Goal: Task Accomplishment & Management: Complete application form

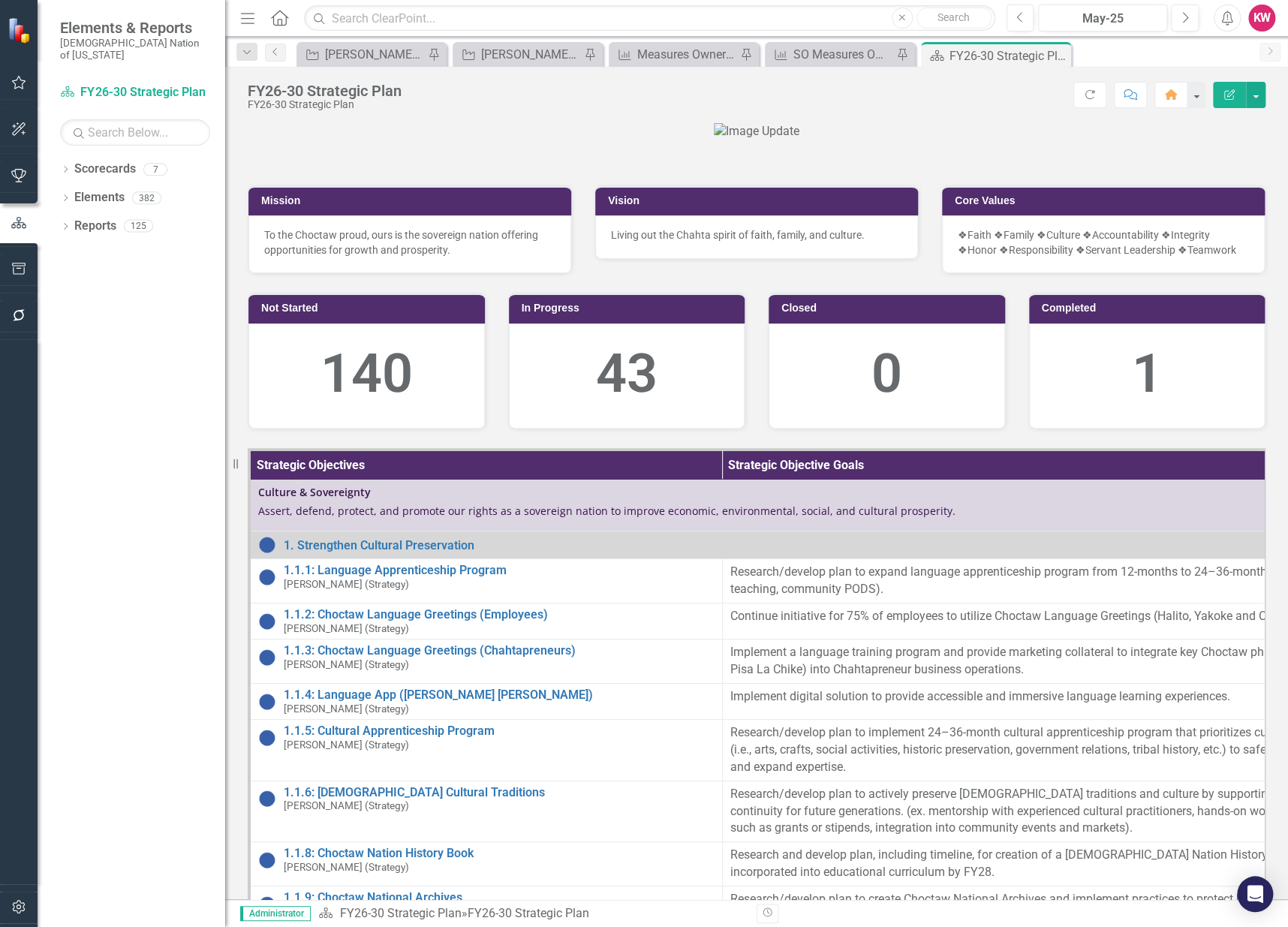
scroll to position [84, 0]
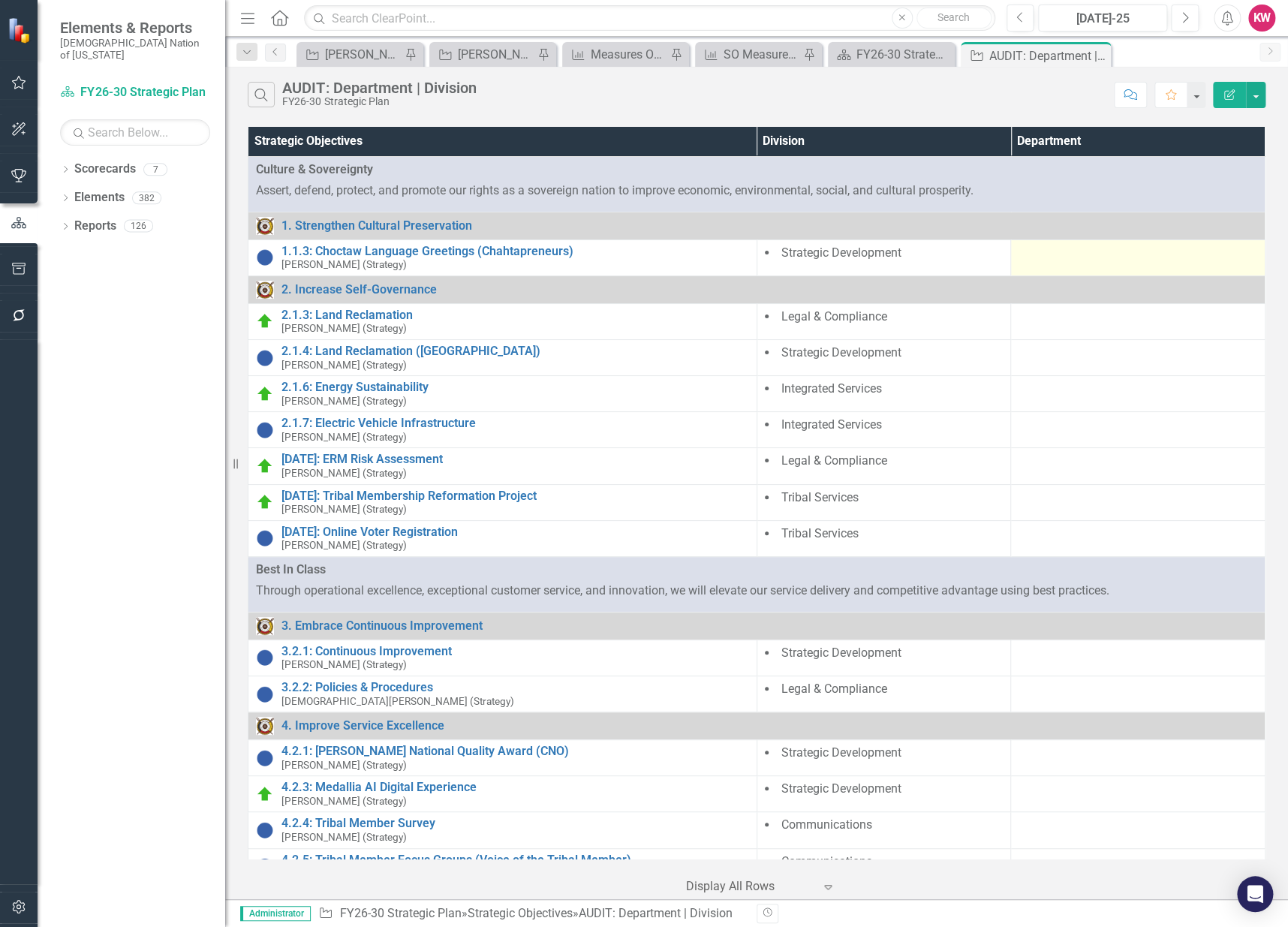
click at [1045, 263] on td at bounding box center [1138, 257] width 255 height 36
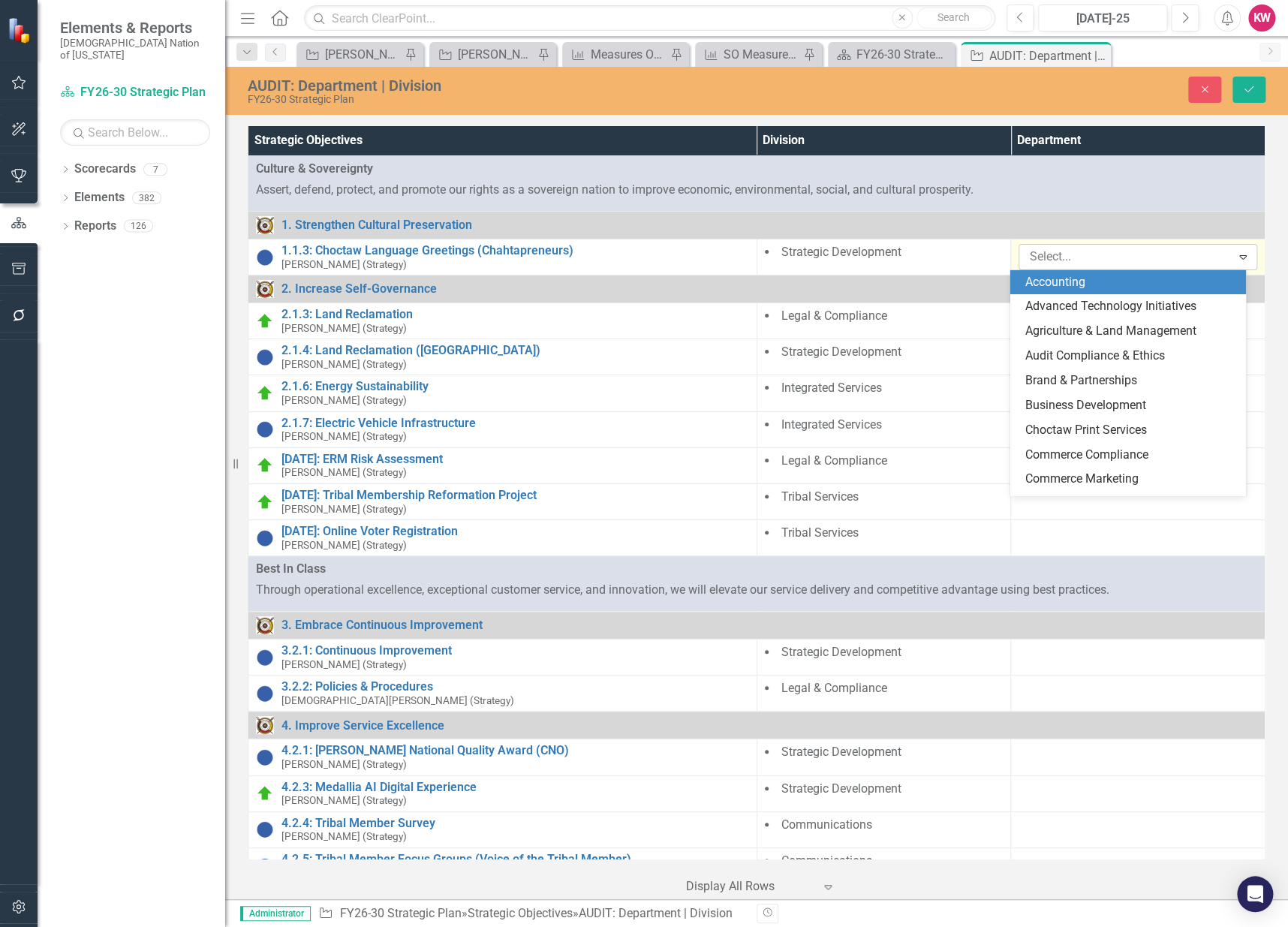
click at [1055, 258] on div at bounding box center [1126, 257] width 207 height 21
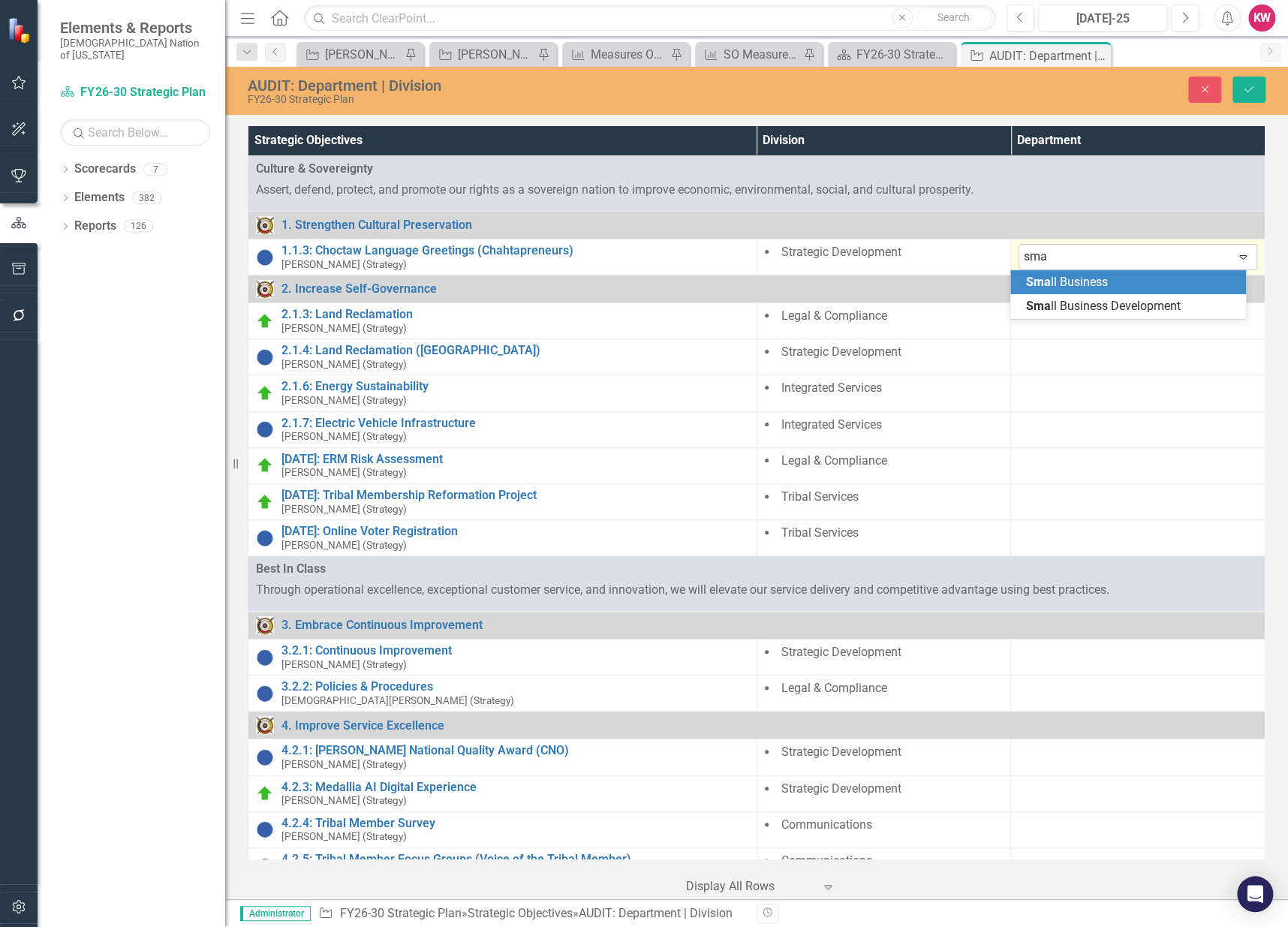
type input "smal"
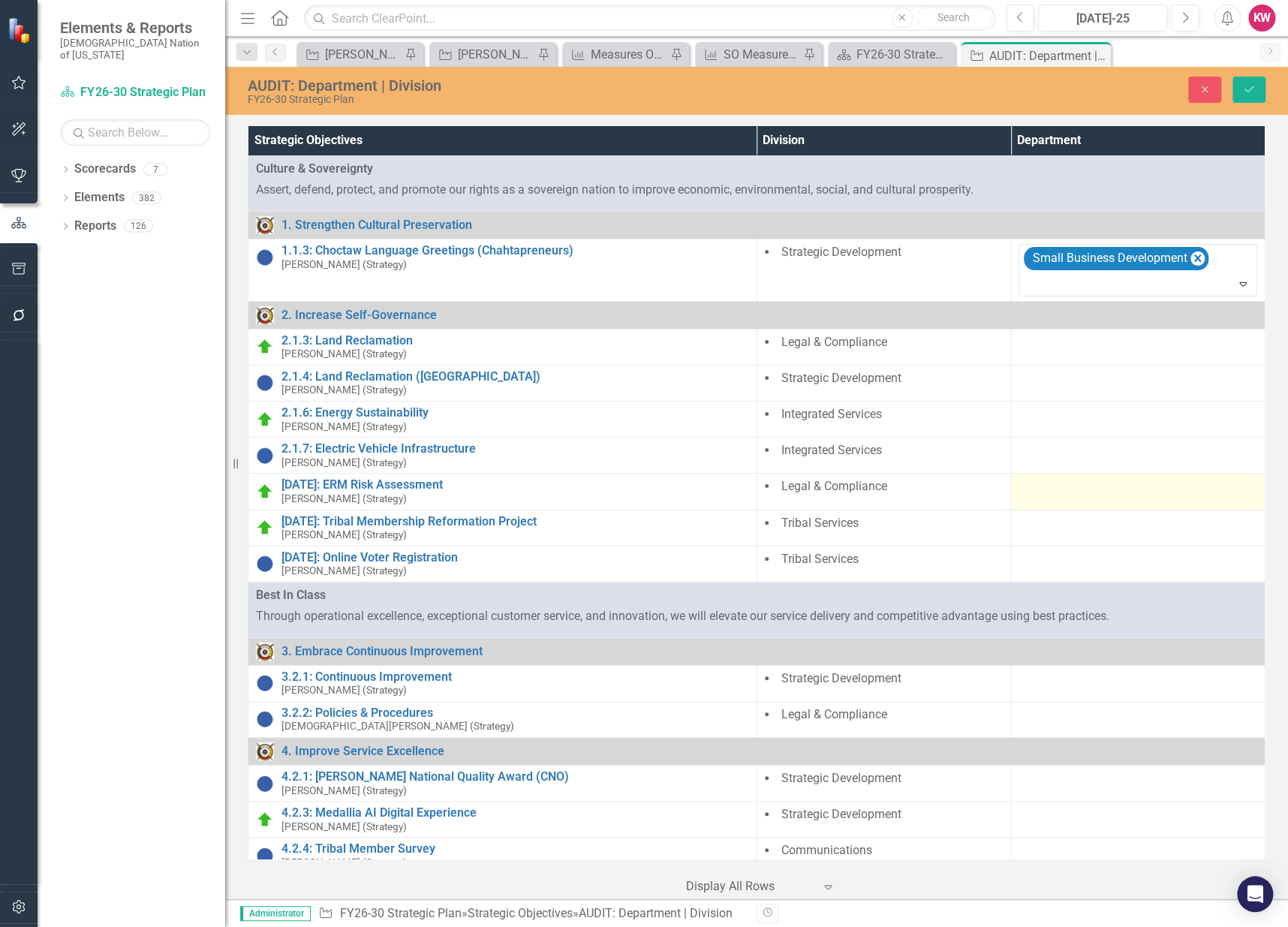
click at [1055, 497] on td at bounding box center [1138, 491] width 255 height 36
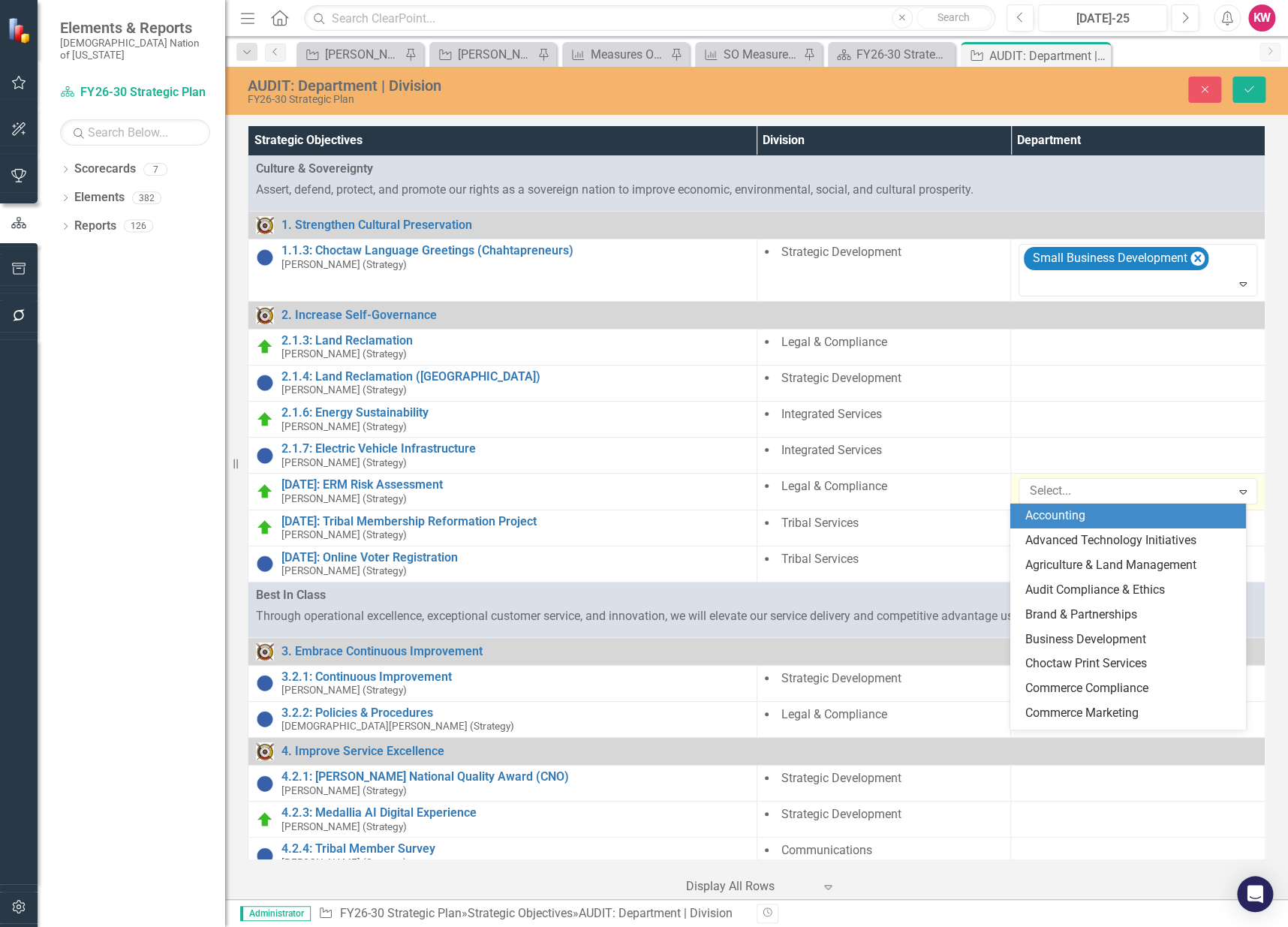
click at [1055, 497] on div at bounding box center [1126, 491] width 207 height 21
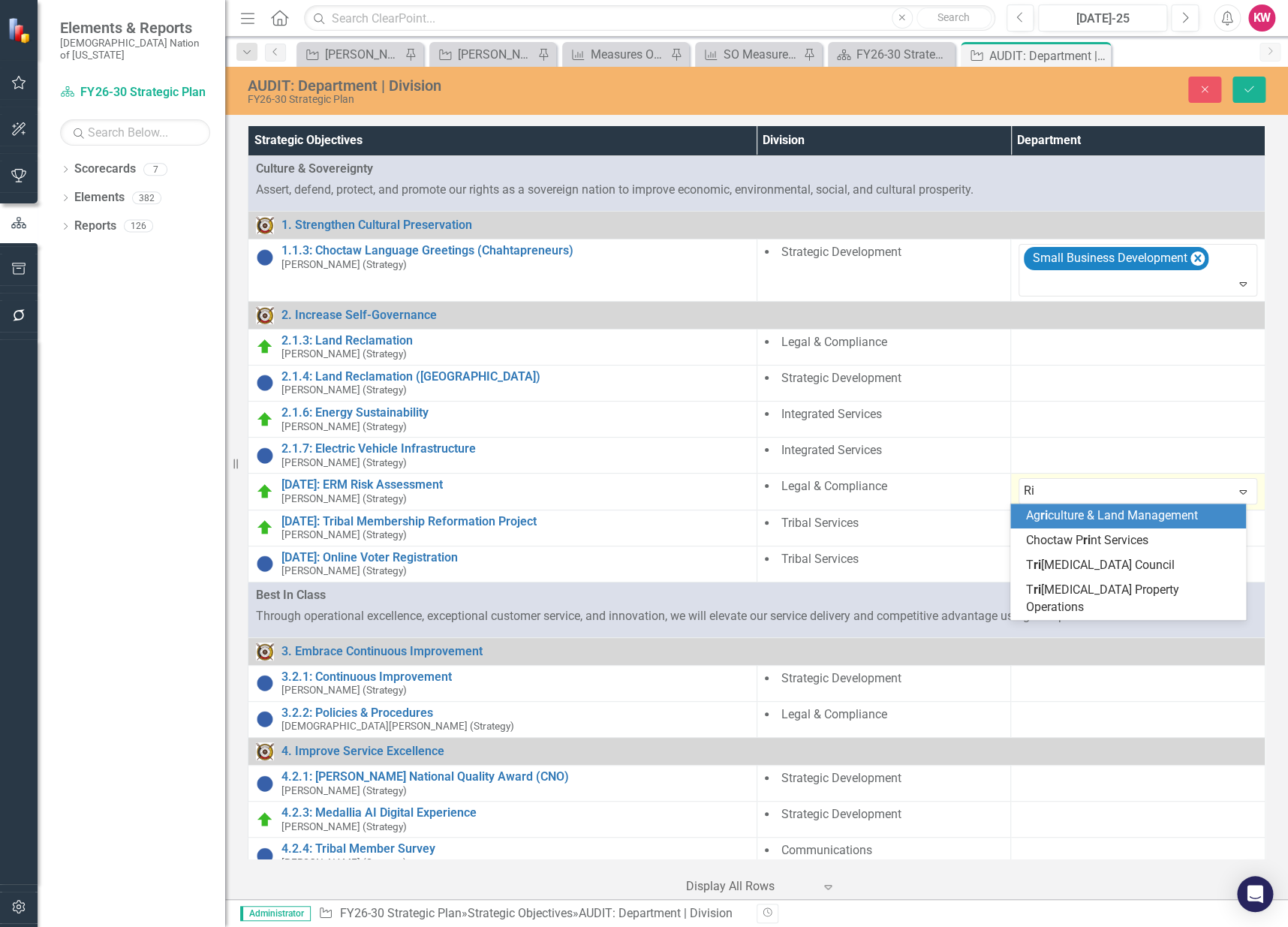
type input "R"
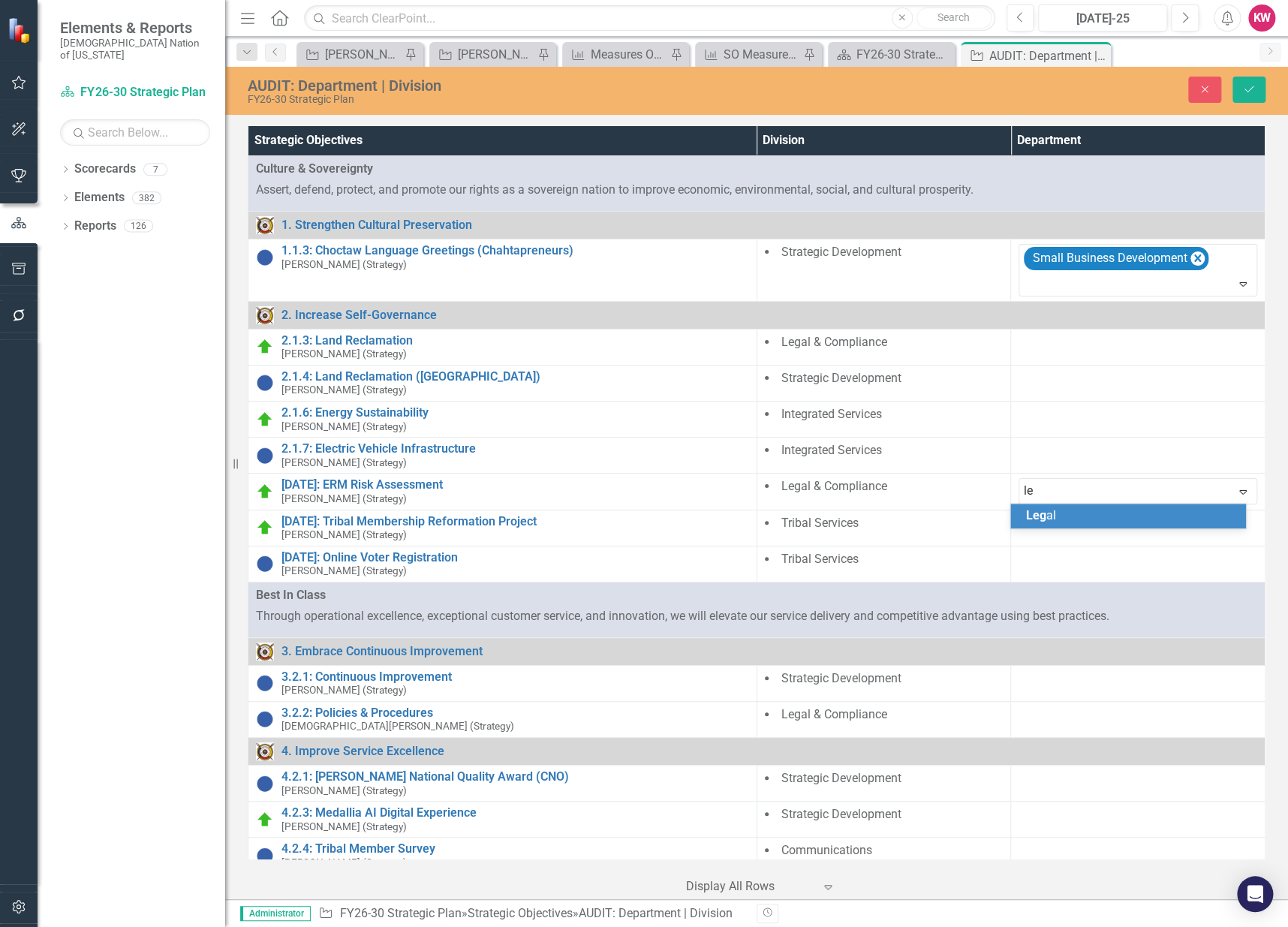
type input "l"
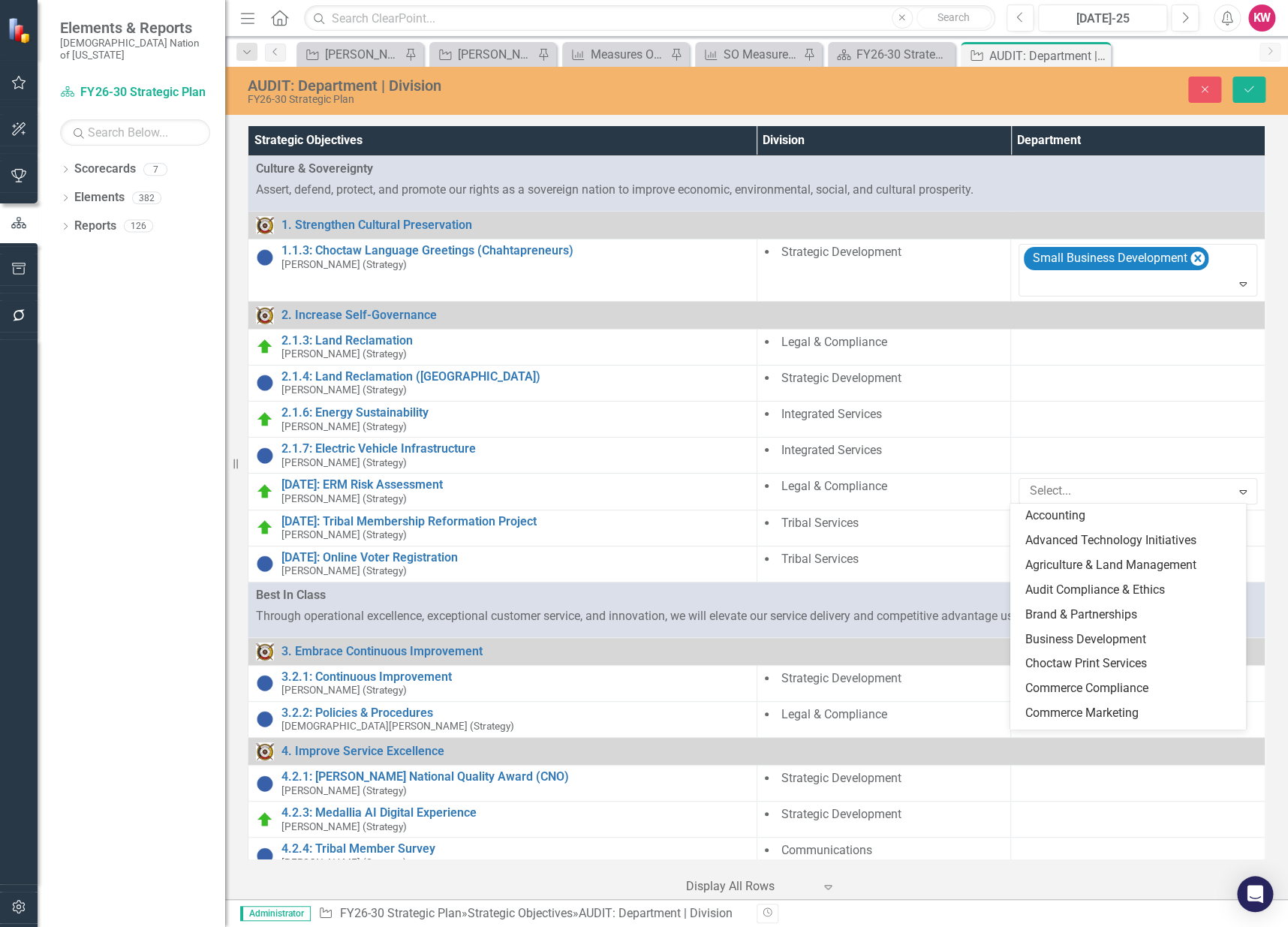
type input "c"
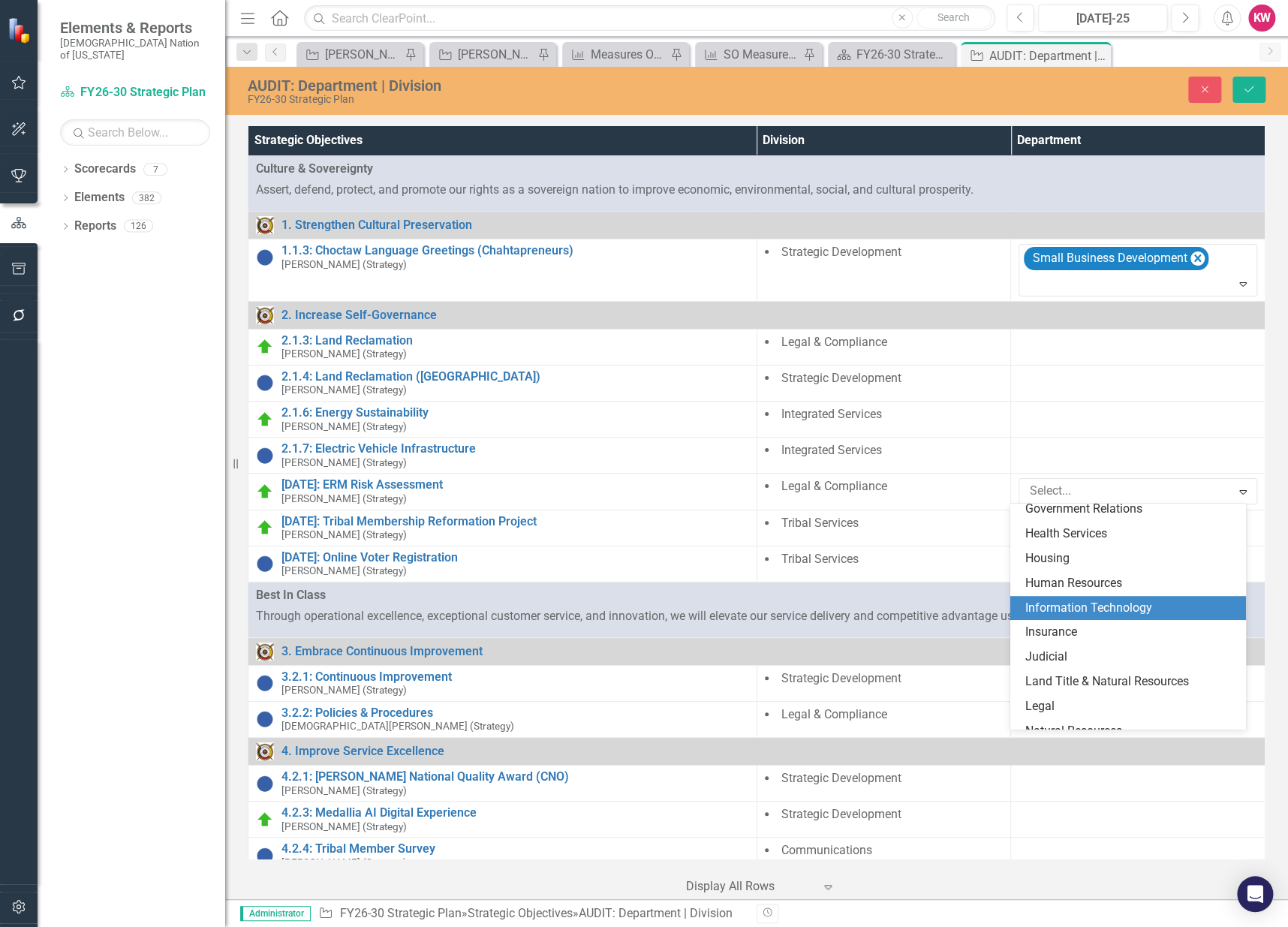
scroll to position [583, 0]
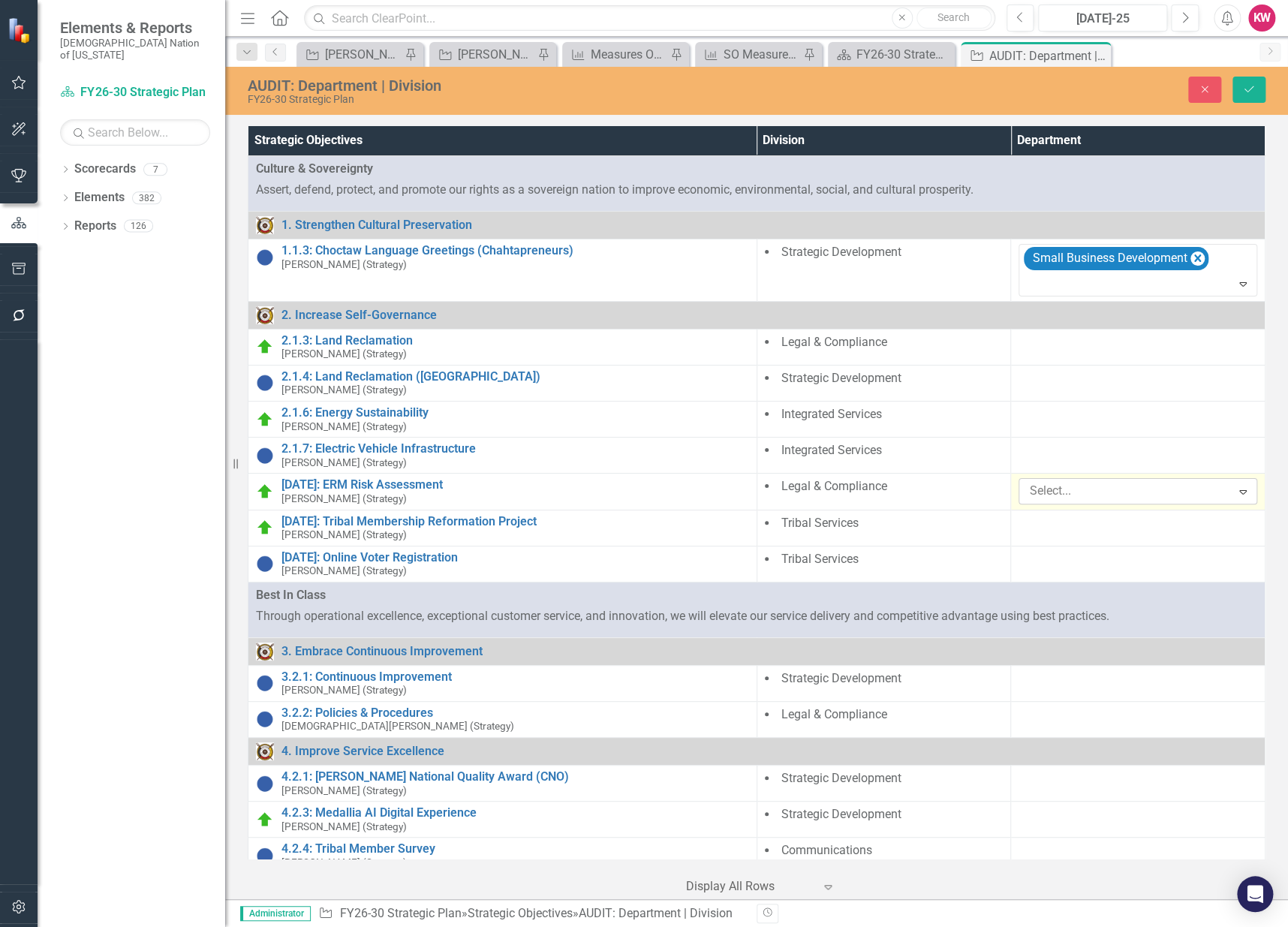
click at [1117, 497] on div at bounding box center [1126, 491] width 207 height 21
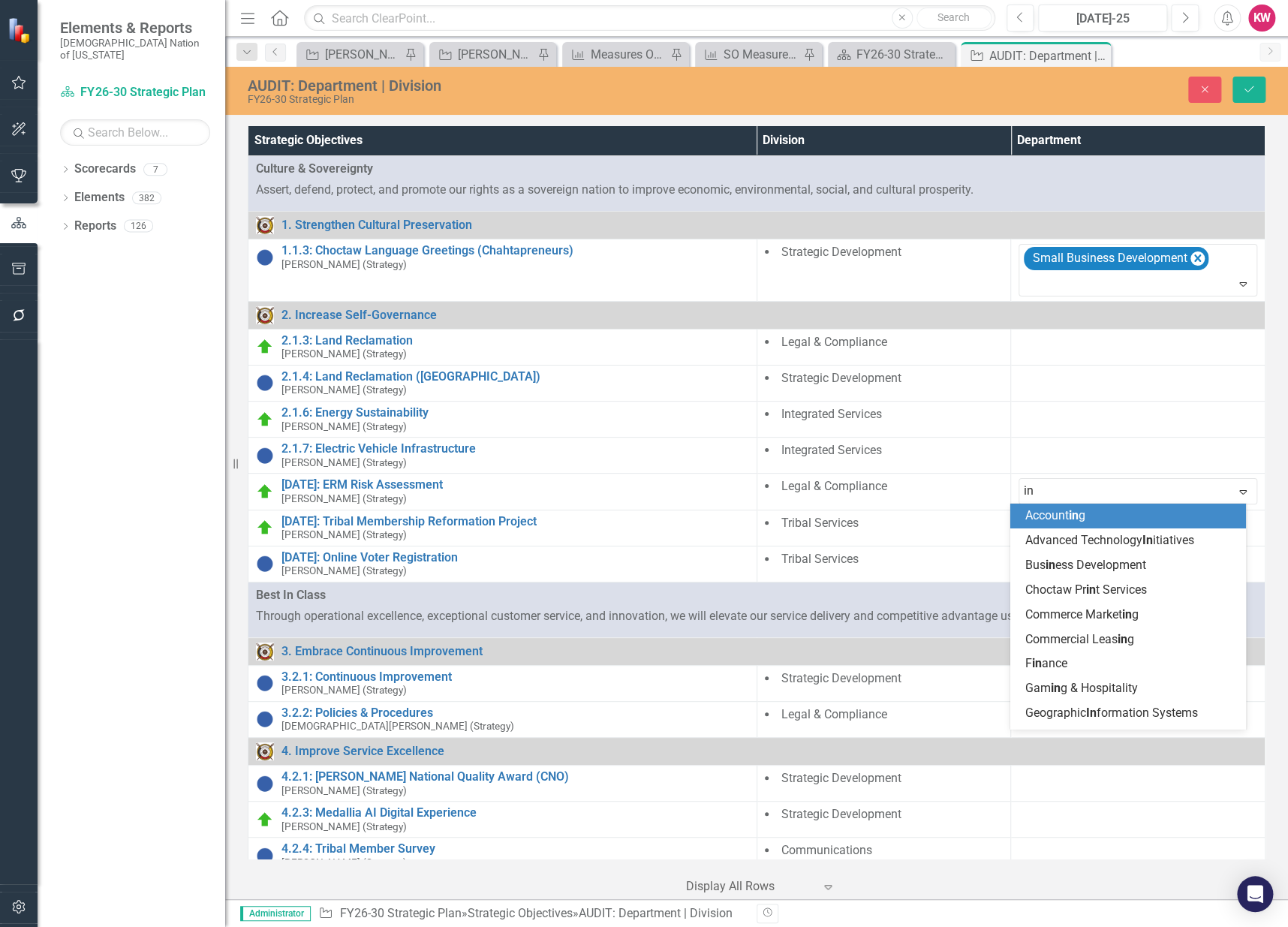
type input "i"
type input "ins"
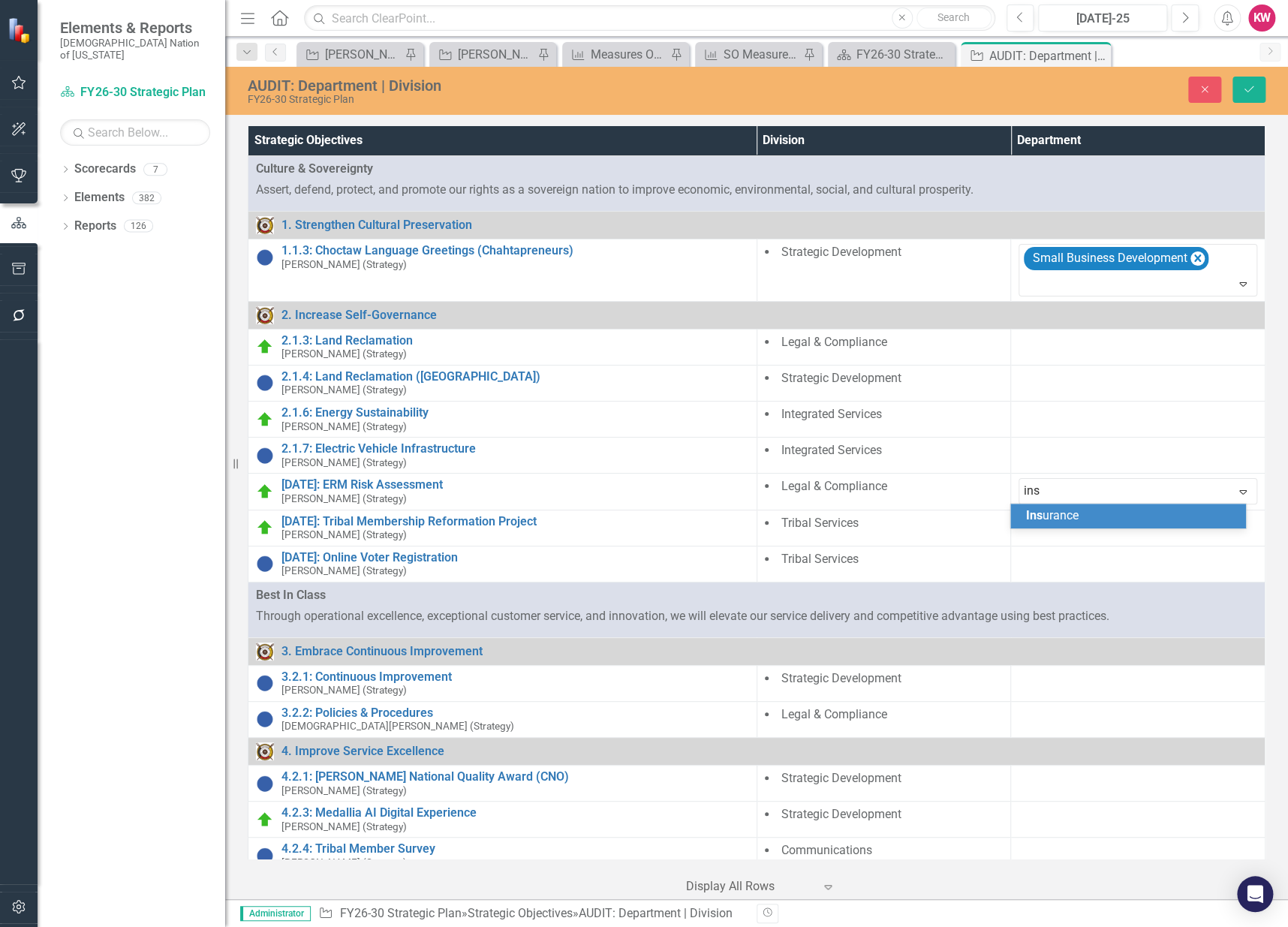
click at [1095, 519] on div "Ins urance" at bounding box center [1131, 516] width 212 height 17
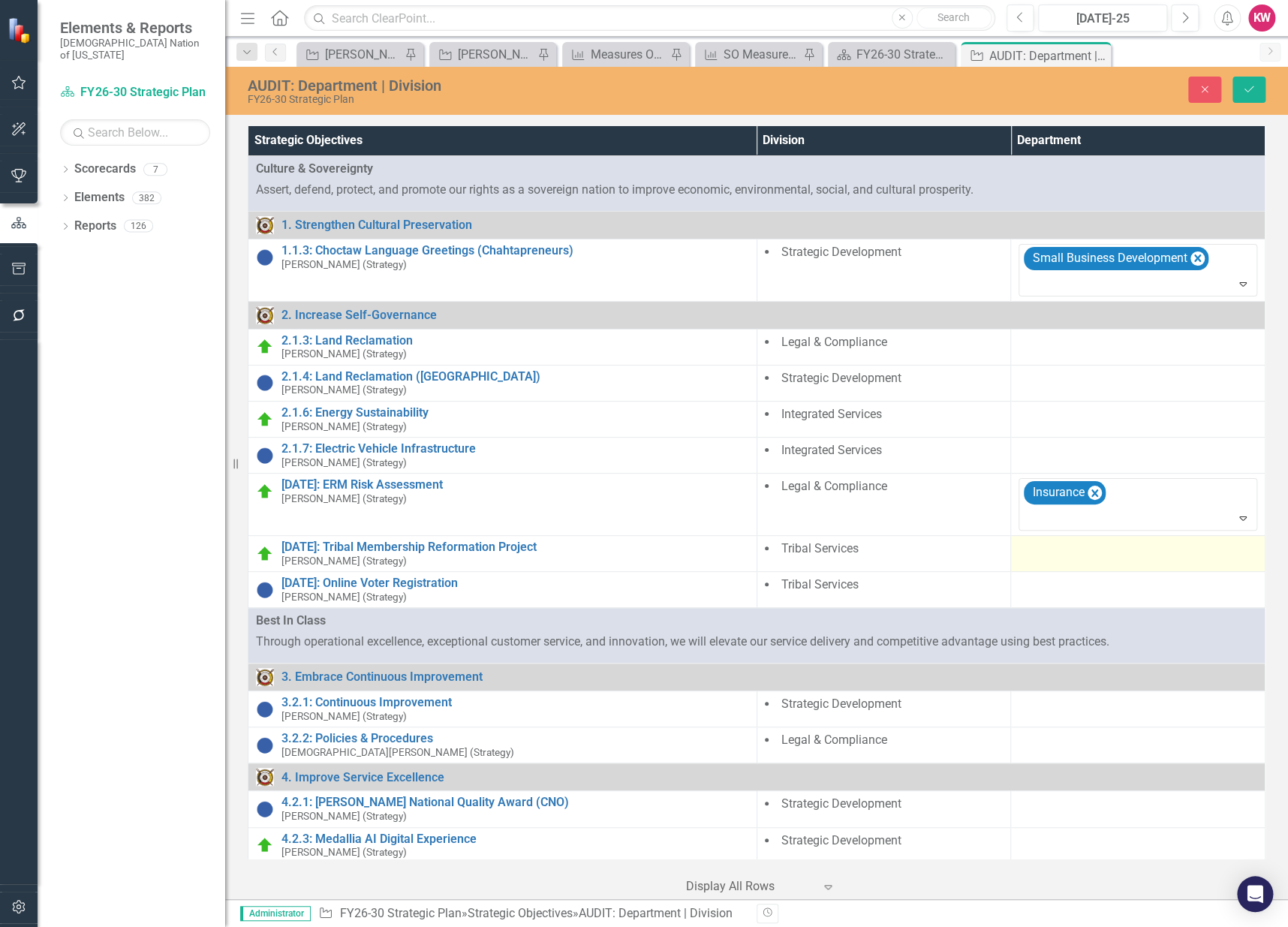
click at [1087, 557] on div at bounding box center [1138, 549] width 239 height 18
click at [1087, 557] on div at bounding box center [1126, 553] width 207 height 21
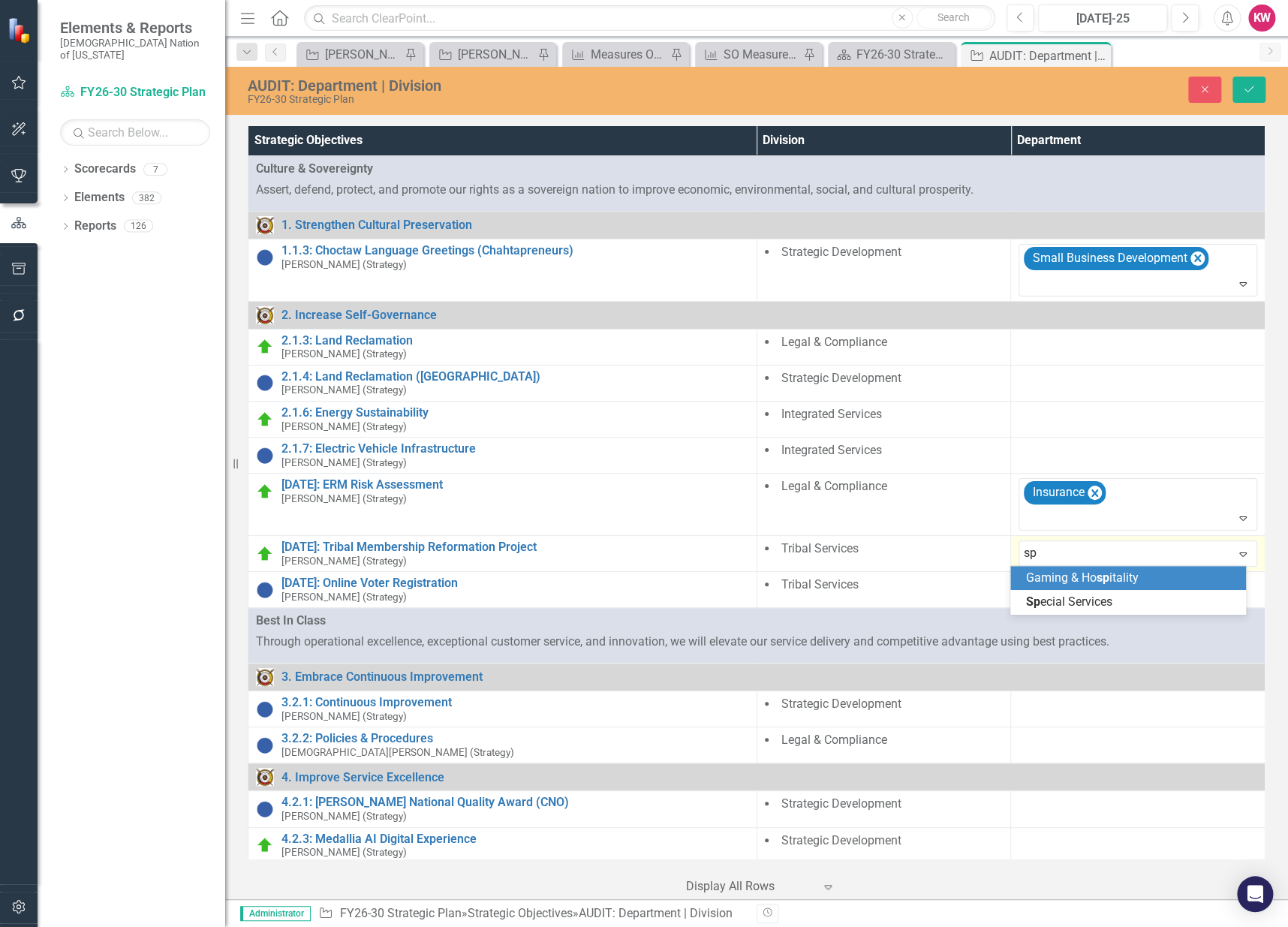
type input "spe"
click at [1078, 586] on div "Spe cial Services" at bounding box center [1131, 578] width 212 height 17
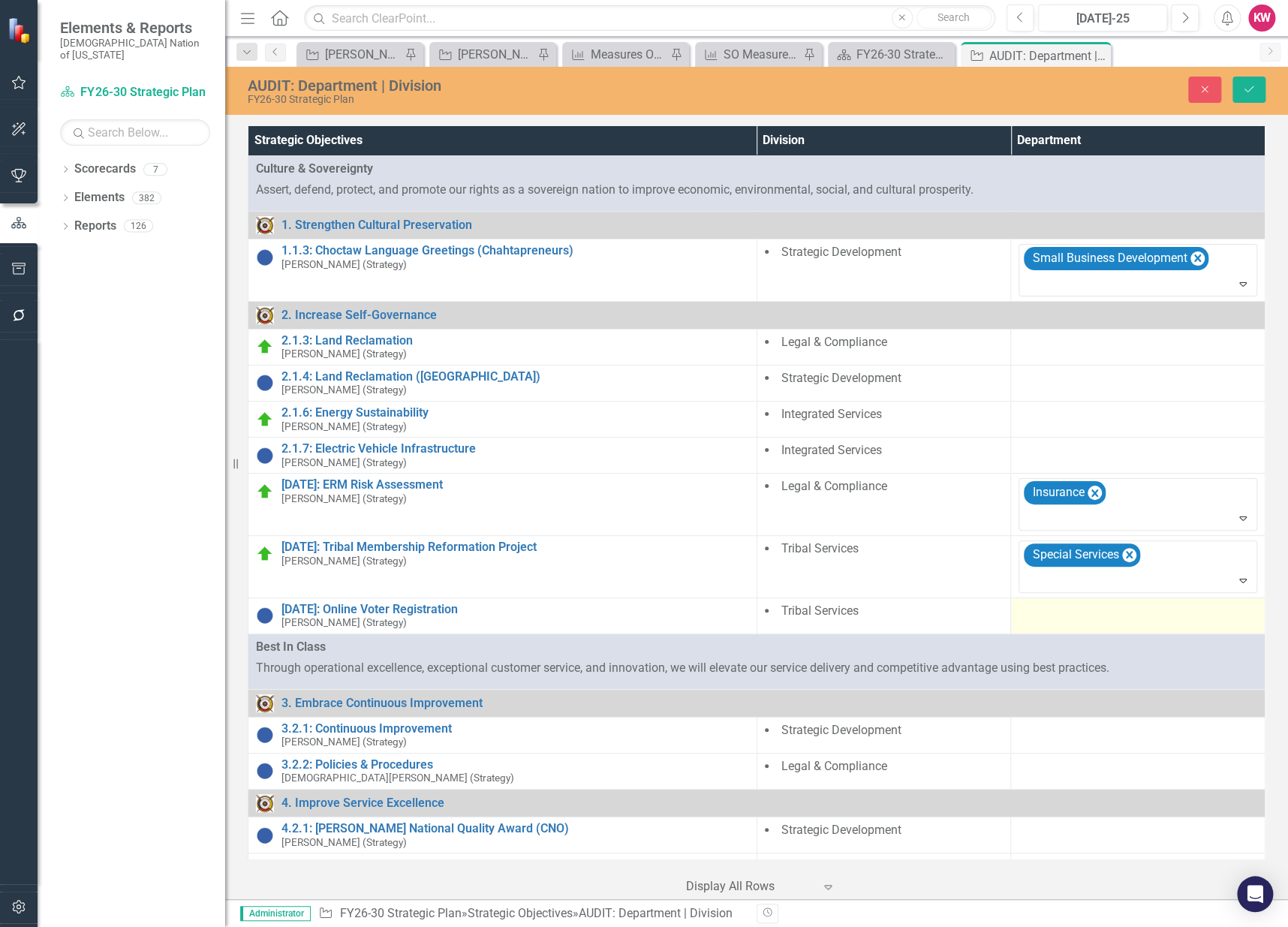
click at [1056, 611] on div at bounding box center [1138, 612] width 239 height 18
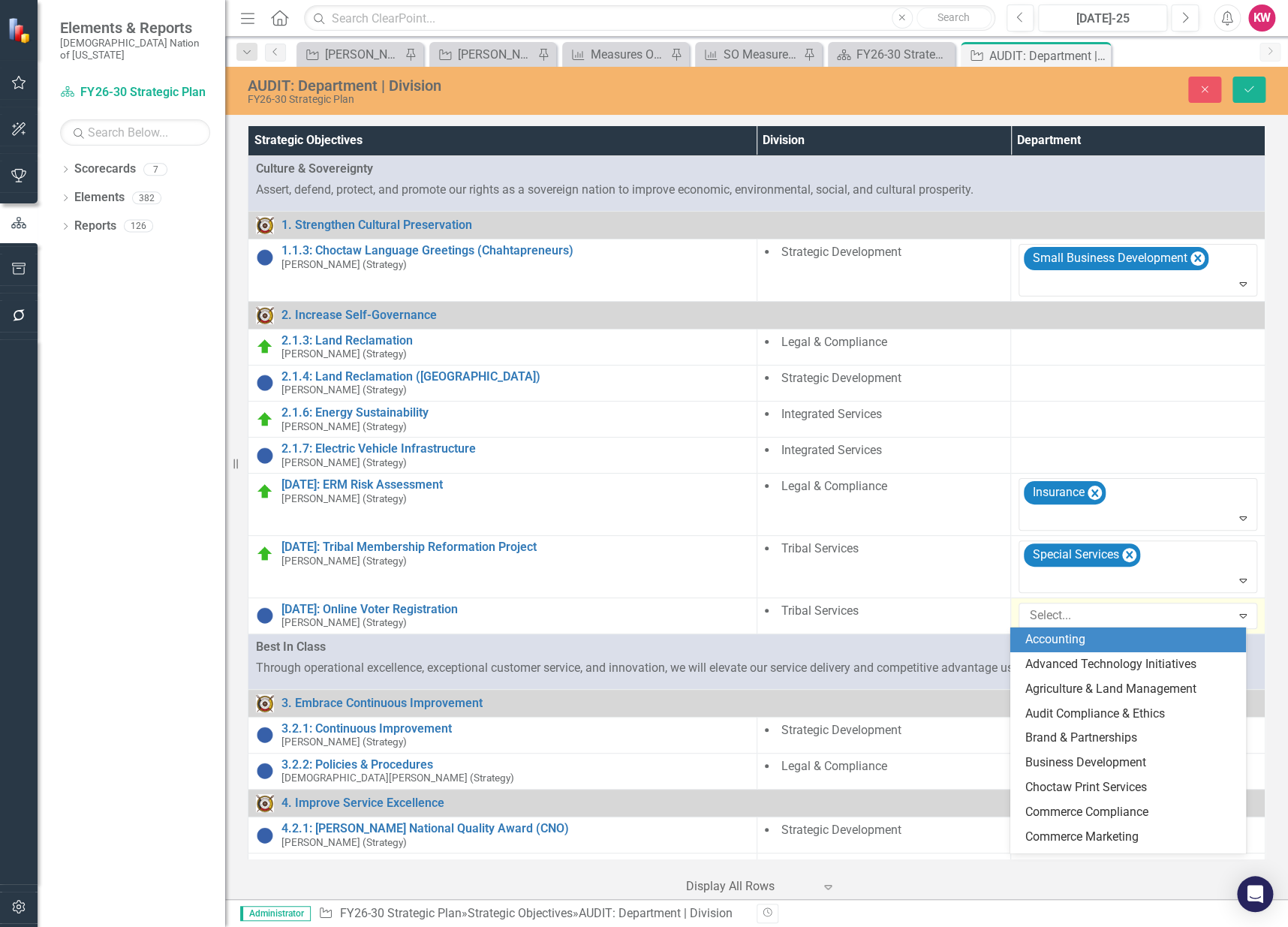
click at [1056, 611] on div at bounding box center [1126, 615] width 207 height 21
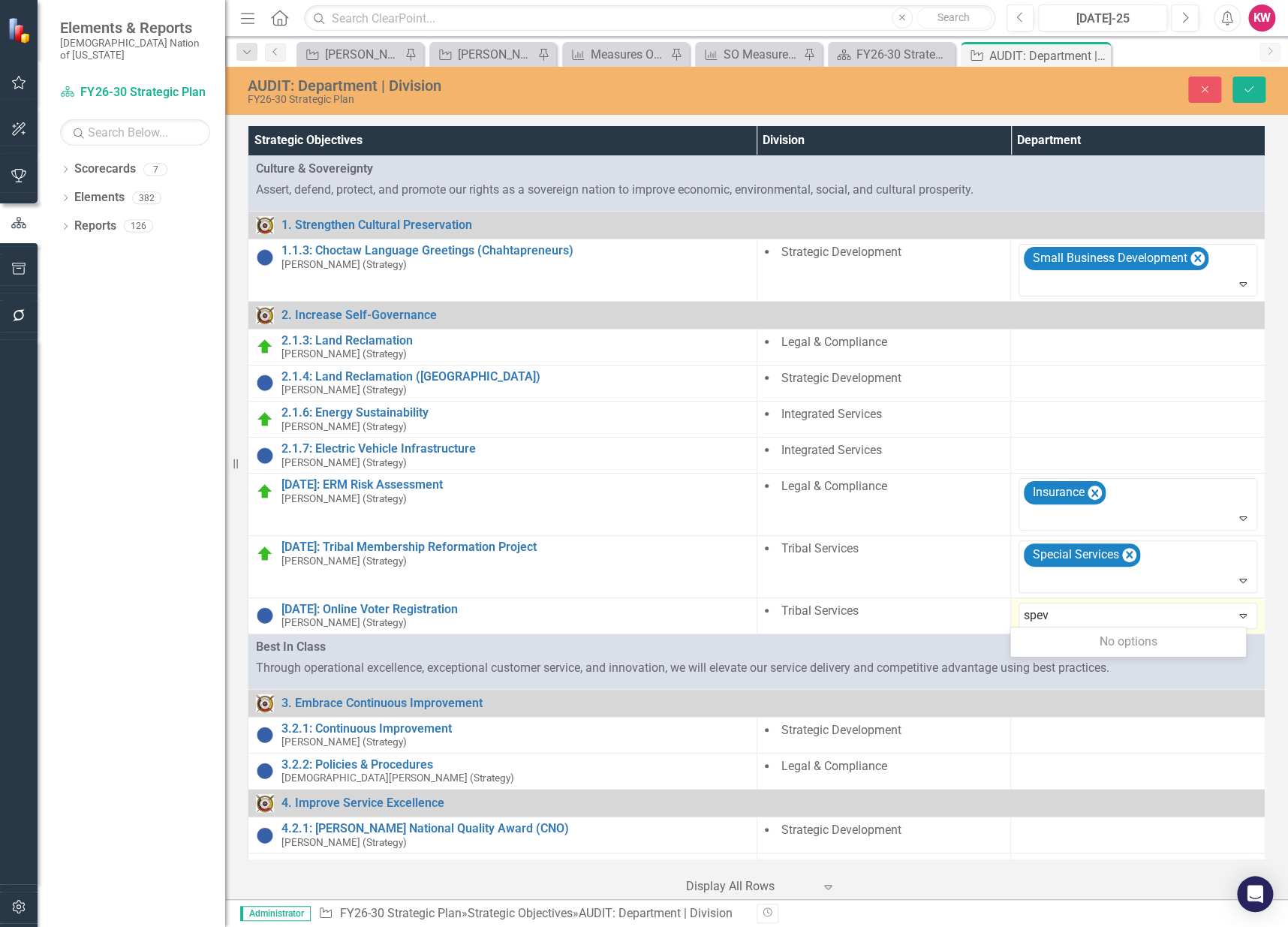
type input "spe"
click at [1060, 644] on span "Spe cial Services" at bounding box center [1068, 639] width 87 height 14
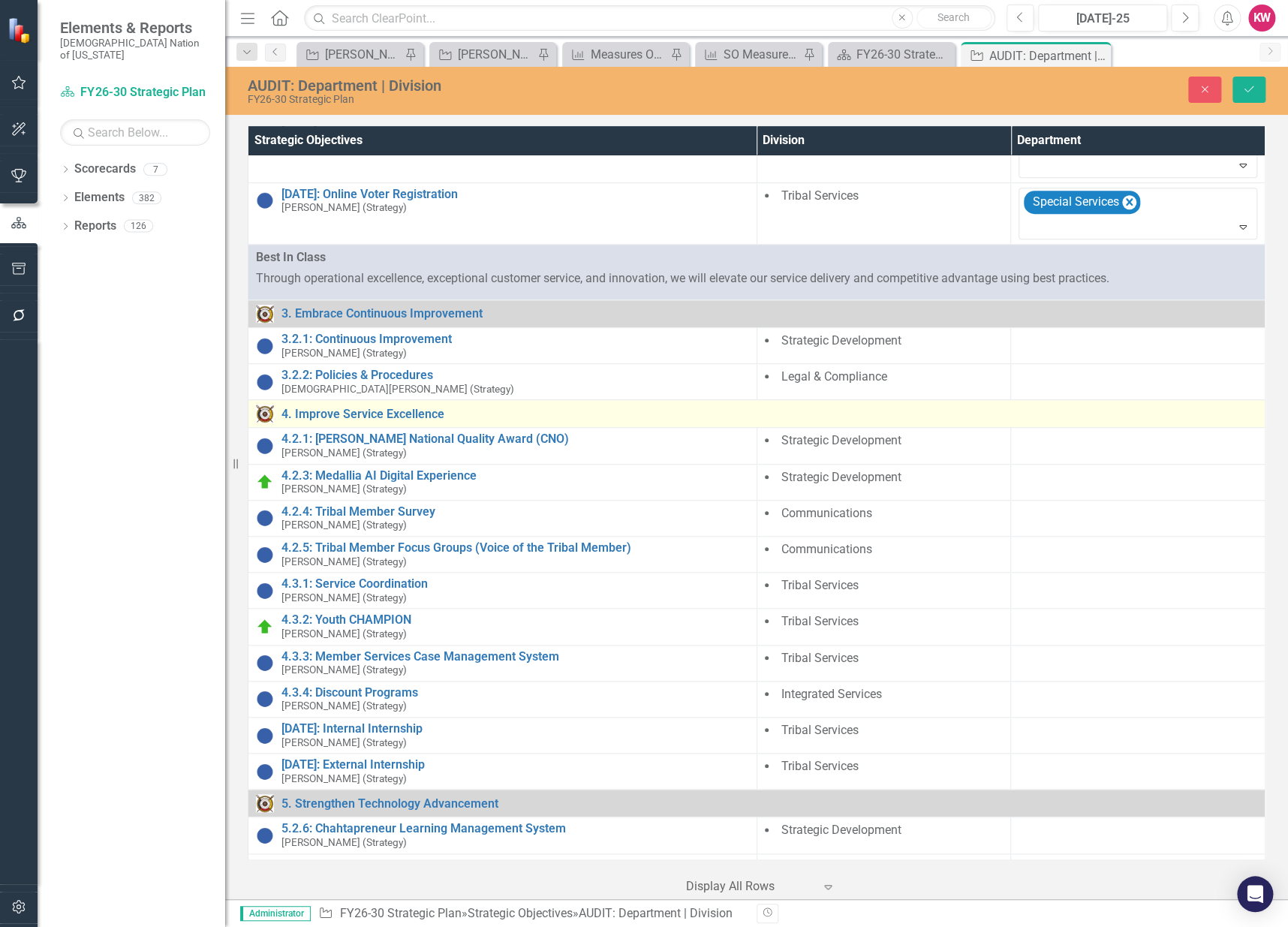
scroll to position [416, 0]
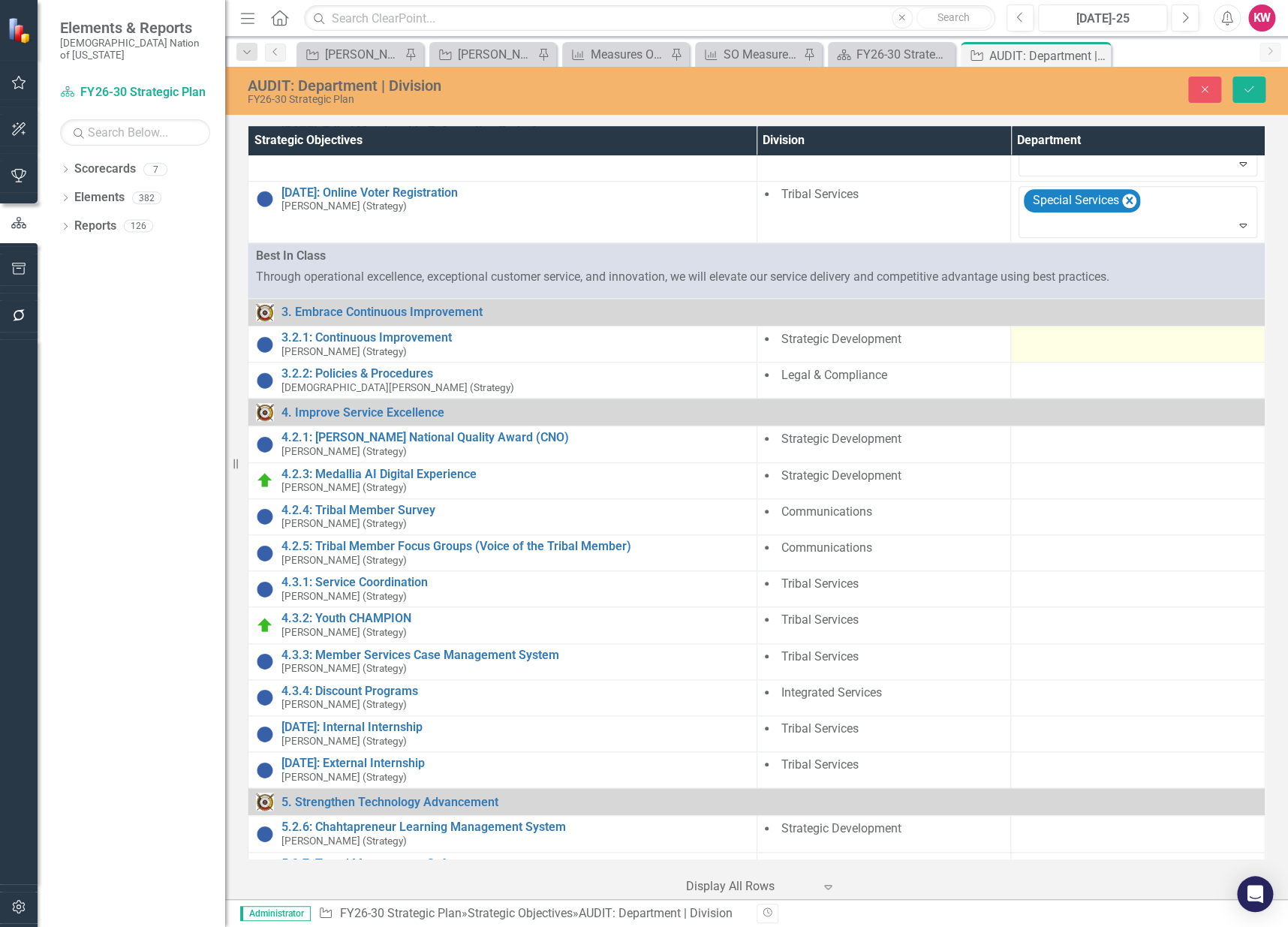
click at [1063, 349] on td at bounding box center [1138, 344] width 255 height 36
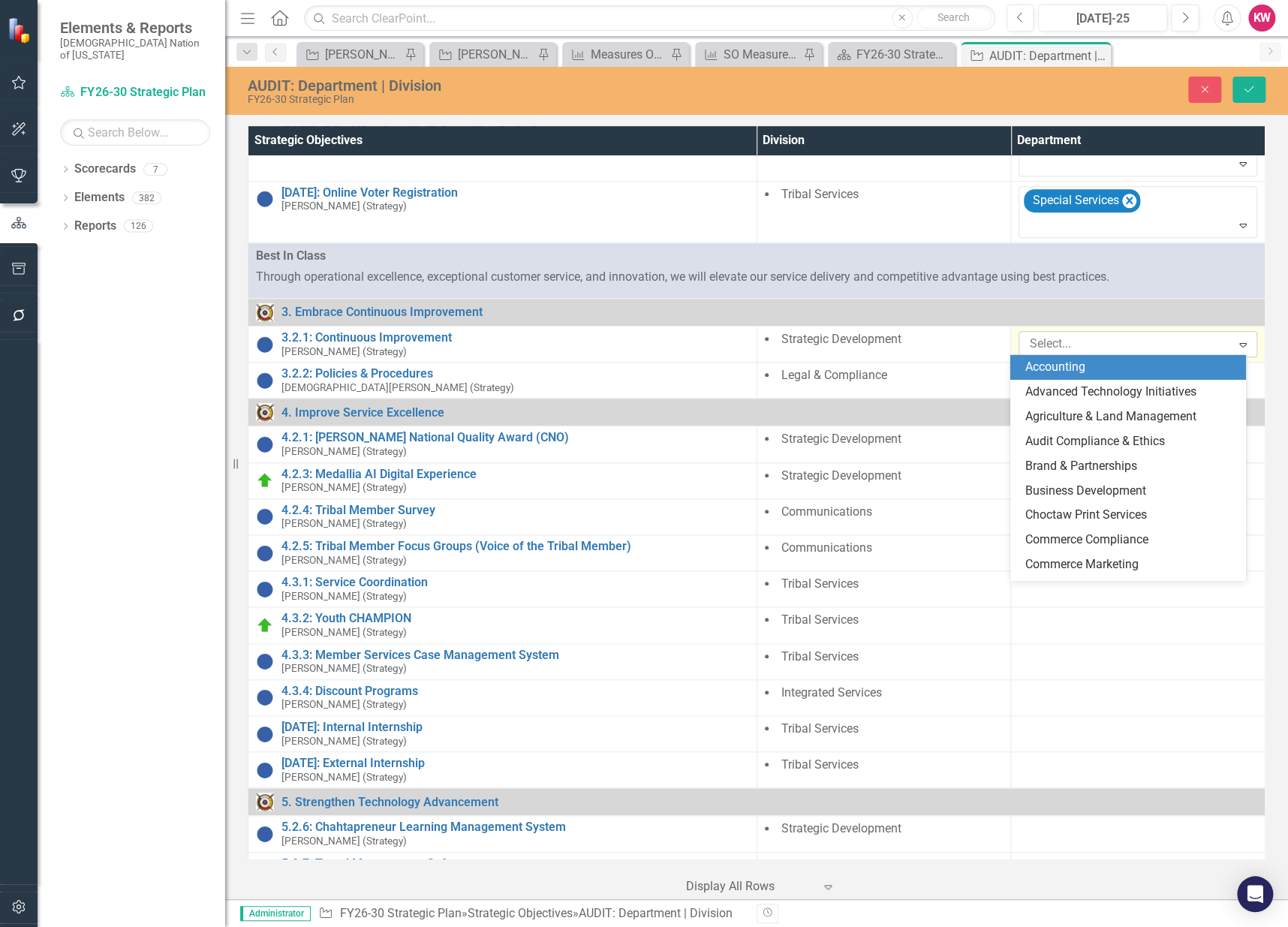
click at [1064, 343] on div at bounding box center [1126, 344] width 207 height 21
type input "str"
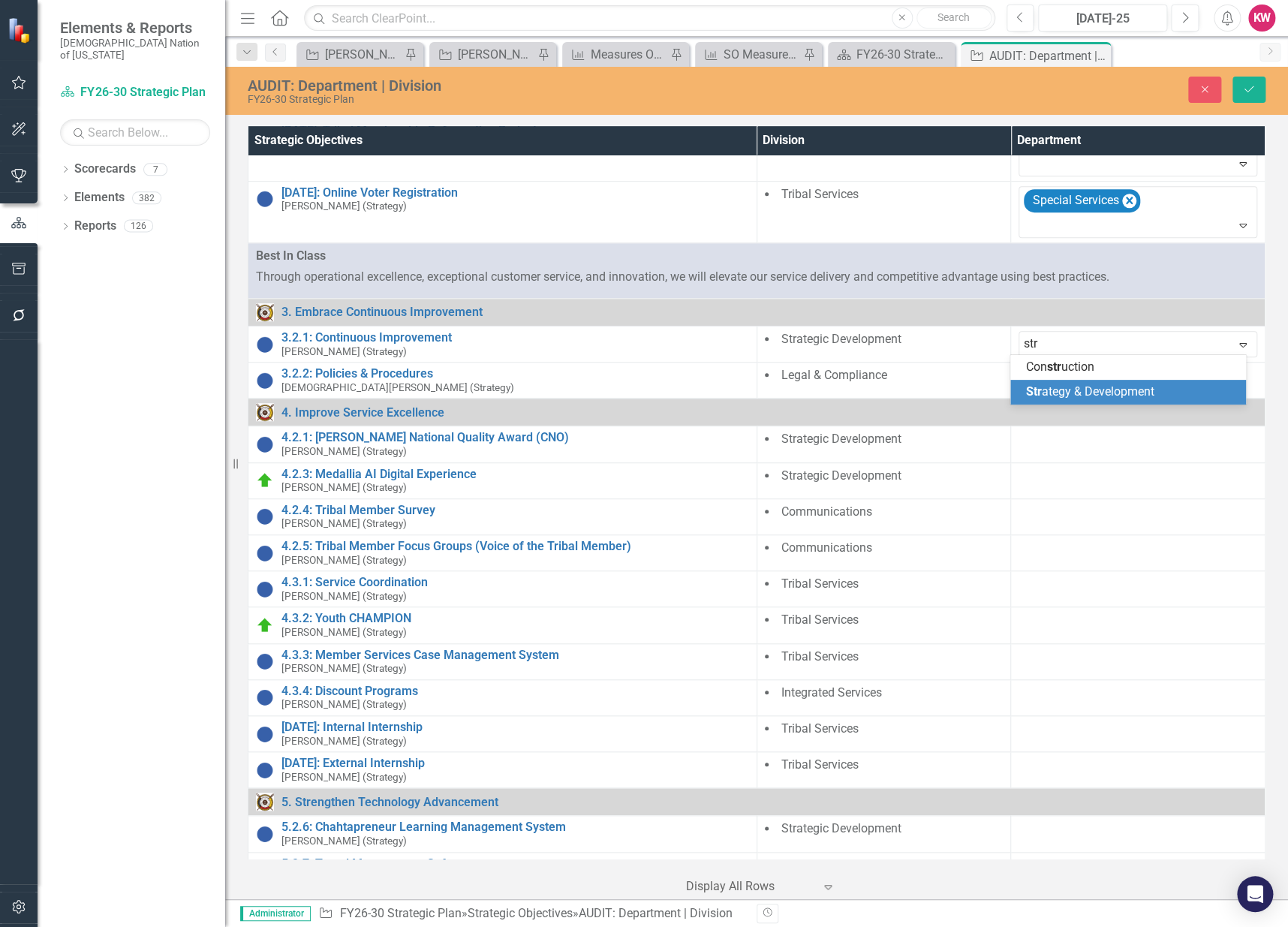
click at [1058, 393] on span "Str ategy & Development" at bounding box center [1089, 391] width 128 height 14
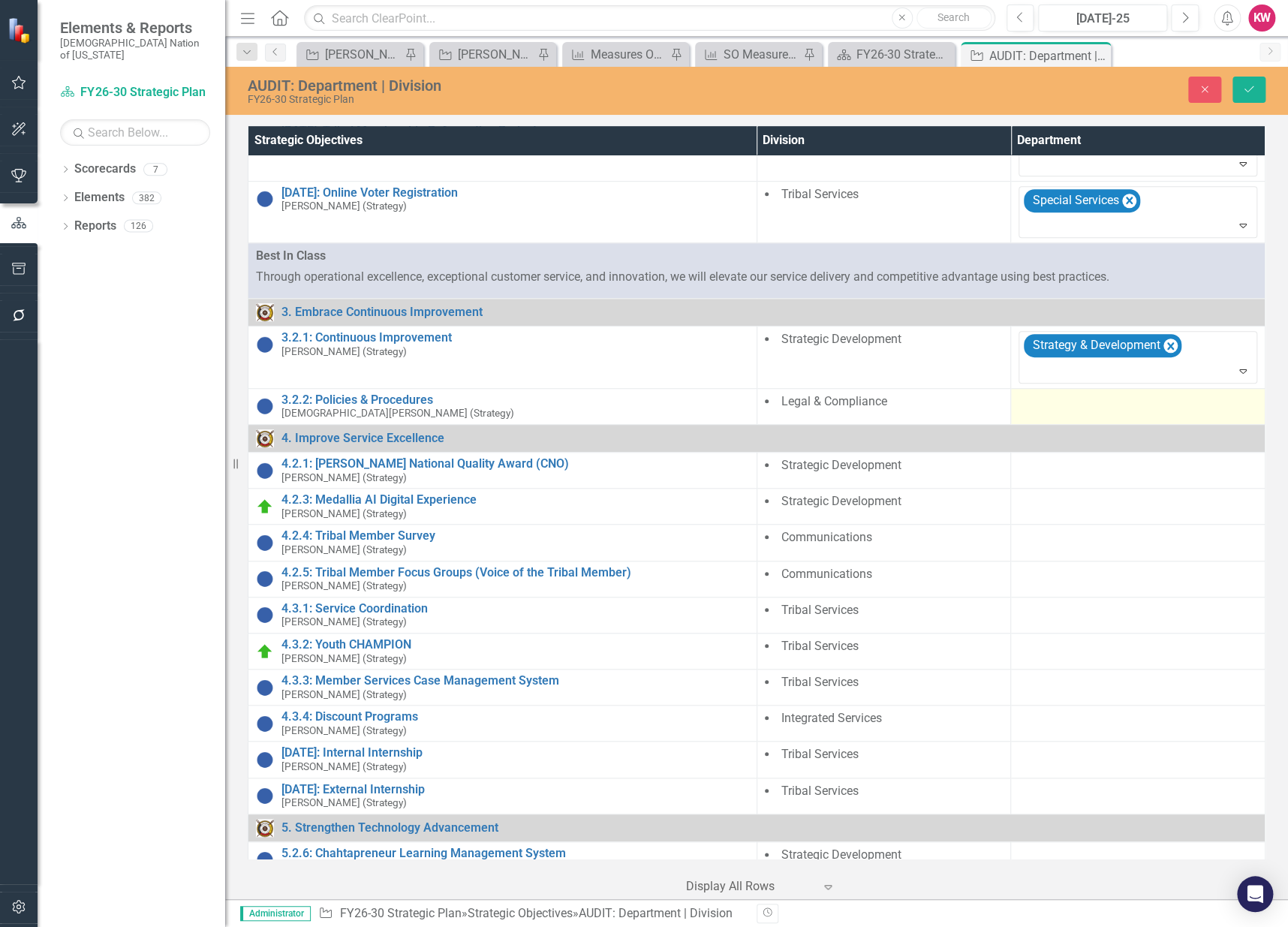
click at [1054, 403] on div at bounding box center [1138, 403] width 239 height 18
click at [1054, 403] on div at bounding box center [1126, 407] width 207 height 21
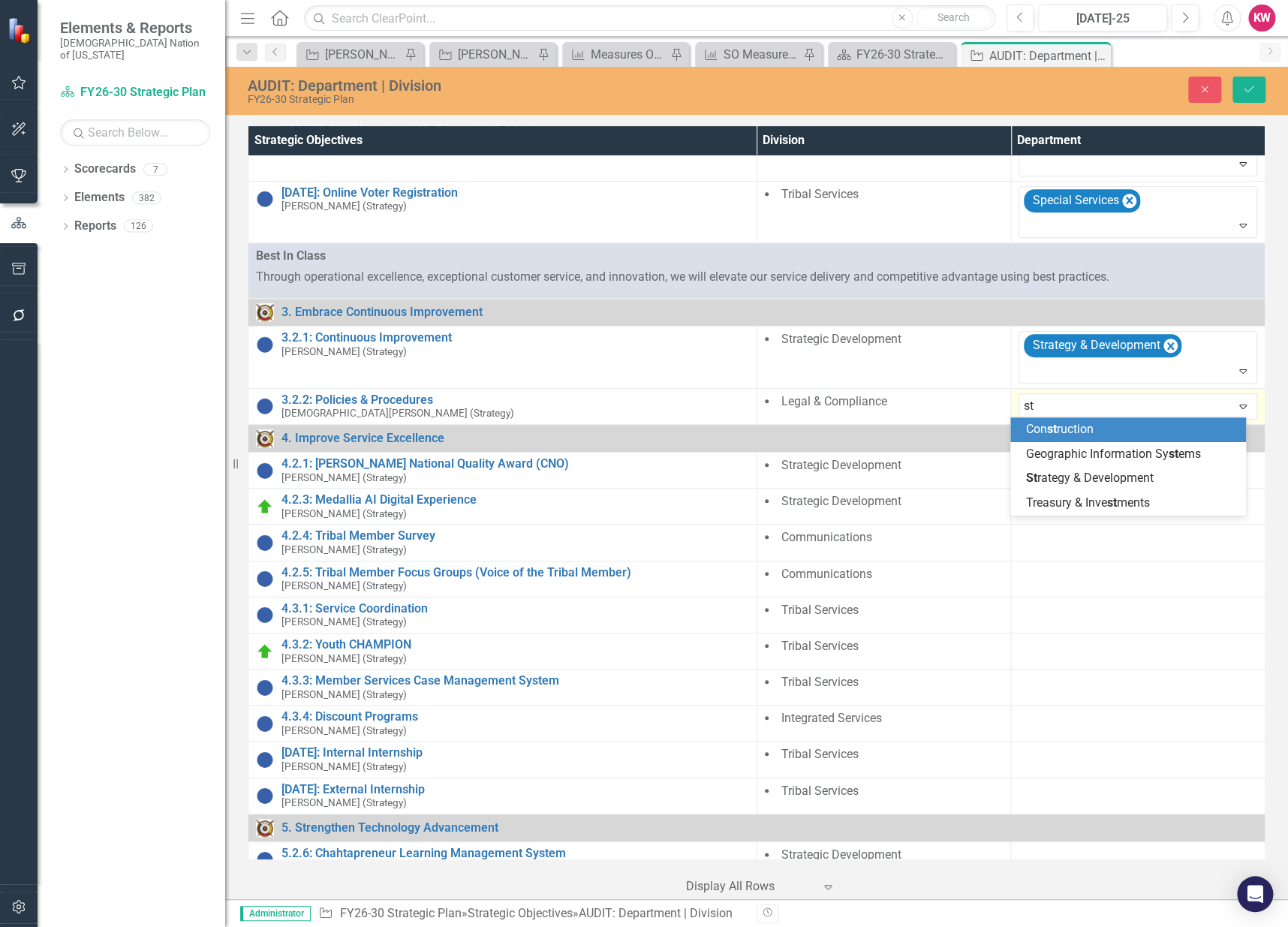
type input "str"
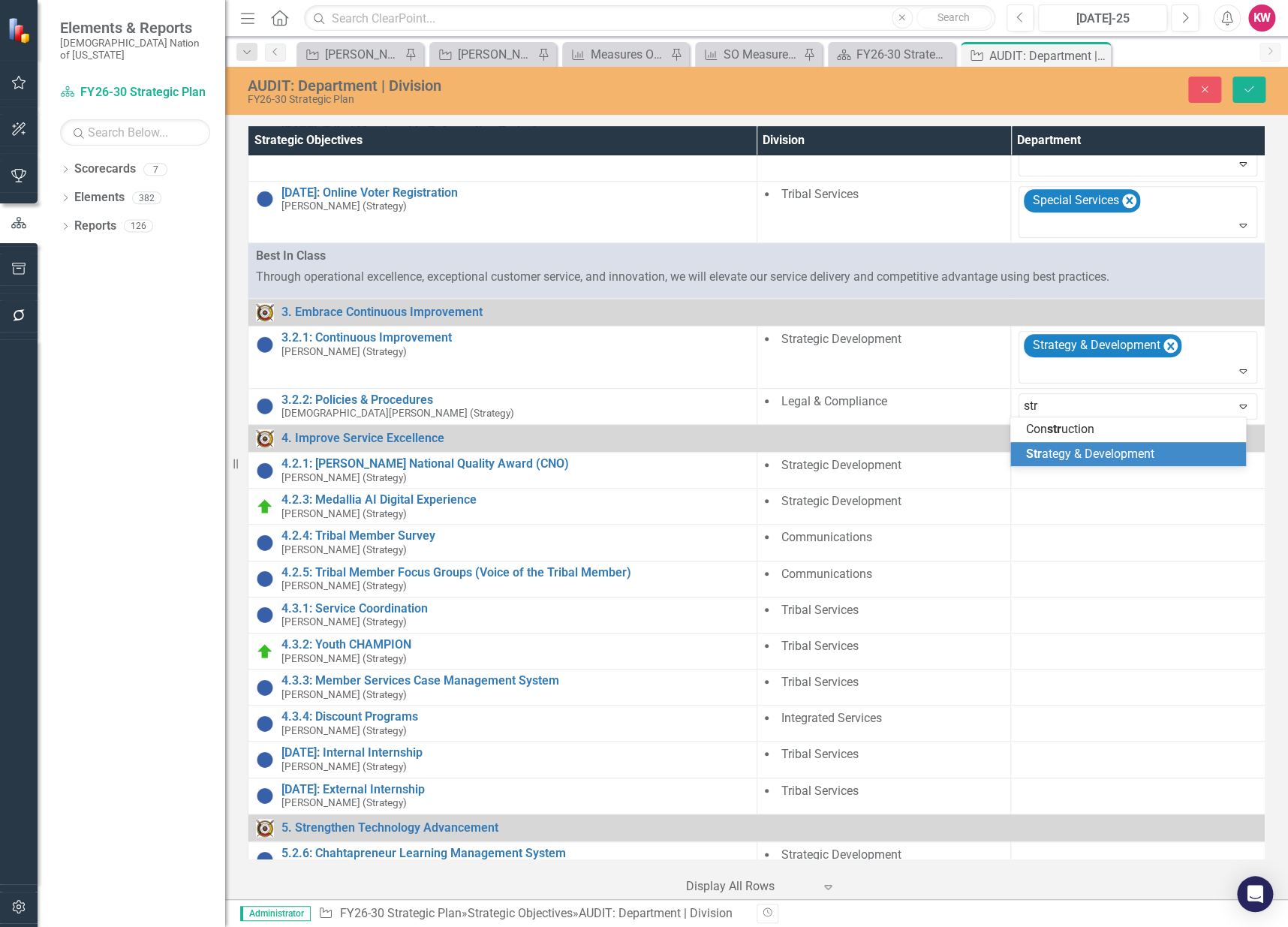
click at [1058, 448] on span "Str ategy & Development" at bounding box center [1089, 454] width 128 height 14
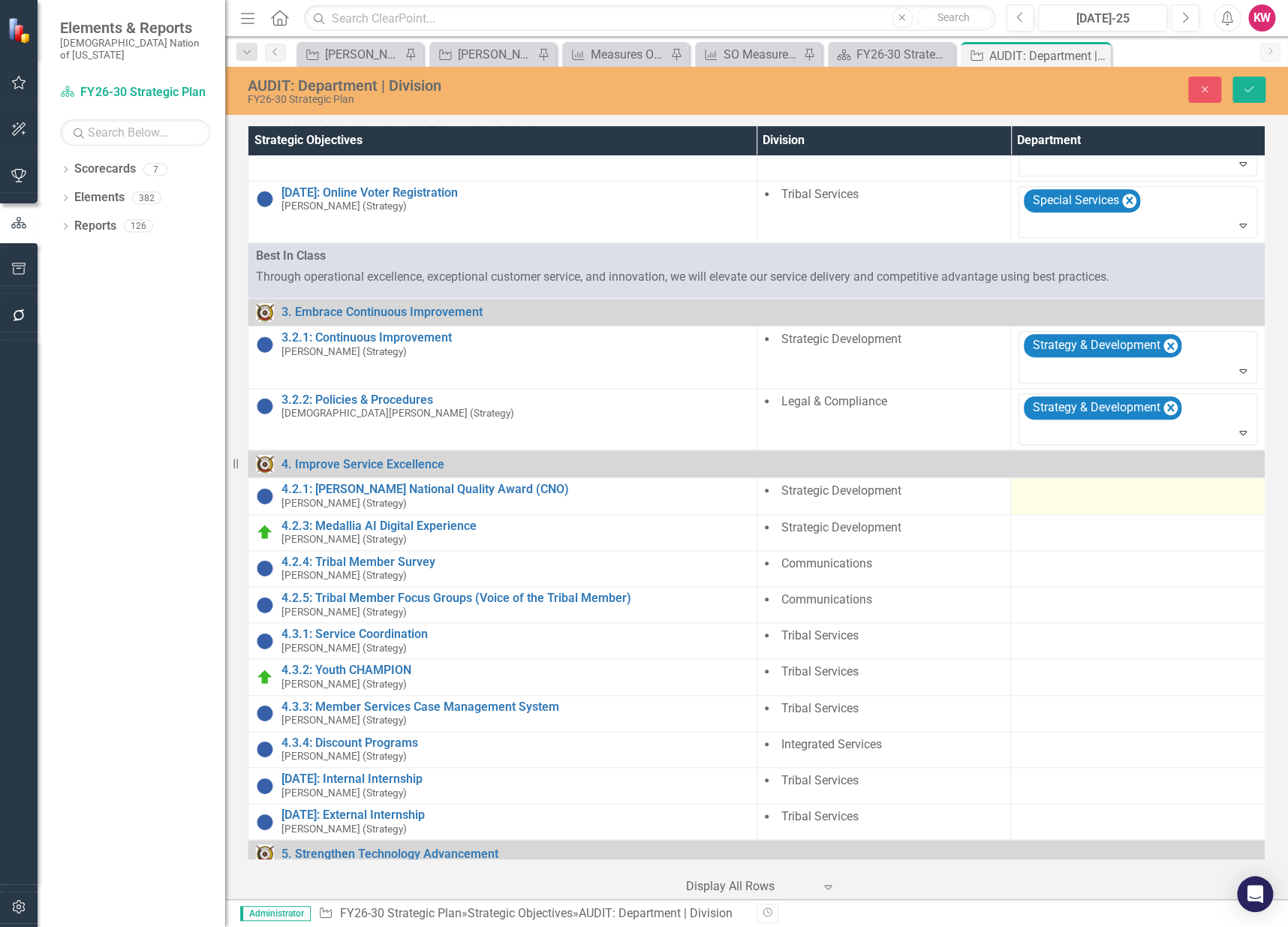
click at [1039, 495] on div at bounding box center [1138, 492] width 239 height 18
click at [1039, 495] on div at bounding box center [1126, 496] width 207 height 21
click at [1117, 492] on div at bounding box center [1126, 496] width 207 height 21
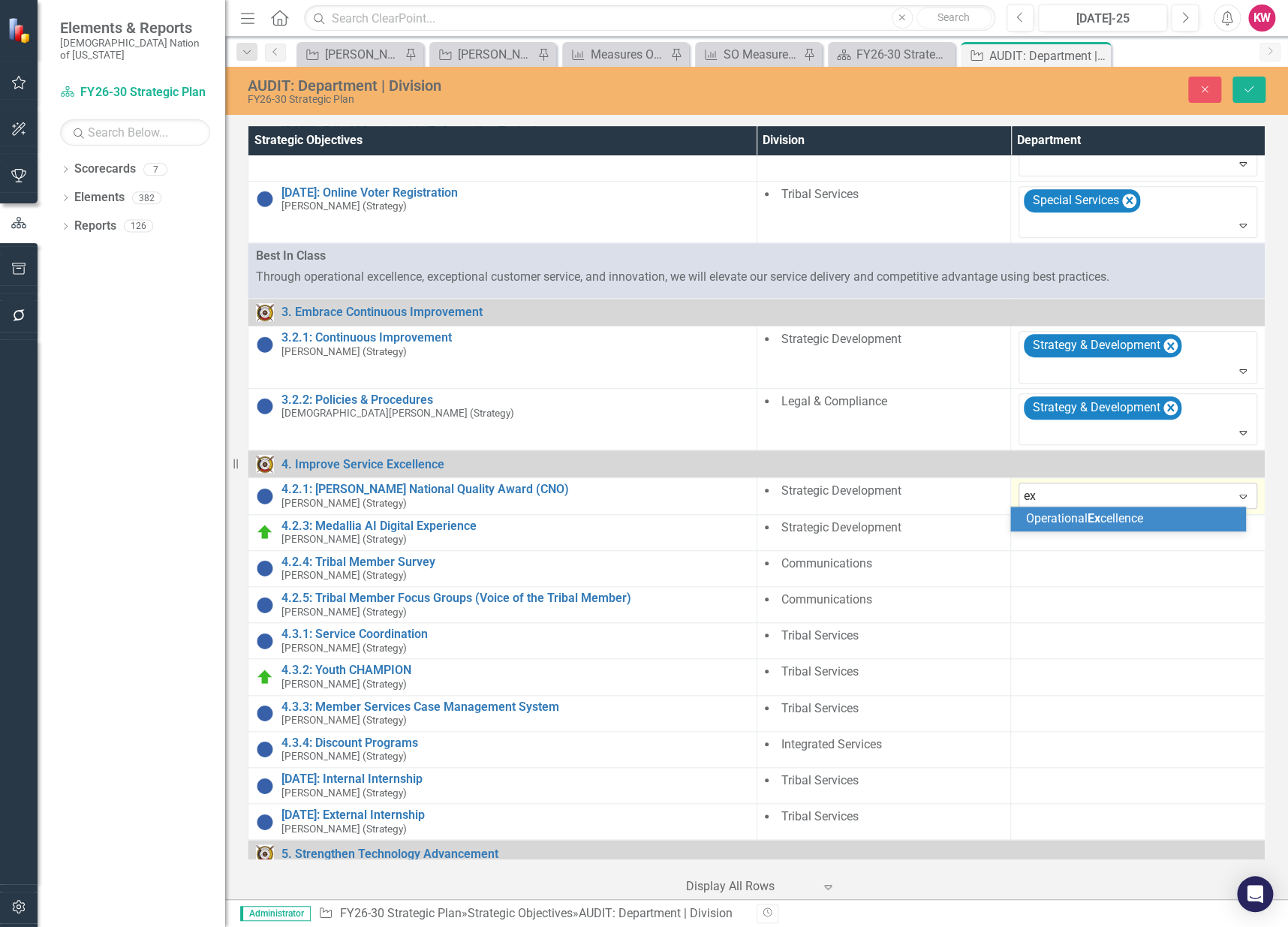
type input "e"
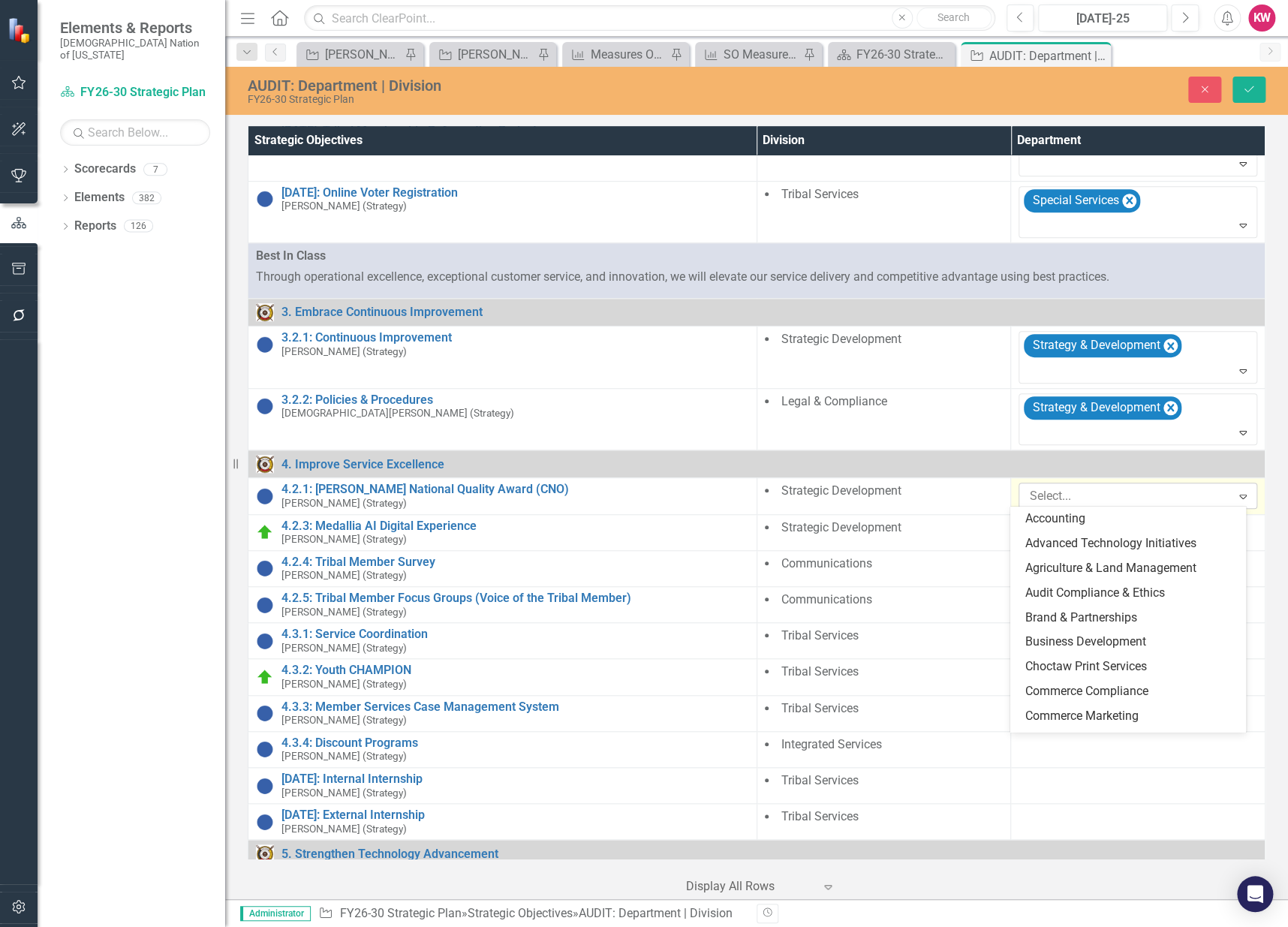
click at [1136, 497] on div at bounding box center [1126, 496] width 207 height 21
type input "st"
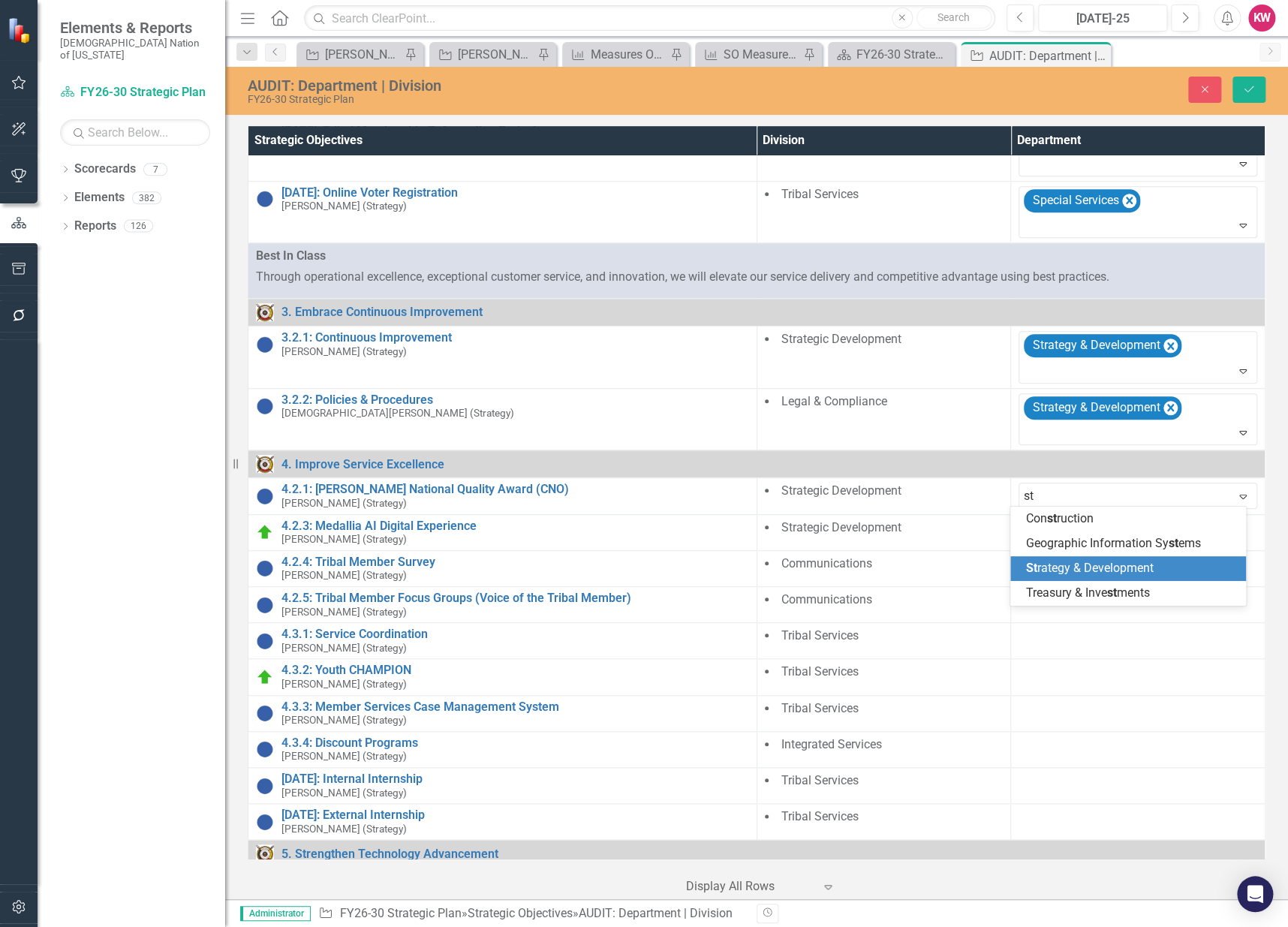
click at [1106, 565] on span "St rategy & Development" at bounding box center [1089, 568] width 128 height 14
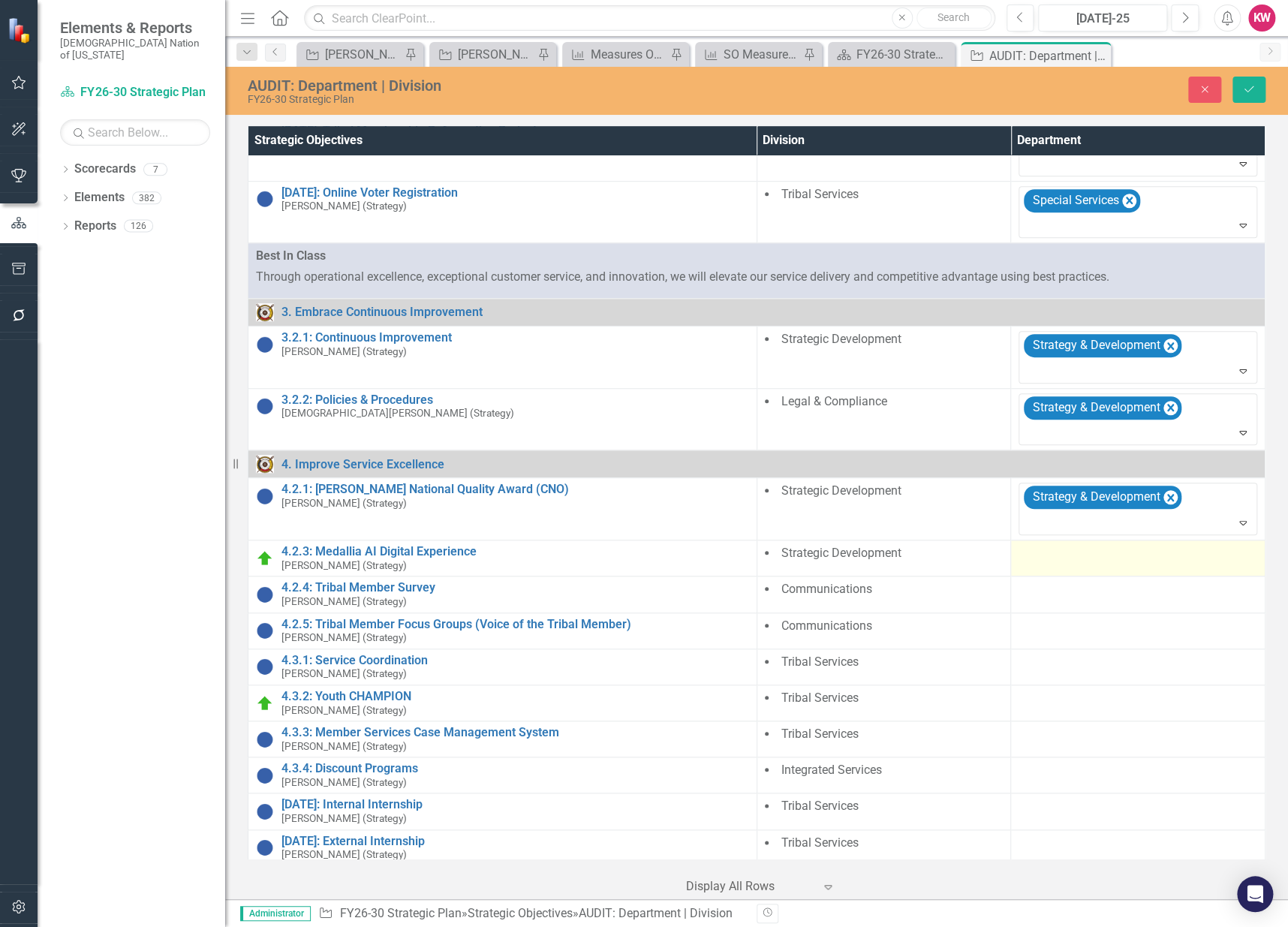
click at [1081, 560] on div at bounding box center [1138, 554] width 239 height 18
click at [1081, 560] on div at bounding box center [1126, 558] width 207 height 21
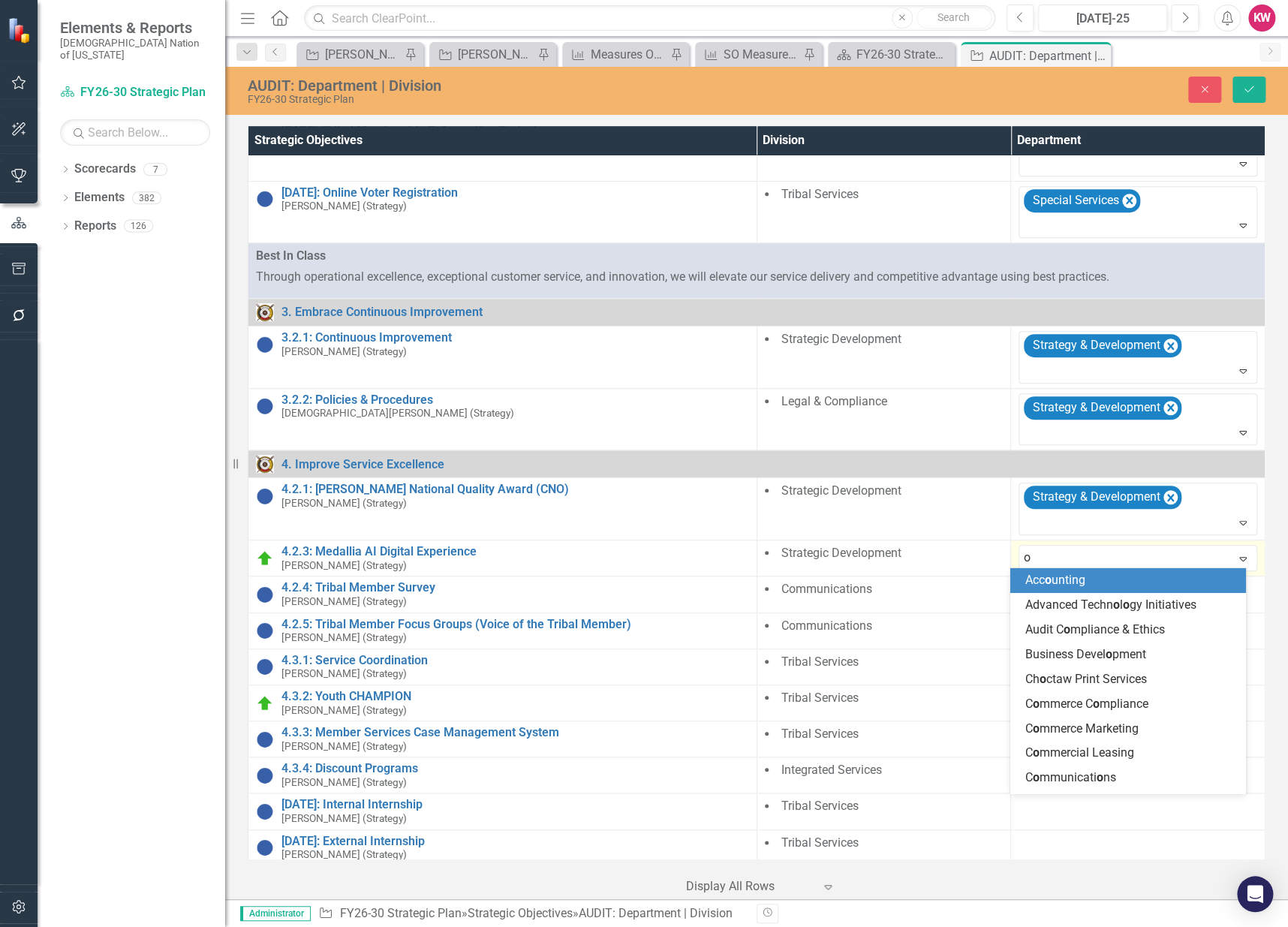
type input "op"
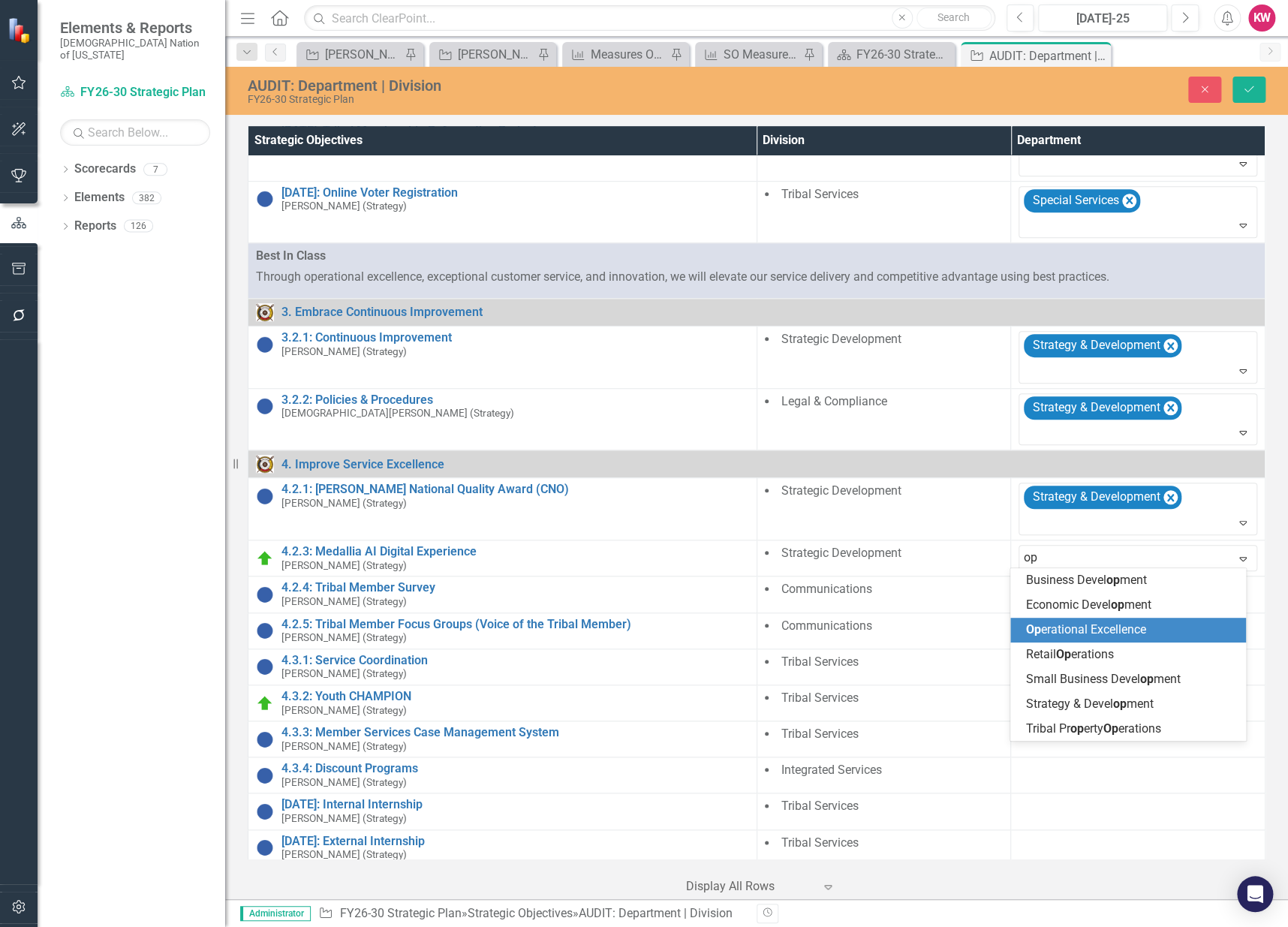
click at [1065, 628] on span "Op erational Excellence" at bounding box center [1085, 629] width 120 height 14
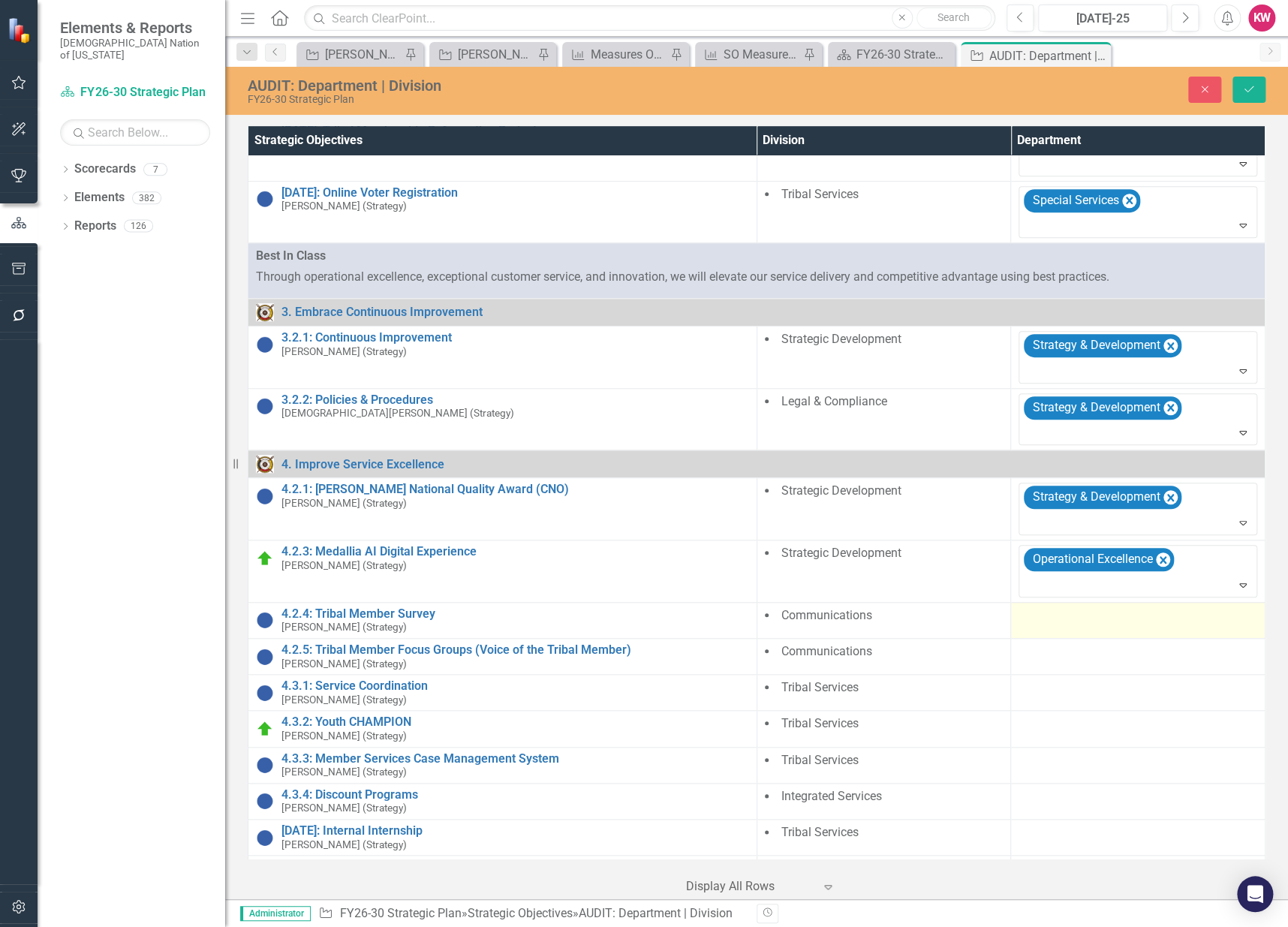
click at [1034, 620] on div at bounding box center [1138, 616] width 239 height 18
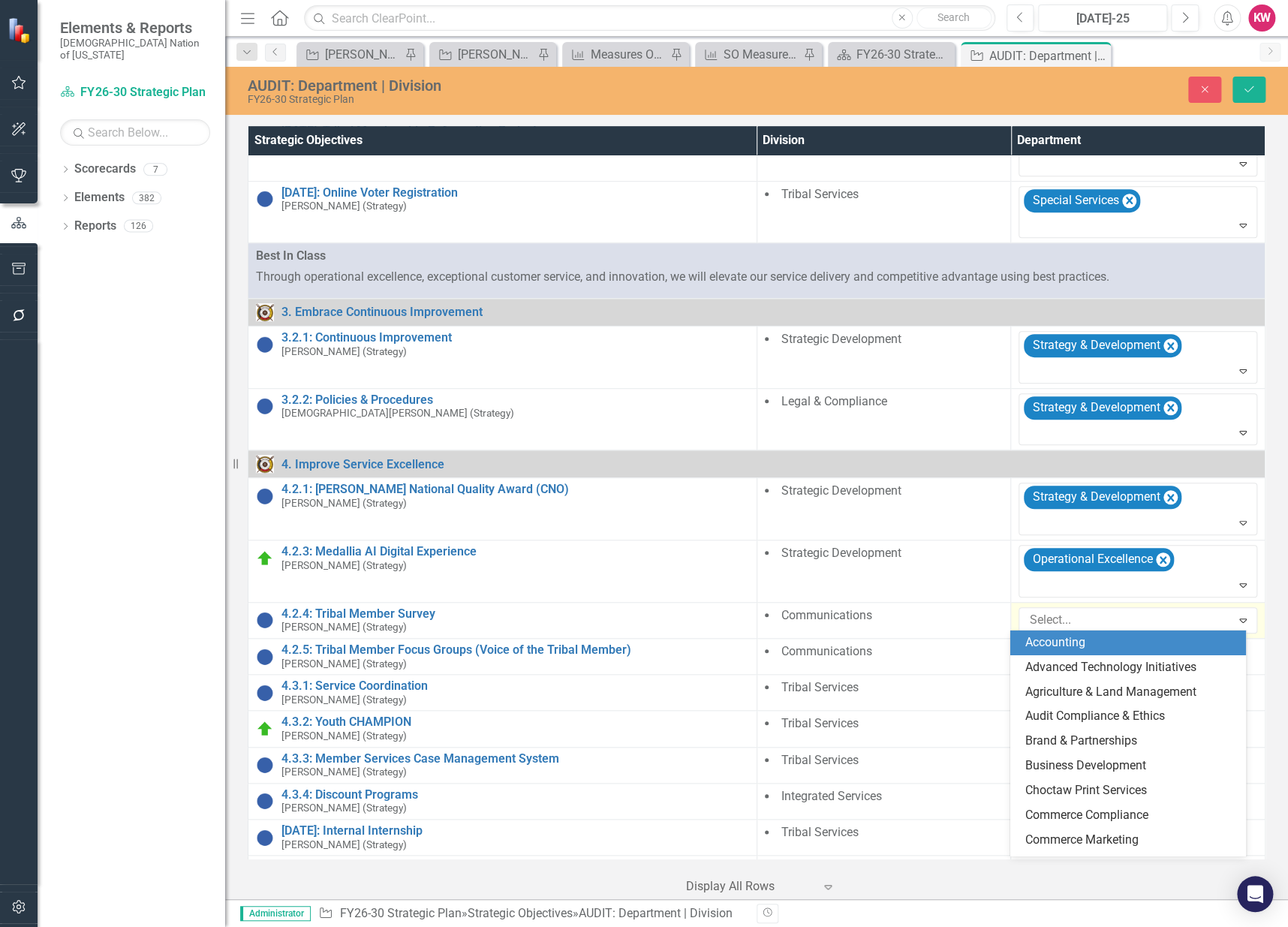
click at [1034, 620] on div at bounding box center [1126, 620] width 207 height 21
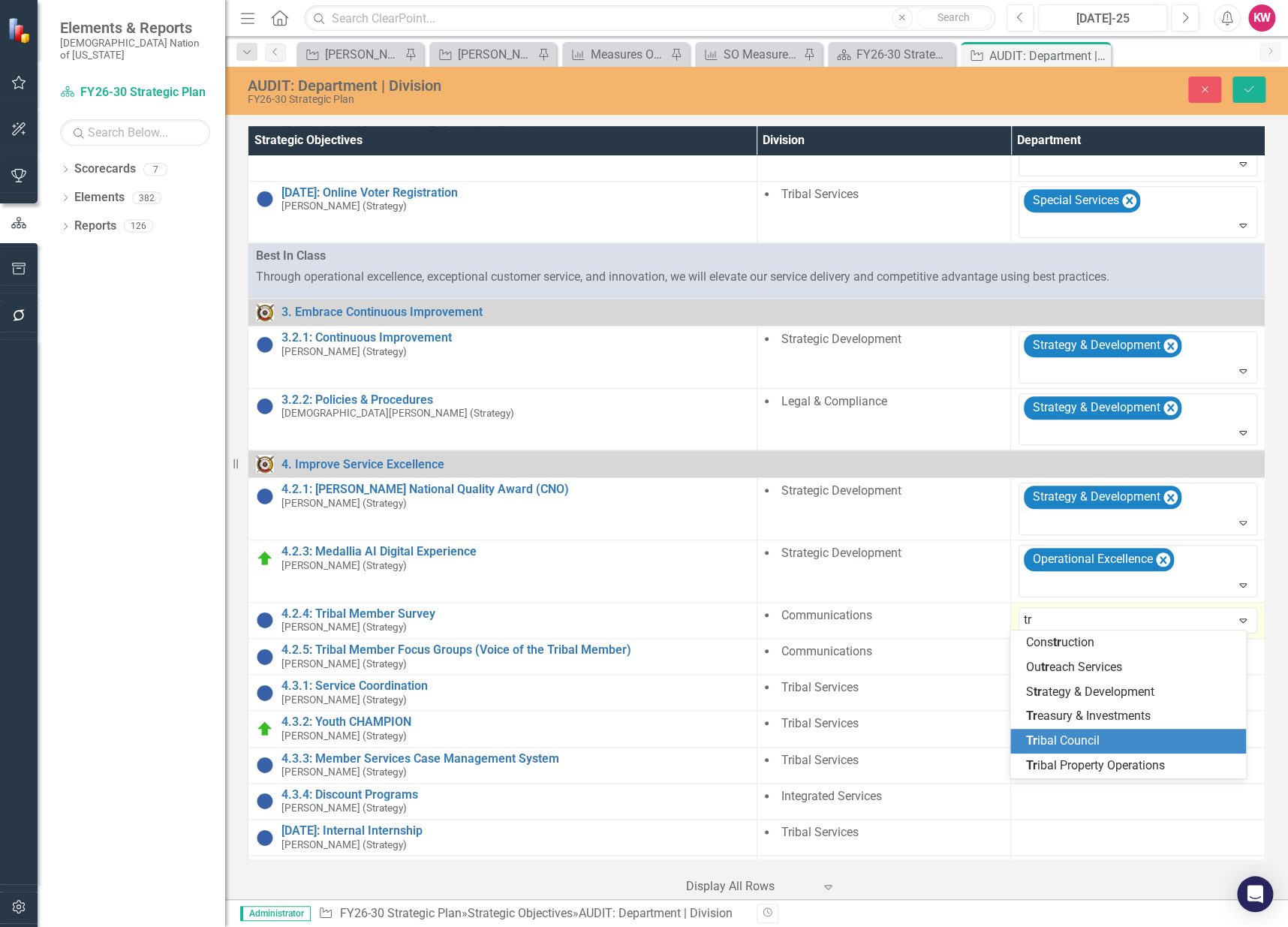
type input "t"
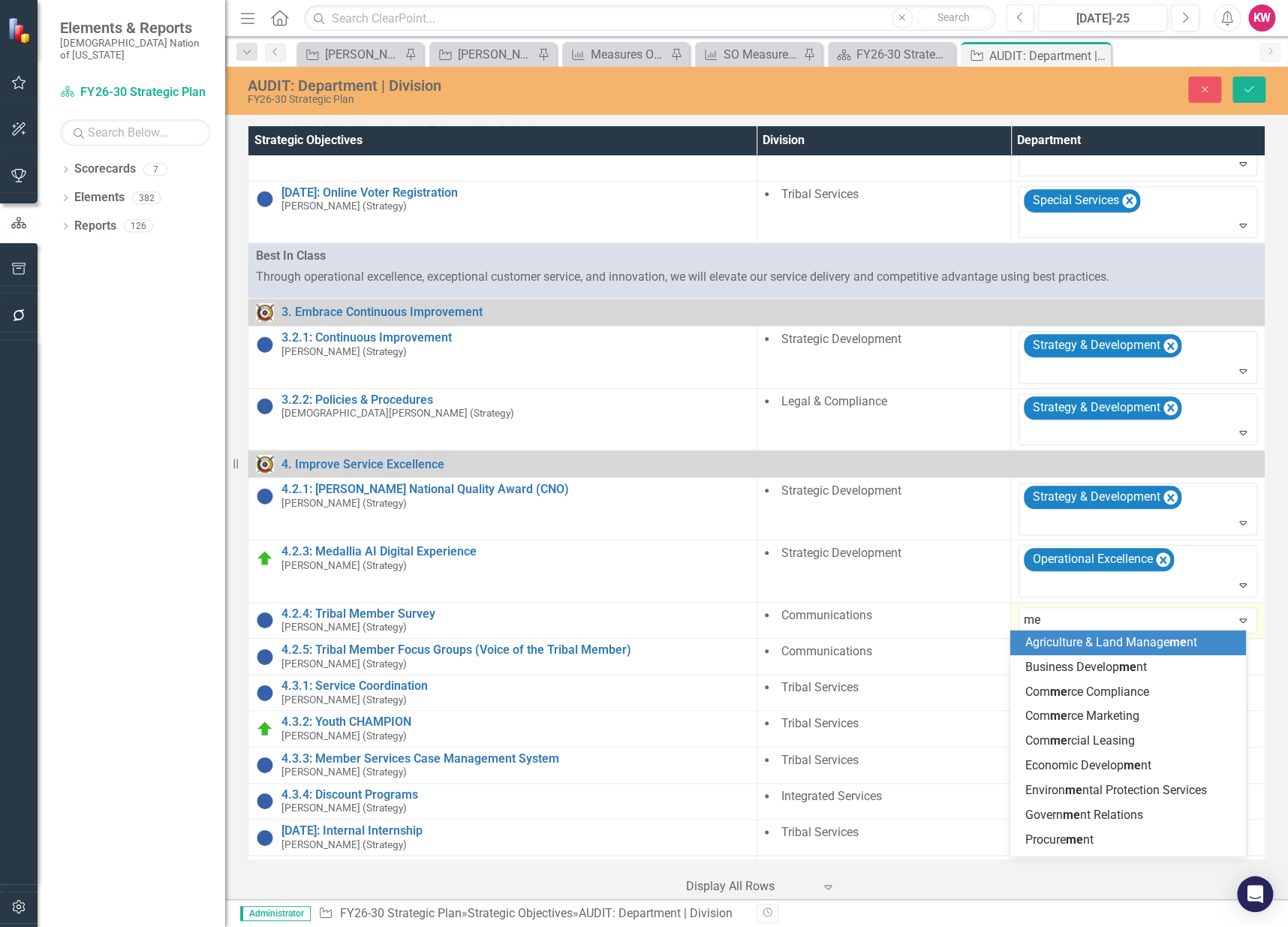
type input "mem"
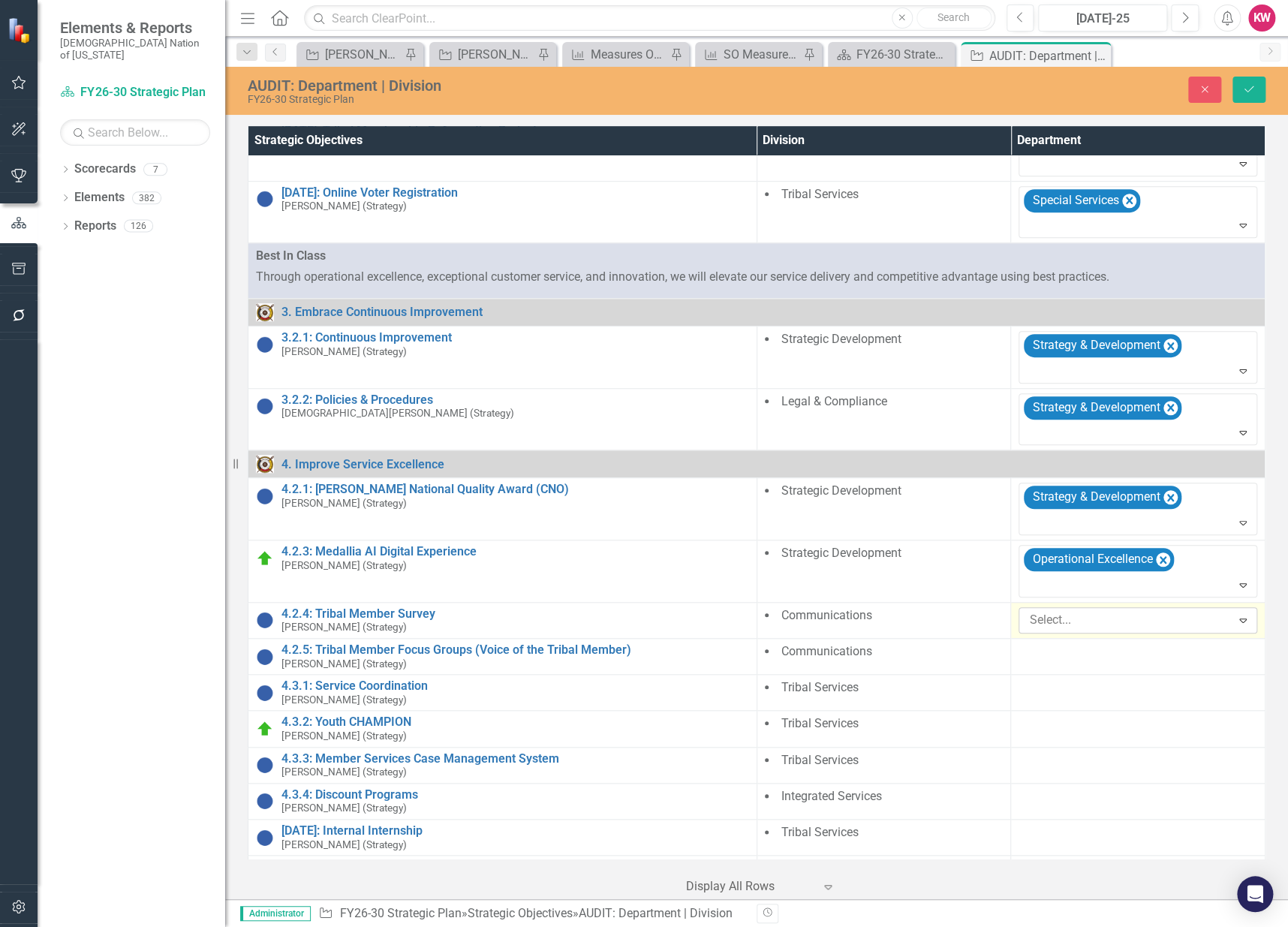
drag, startPoint x: 1067, startPoint y: 617, endPoint x: 1025, endPoint y: 617, distance: 42.0
click at [1025, 617] on div at bounding box center [1126, 620] width 207 height 21
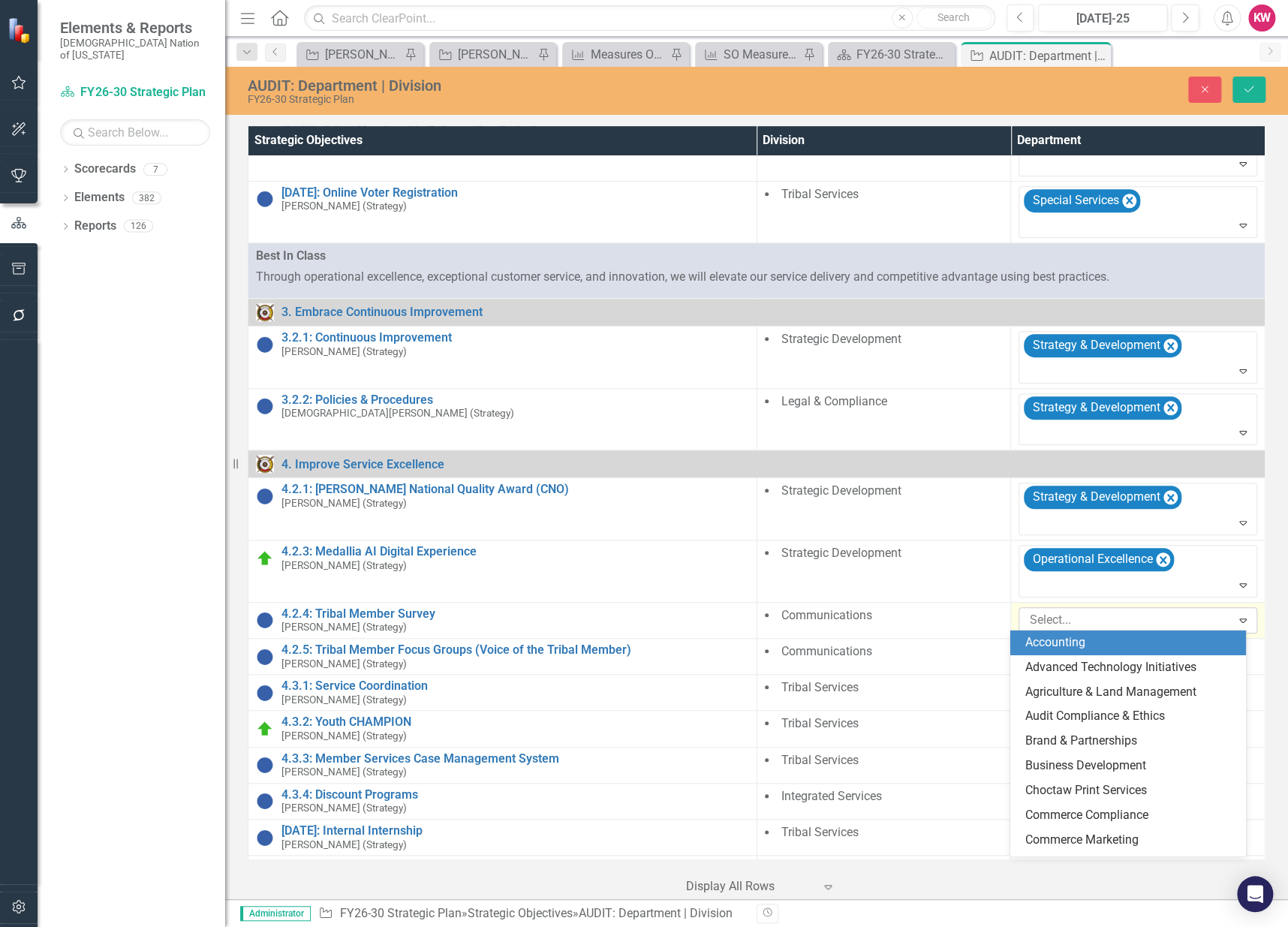
click at [1086, 612] on div at bounding box center [1126, 620] width 207 height 21
click at [1086, 612] on div at bounding box center [1126, 620] width 207 height 21
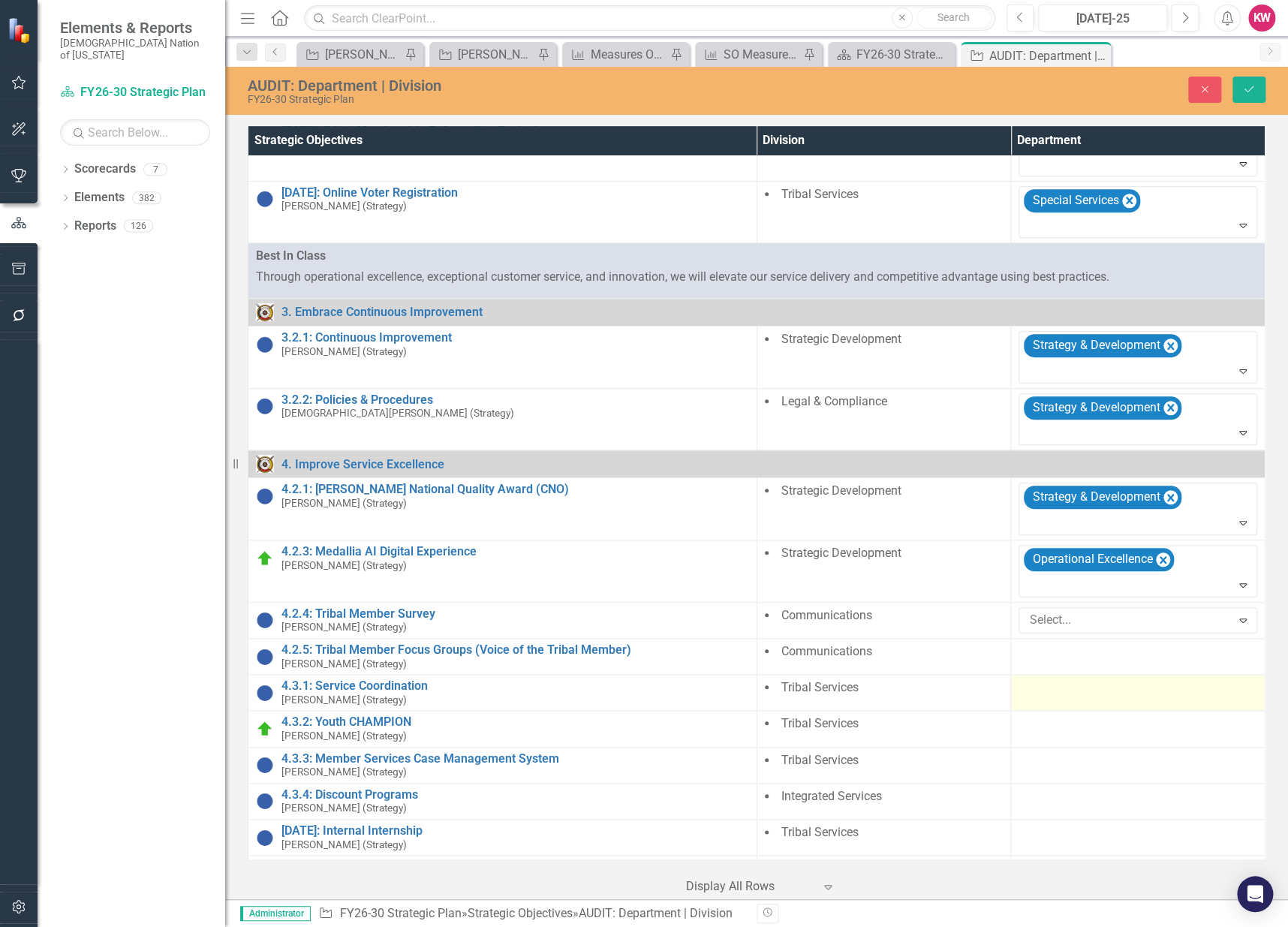
click at [1046, 694] on div at bounding box center [1138, 688] width 239 height 18
click at [1046, 694] on div at bounding box center [1126, 692] width 207 height 21
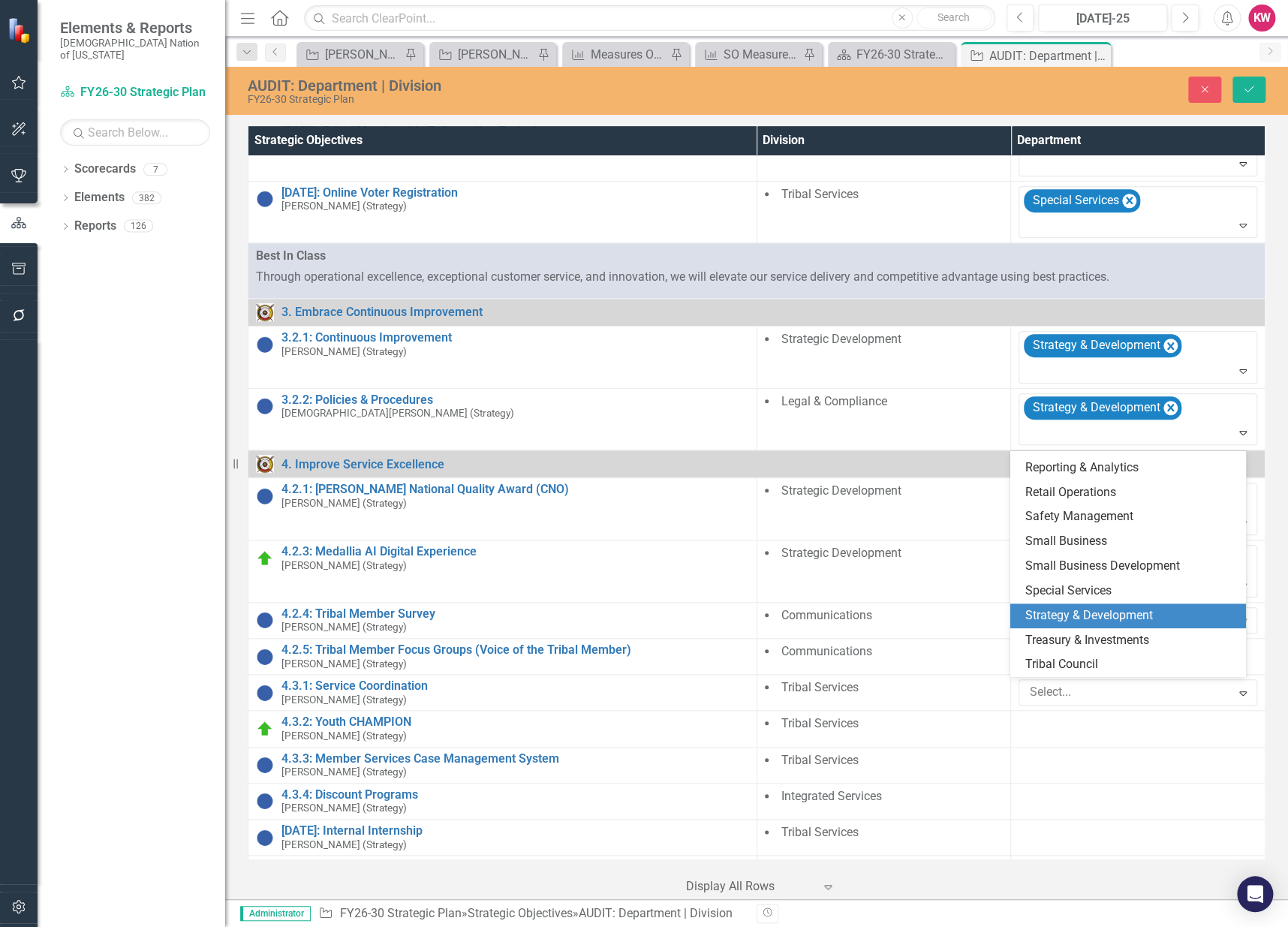
scroll to position [859, 0]
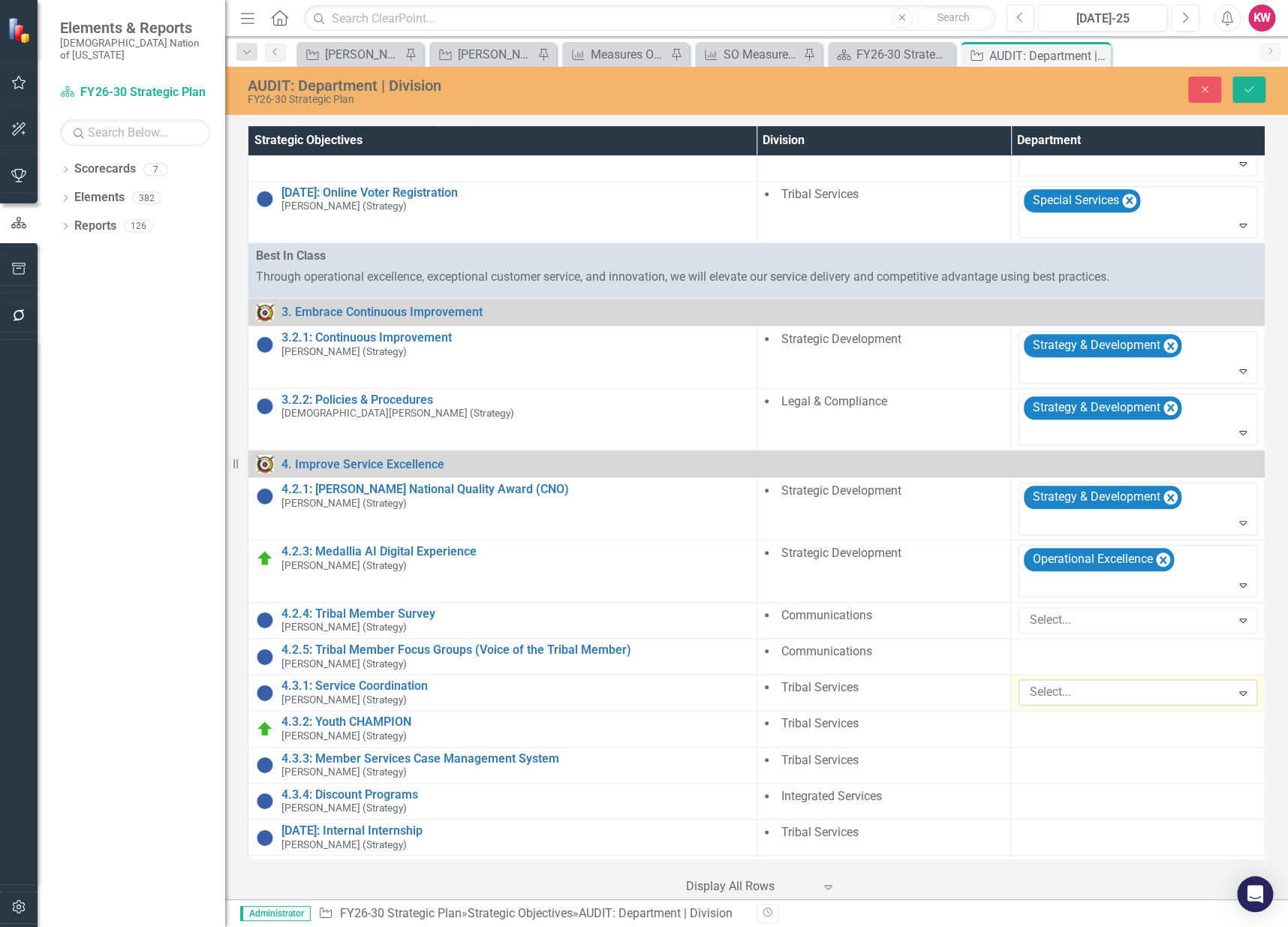
click at [1133, 692] on div at bounding box center [1126, 692] width 207 height 21
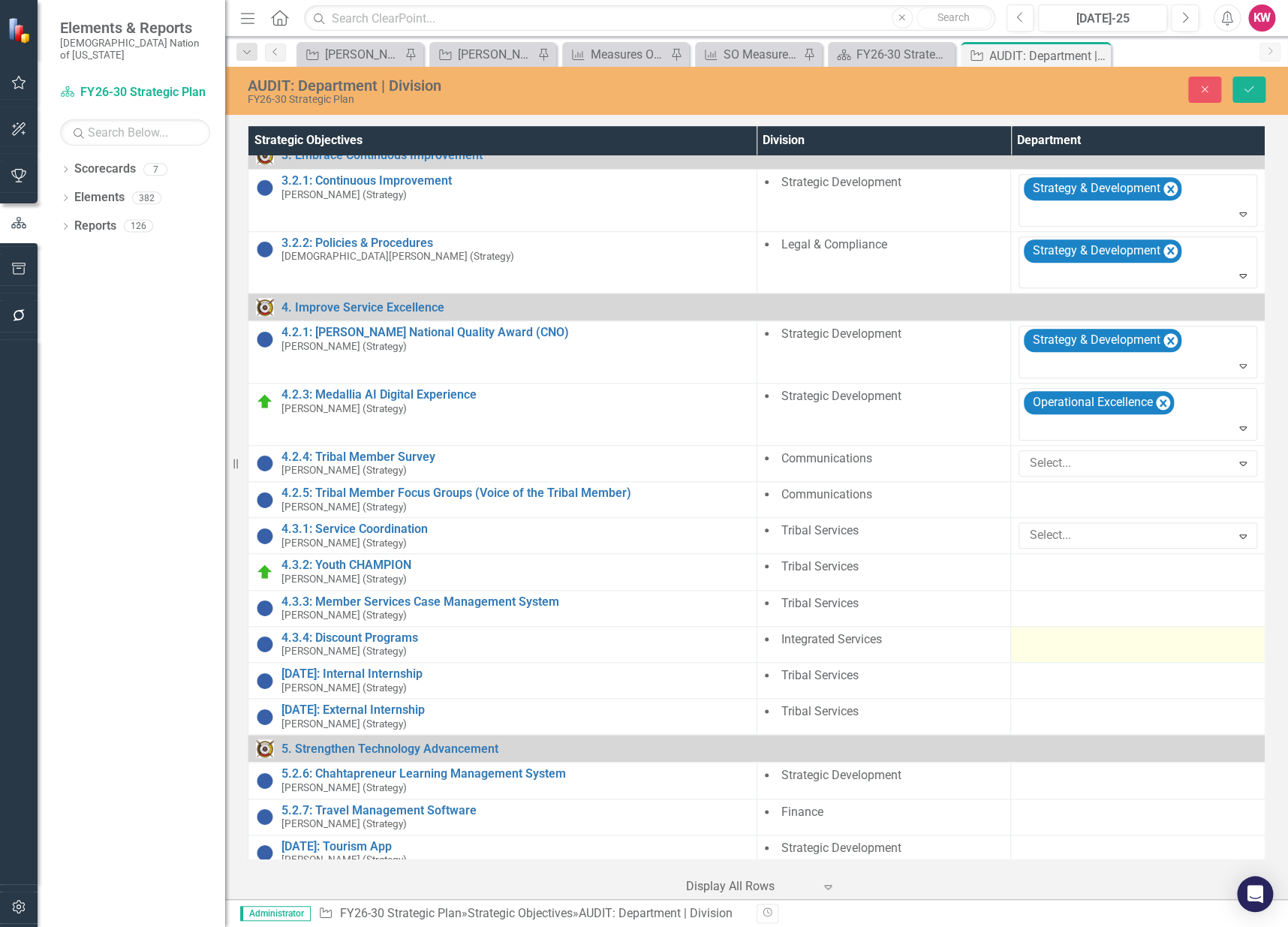
scroll to position [583, 0]
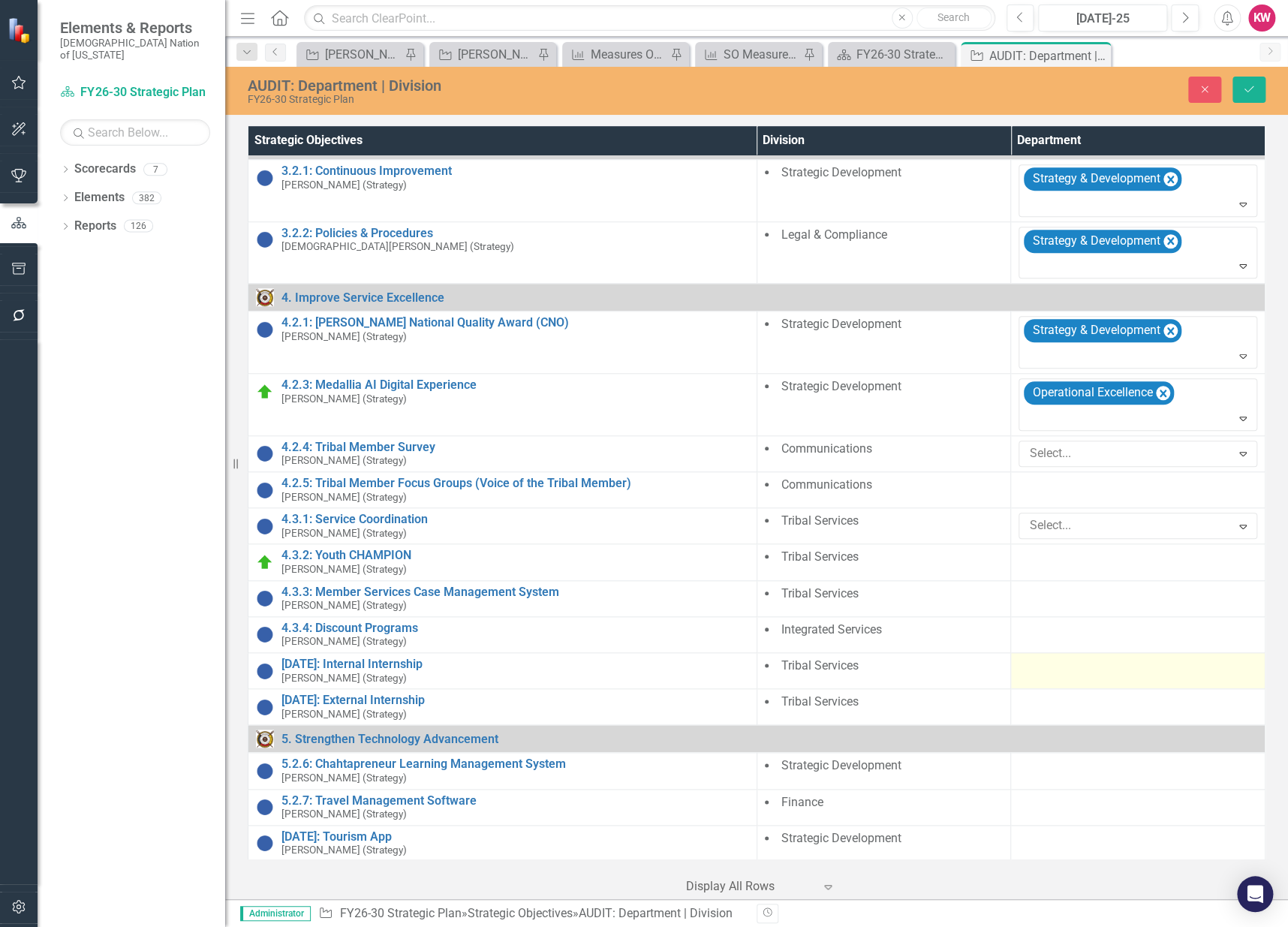
click at [1044, 672] on td at bounding box center [1138, 669] width 255 height 36
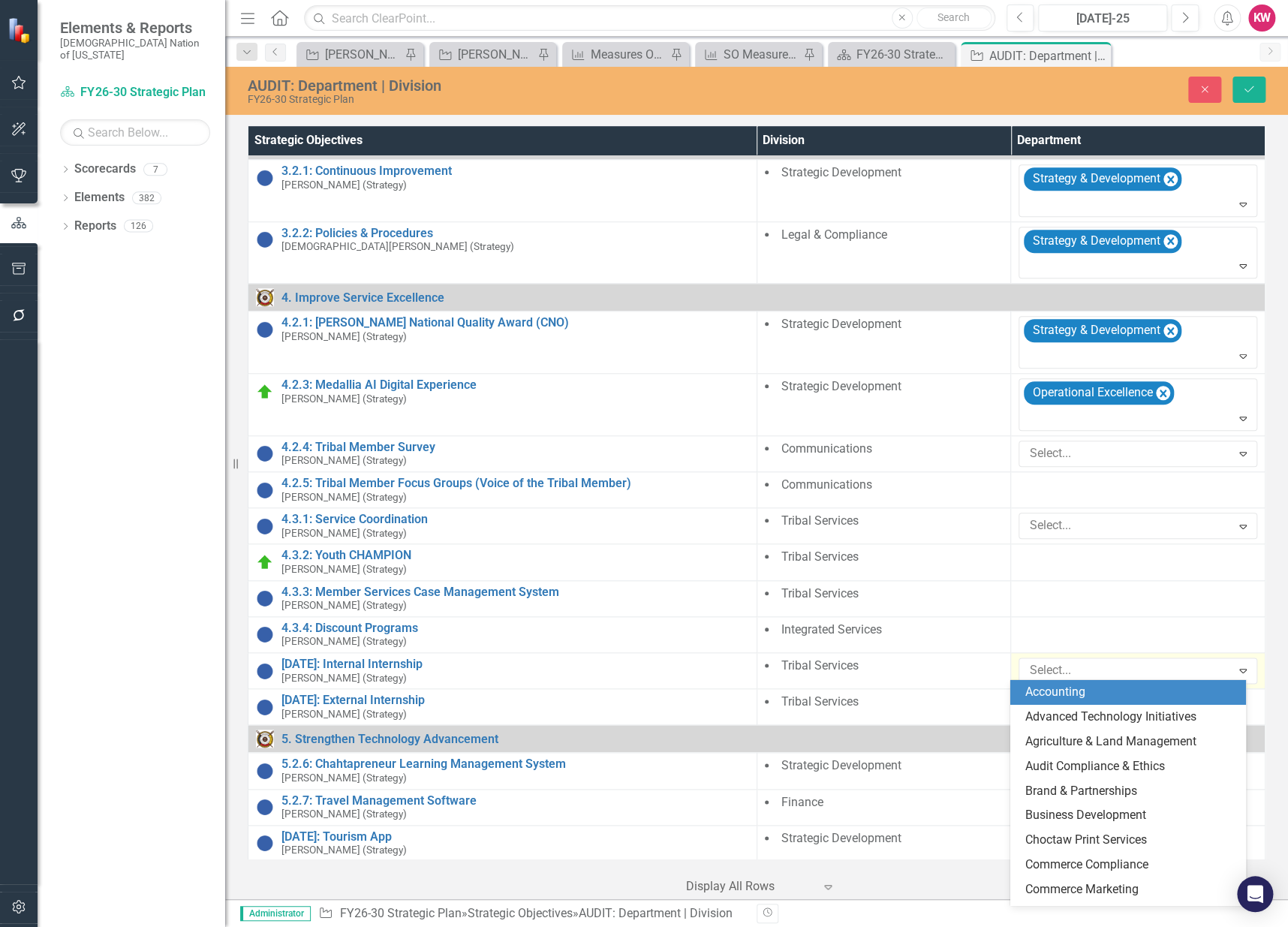
click at [1044, 672] on div at bounding box center [1126, 670] width 207 height 21
type input "ed"
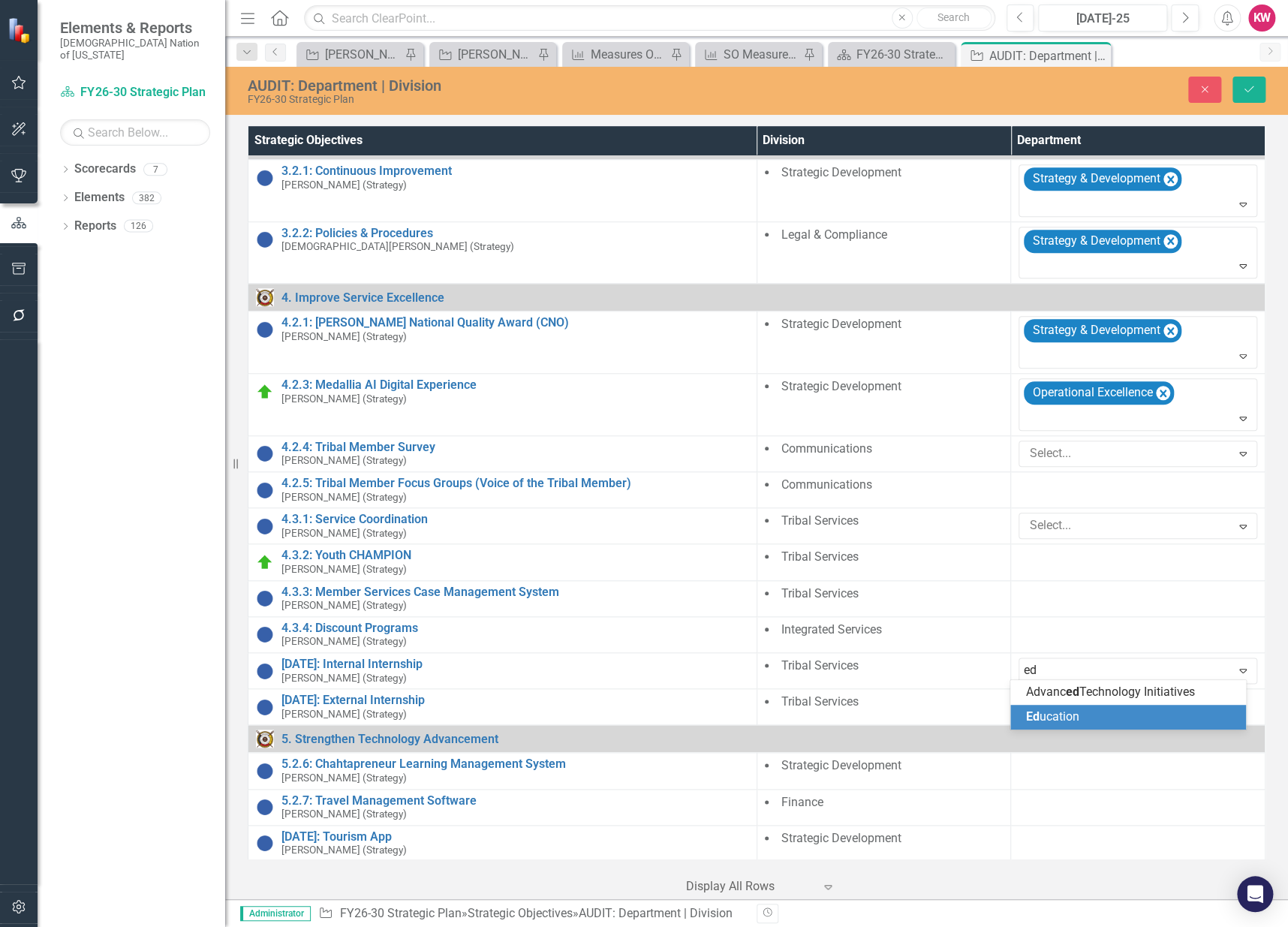
click at [1050, 714] on span "Ed ucation" at bounding box center [1052, 716] width 53 height 14
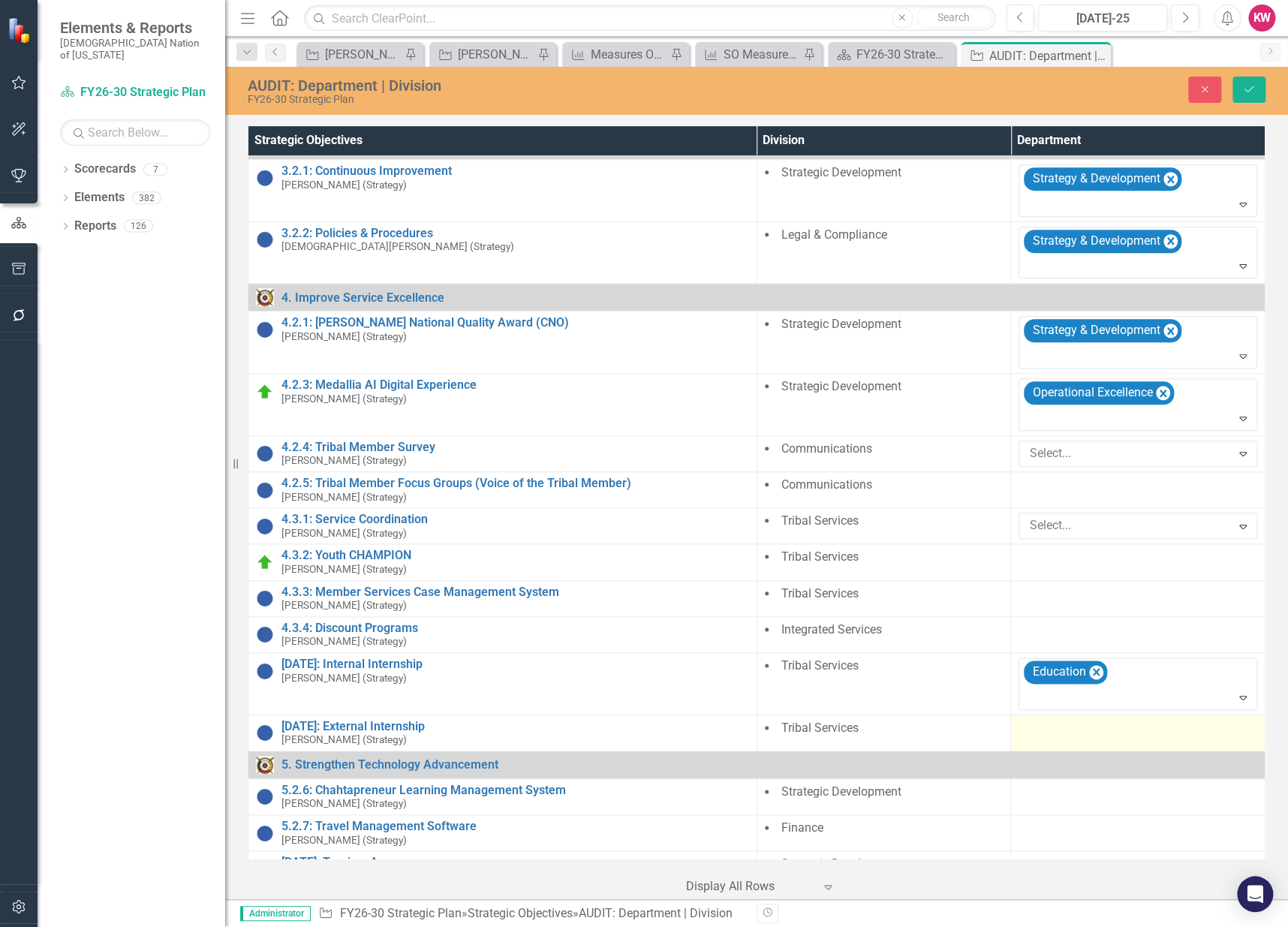
click at [1042, 735] on td at bounding box center [1138, 732] width 255 height 36
click at [1042, 729] on div at bounding box center [1126, 732] width 207 height 21
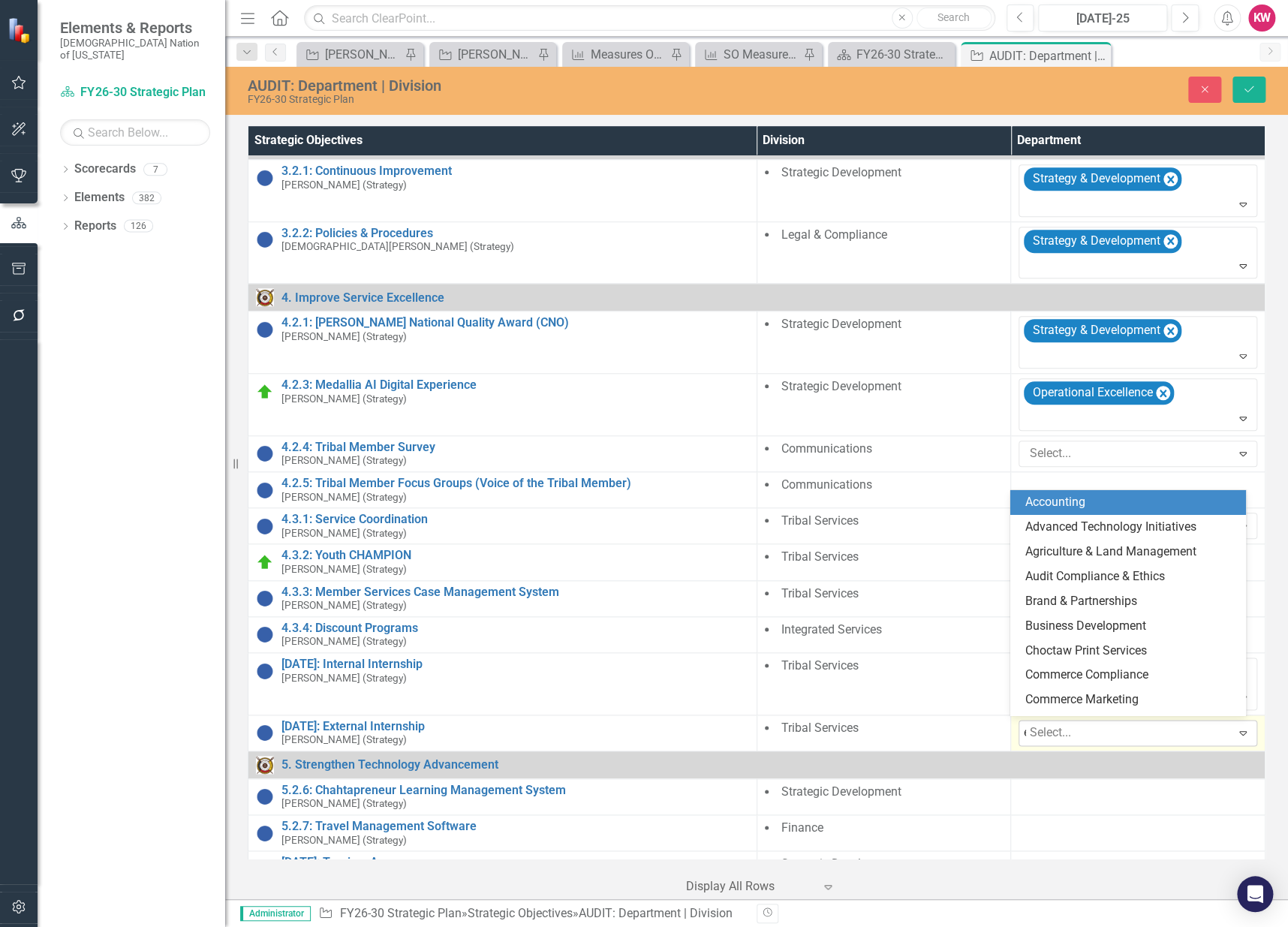
type input "ed"
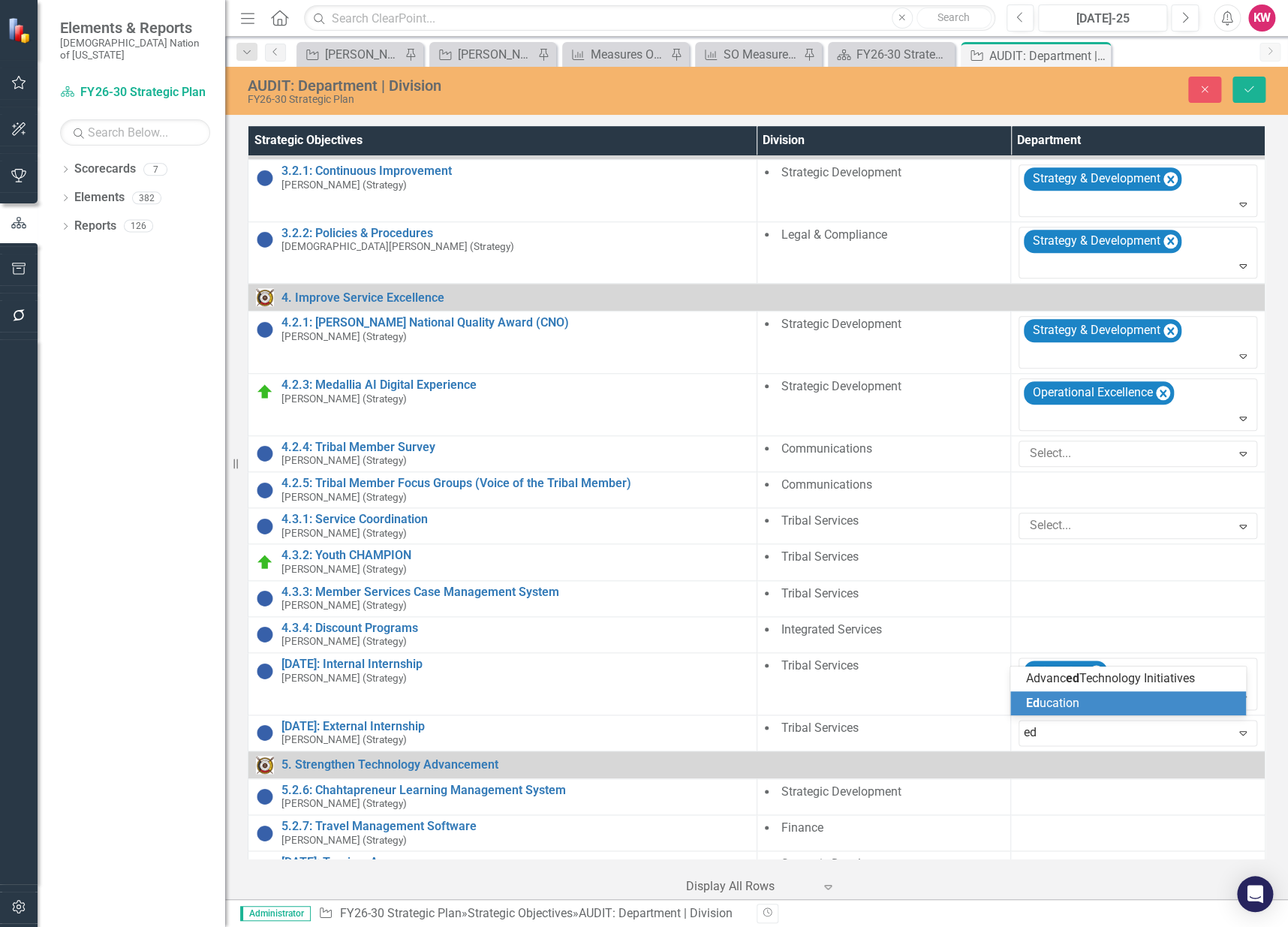
click at [1049, 704] on span "Ed ucation" at bounding box center [1052, 703] width 53 height 14
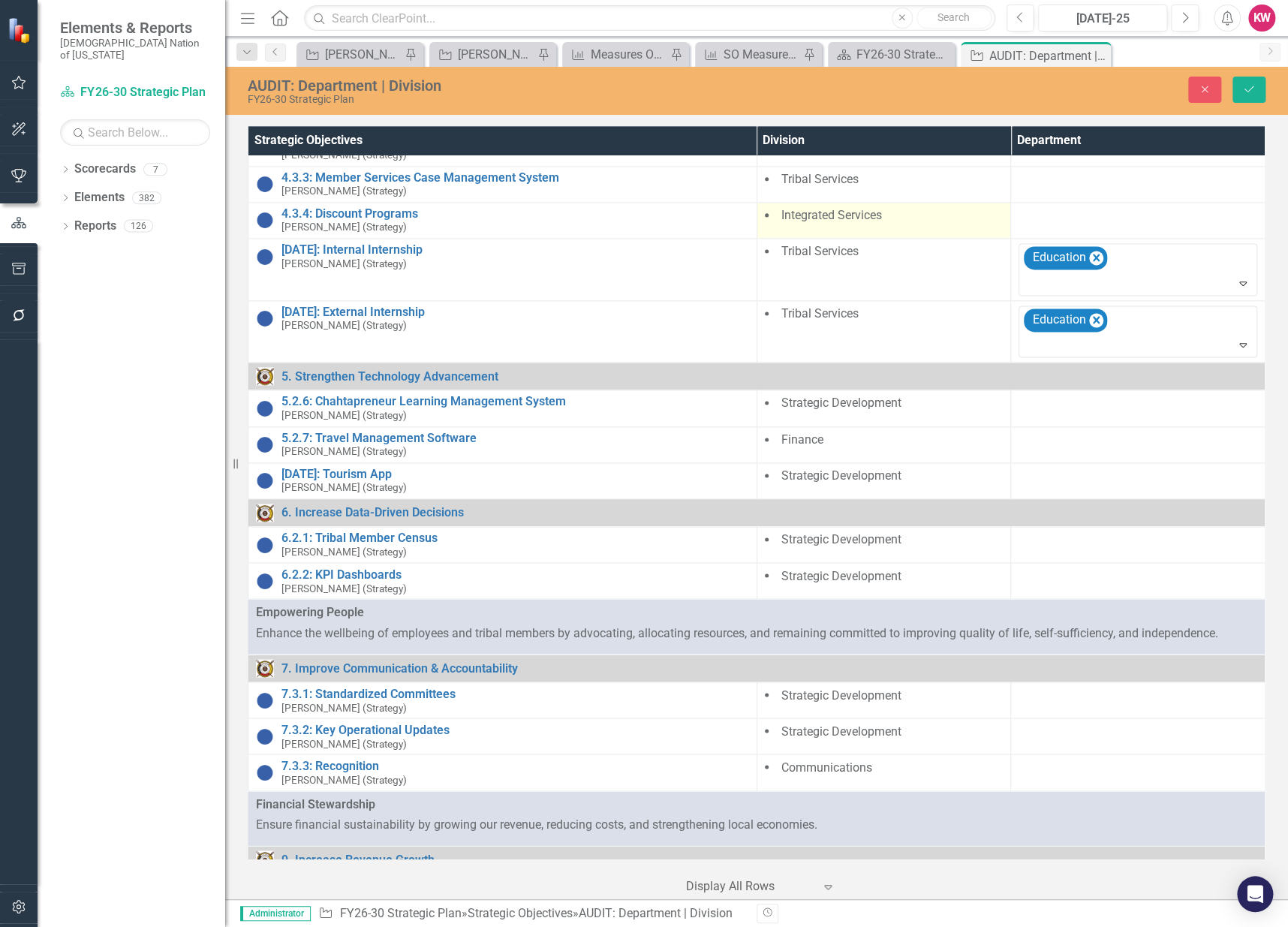
scroll to position [1001, 0]
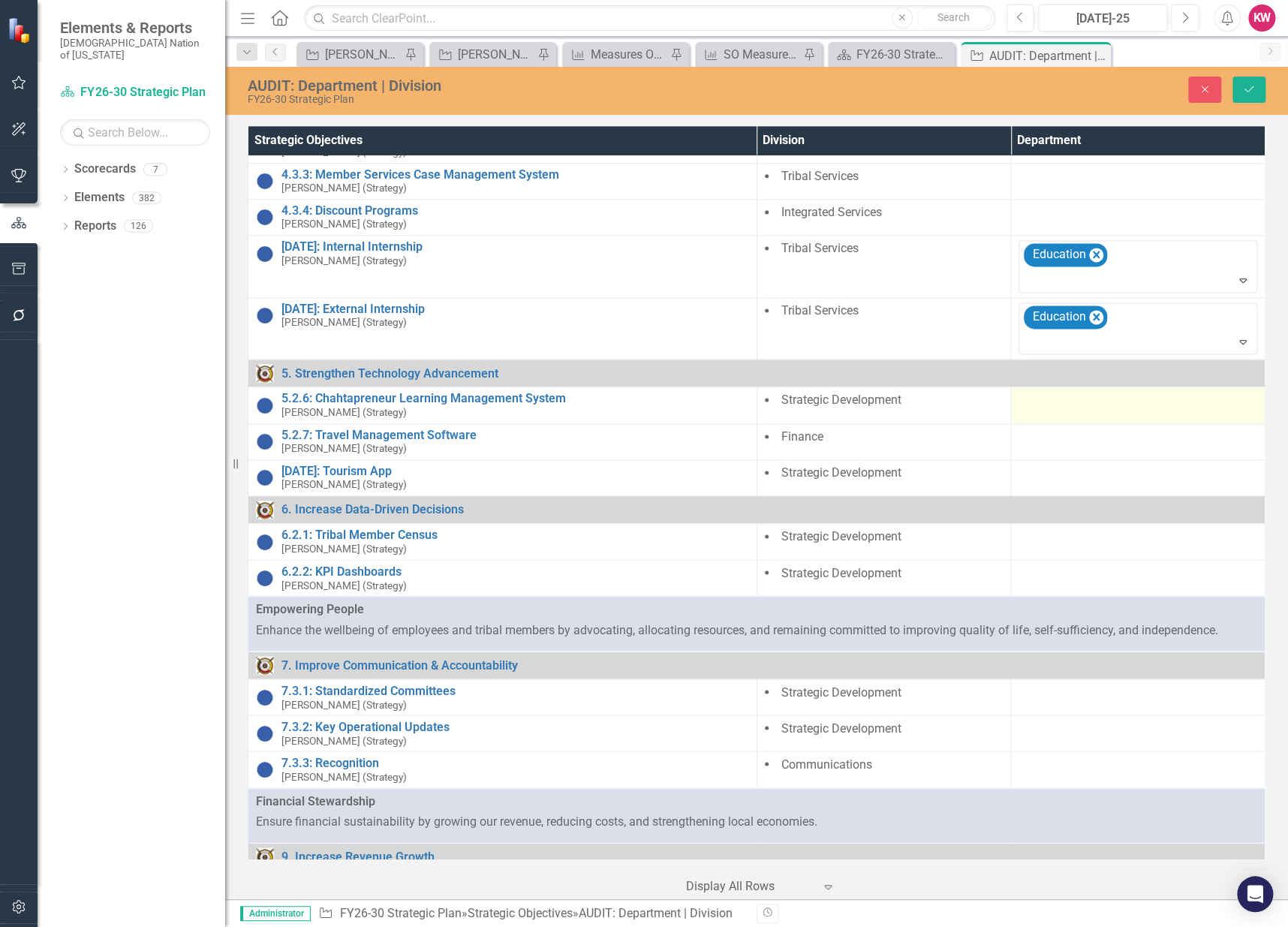
click at [1048, 402] on div at bounding box center [1138, 401] width 239 height 18
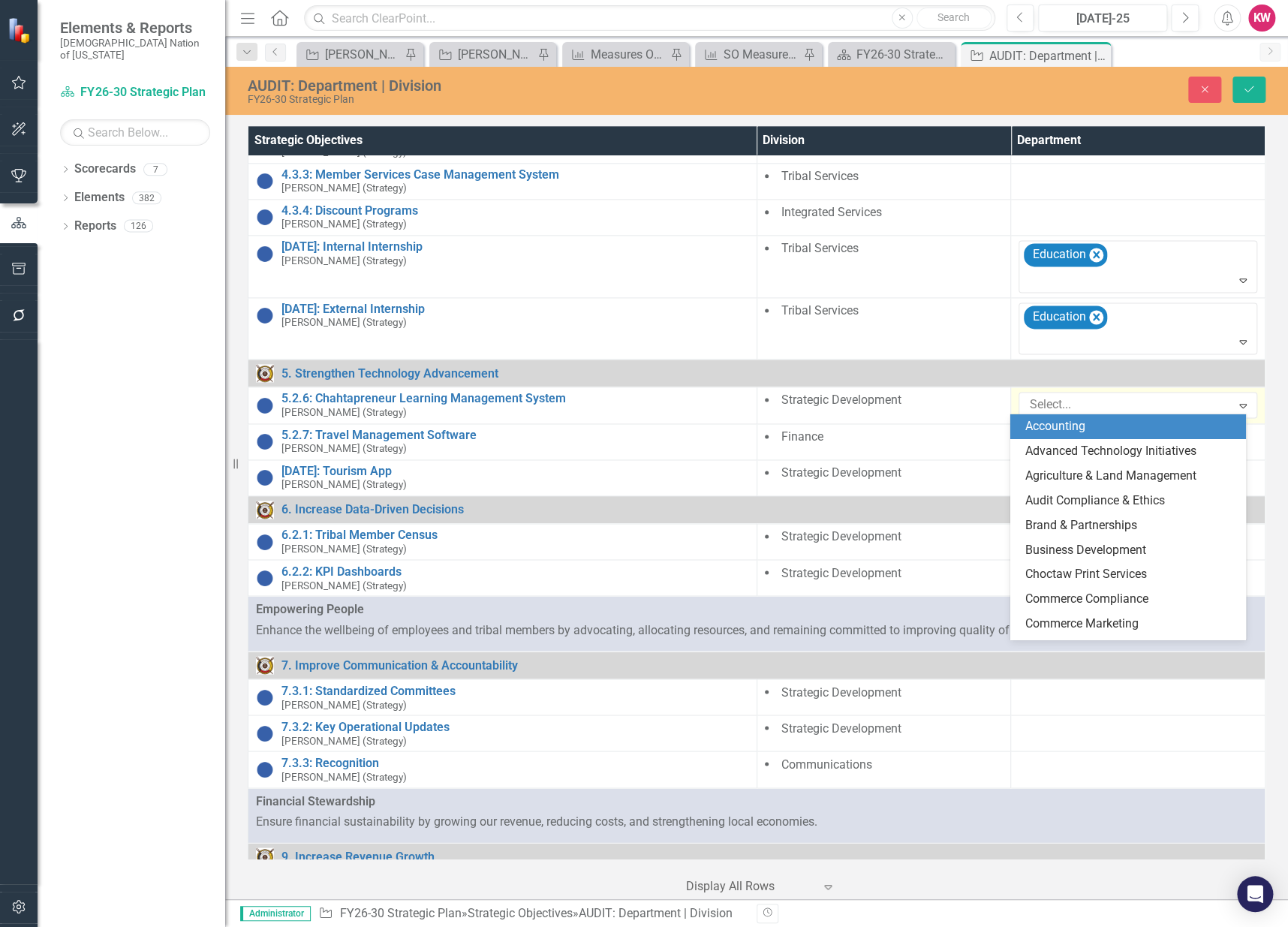
click at [1048, 402] on div at bounding box center [1126, 405] width 207 height 21
type input "st"
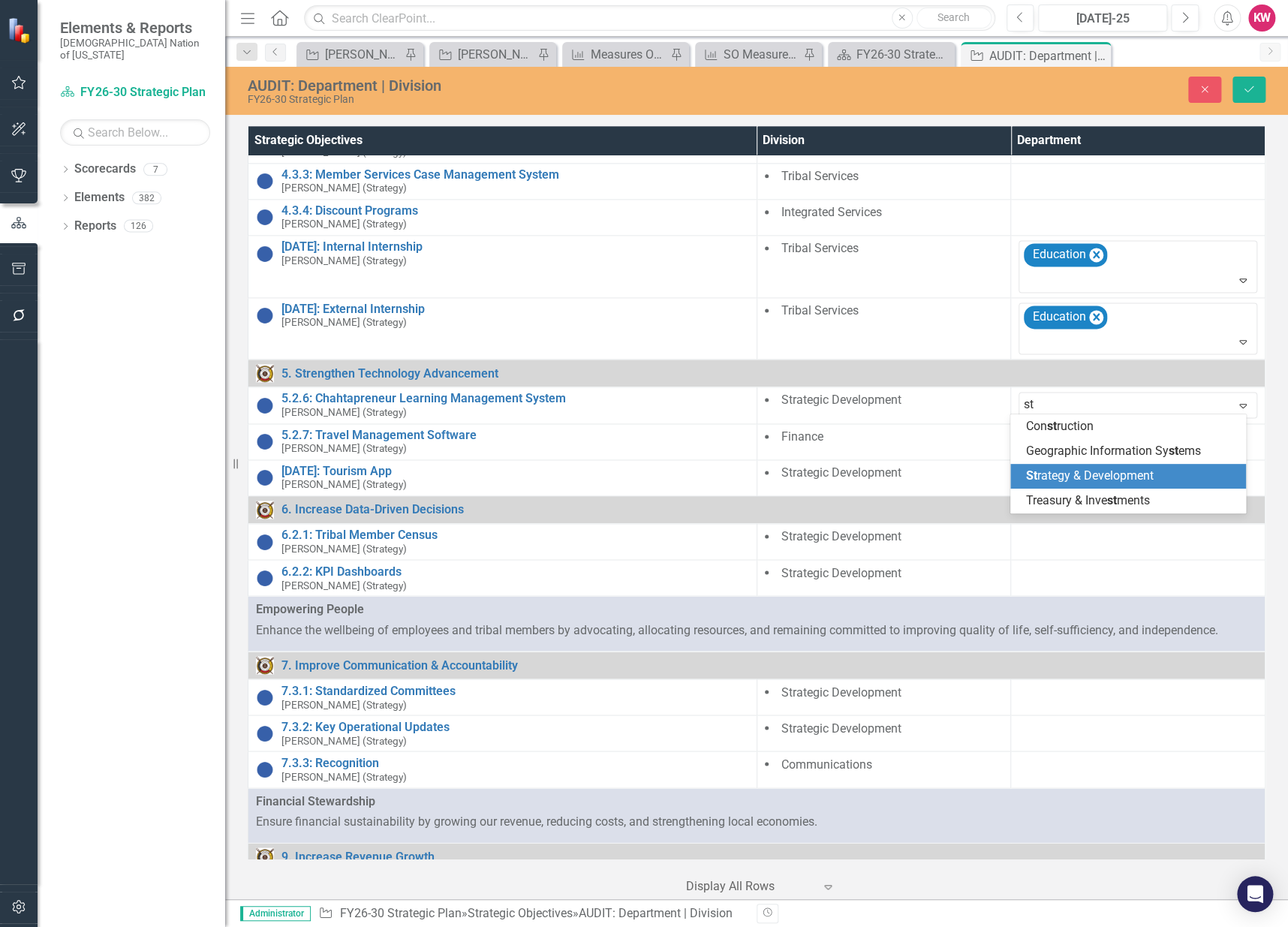
click at [1063, 469] on span "St rategy & Development" at bounding box center [1089, 475] width 128 height 14
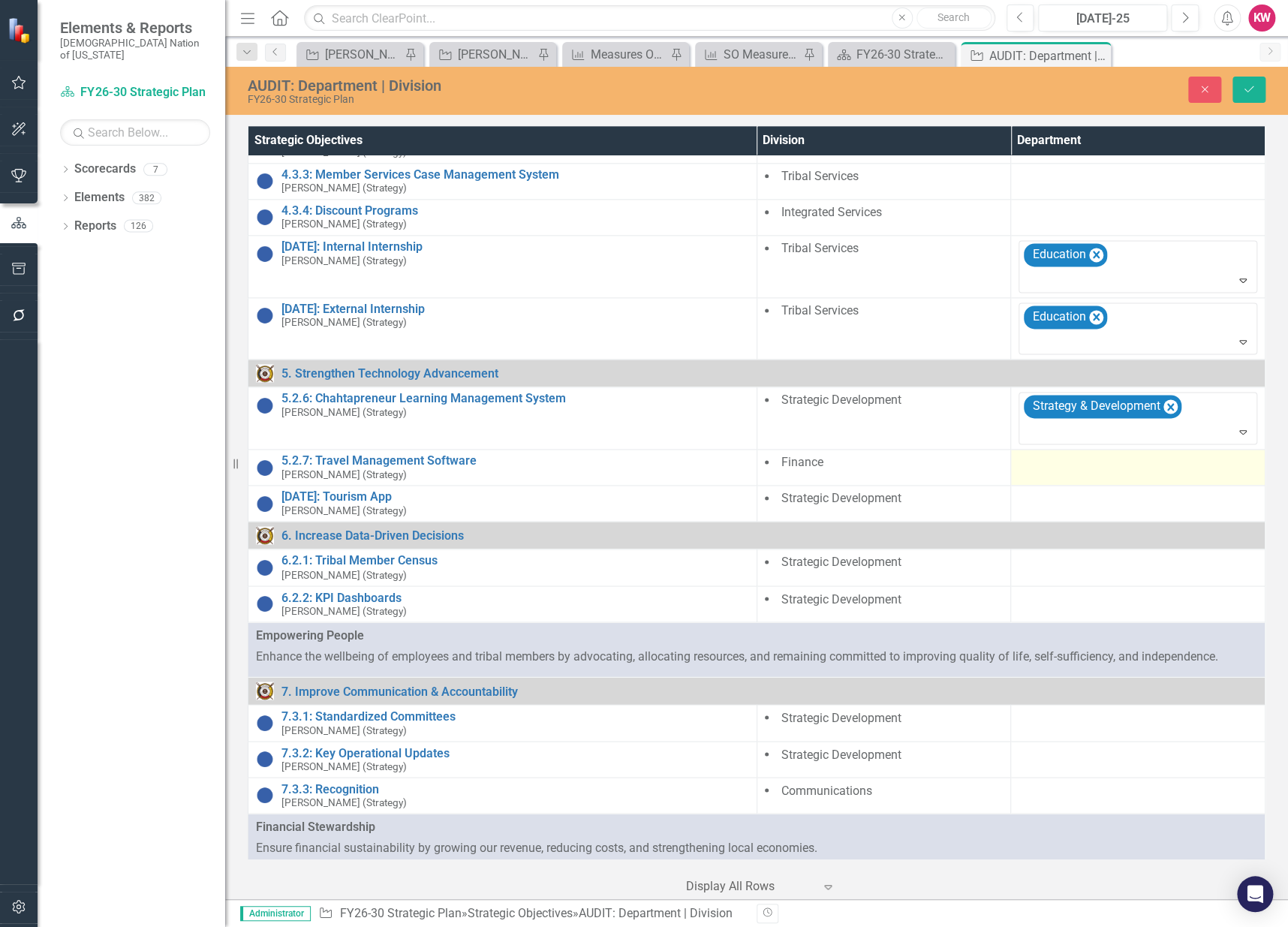
click at [1052, 458] on div at bounding box center [1138, 464] width 239 height 18
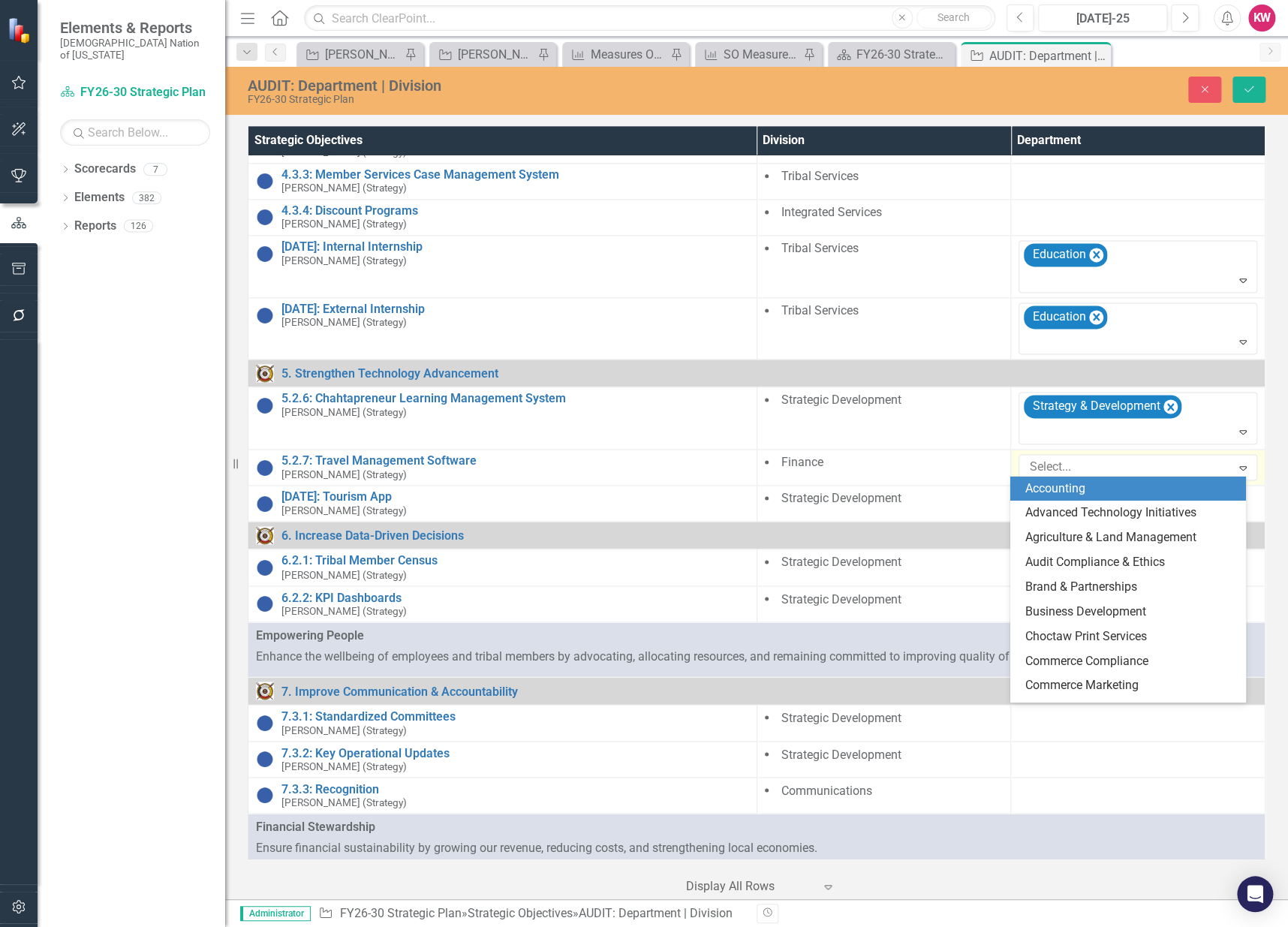
click at [1052, 458] on div at bounding box center [1126, 467] width 207 height 21
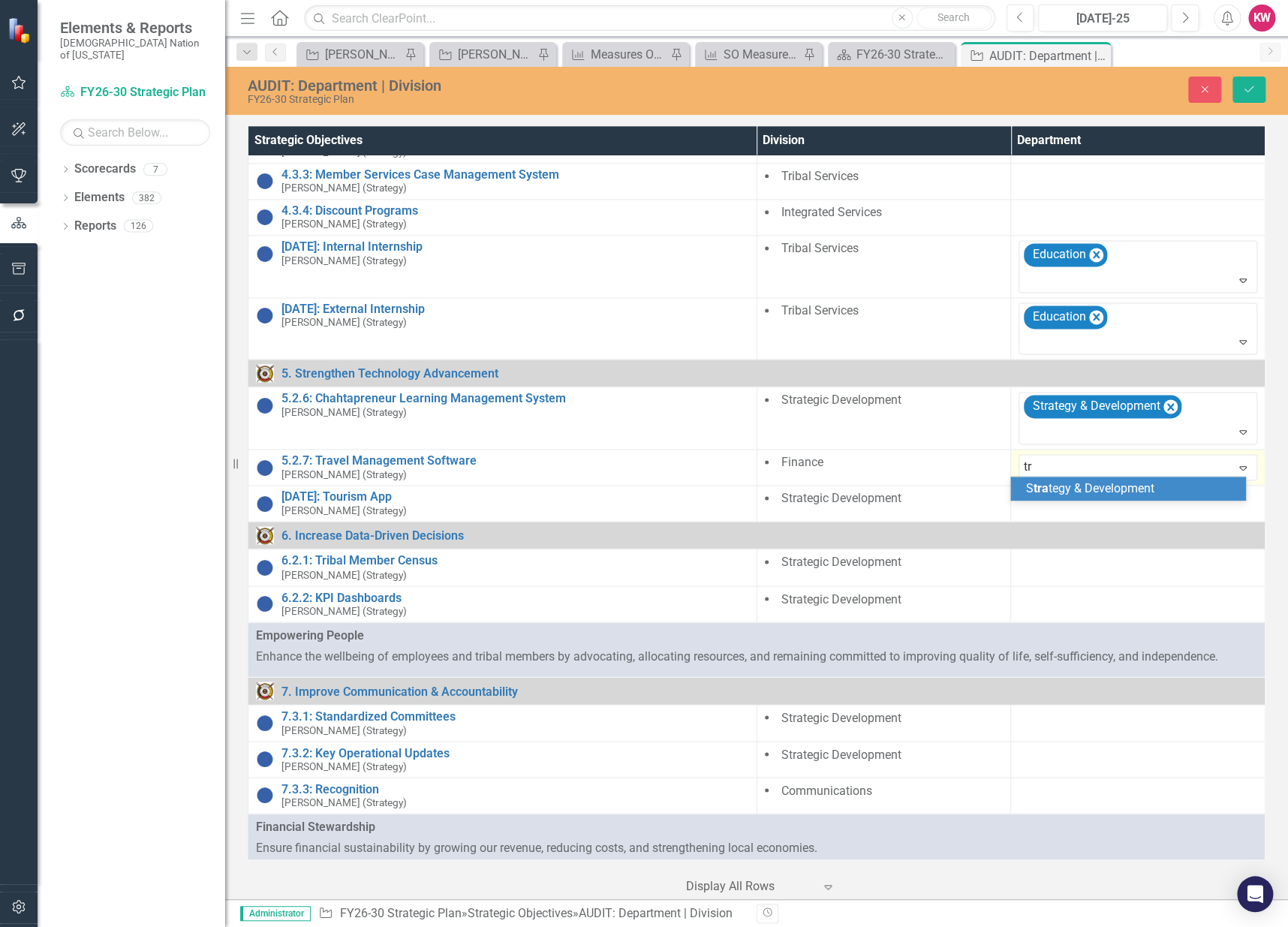
type input "t"
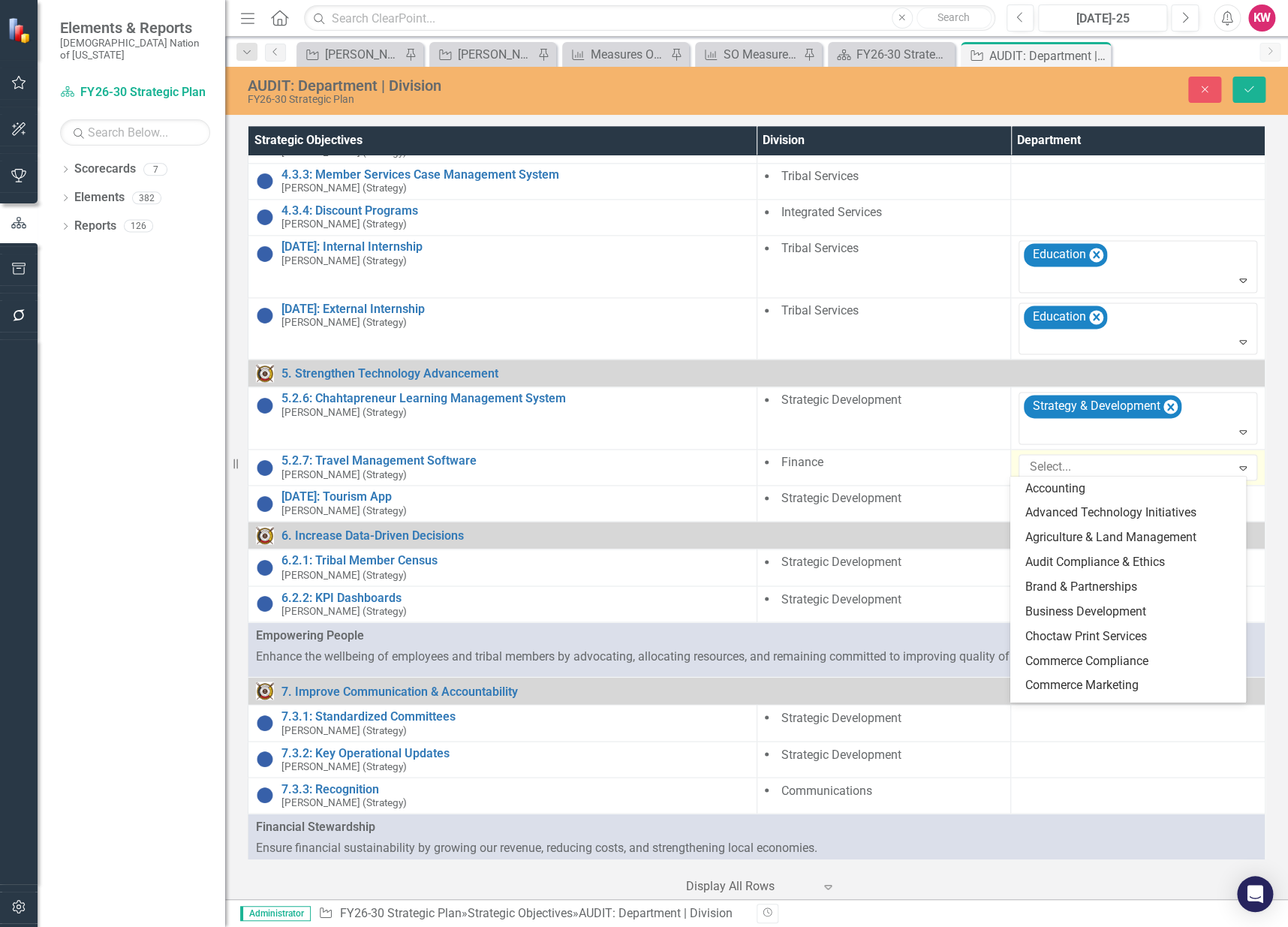
type input "f"
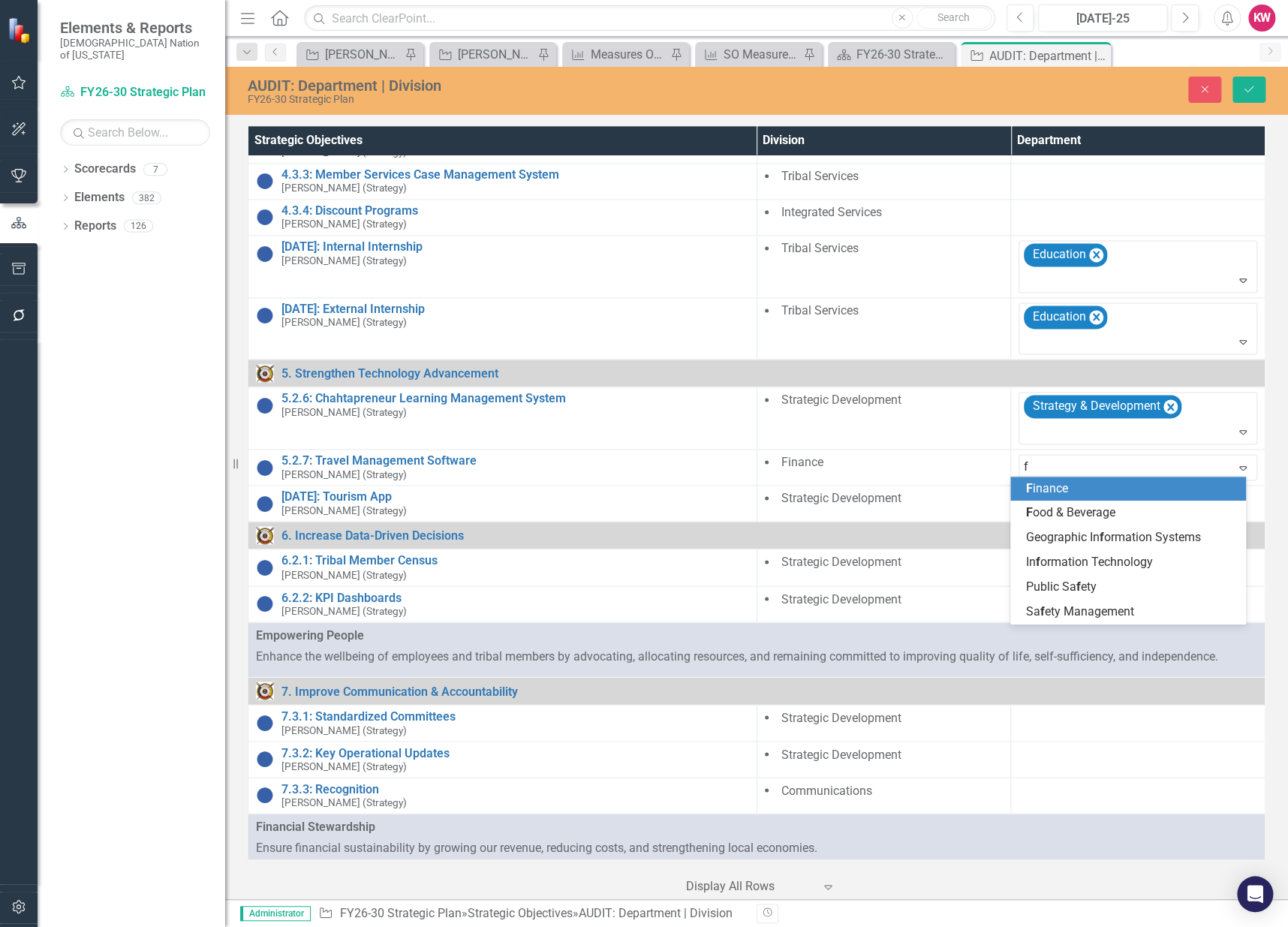
click at [1043, 490] on span "F inance" at bounding box center [1046, 488] width 42 height 14
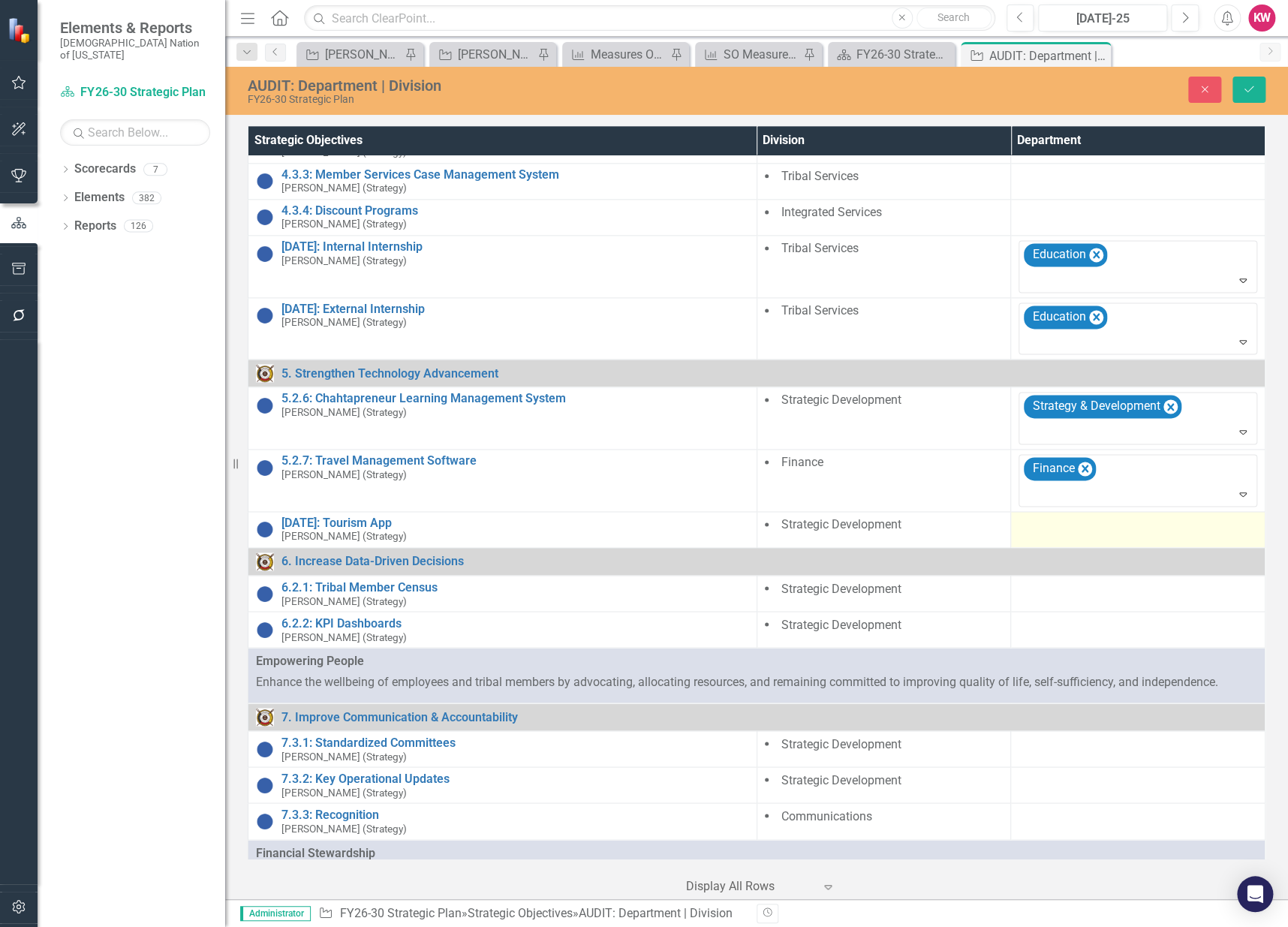
click at [1039, 520] on div at bounding box center [1138, 526] width 239 height 18
click at [1039, 527] on div at bounding box center [1126, 529] width 207 height 21
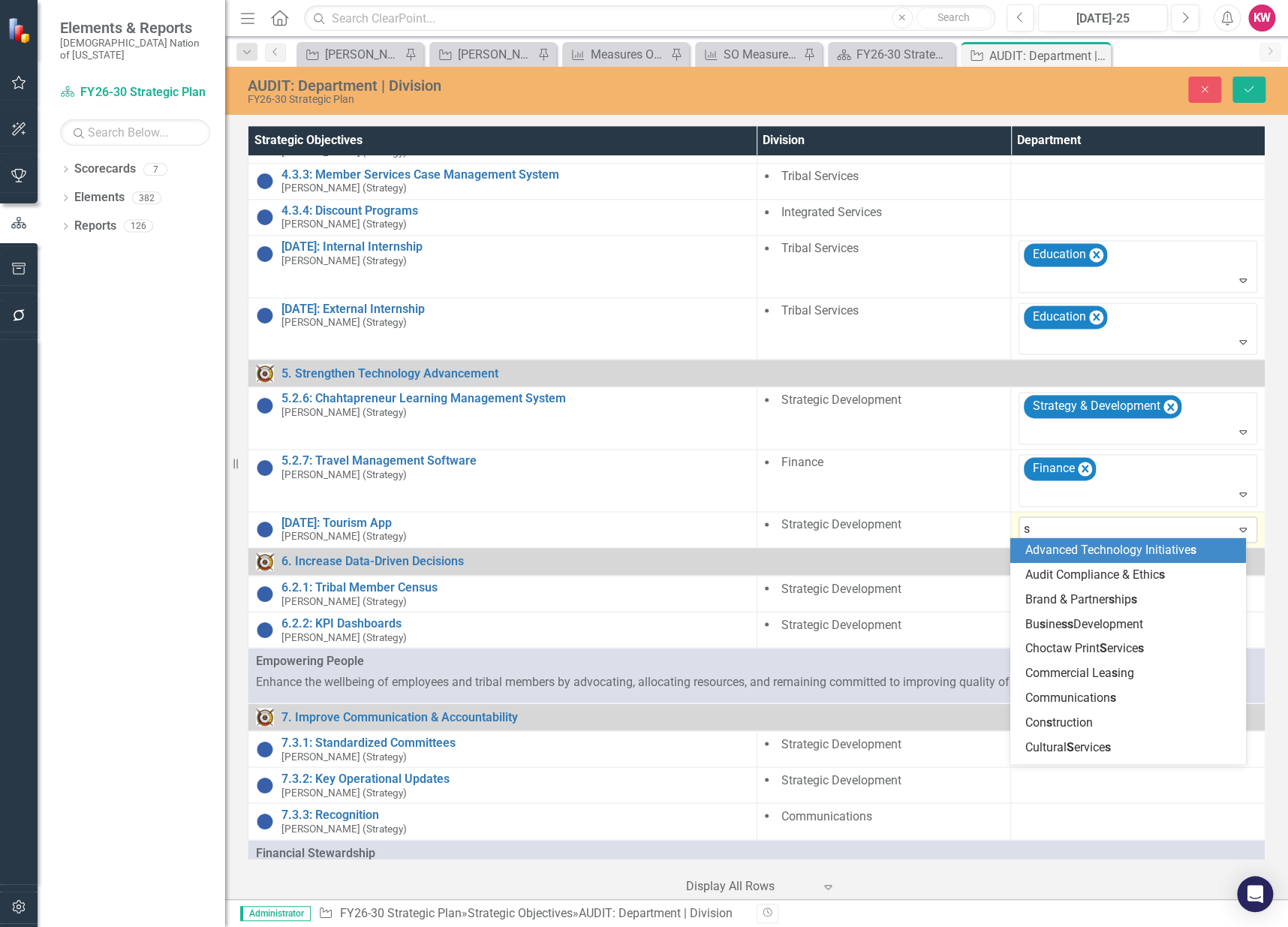
type input "st"
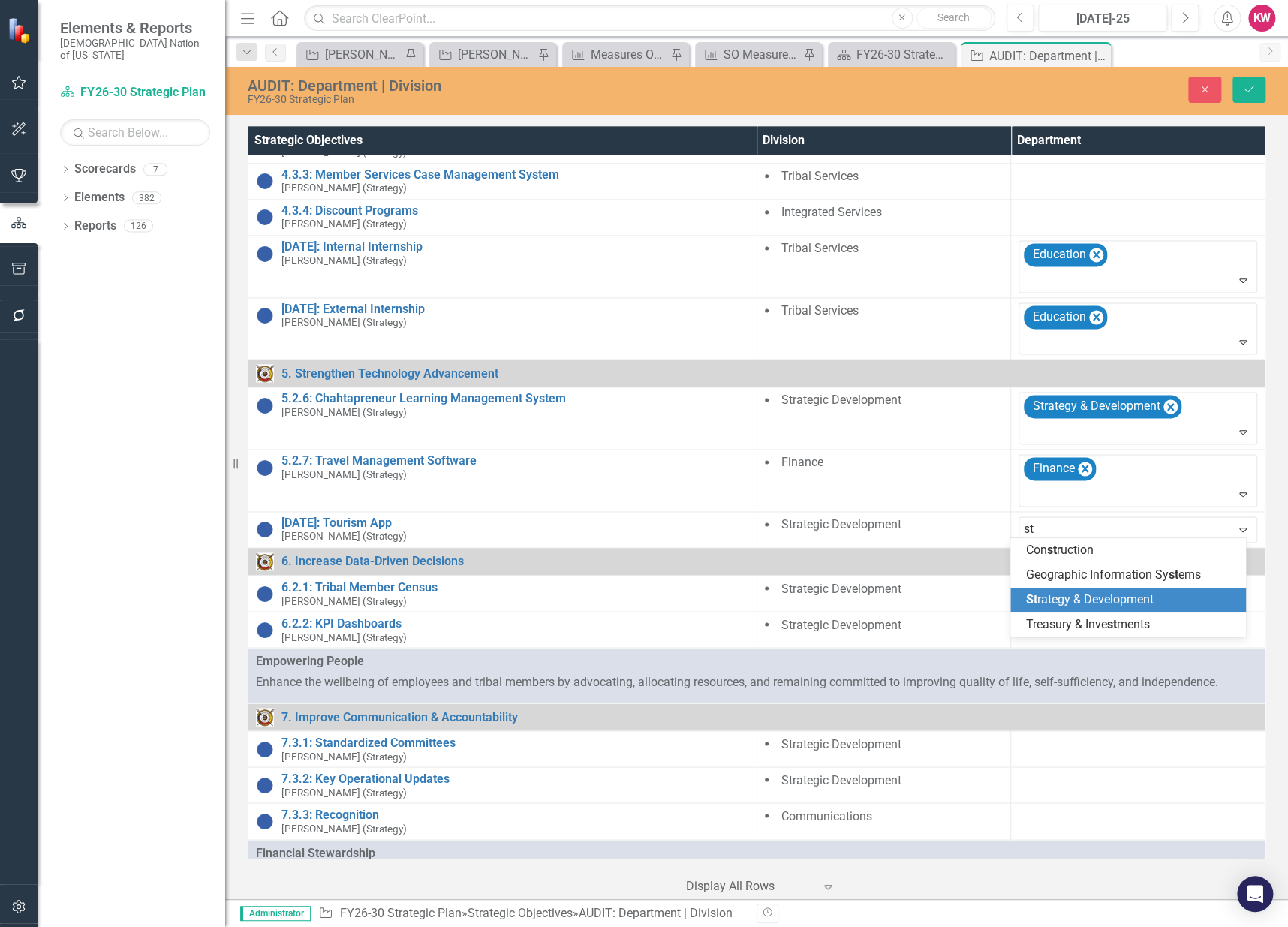
click at [1049, 595] on span "St rategy & Development" at bounding box center [1089, 599] width 128 height 14
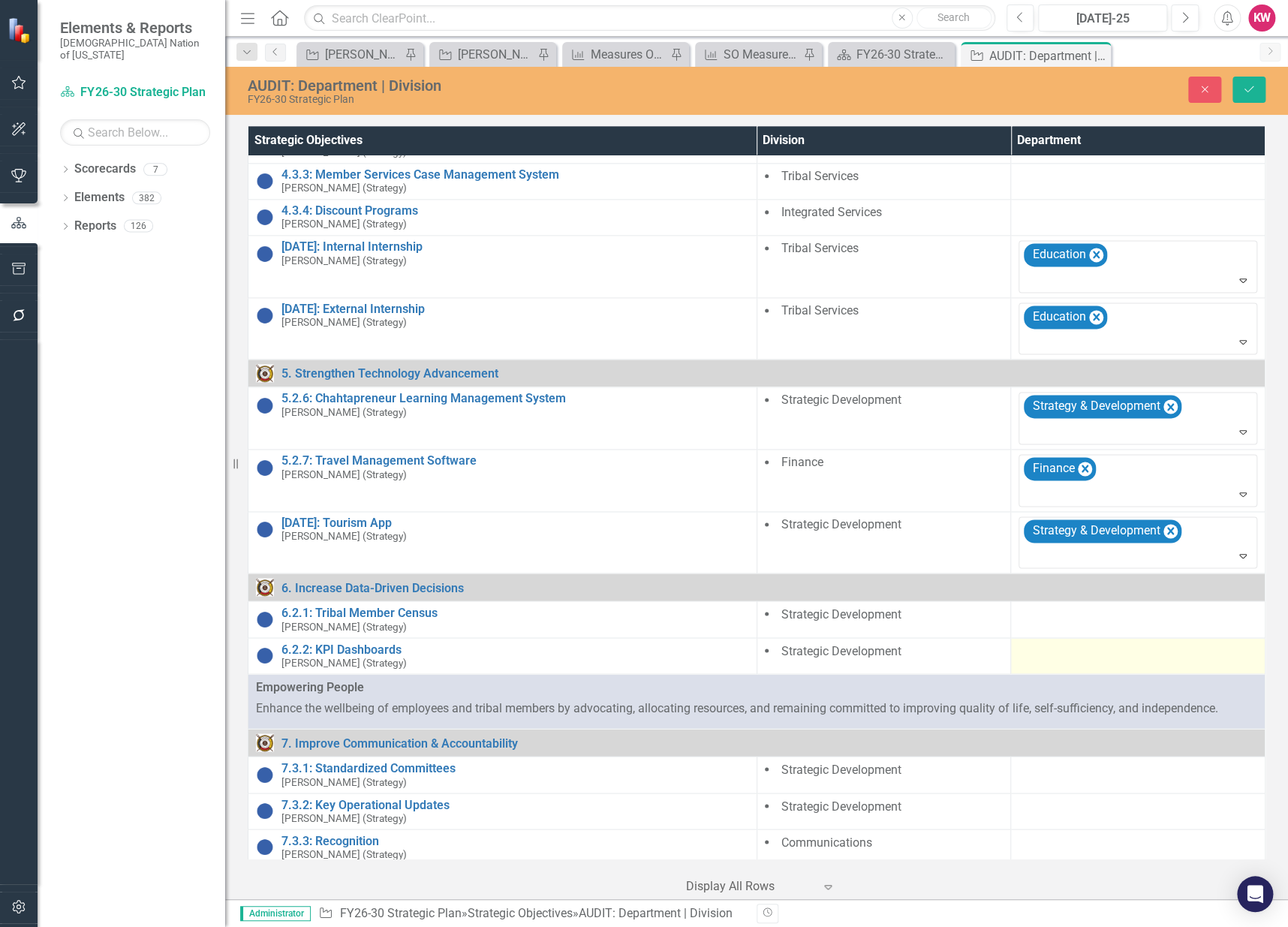
click at [1046, 650] on div at bounding box center [1138, 651] width 239 height 18
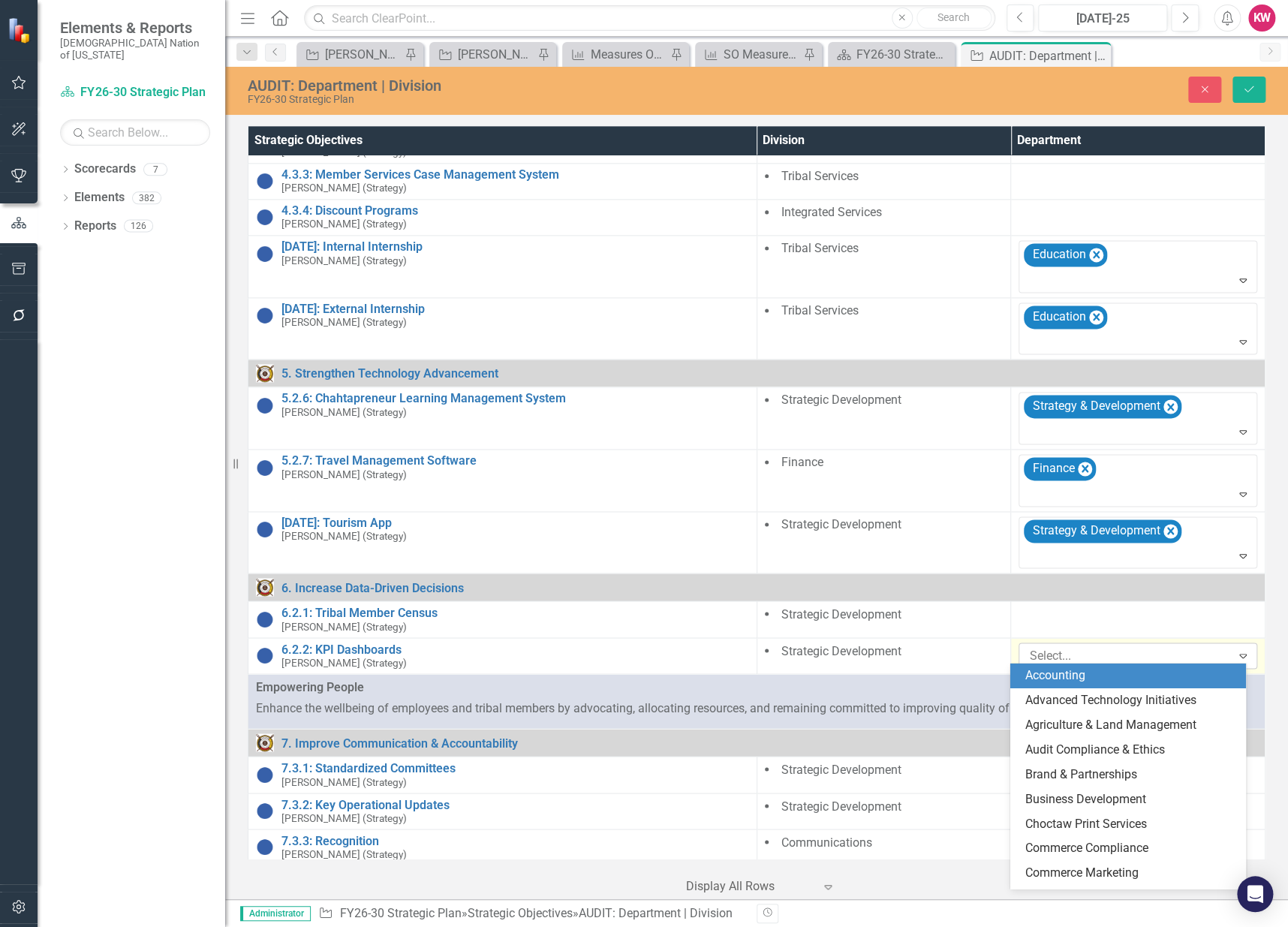
click at [1055, 649] on div at bounding box center [1126, 655] width 207 height 21
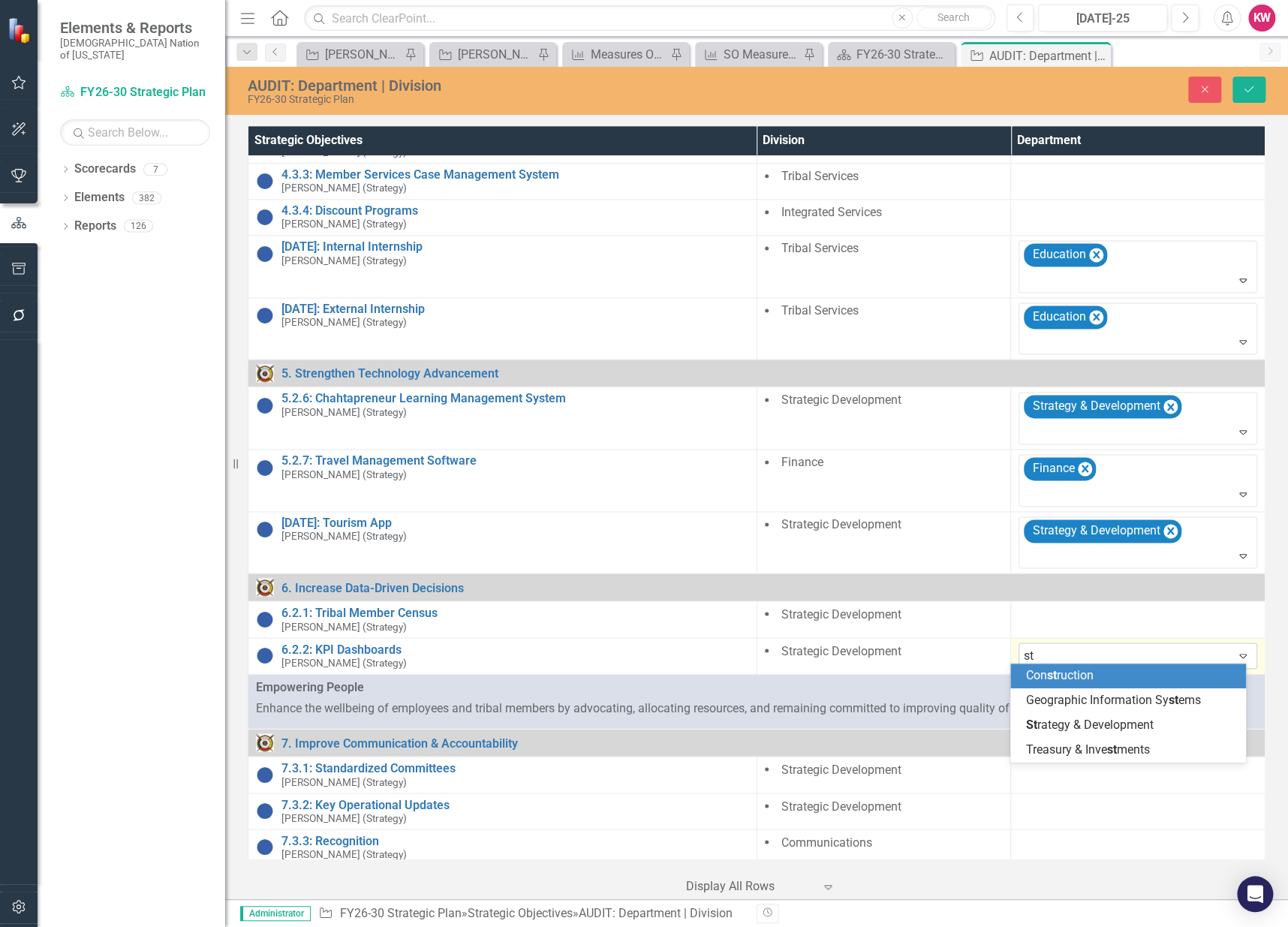
type input "str"
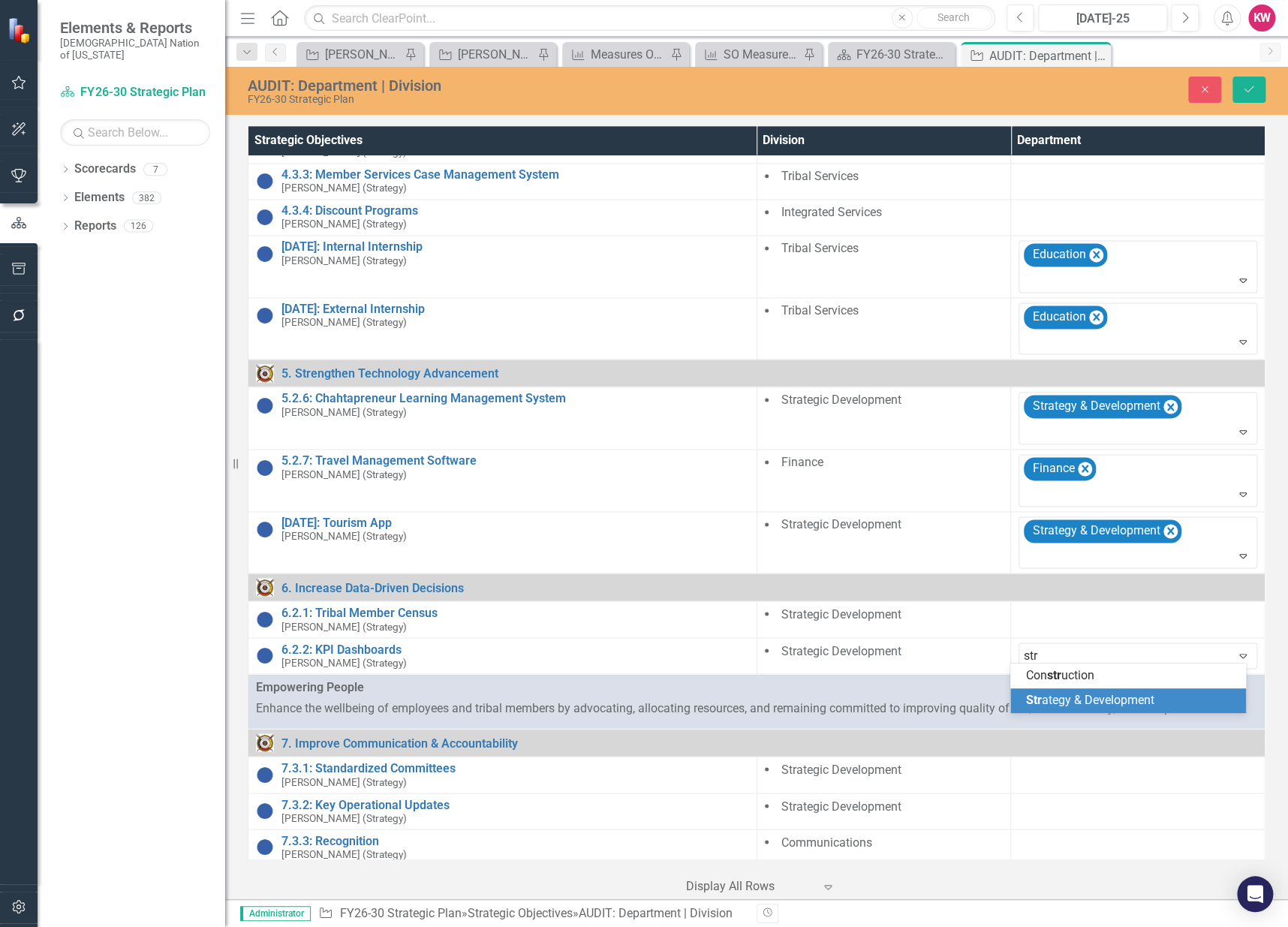
click at [1057, 695] on span "Str ategy & Development" at bounding box center [1089, 700] width 128 height 14
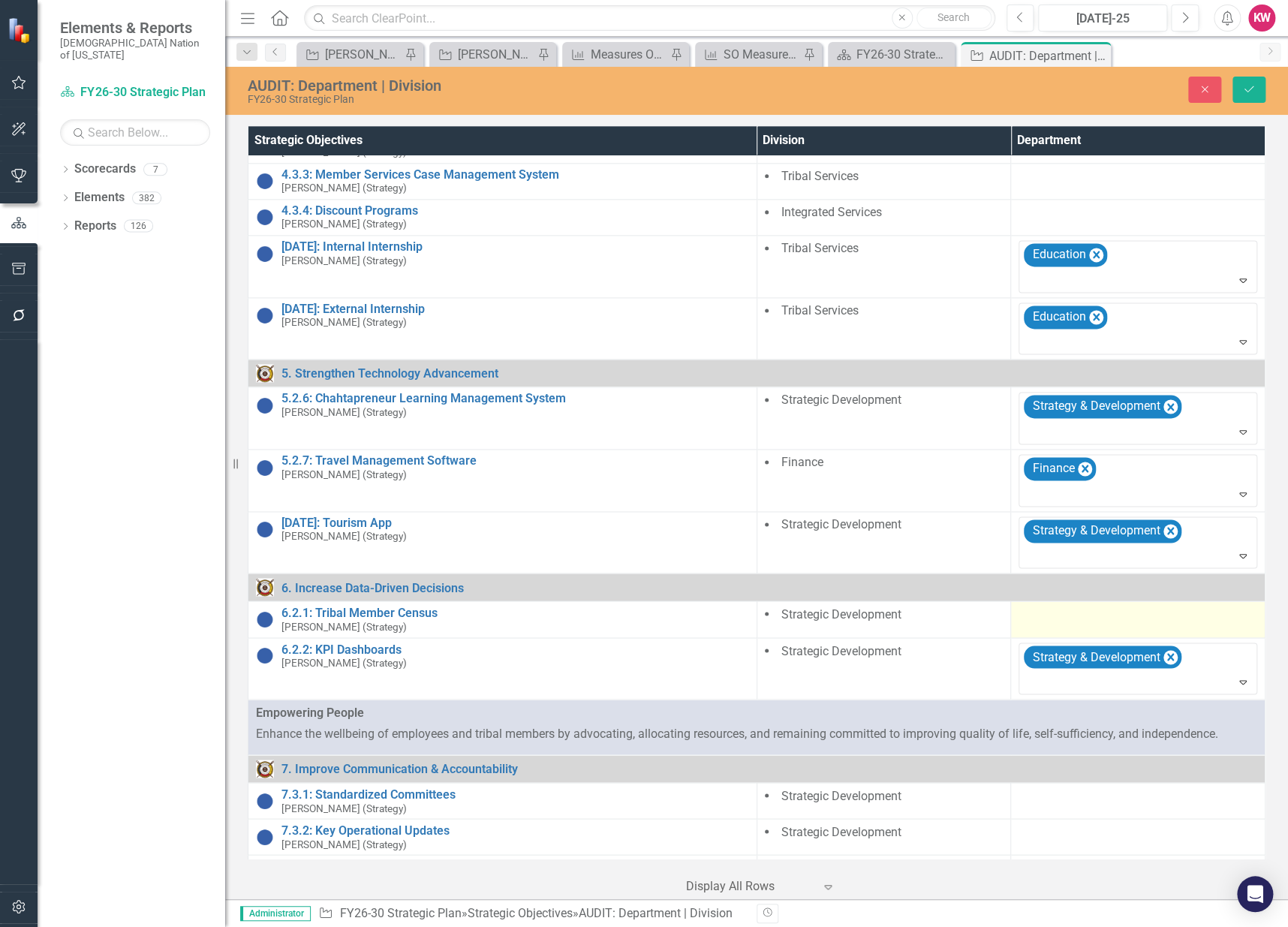
click at [1037, 616] on div at bounding box center [1138, 615] width 239 height 18
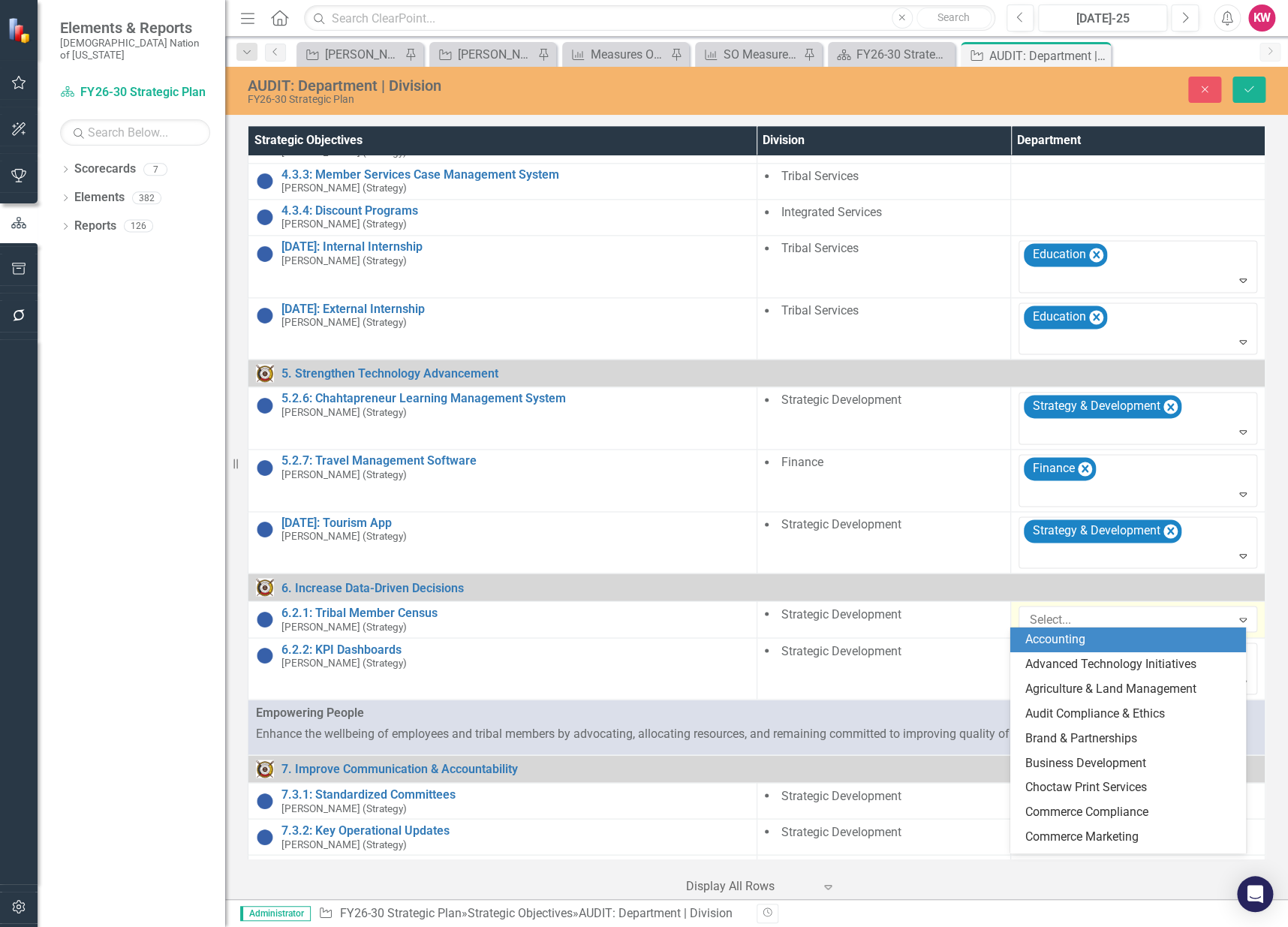
click at [1037, 616] on div at bounding box center [1126, 619] width 207 height 21
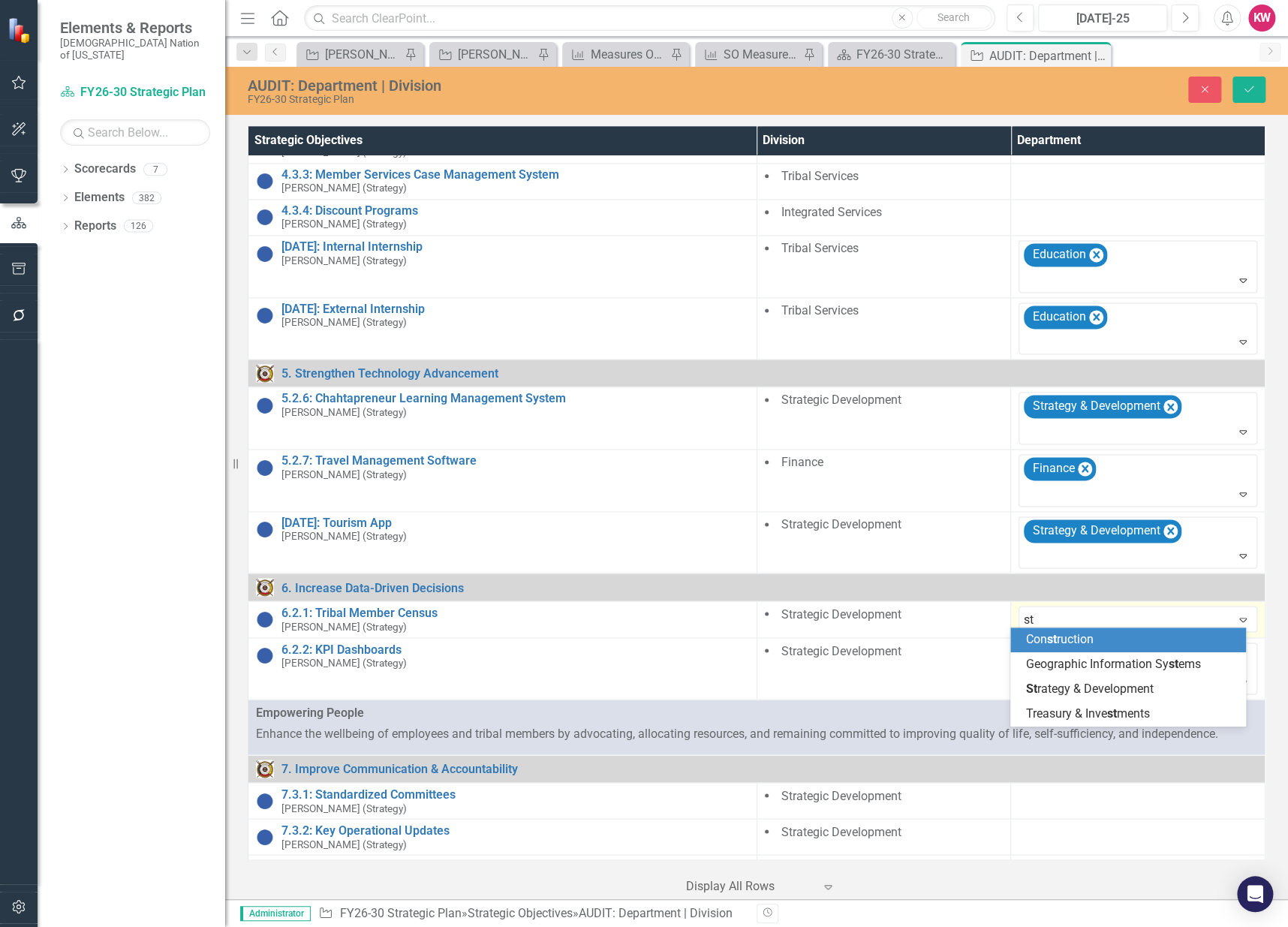
type input "str"
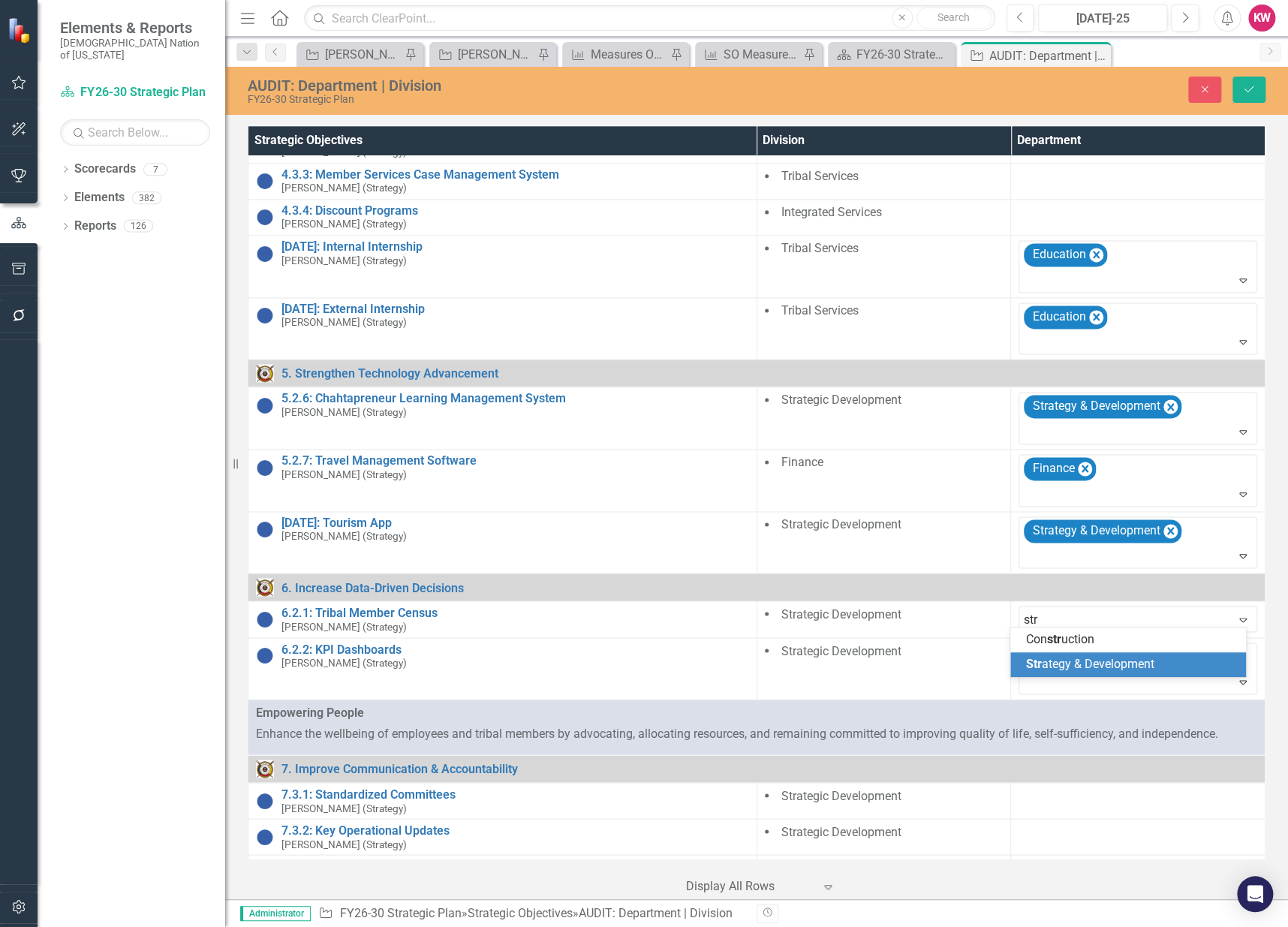
click at [1050, 661] on span "Str ategy & Development" at bounding box center [1089, 663] width 128 height 14
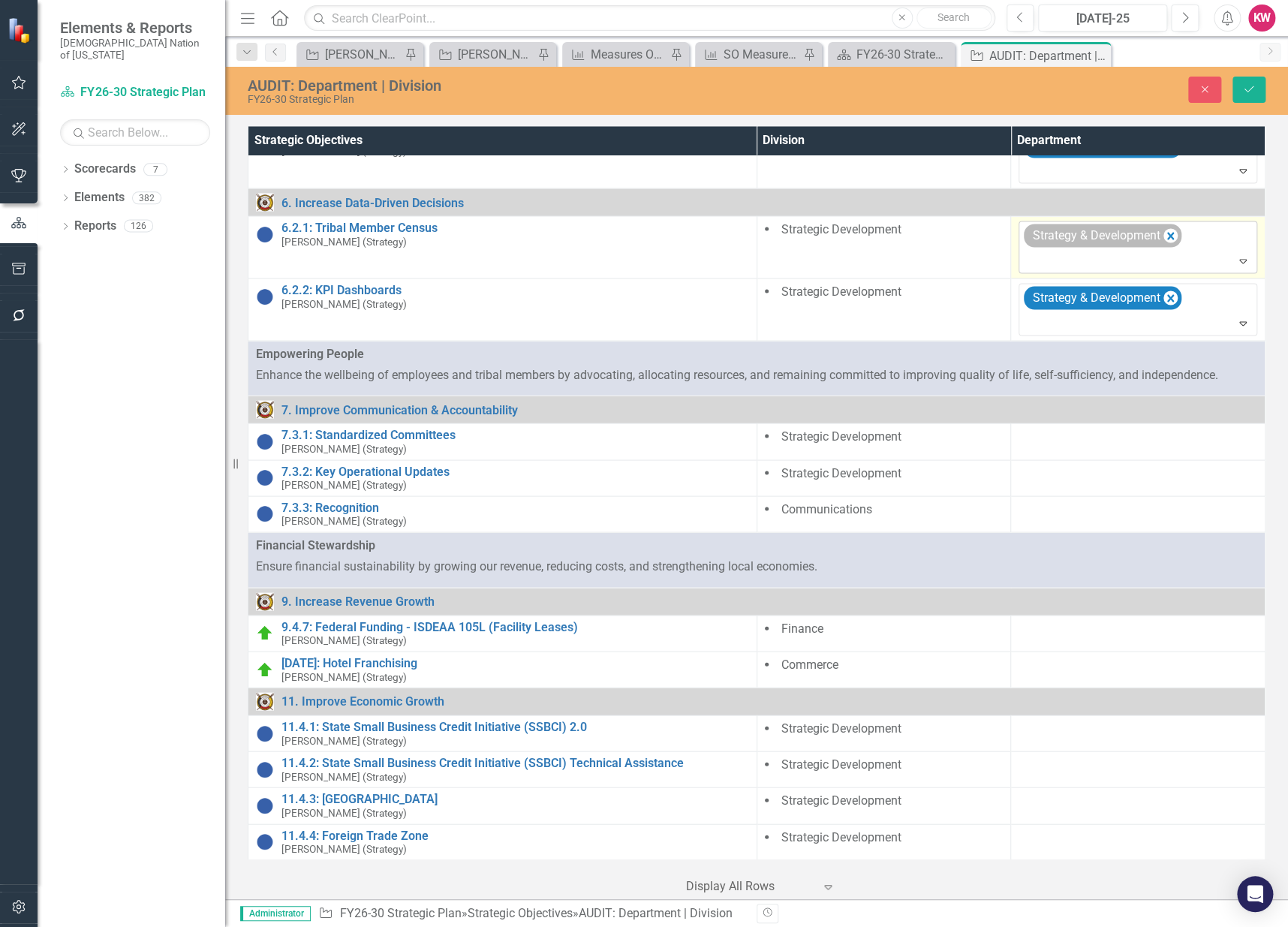
scroll to position [1417, 0]
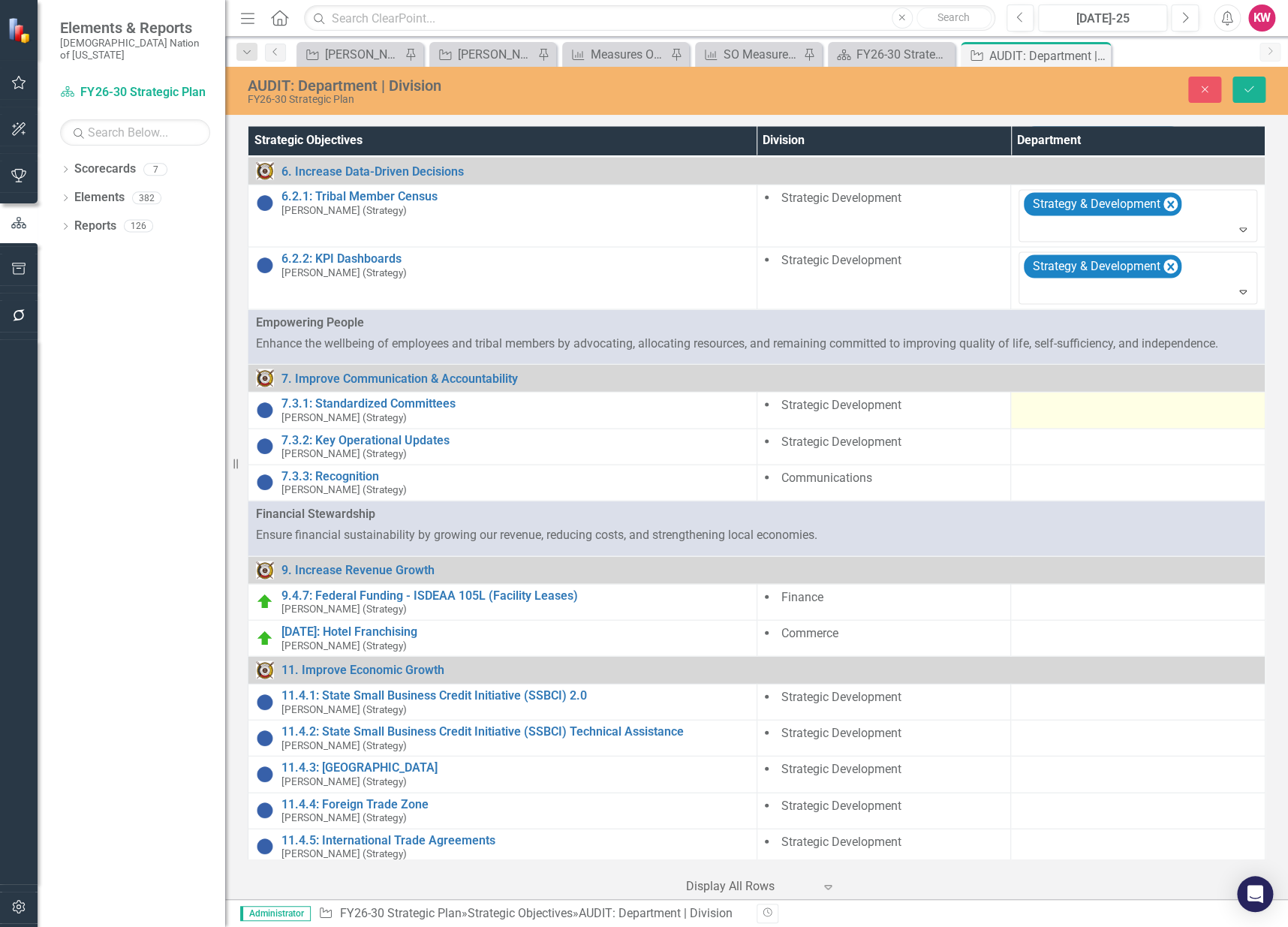
click at [1060, 407] on div at bounding box center [1138, 406] width 239 height 18
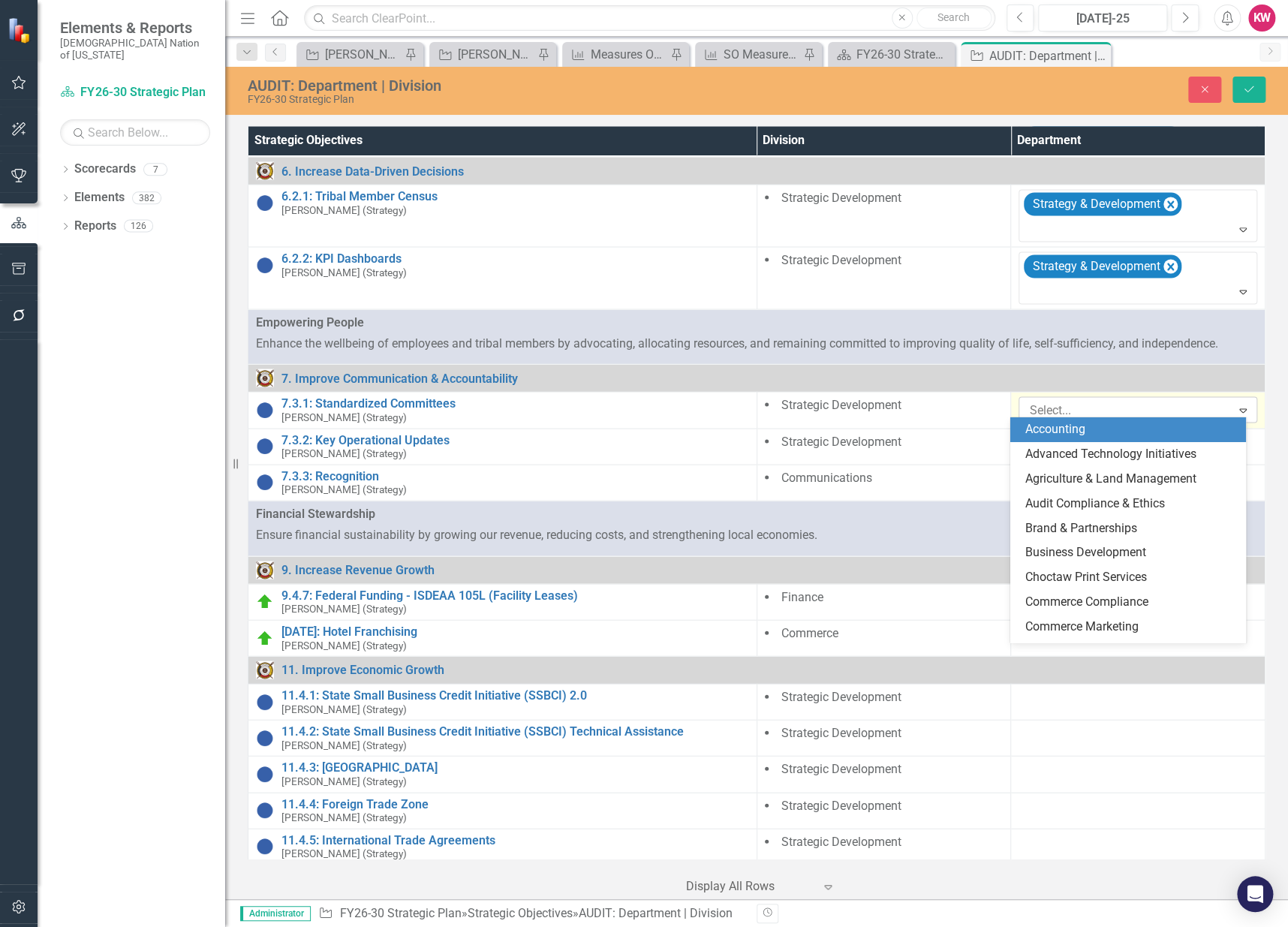
click at [1061, 401] on div at bounding box center [1126, 410] width 207 height 21
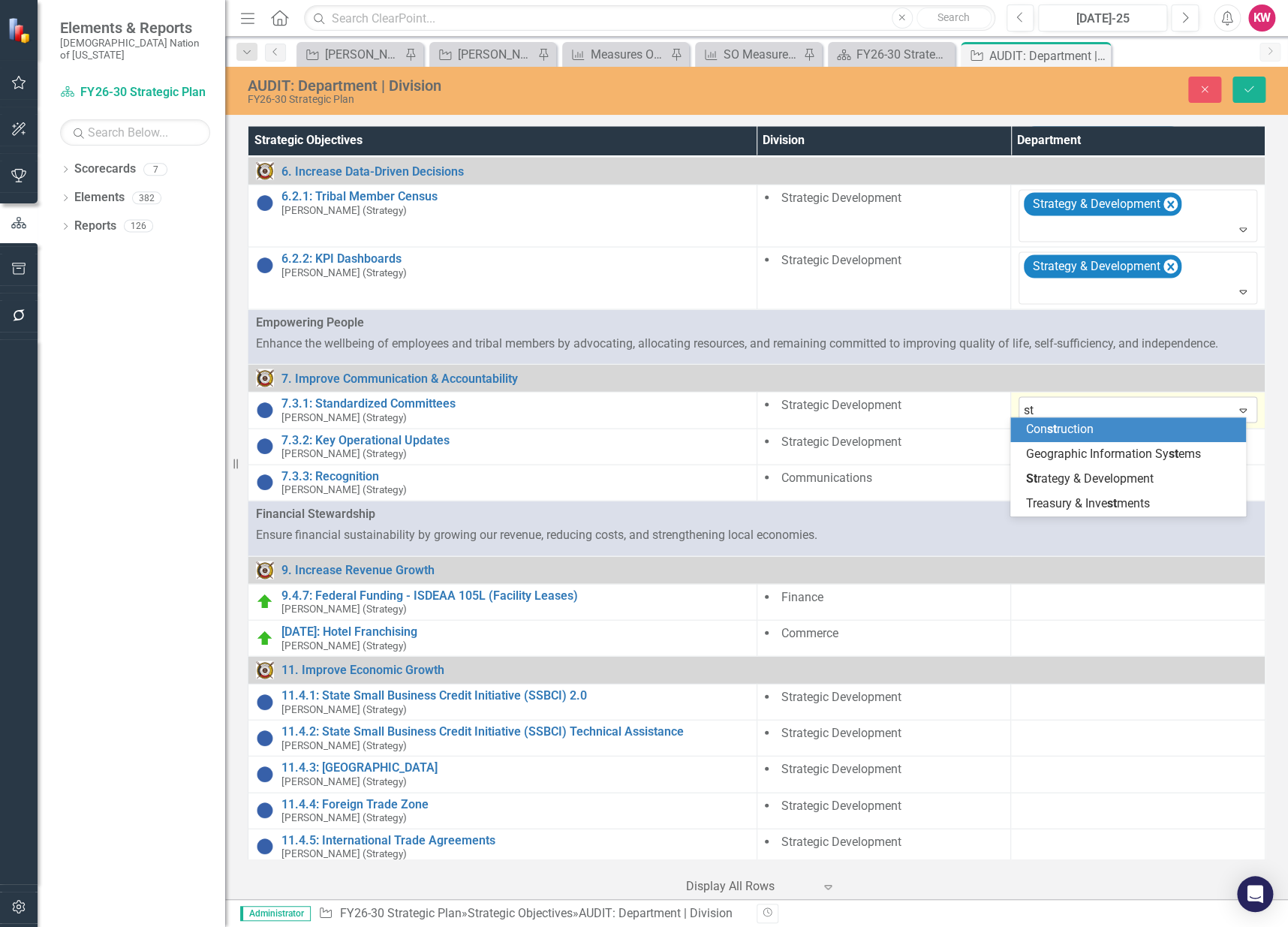
type input "str"
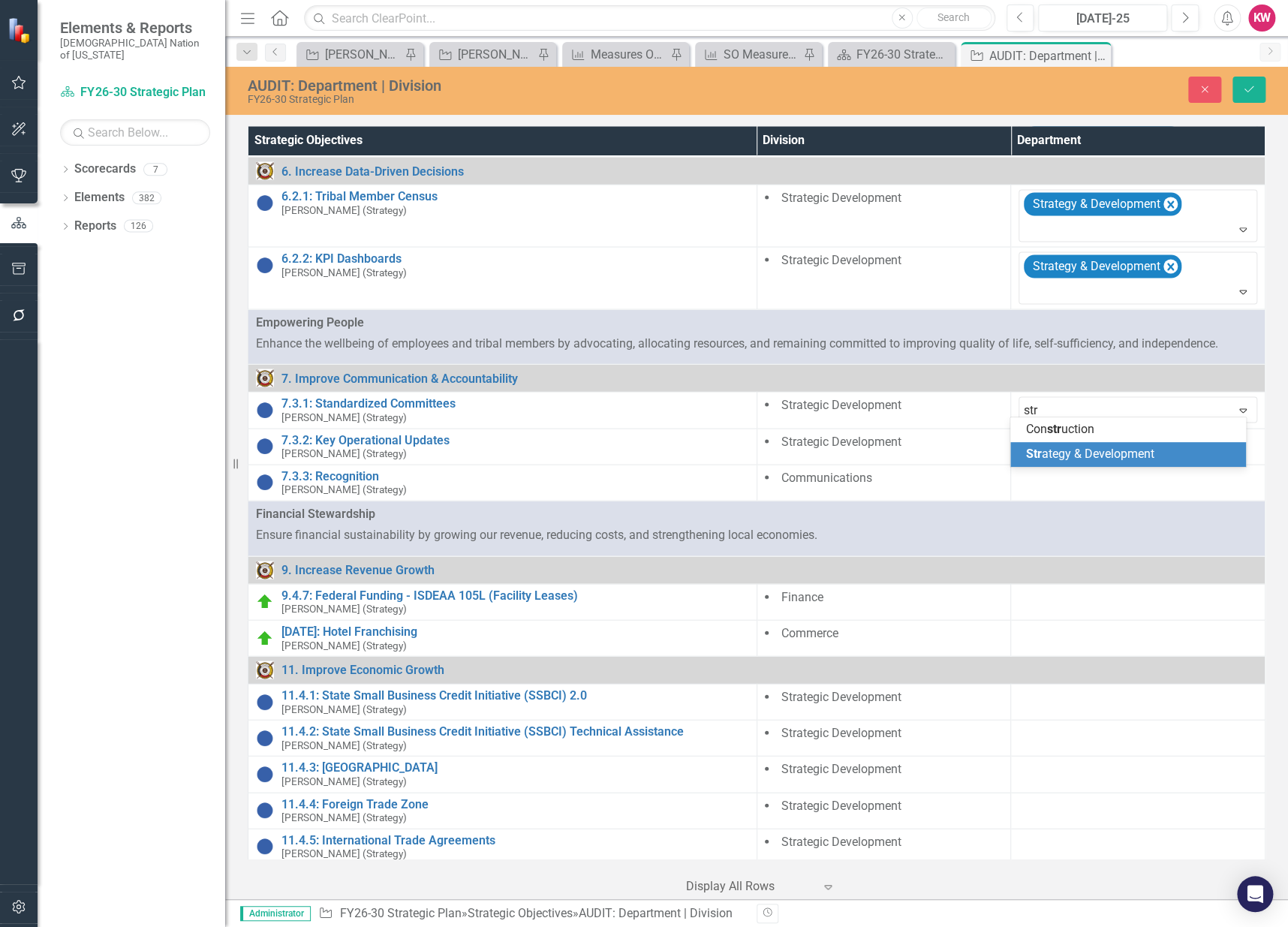
click at [1065, 448] on span "Str ategy & Development" at bounding box center [1089, 454] width 128 height 14
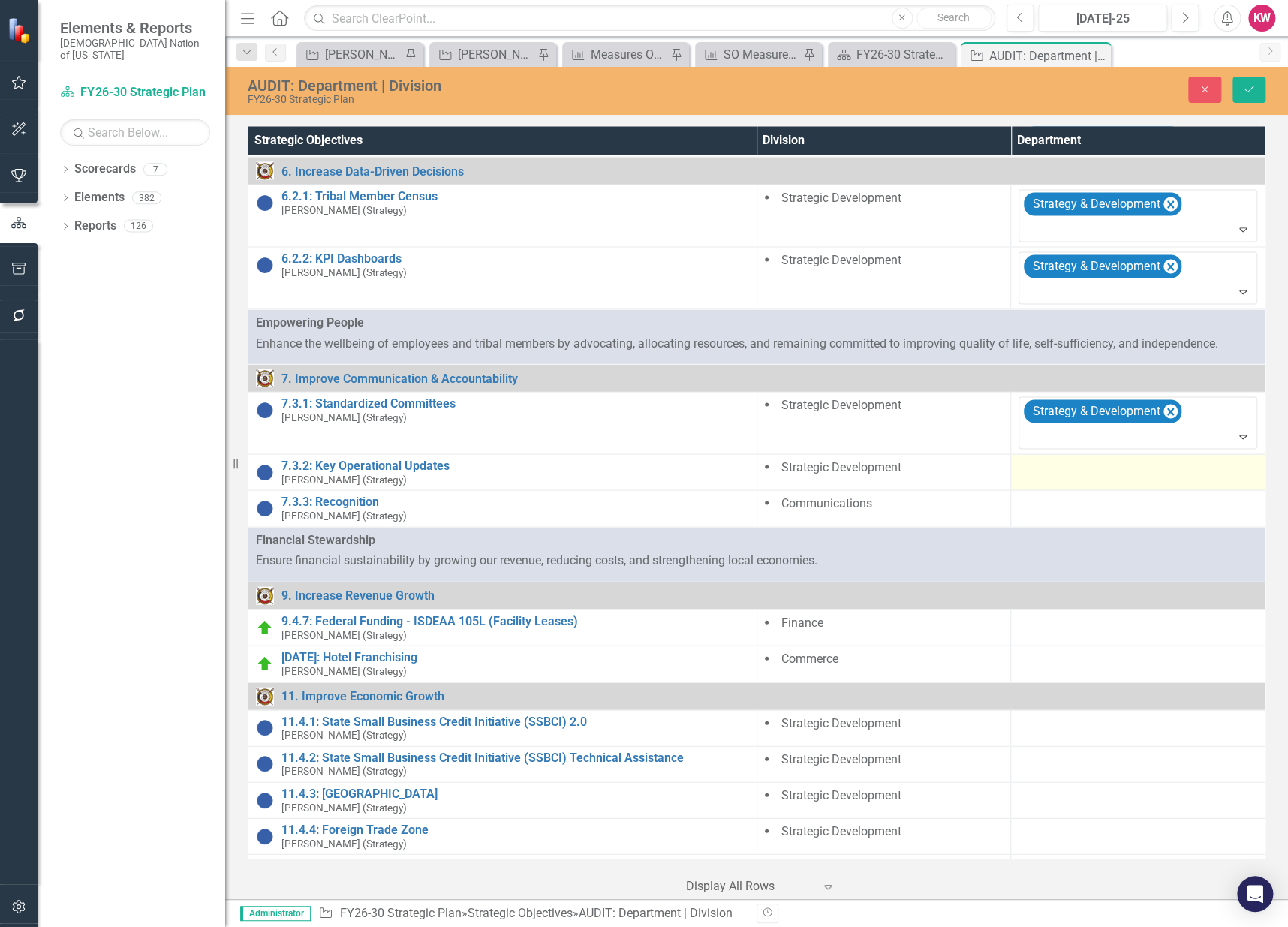
click at [1050, 464] on div at bounding box center [1138, 467] width 239 height 18
click at [1050, 464] on div at bounding box center [1126, 471] width 207 height 21
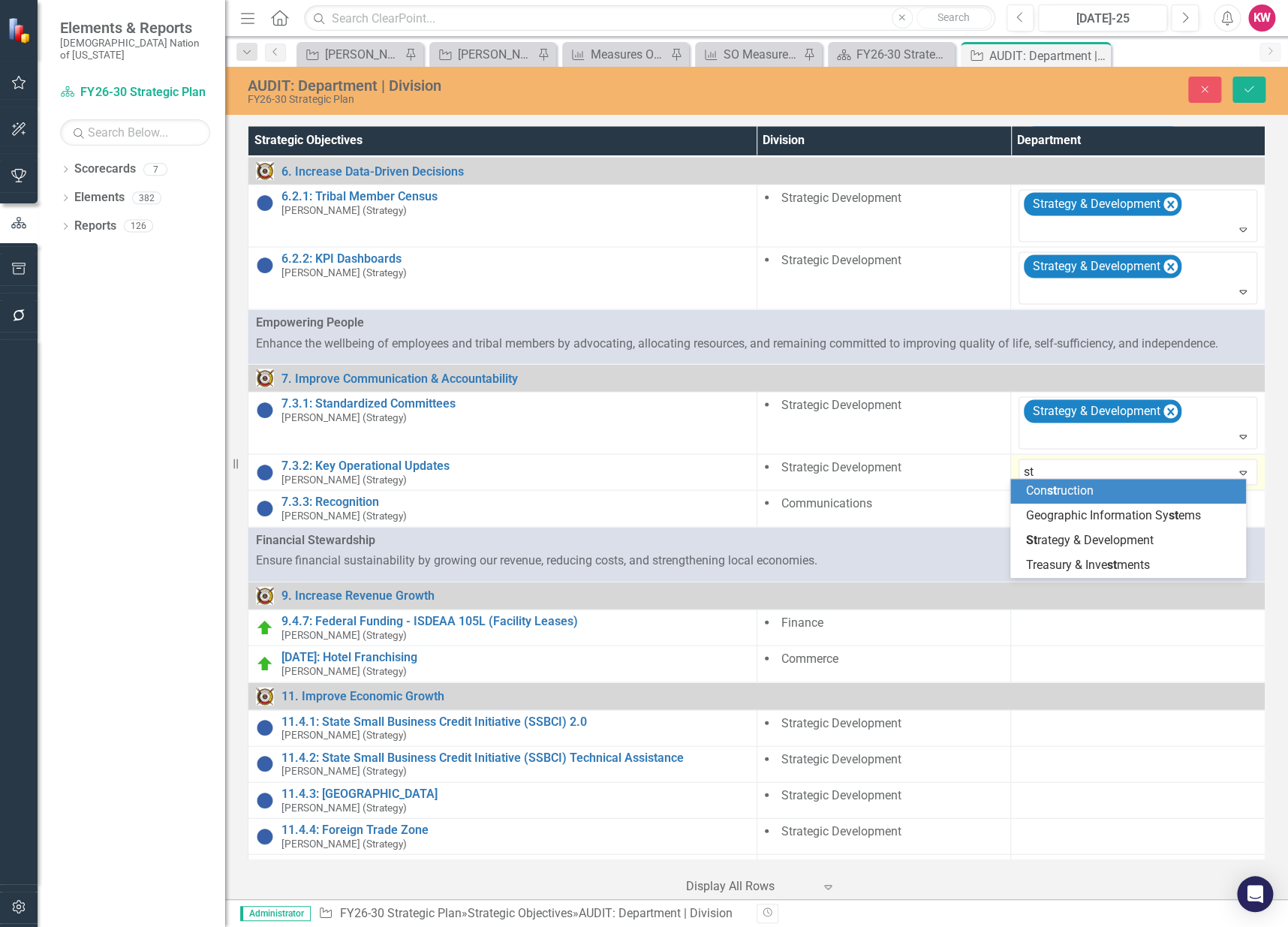
type input "str"
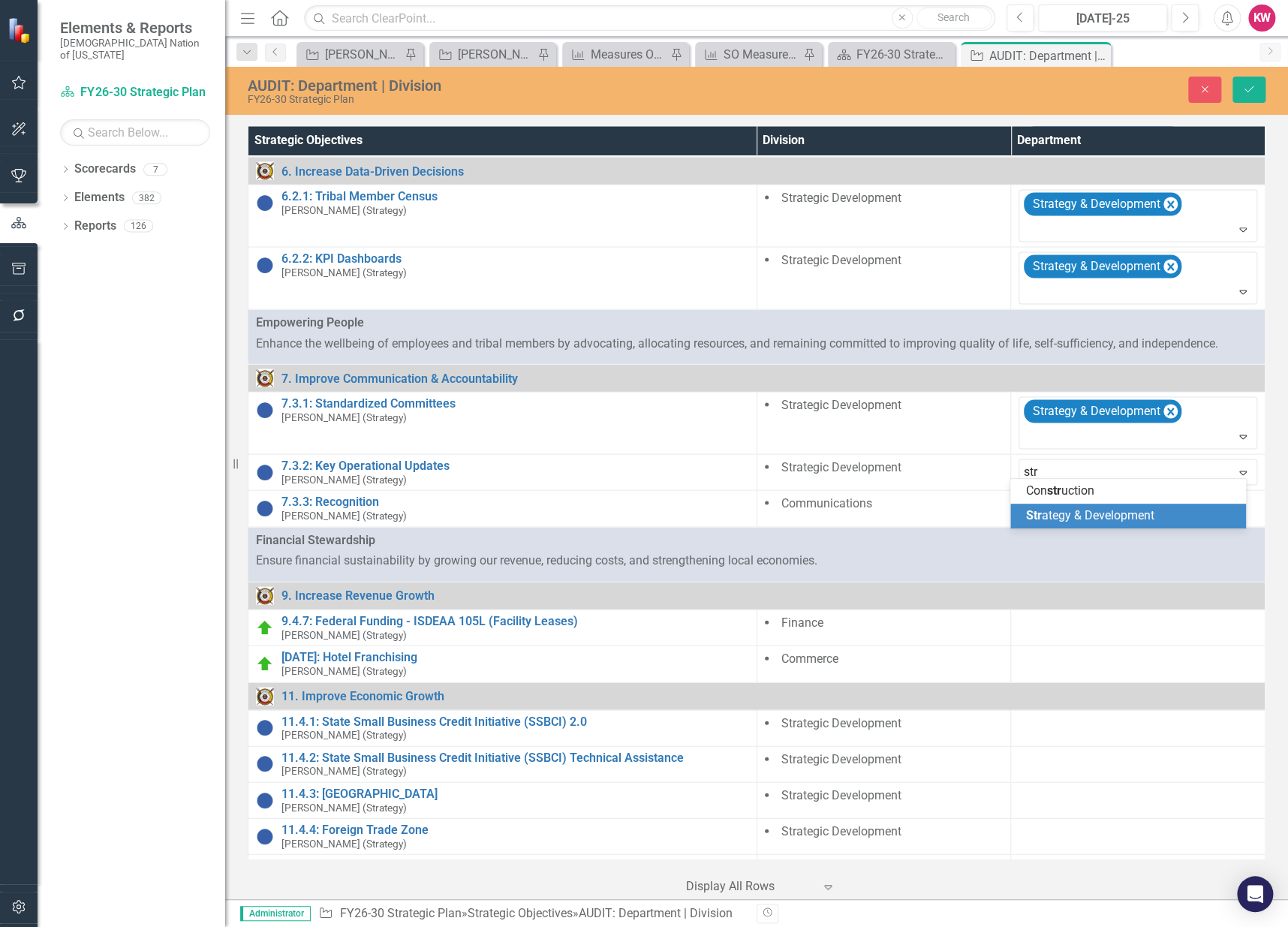
click at [1056, 514] on span "Str ategy & Development" at bounding box center [1089, 515] width 128 height 14
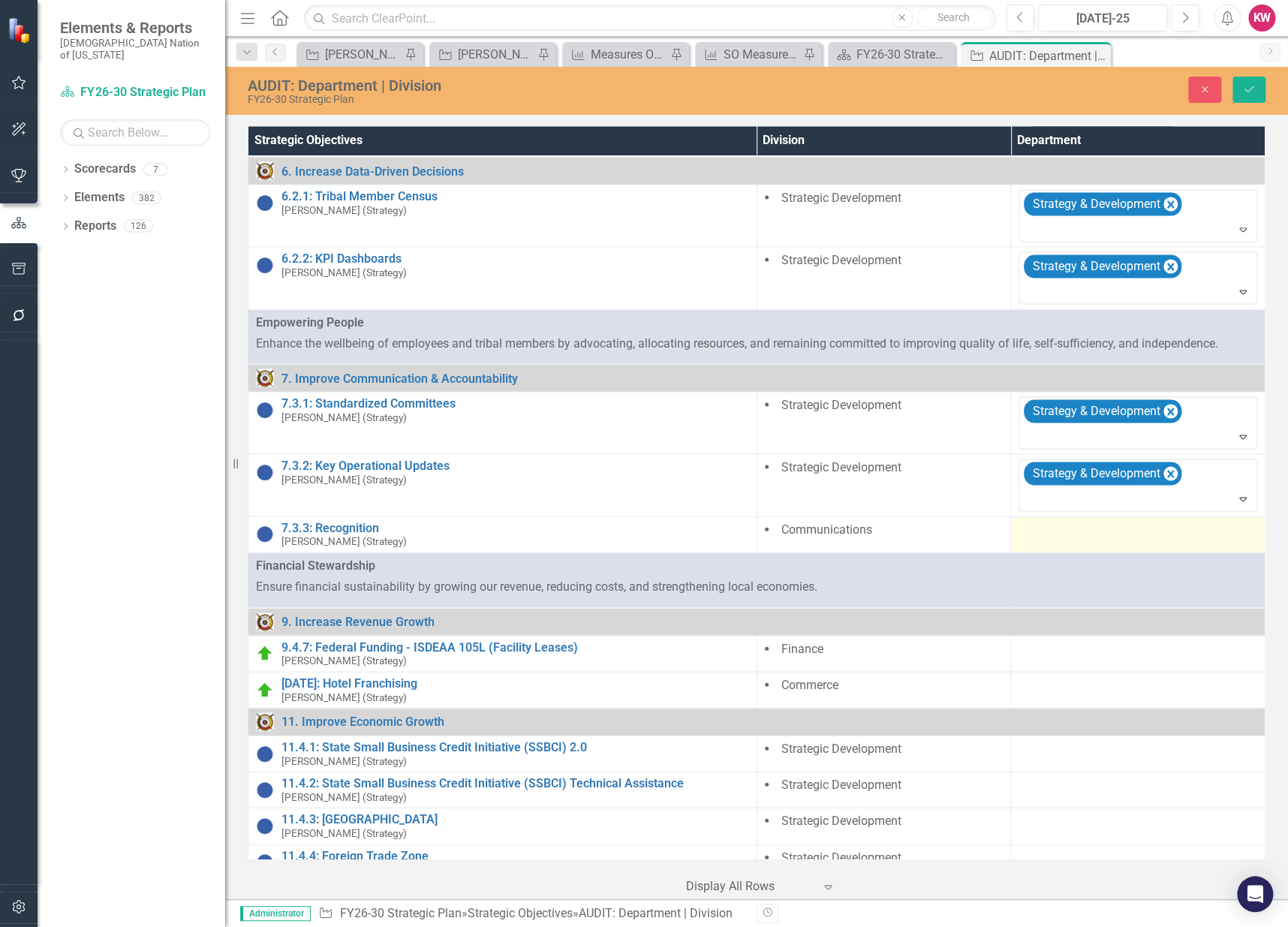
click at [1051, 527] on div at bounding box center [1138, 530] width 239 height 18
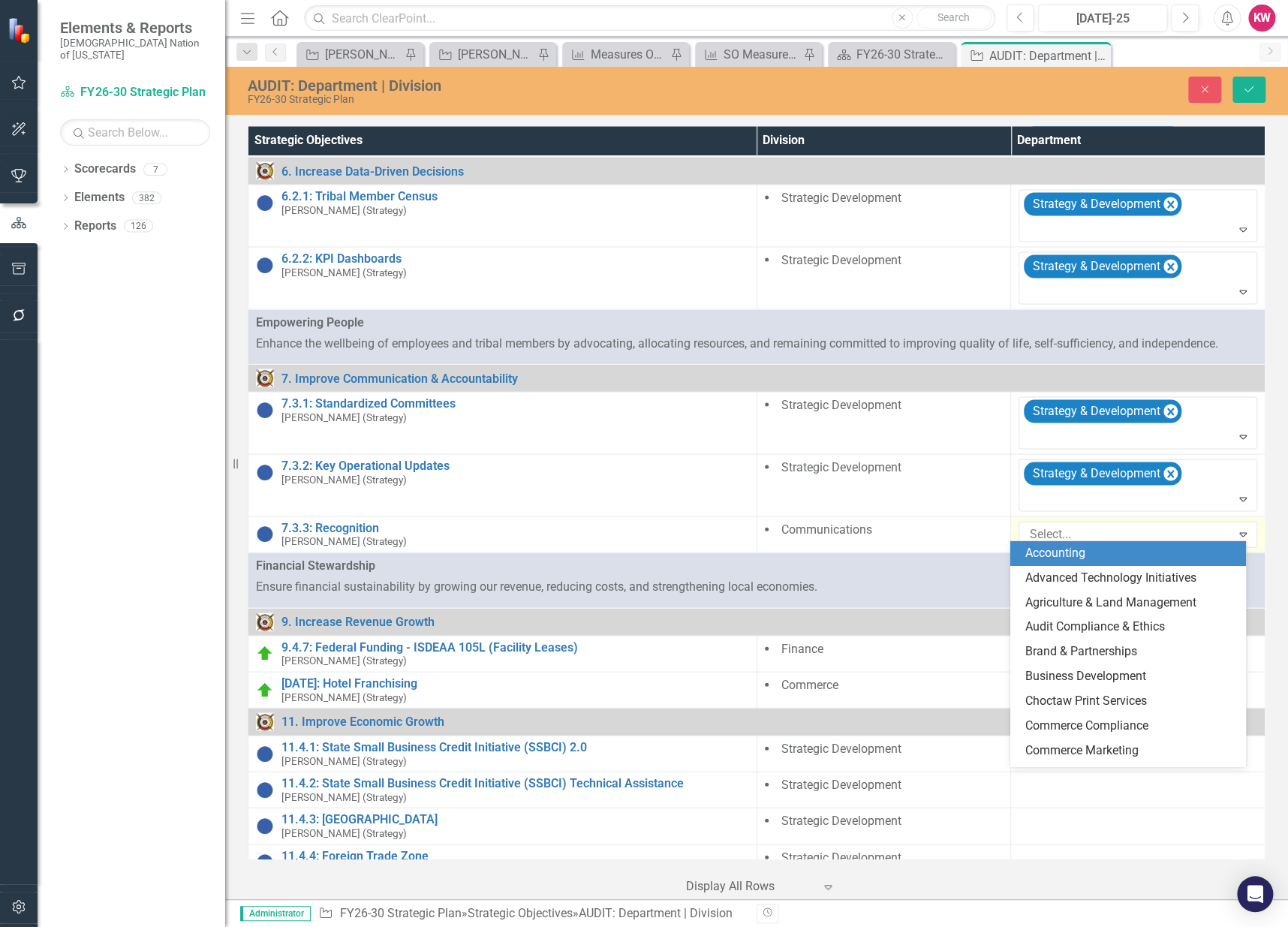
click at [1051, 527] on div at bounding box center [1126, 533] width 207 height 21
type input "t"
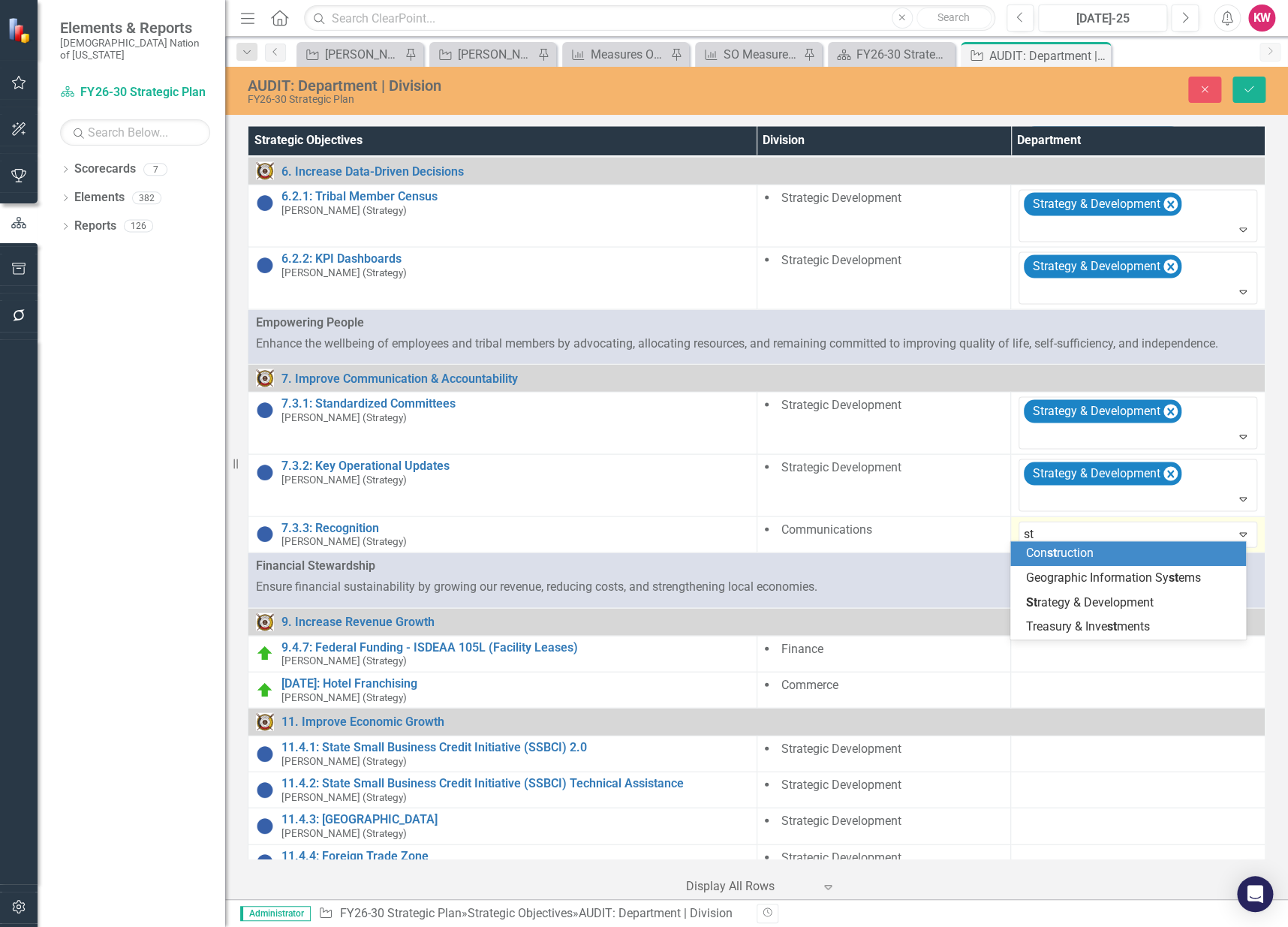
type input "str"
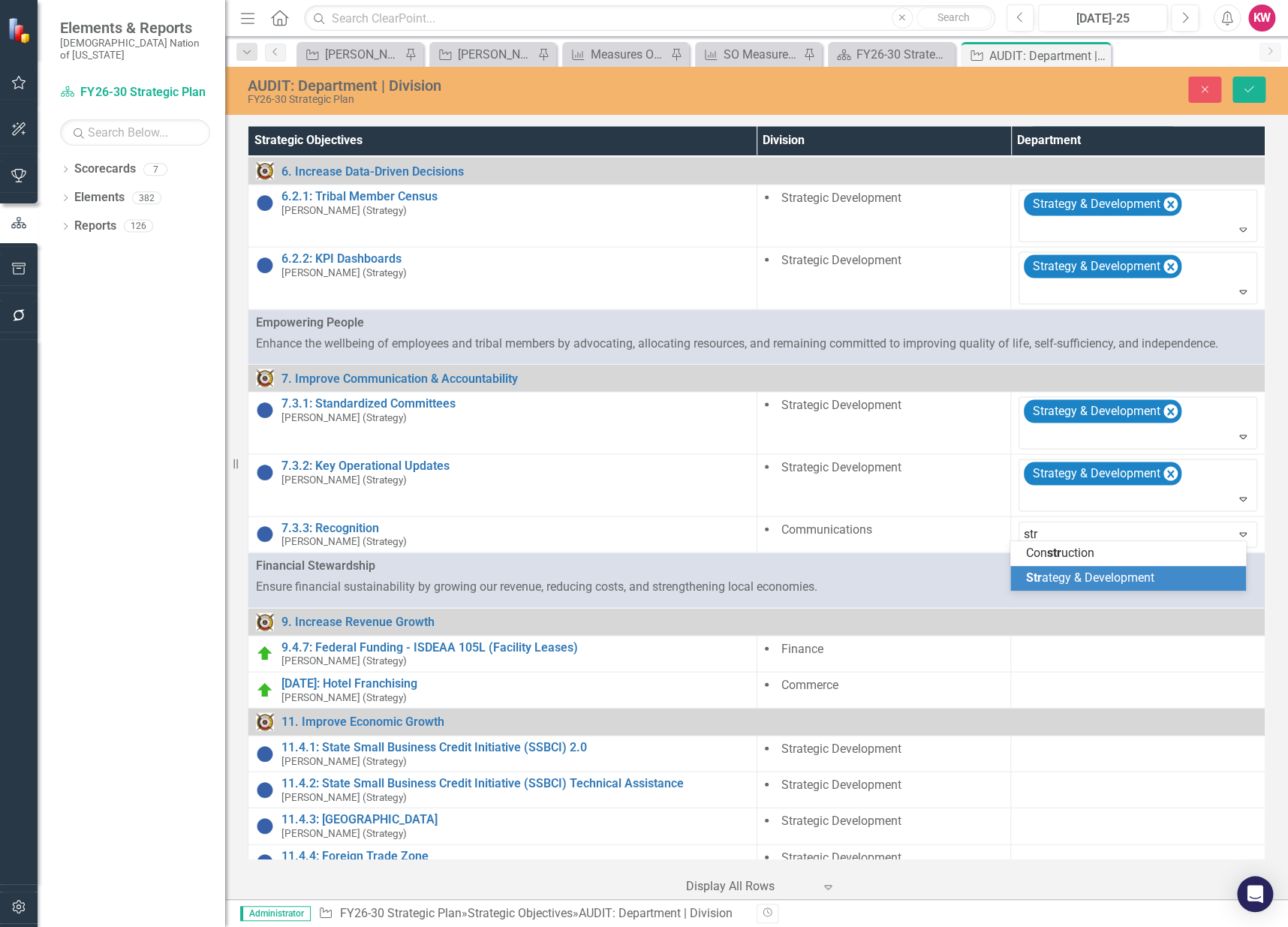
click at [1099, 580] on span "Str ategy & Development" at bounding box center [1089, 577] width 128 height 14
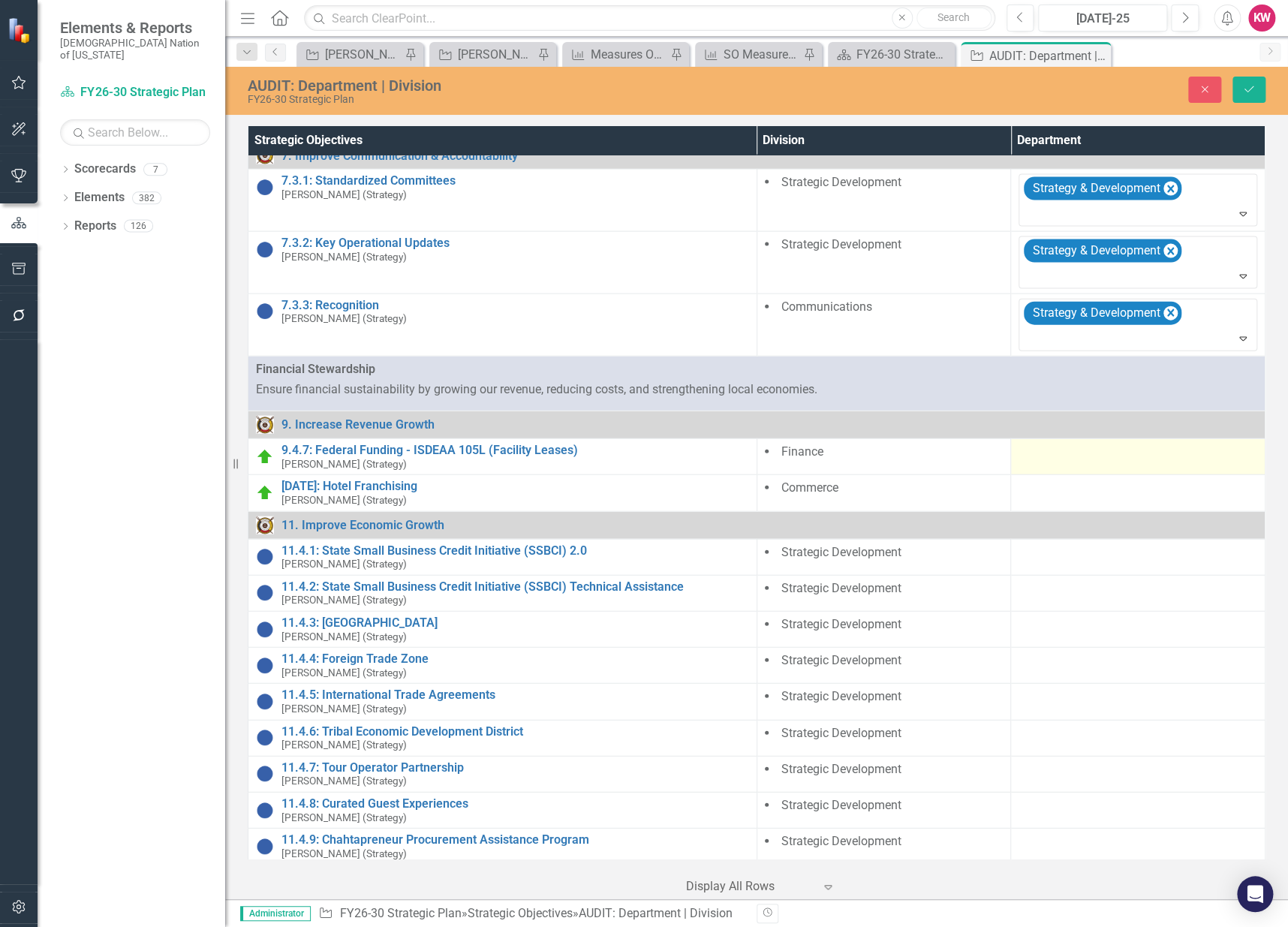
scroll to position [1668, 0]
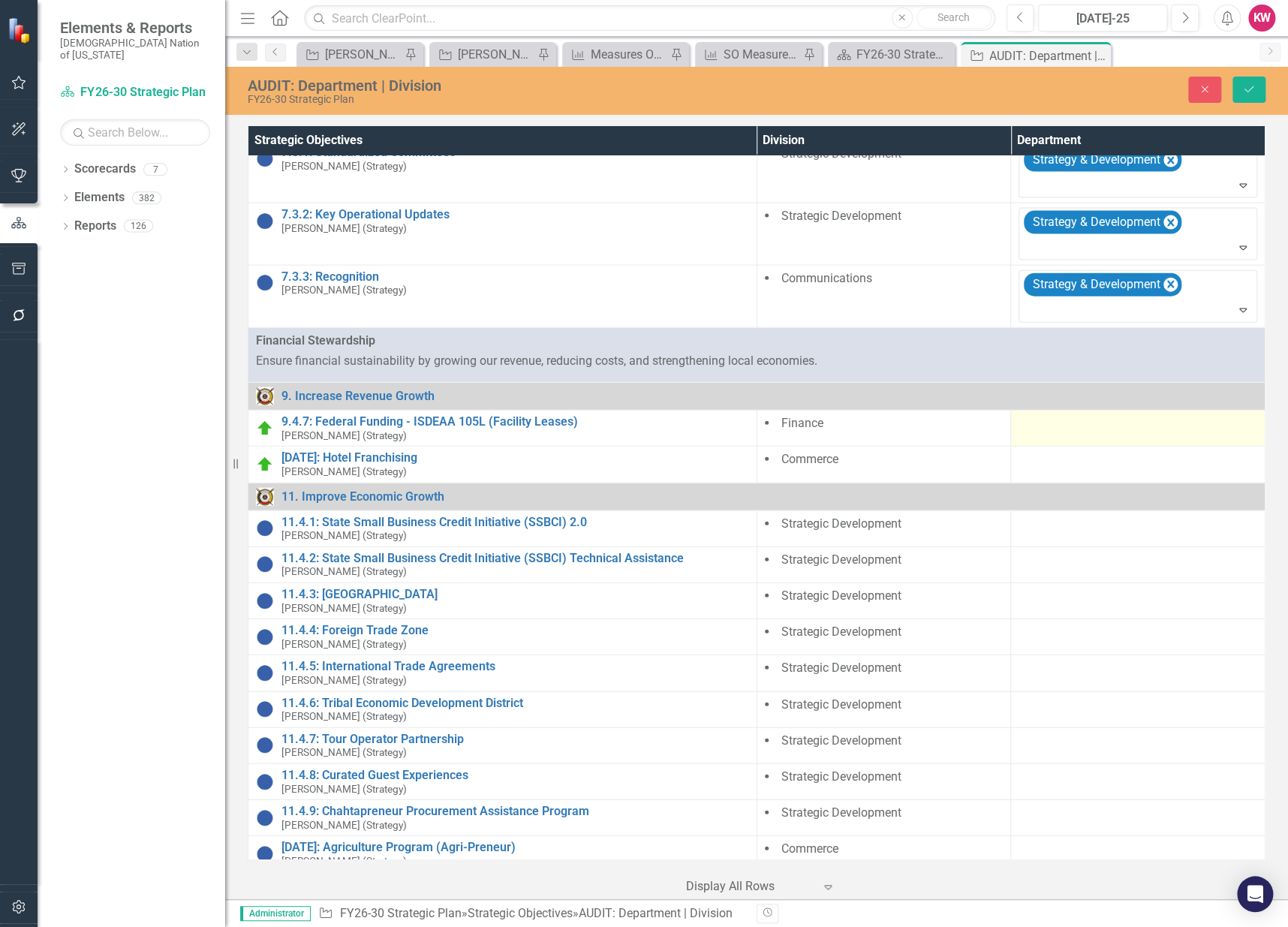
click at [1068, 425] on div at bounding box center [1138, 424] width 239 height 18
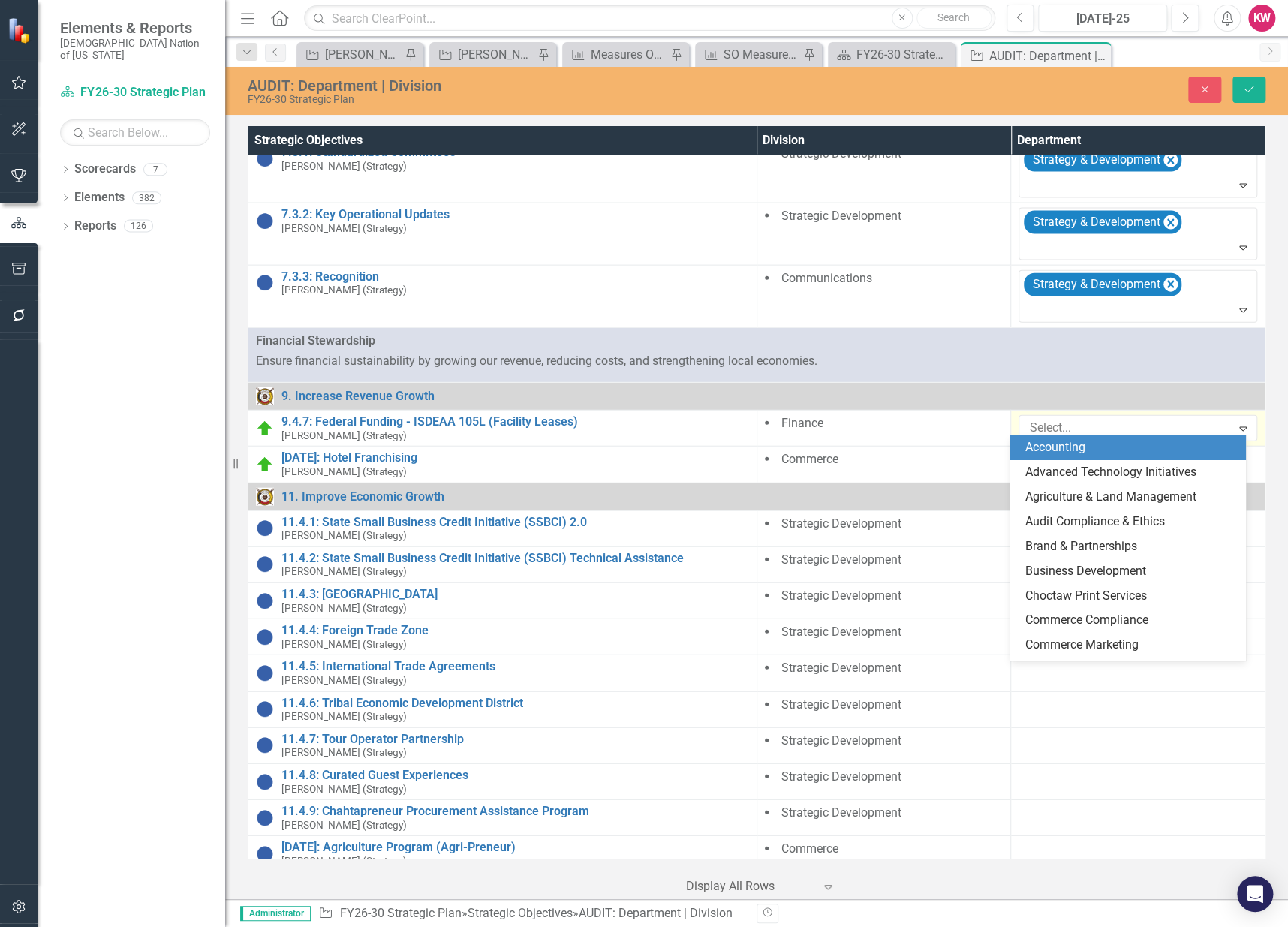
click at [1068, 425] on div at bounding box center [1126, 428] width 207 height 21
type input "f"
click at [1063, 450] on span "F inance" at bounding box center [1046, 447] width 42 height 14
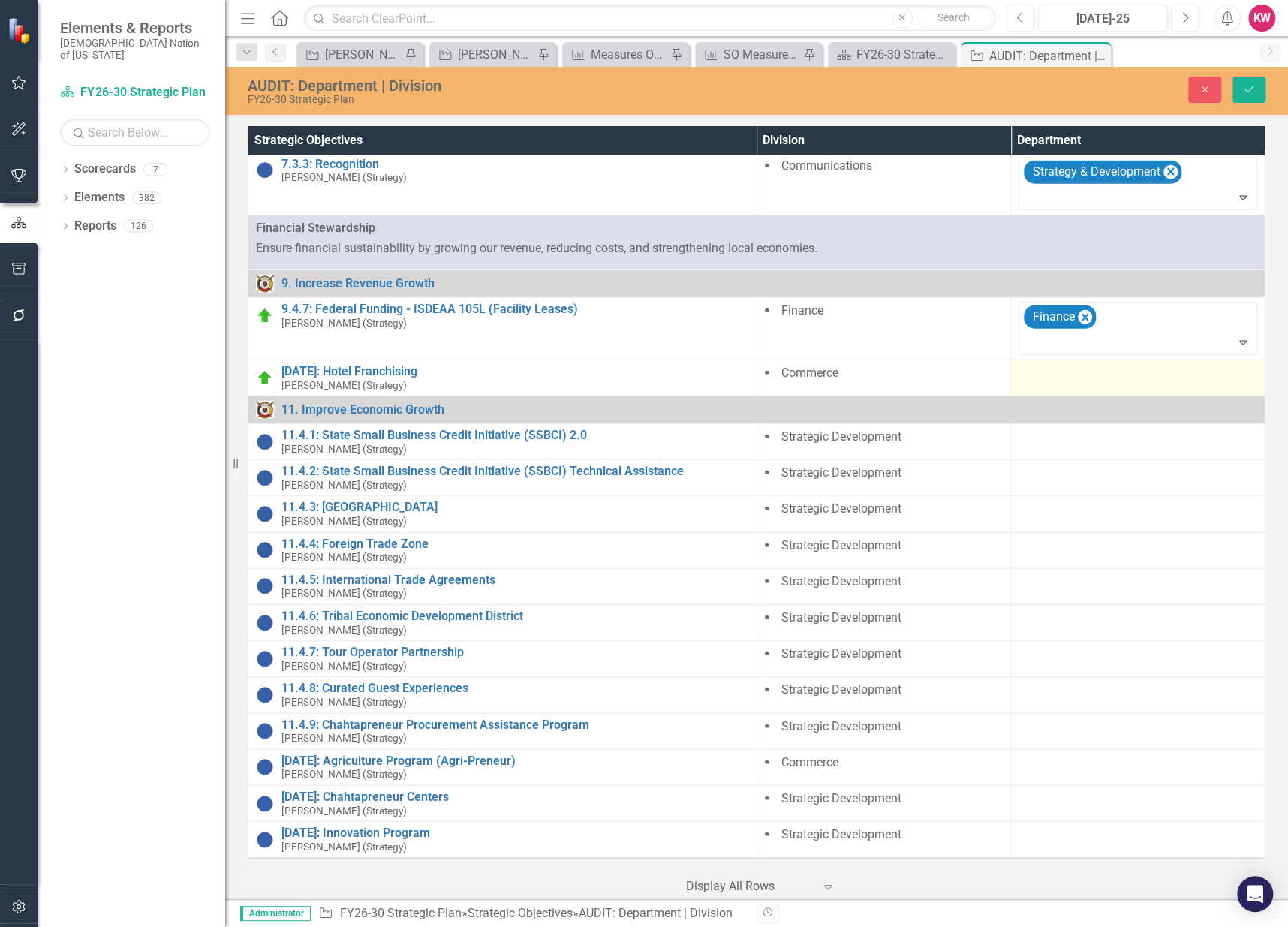
scroll to position [1834, 0]
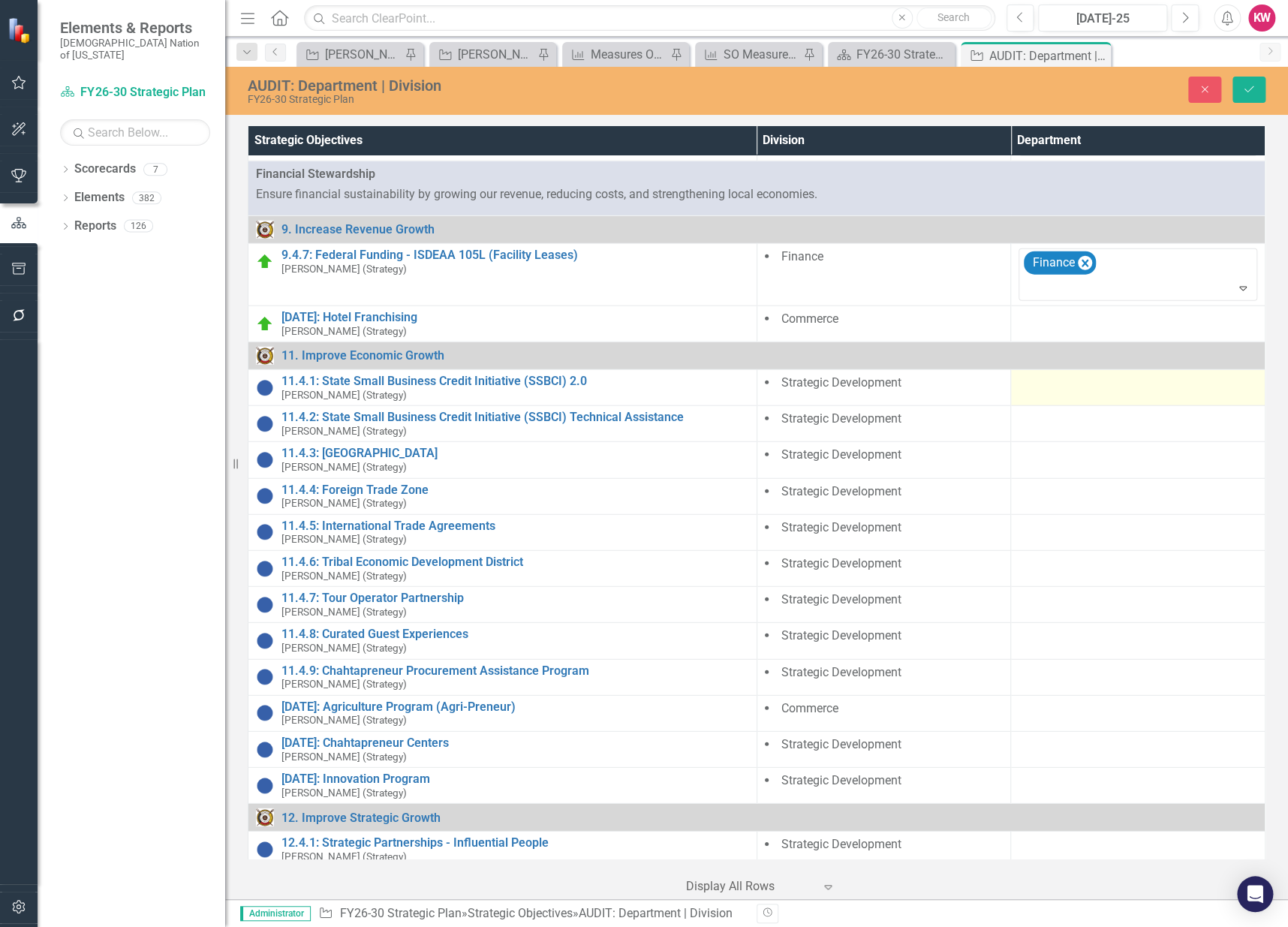
click at [1053, 381] on div at bounding box center [1138, 384] width 239 height 18
click at [1053, 381] on div at bounding box center [1126, 388] width 207 height 21
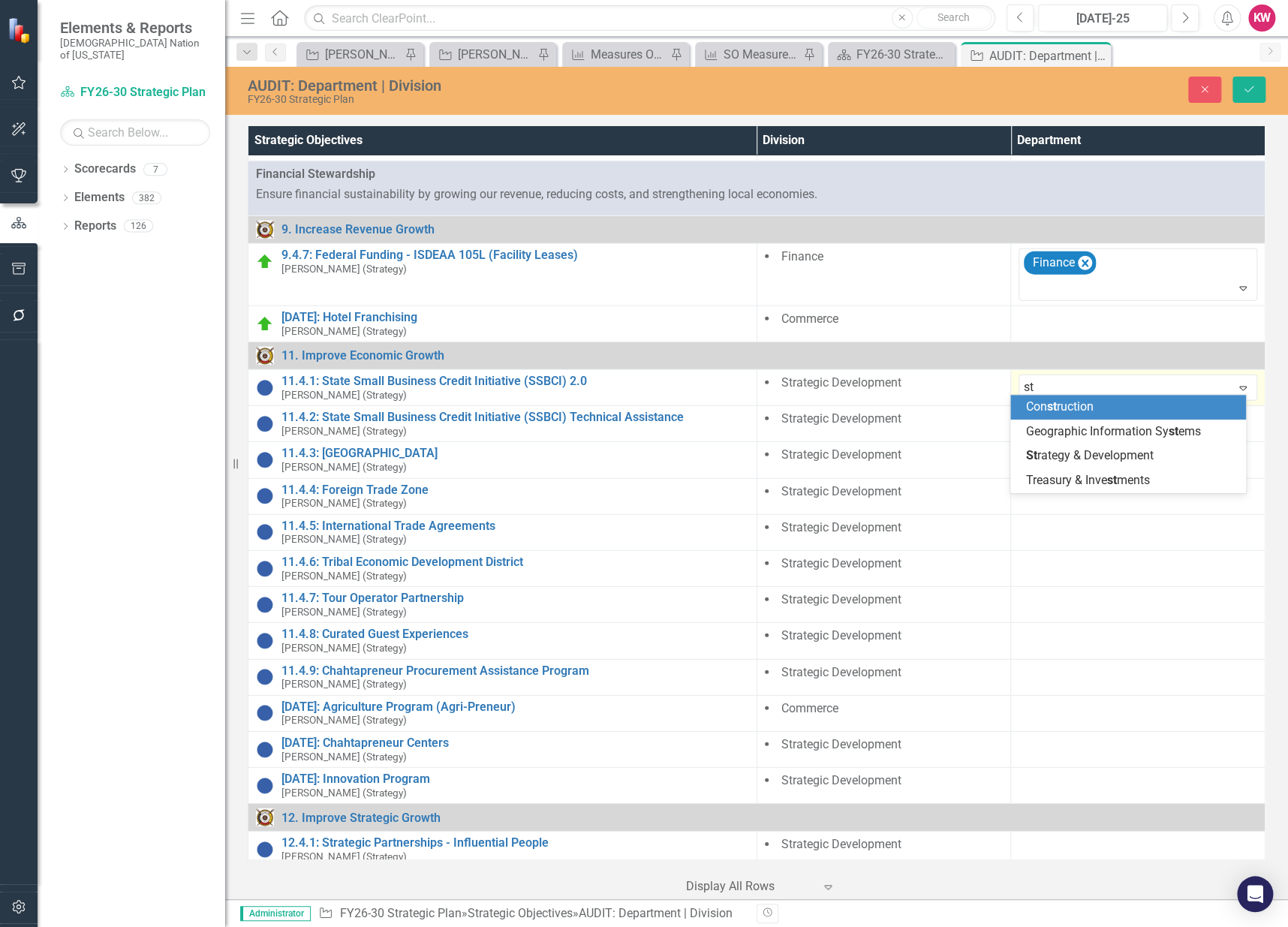
type input "str"
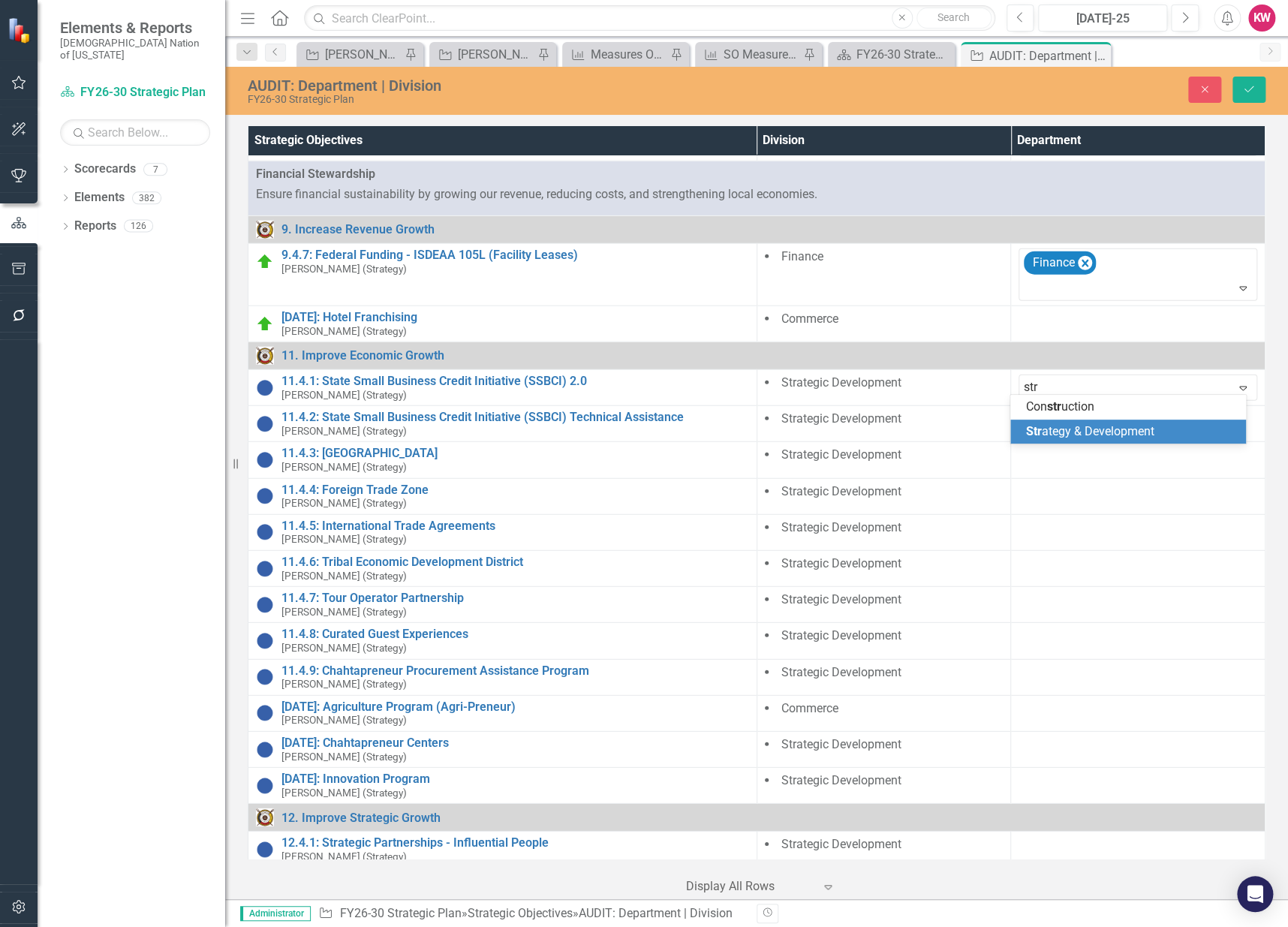
click at [1054, 424] on span "Str ategy & Development" at bounding box center [1089, 431] width 128 height 14
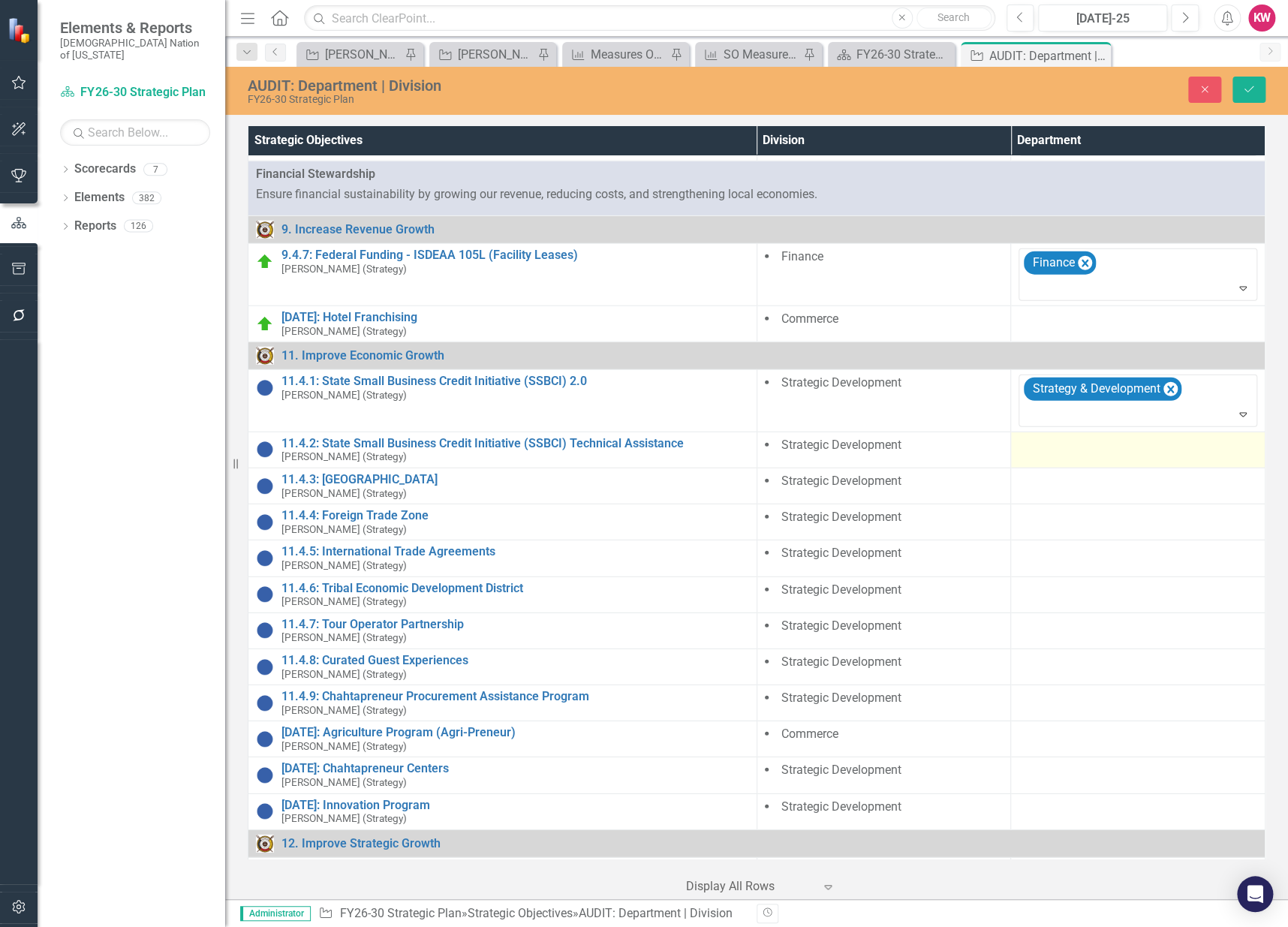
click at [1046, 446] on div at bounding box center [1138, 446] width 239 height 18
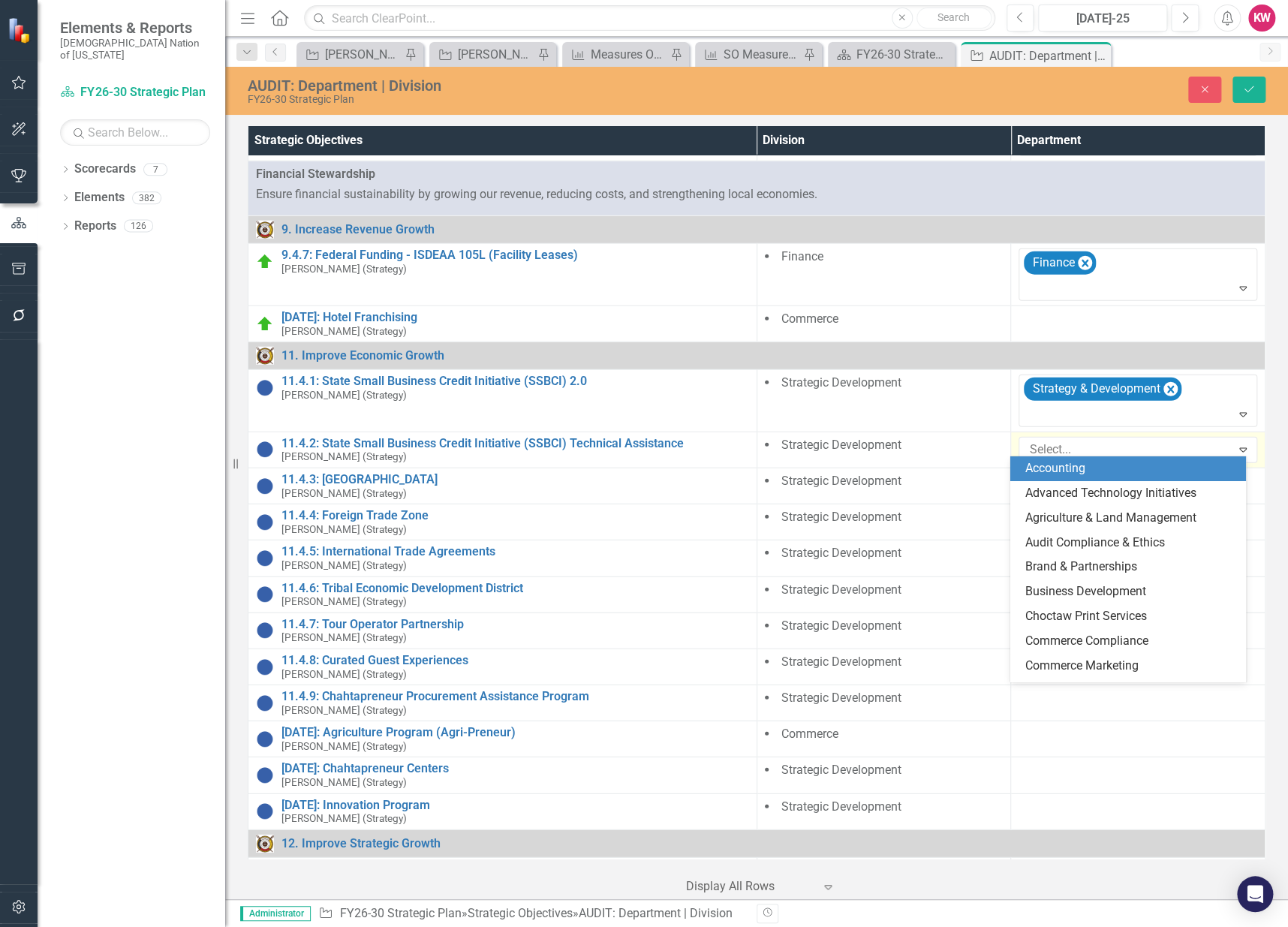
click at [1046, 446] on div at bounding box center [1126, 450] width 207 height 21
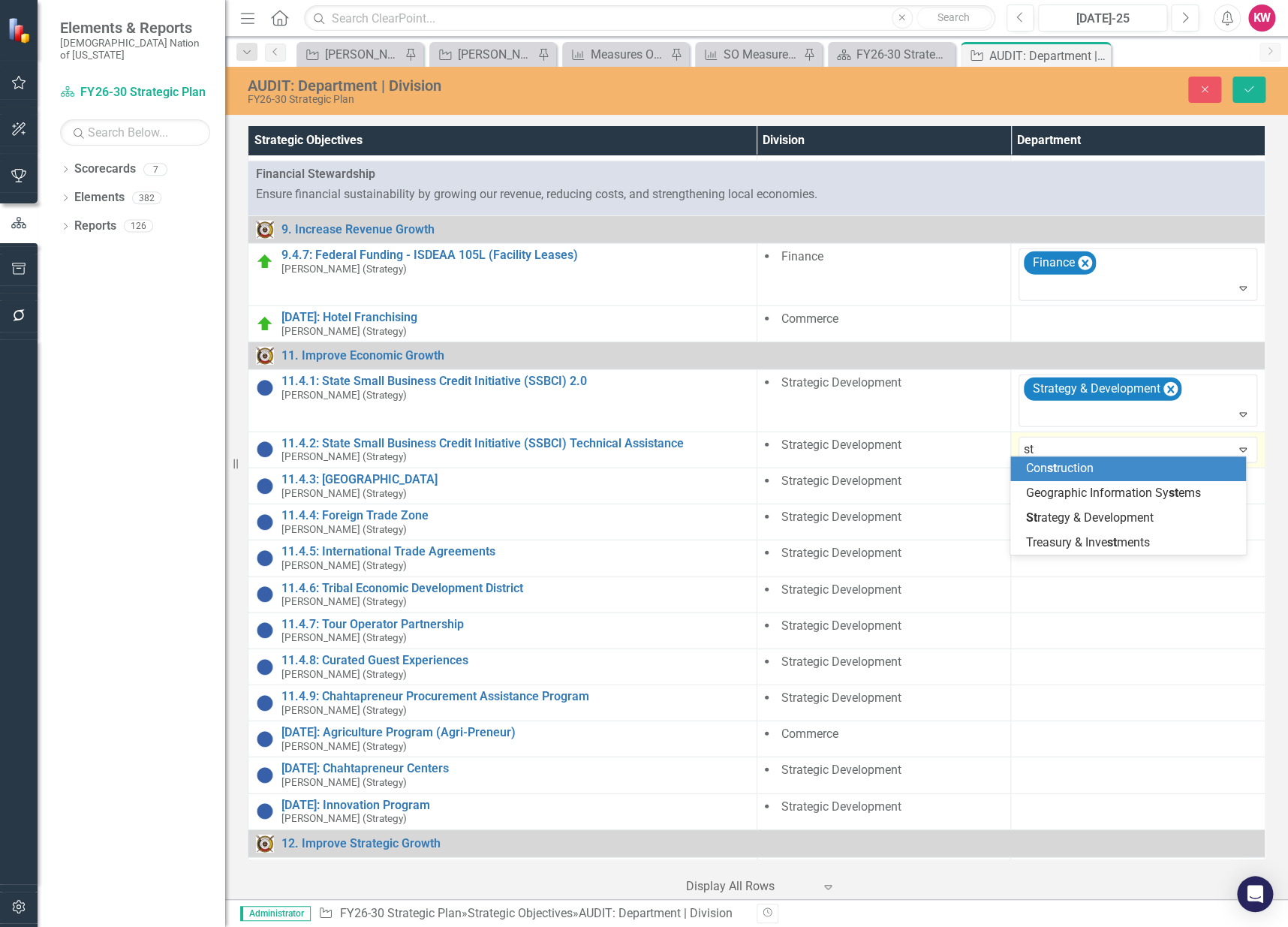
type input "str"
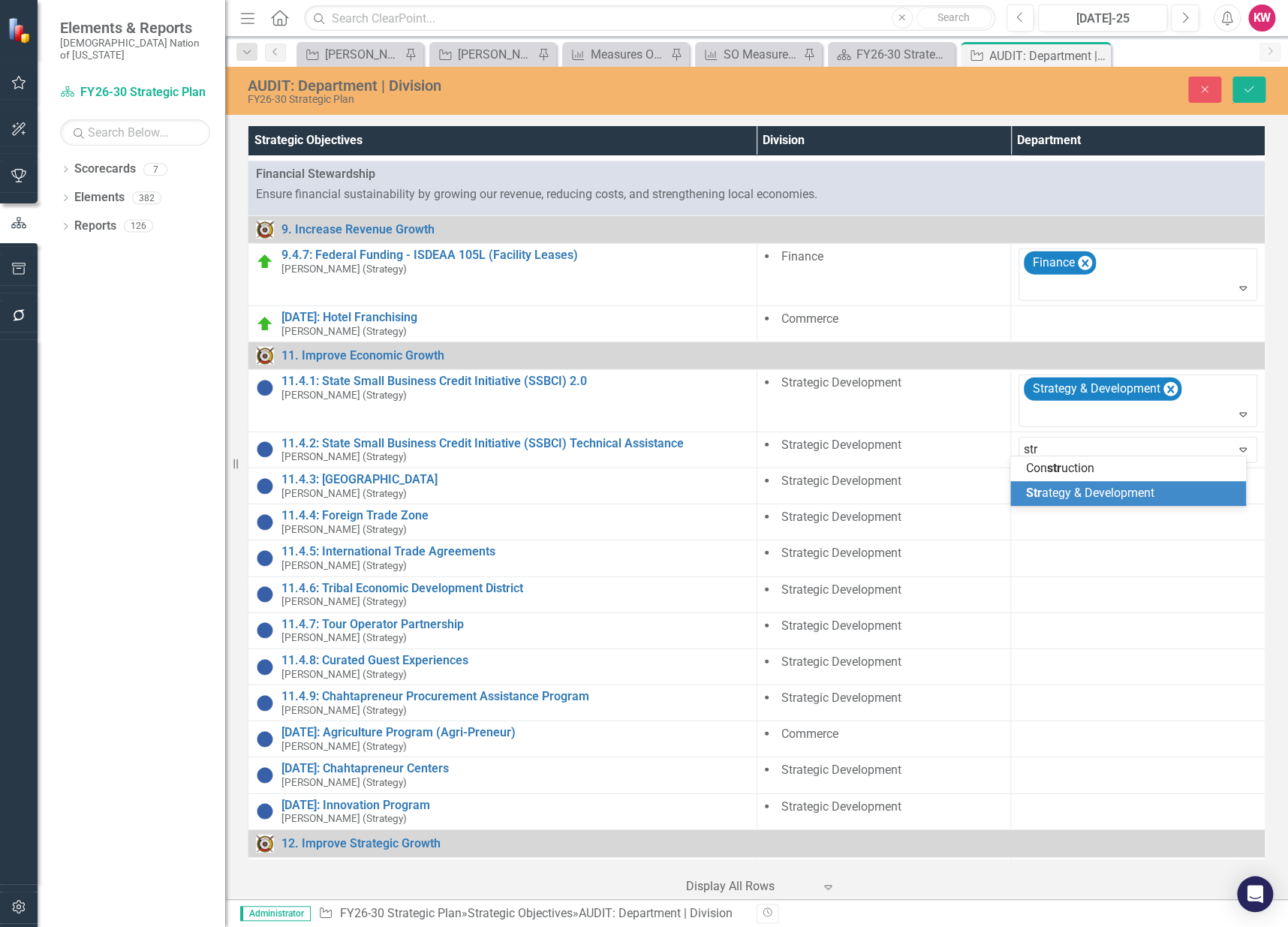
click at [1045, 489] on span "Str ategy & Development" at bounding box center [1089, 492] width 128 height 14
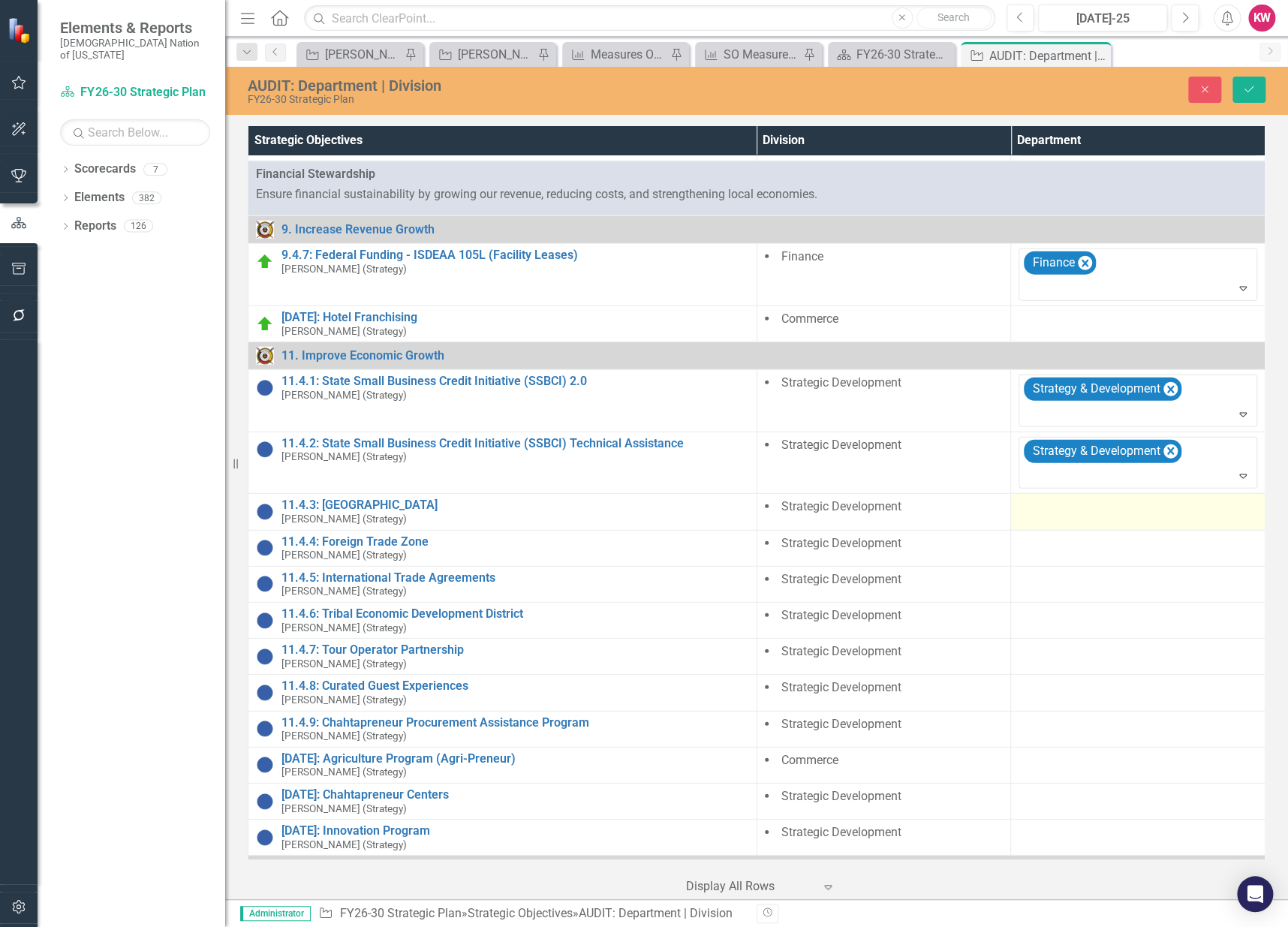
click at [1035, 503] on div at bounding box center [1138, 508] width 239 height 18
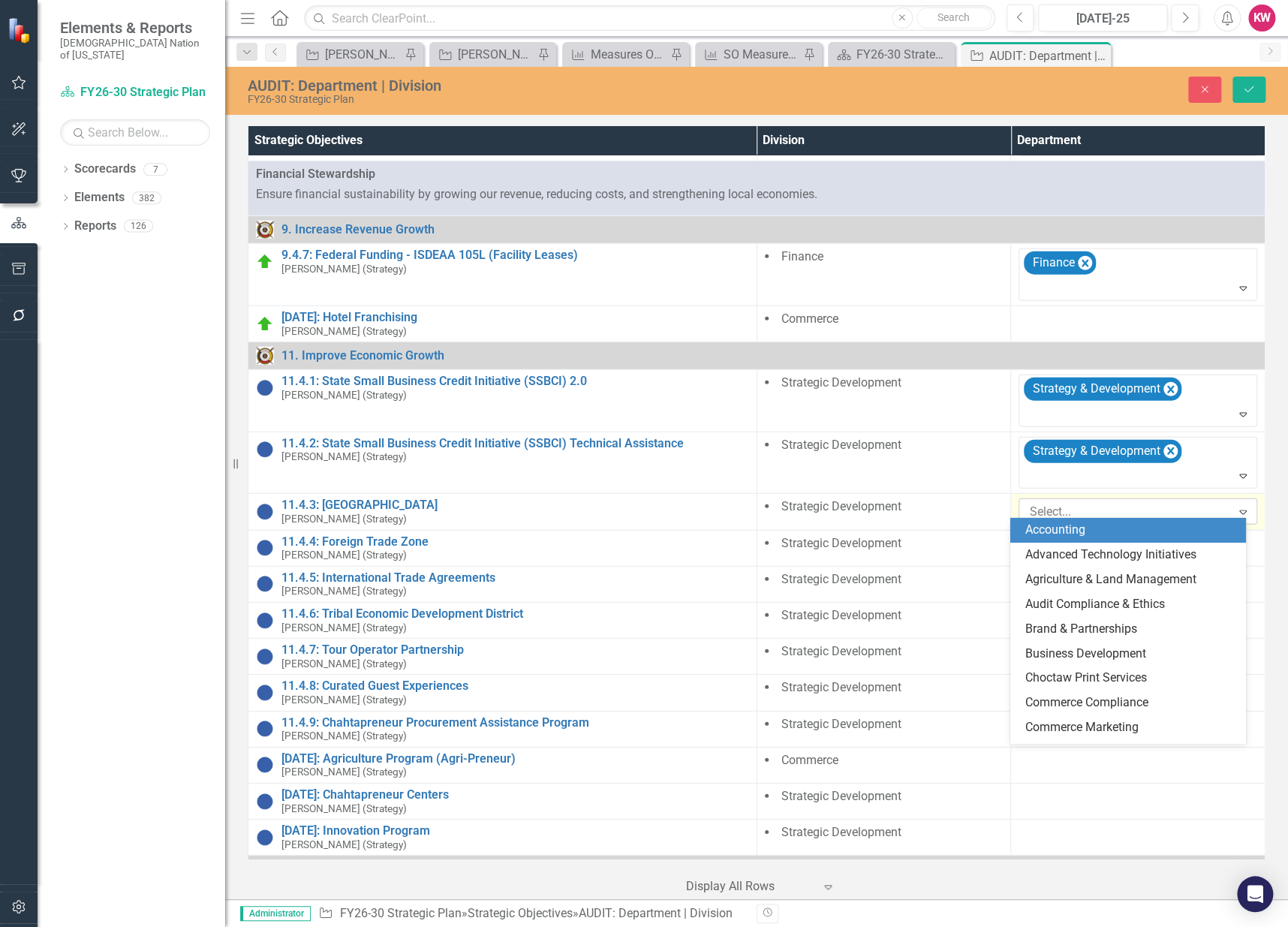
click at [1035, 507] on div at bounding box center [1126, 512] width 207 height 21
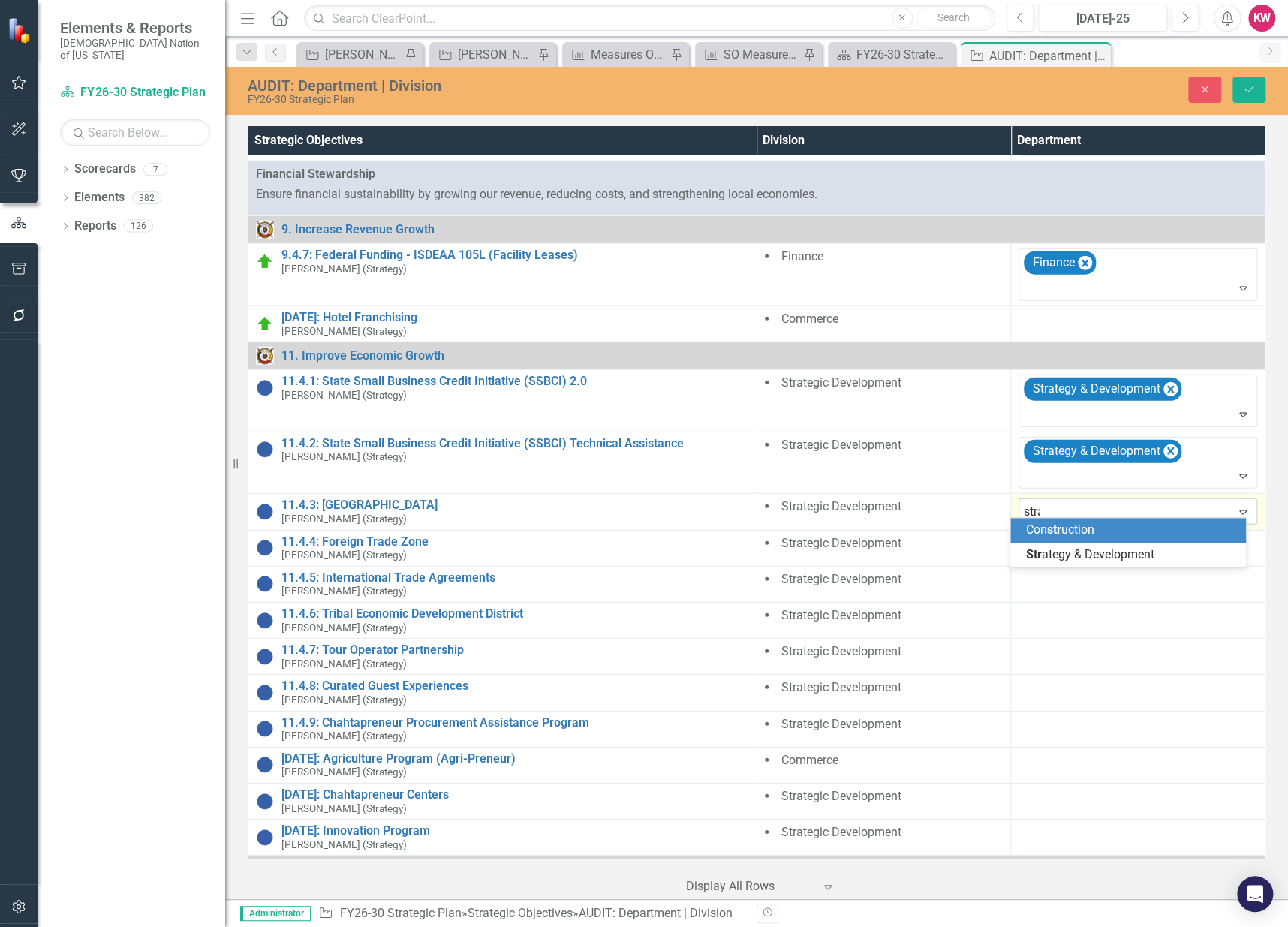
type input "strat"
click at [1051, 531] on span "Strat" at bounding box center [1038, 529] width 27 height 14
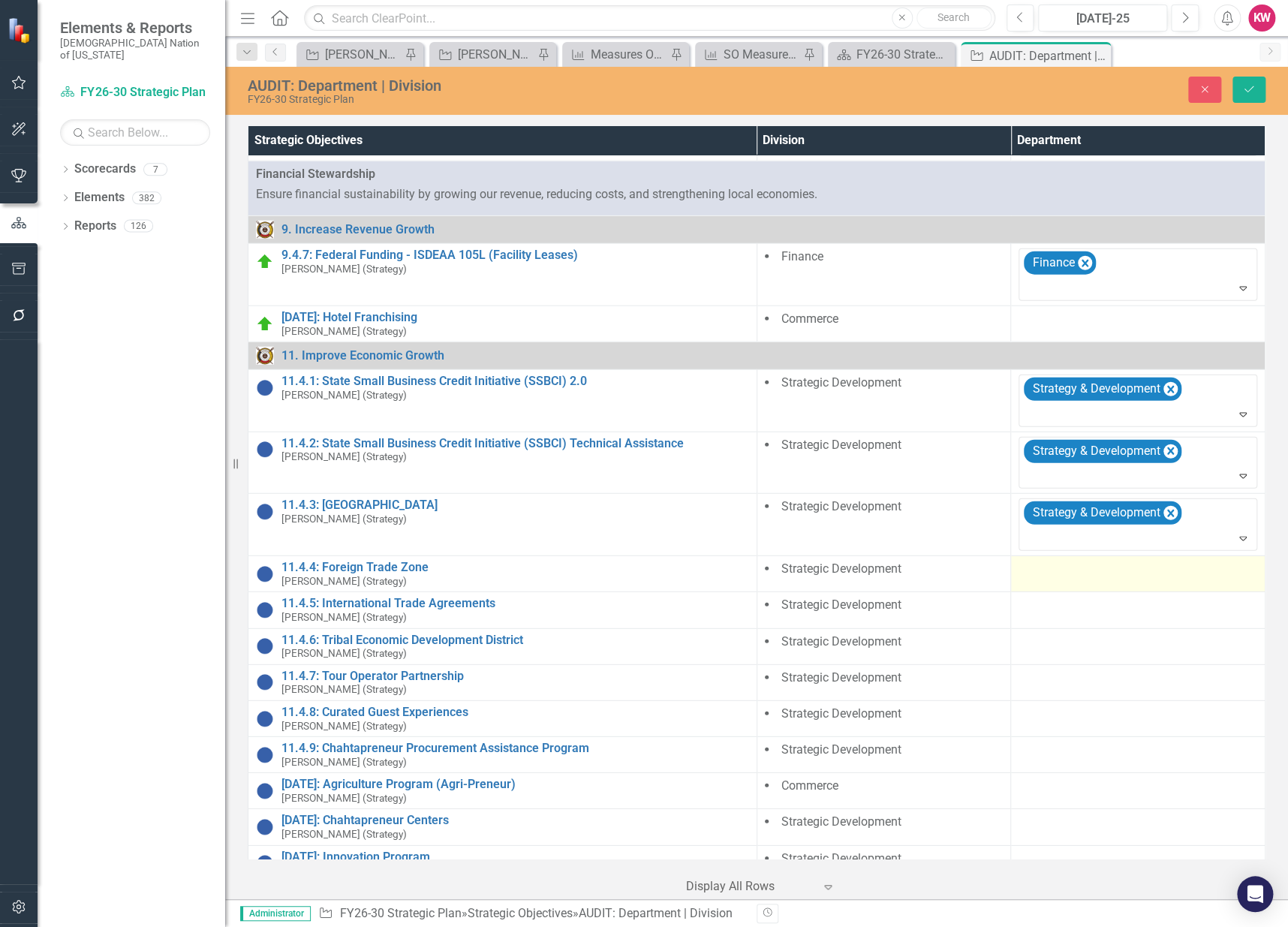
click at [1030, 577] on td at bounding box center [1138, 574] width 255 height 36
click at [1030, 574] on td at bounding box center [1138, 574] width 255 height 36
click at [1030, 574] on div at bounding box center [1126, 574] width 207 height 21
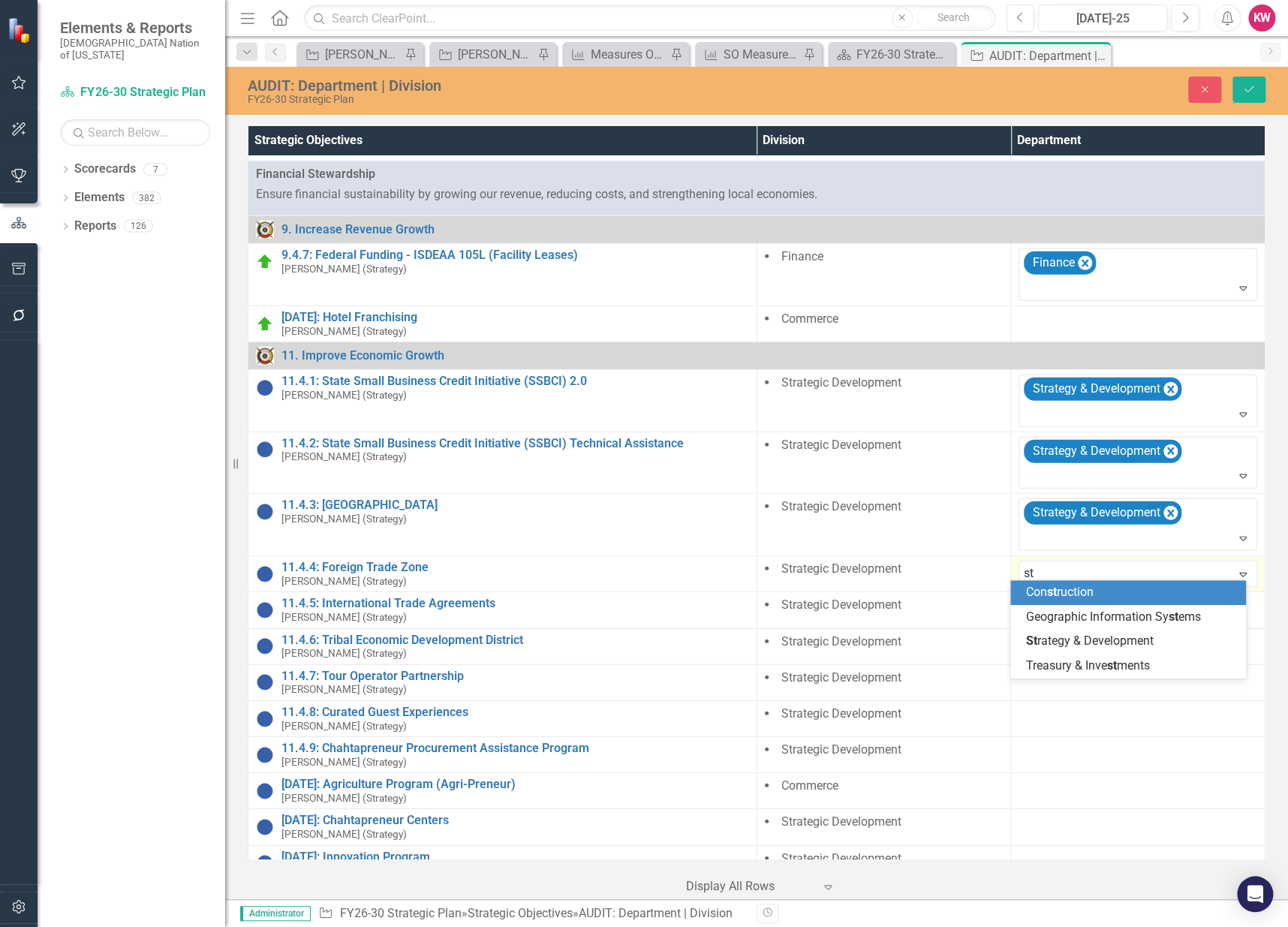
type input "str"
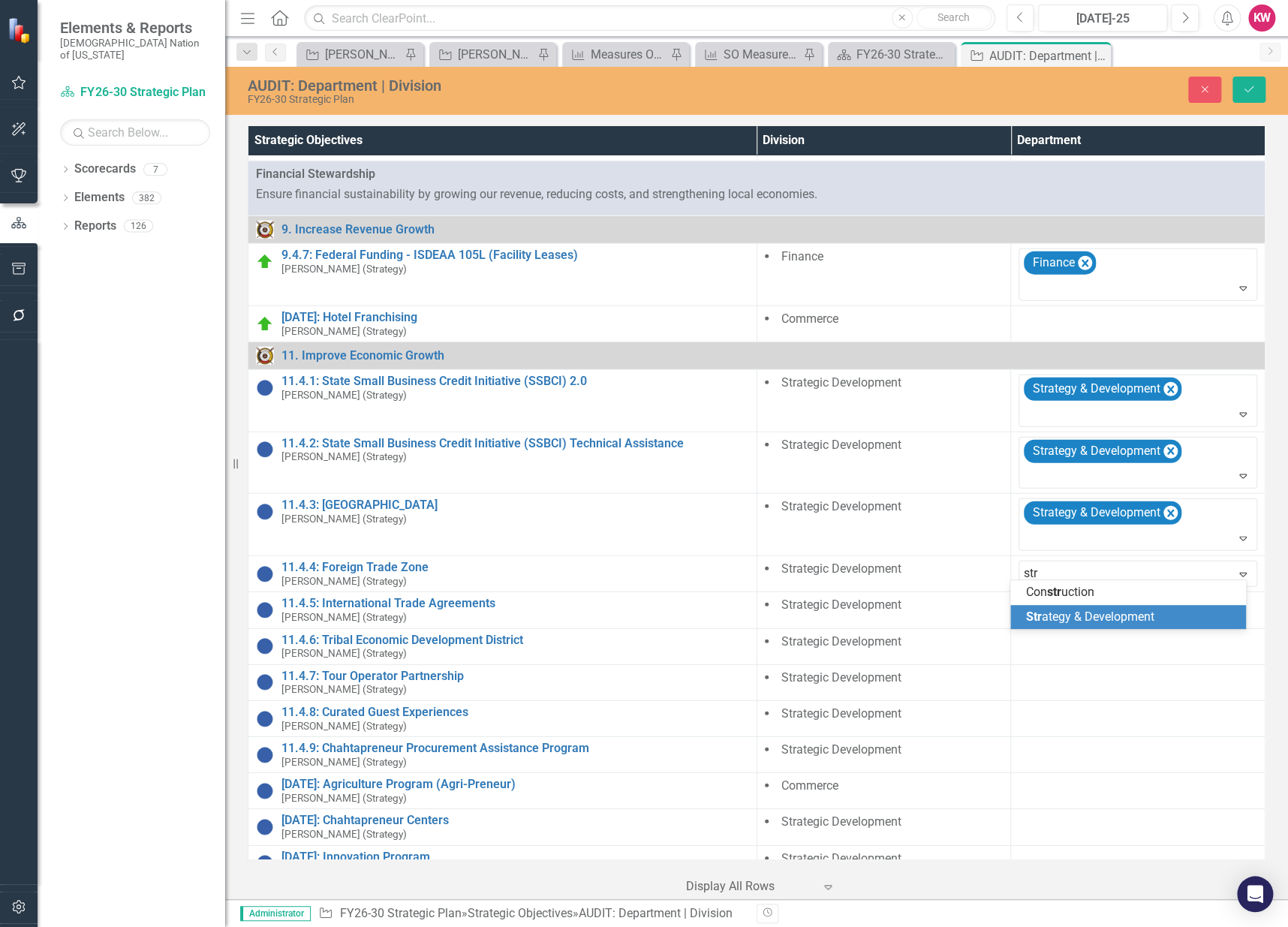
click at [1045, 612] on span "Str ategy & Development" at bounding box center [1089, 616] width 128 height 14
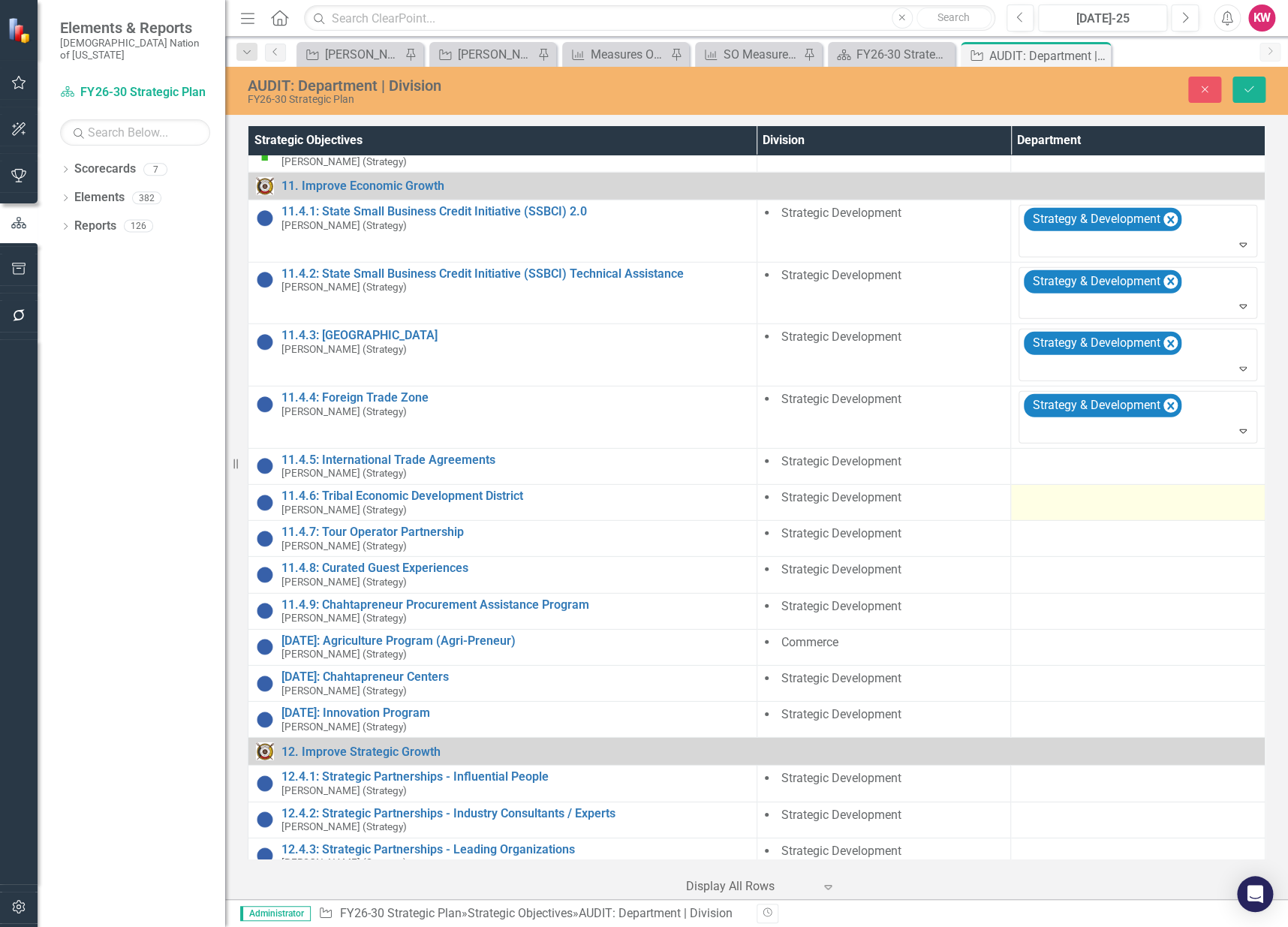
scroll to position [2047, 0]
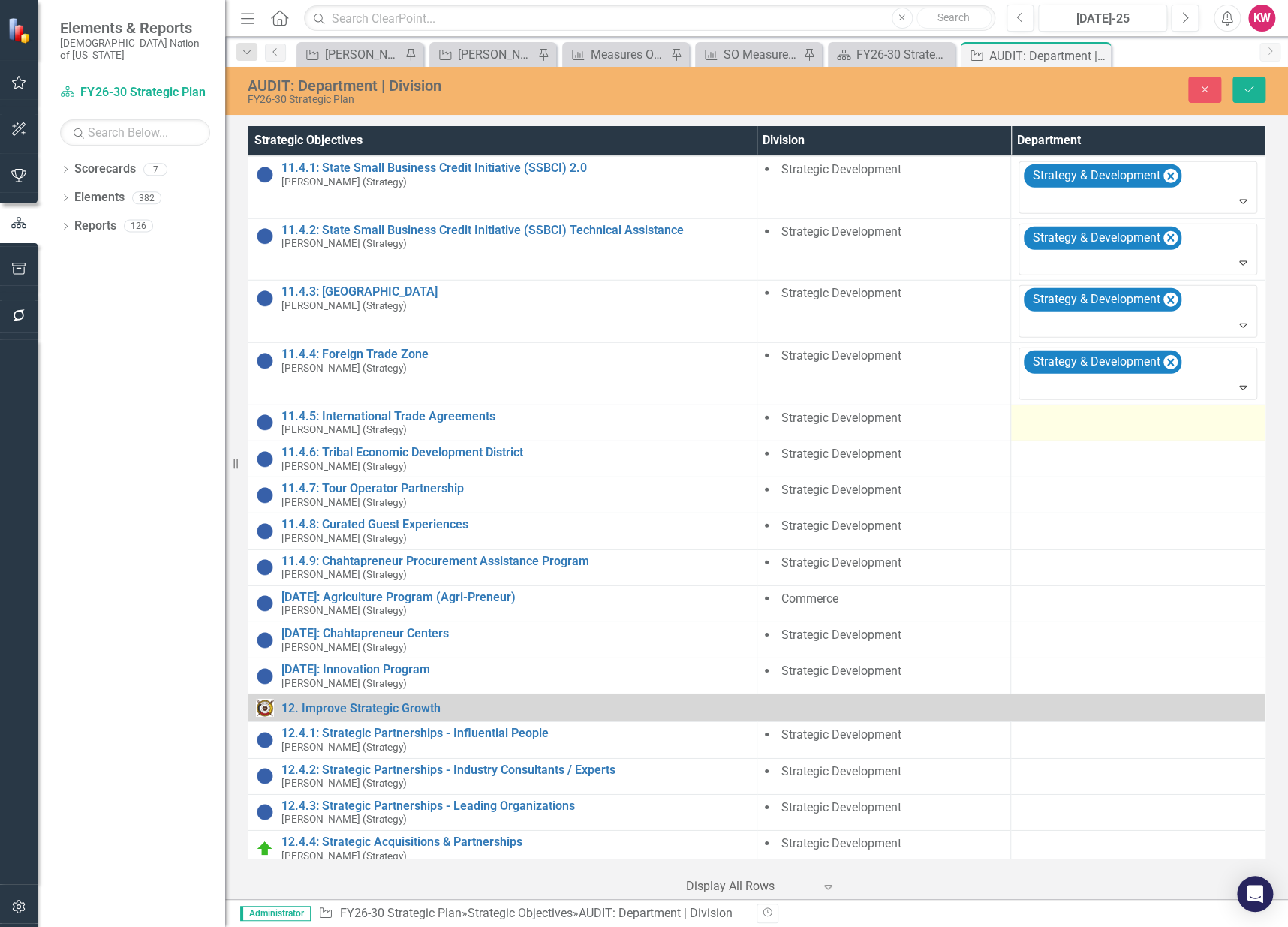
click at [1049, 416] on div at bounding box center [1138, 419] width 239 height 18
click at [1048, 419] on div at bounding box center [1126, 422] width 207 height 21
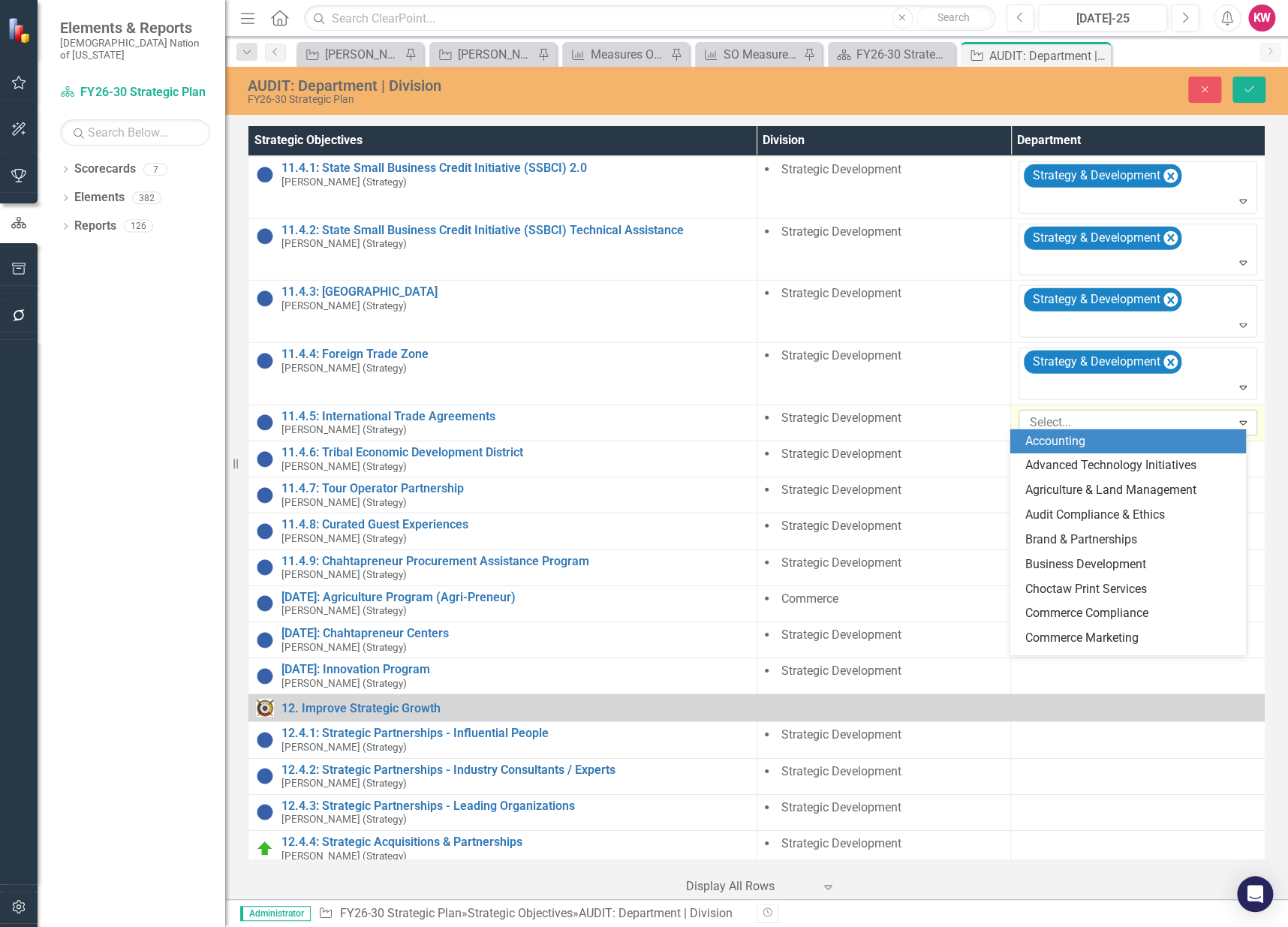
click at [1048, 419] on div at bounding box center [1126, 422] width 207 height 21
type input "st"
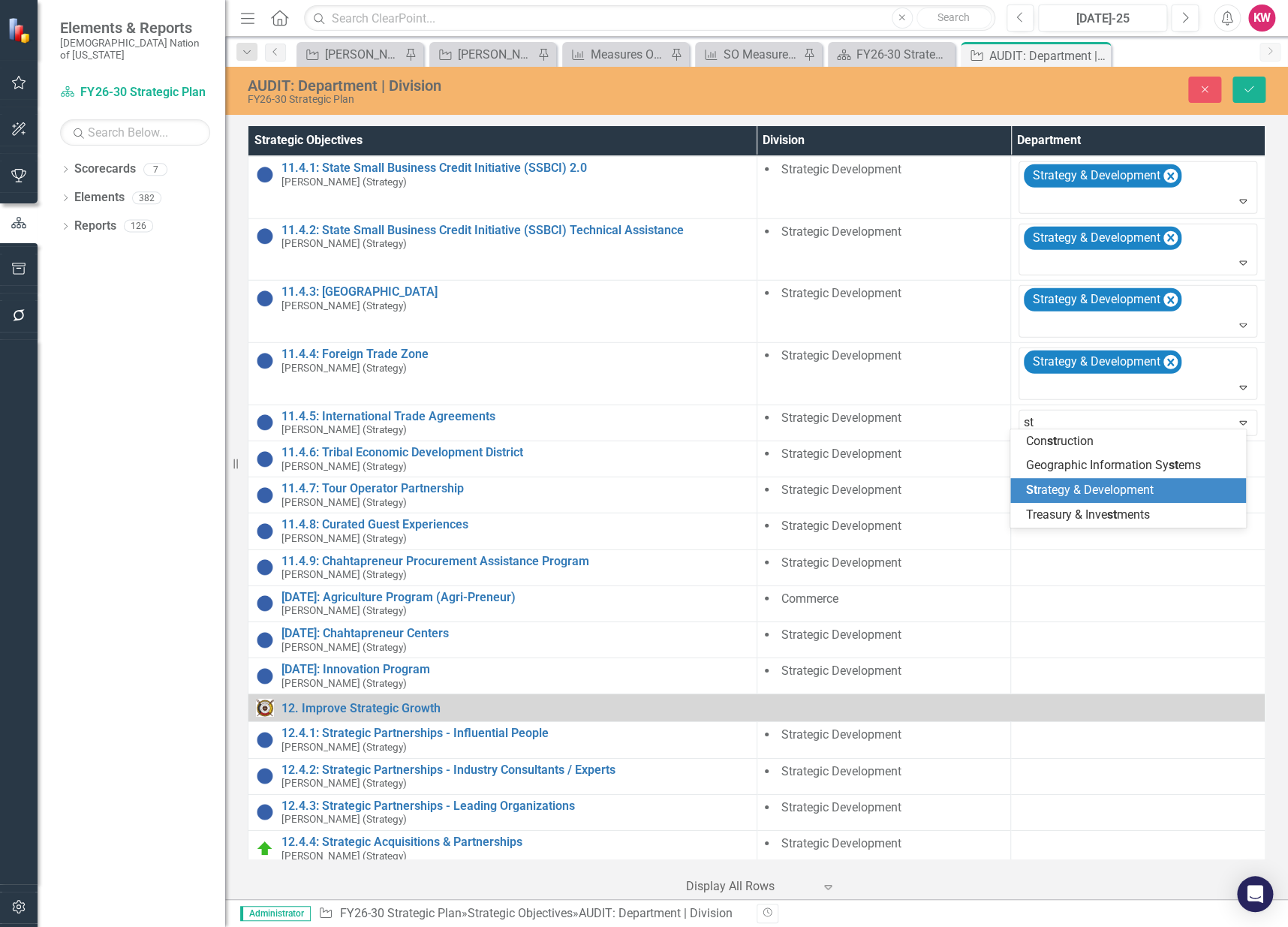
click at [1071, 496] on span "St rategy & Development" at bounding box center [1089, 489] width 128 height 14
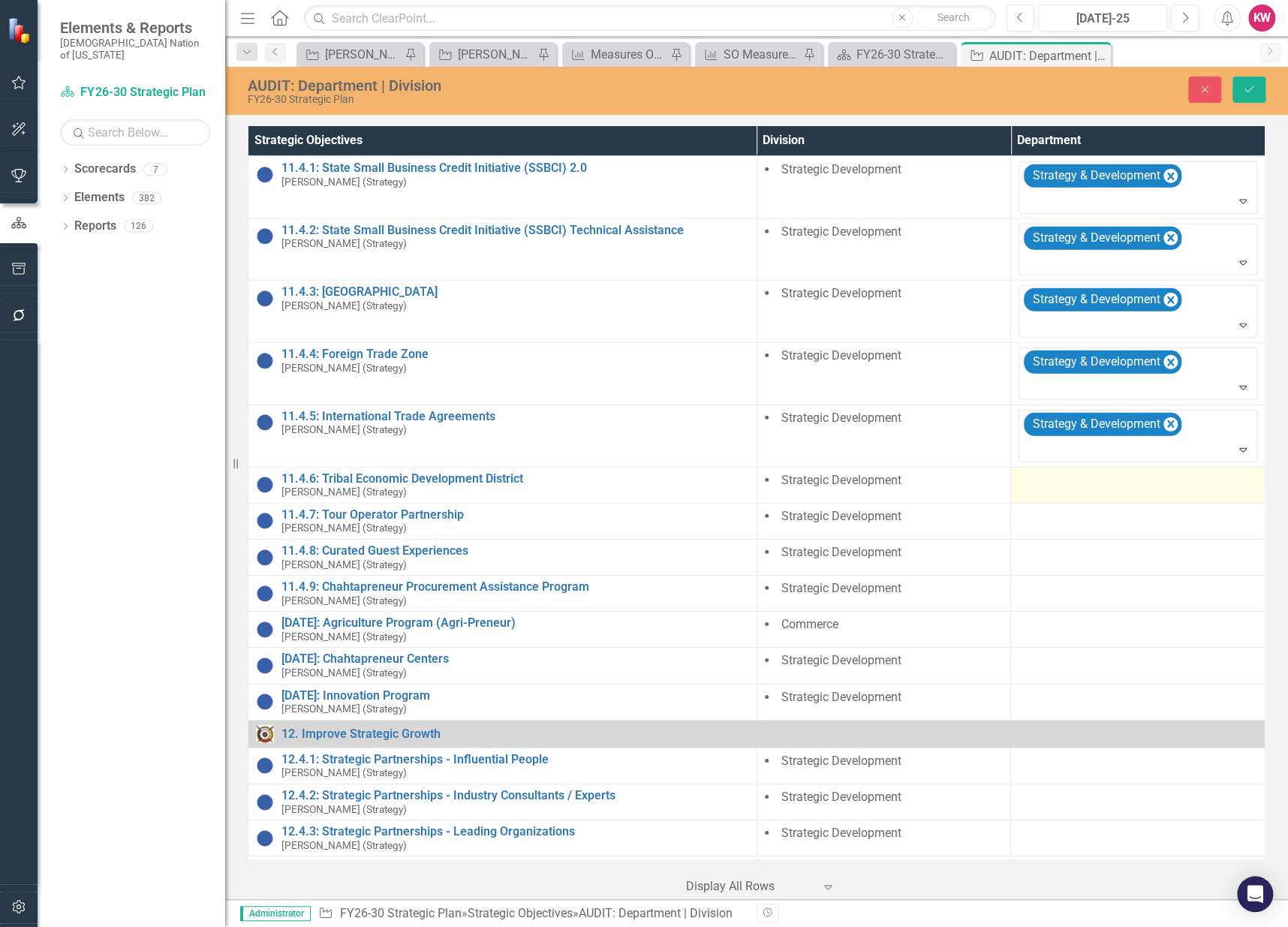
click at [1039, 481] on div at bounding box center [1138, 481] width 239 height 18
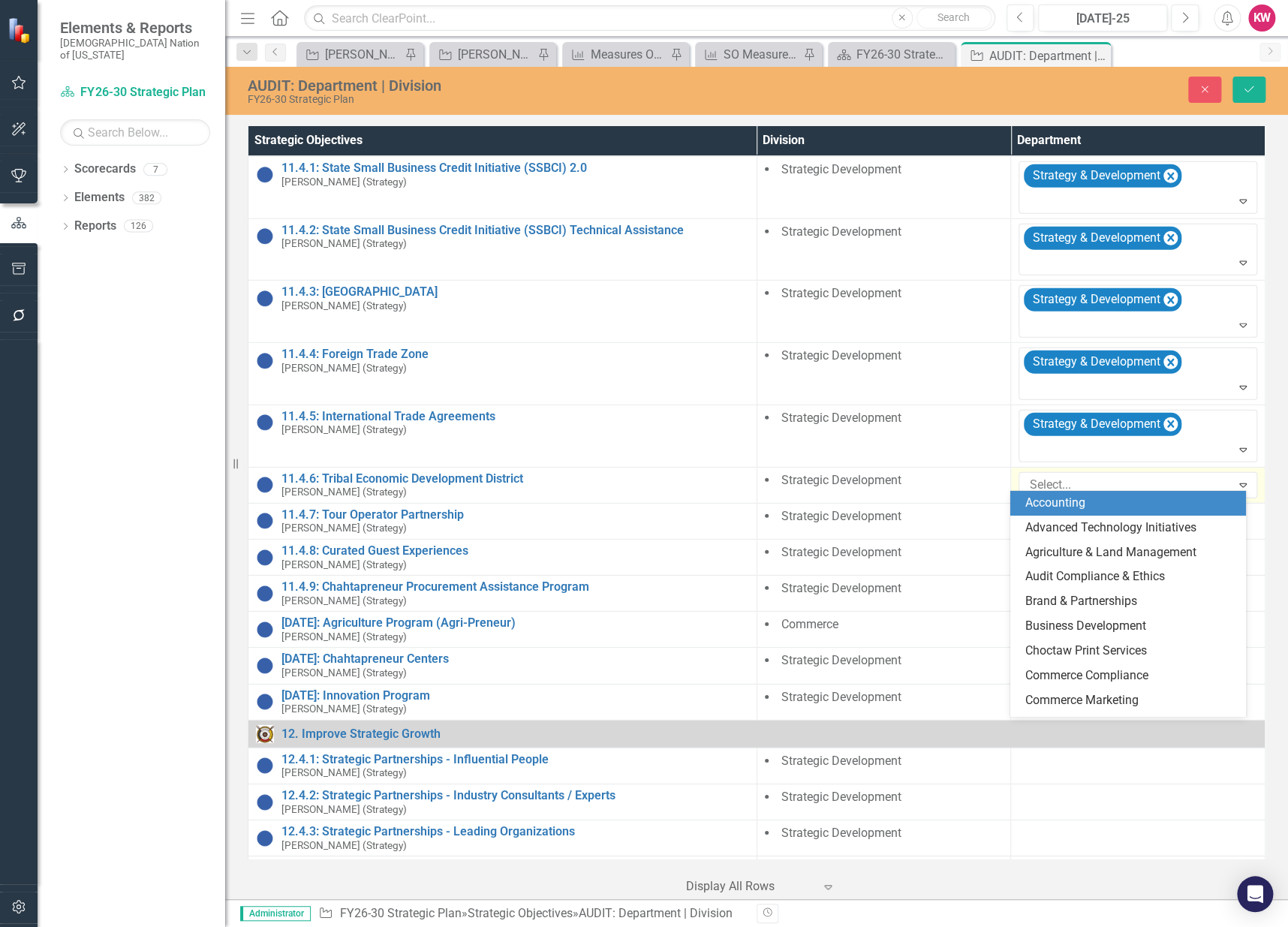
click at [1039, 481] on div at bounding box center [1126, 485] width 207 height 21
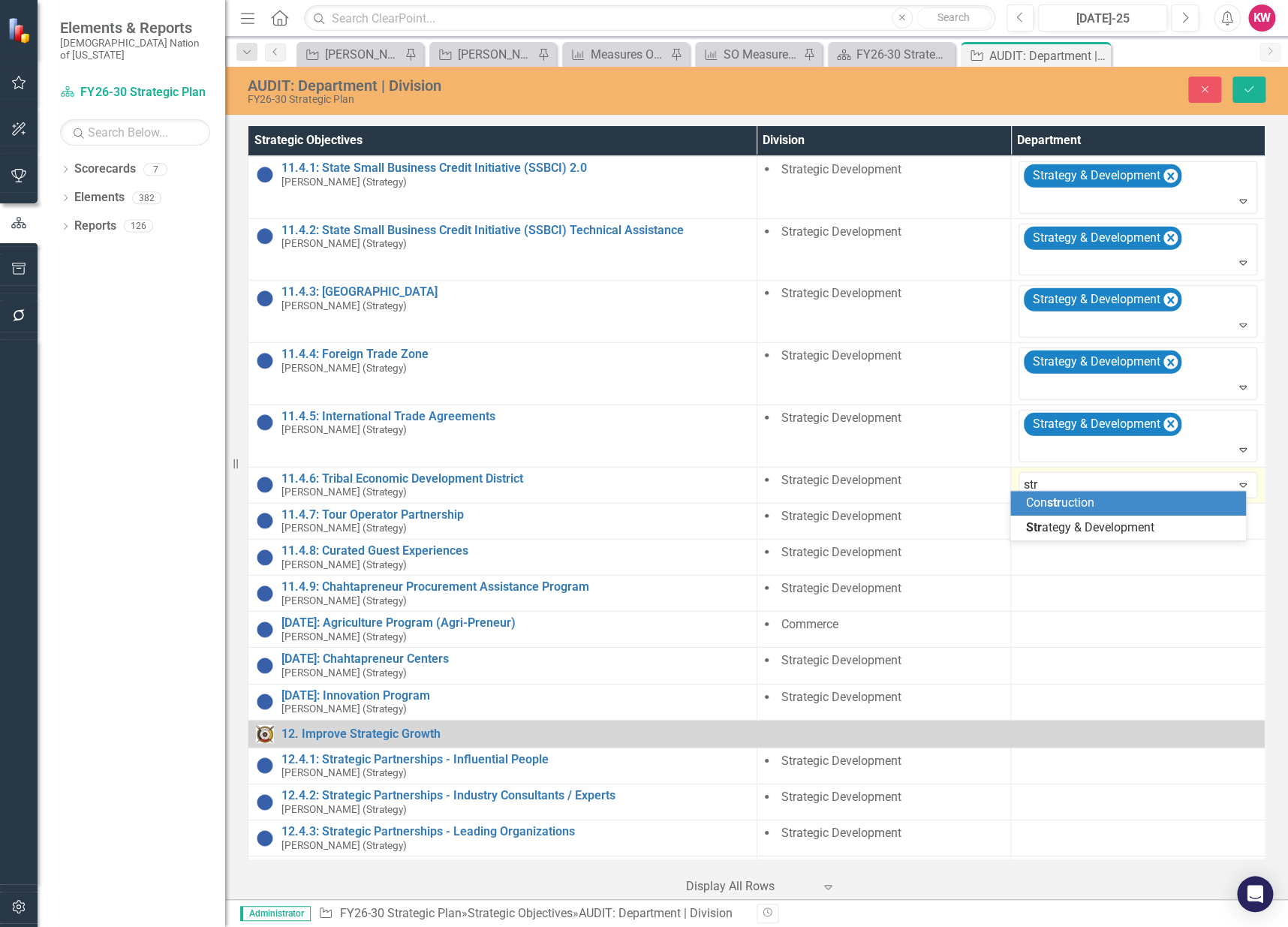
type input "stra"
click at [1049, 508] on span "Stra tegy & Development" at bounding box center [1089, 502] width 128 height 14
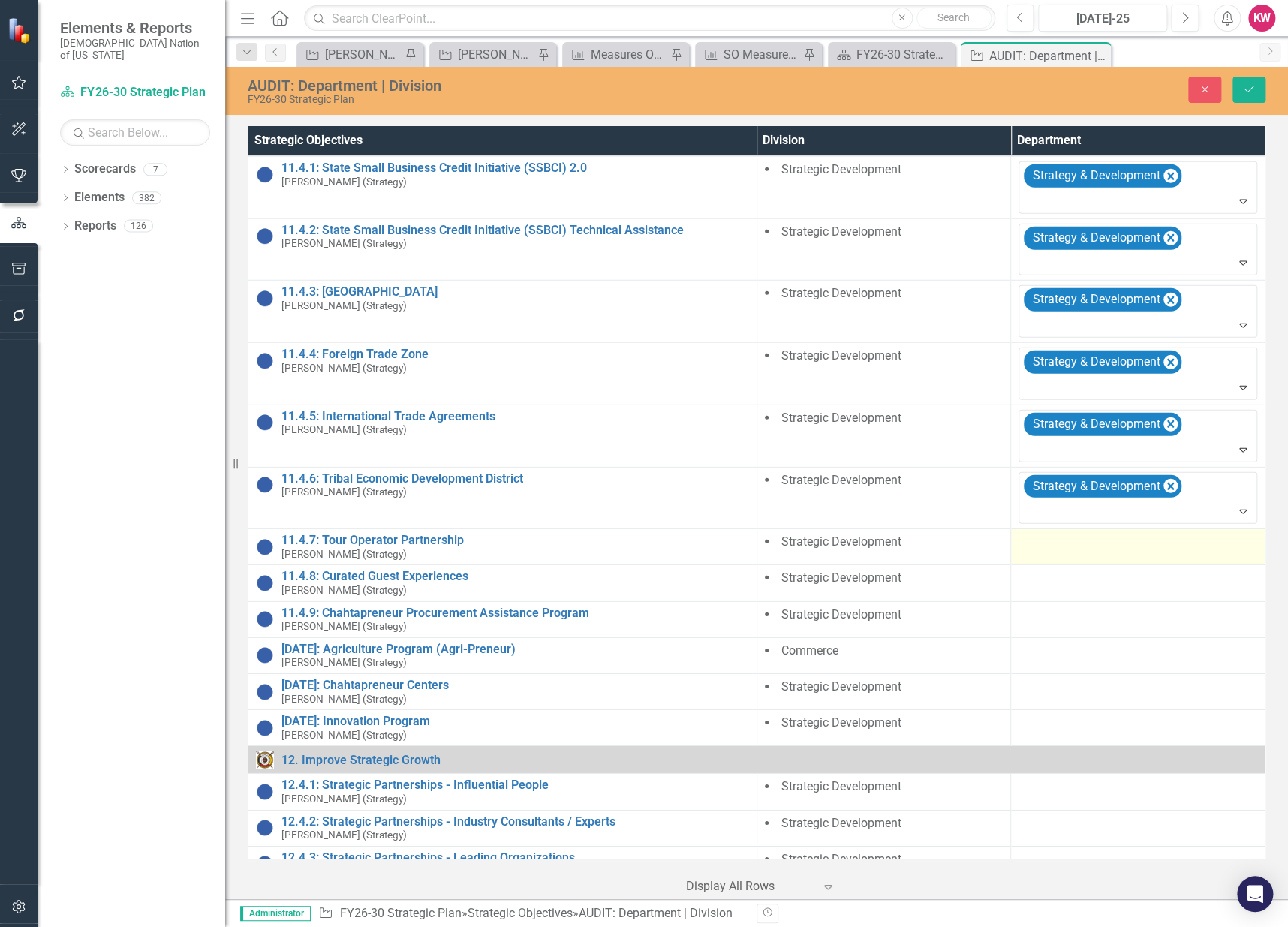
click at [1036, 542] on div at bounding box center [1138, 543] width 239 height 18
click at [1036, 542] on div at bounding box center [1126, 546] width 207 height 21
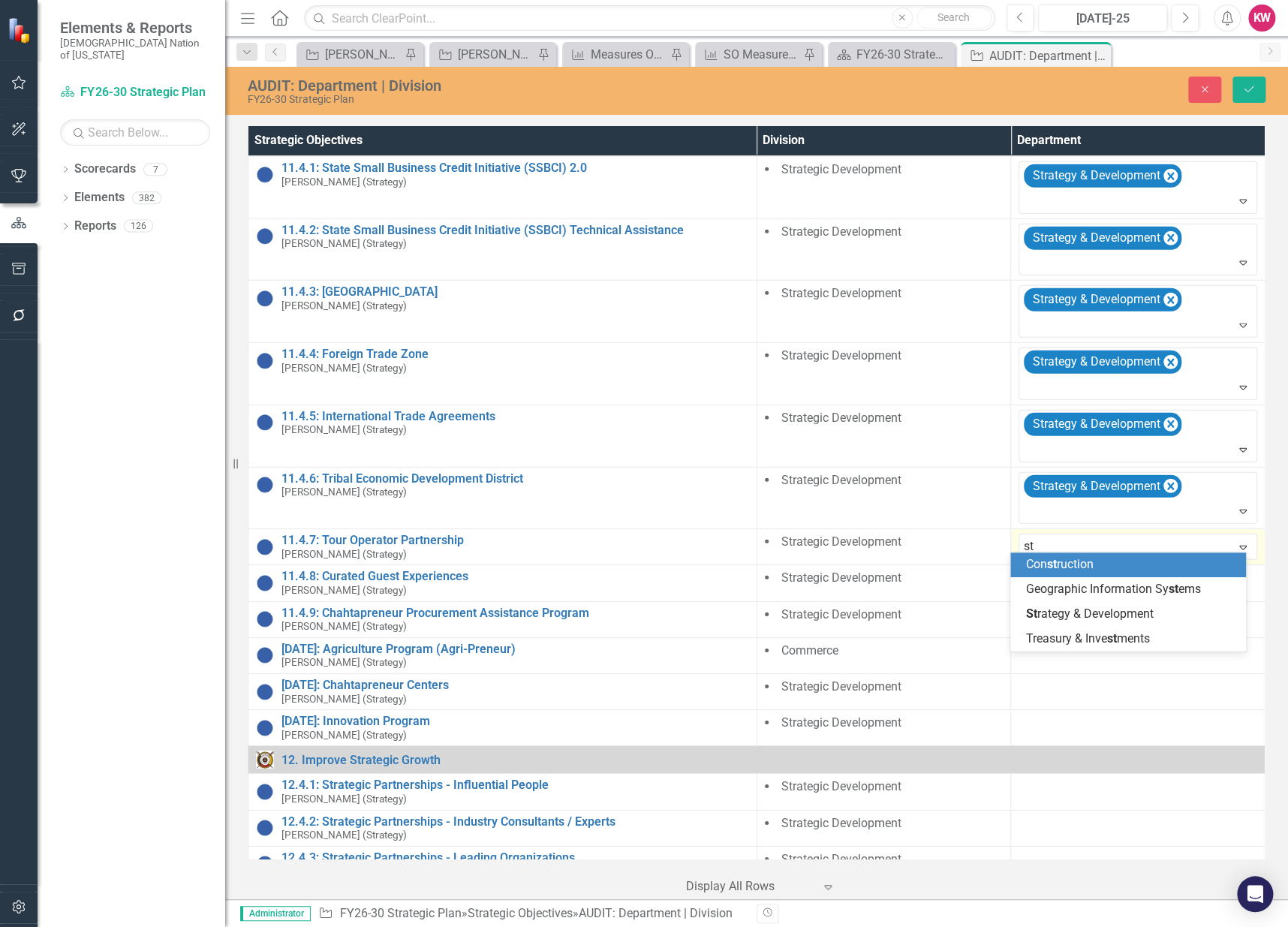
type input "str"
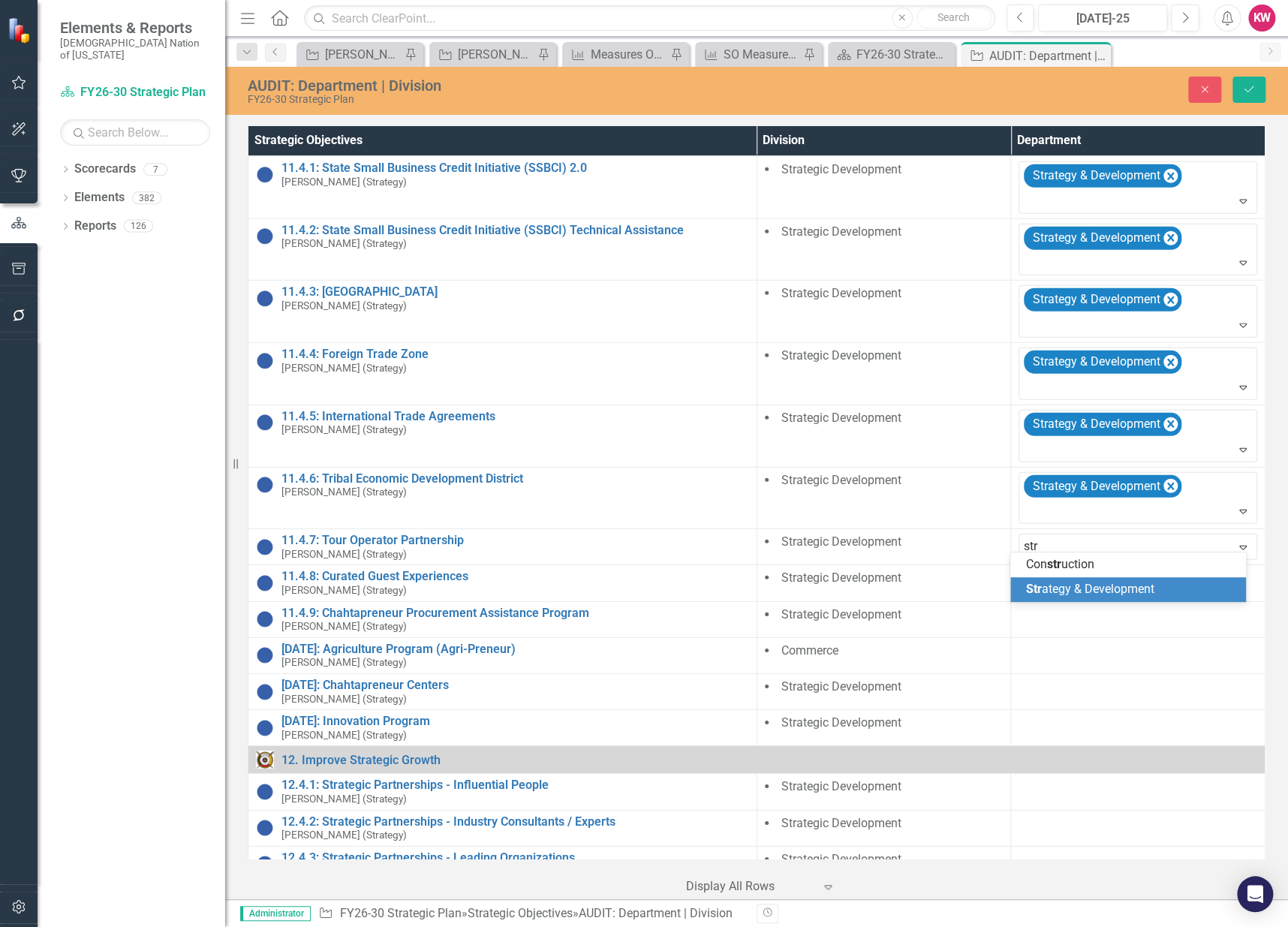
click at [1040, 585] on span "Str" at bounding box center [1033, 588] width 16 height 14
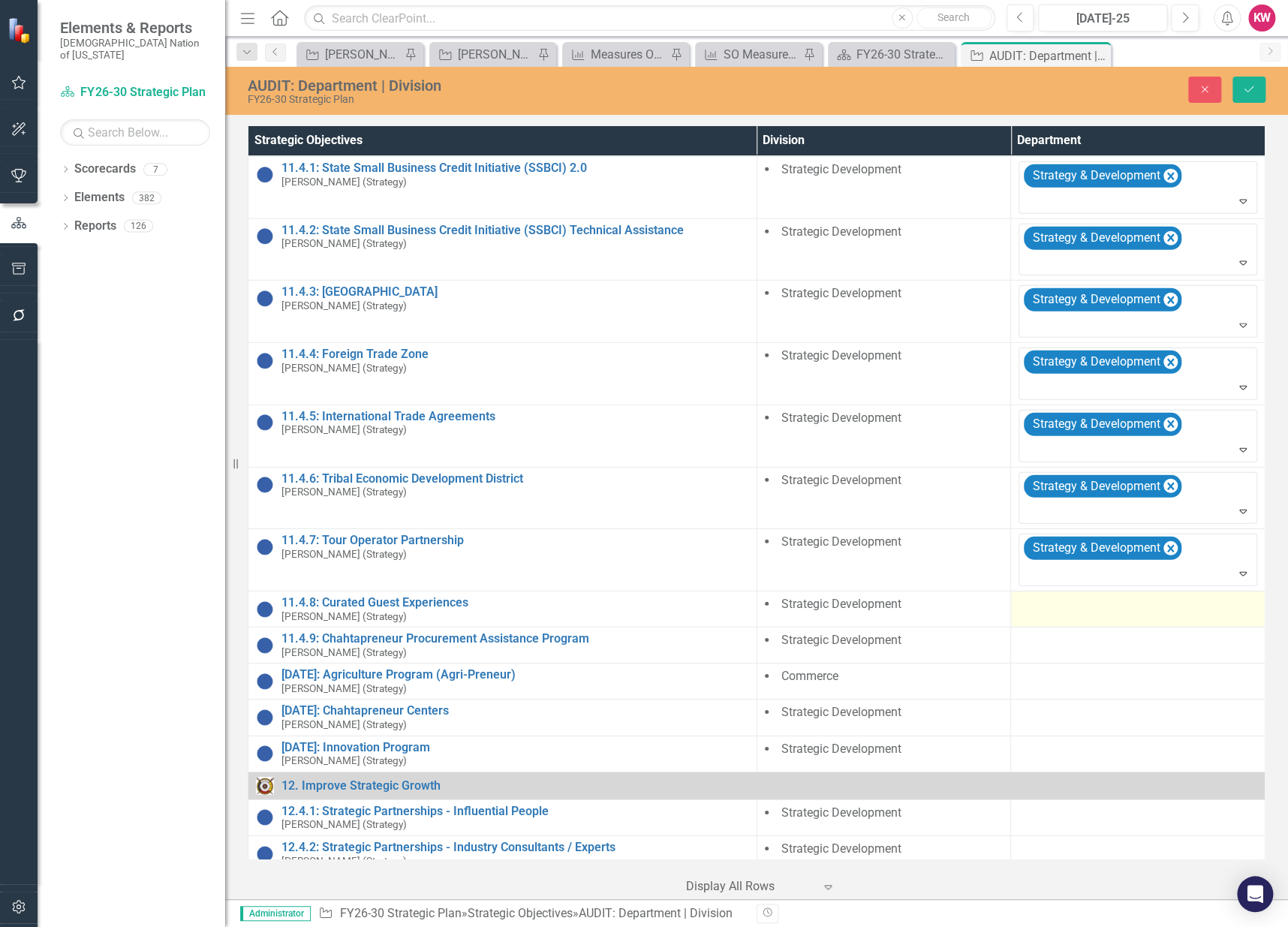
click at [1039, 603] on div at bounding box center [1138, 605] width 239 height 18
click at [1039, 603] on div at bounding box center [1126, 609] width 207 height 21
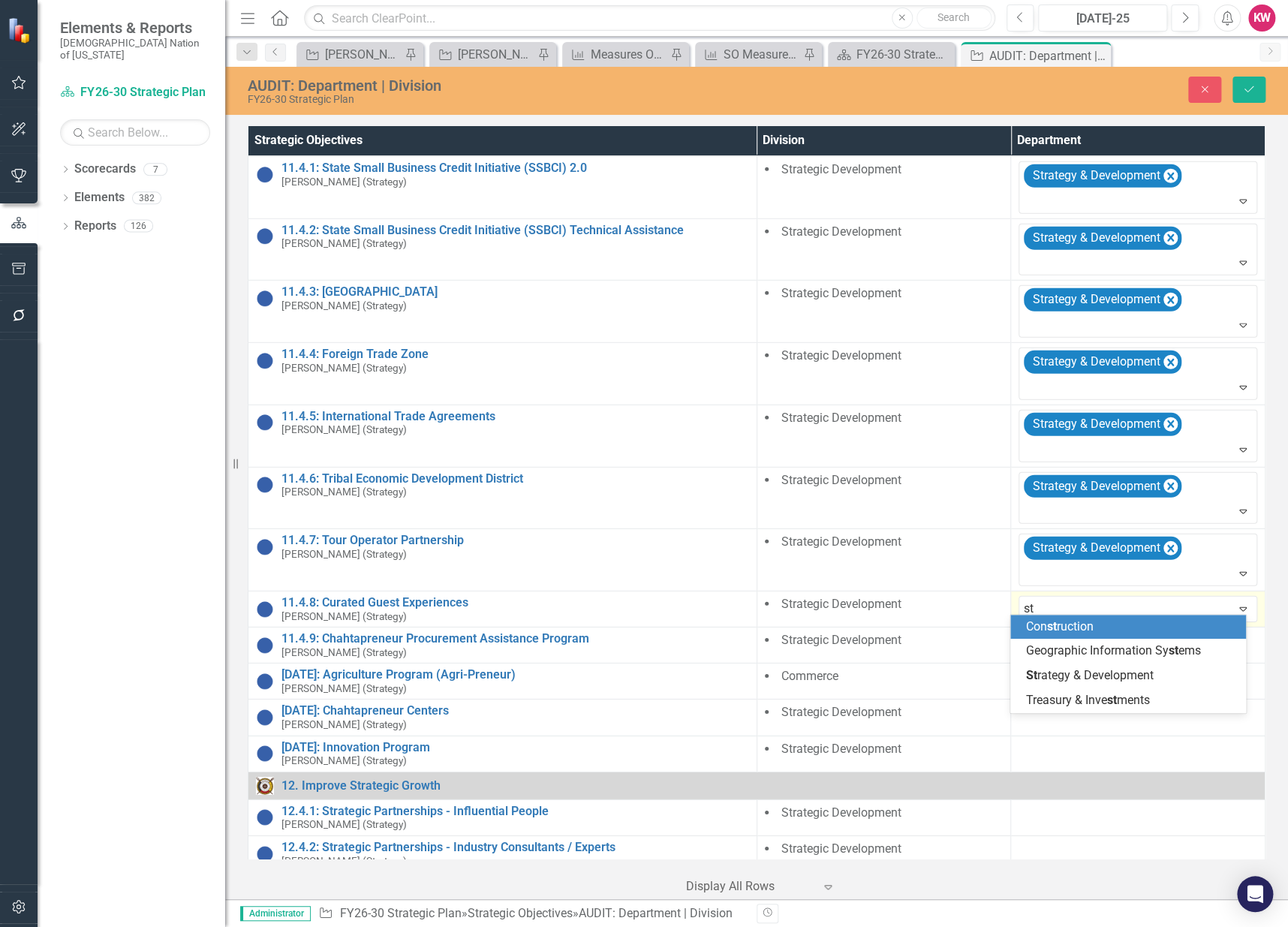
type input "str"
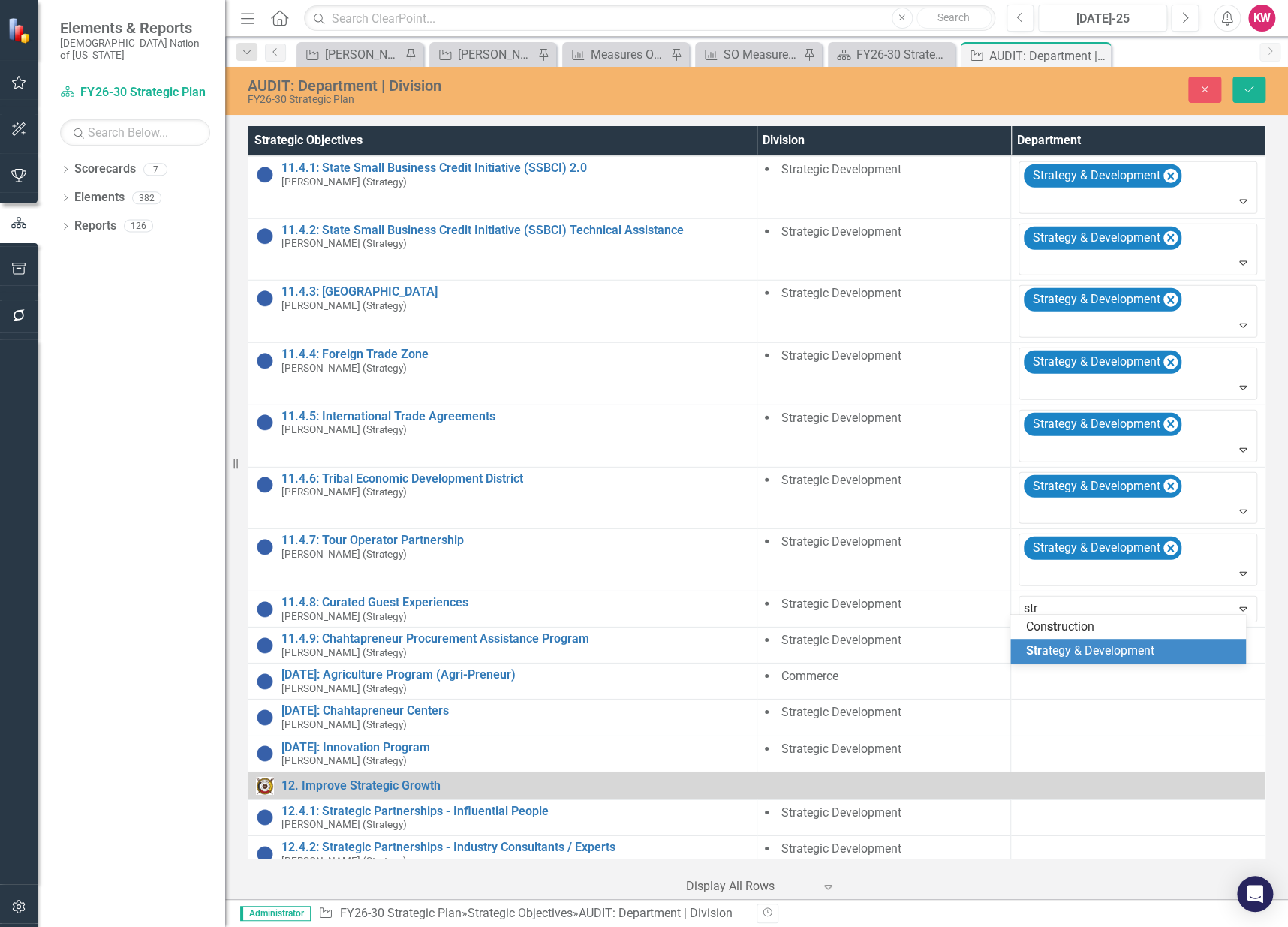
click at [1051, 653] on span "Str ategy & Development" at bounding box center [1089, 650] width 128 height 14
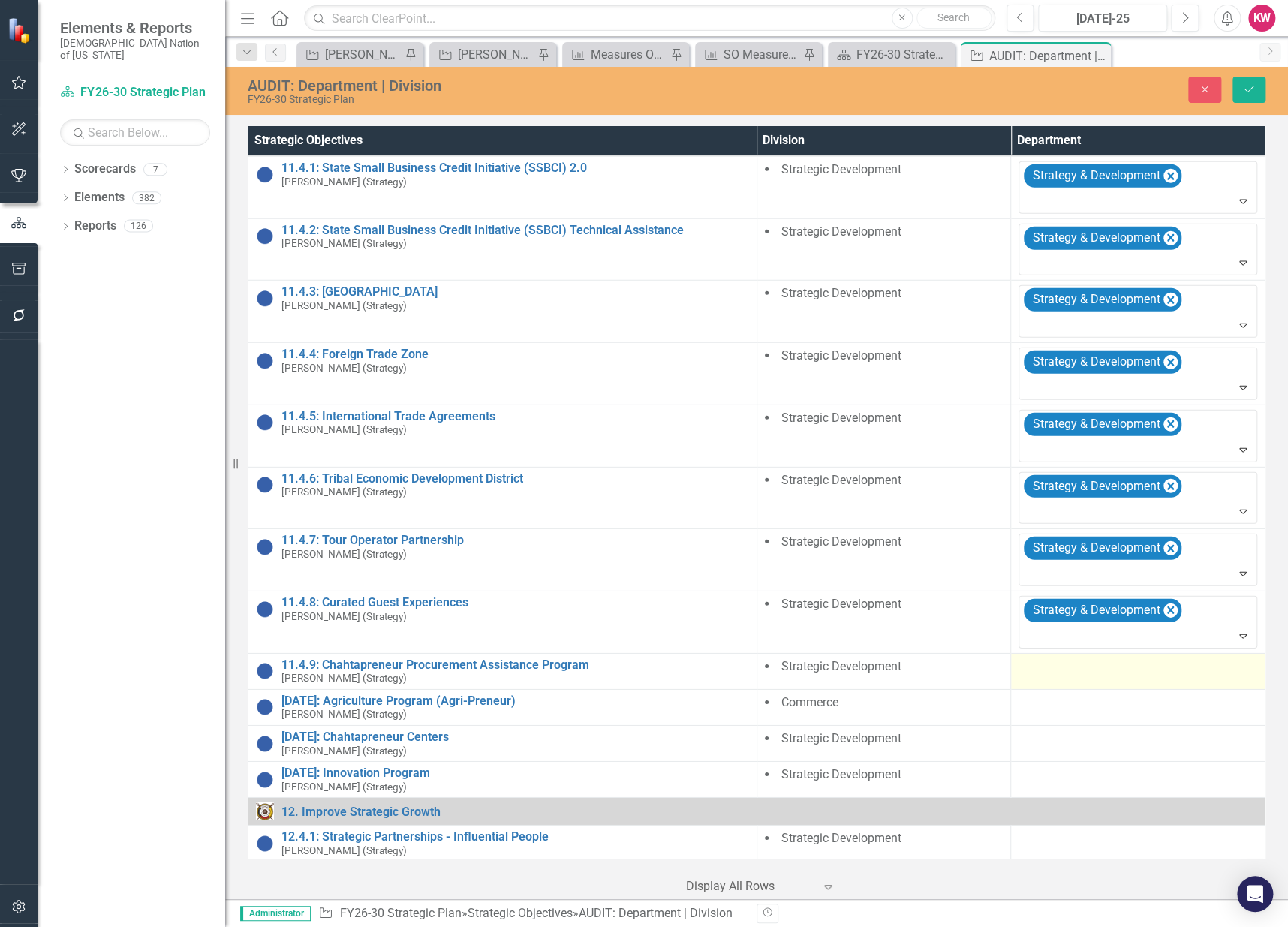
click at [1036, 663] on div at bounding box center [1138, 667] width 239 height 18
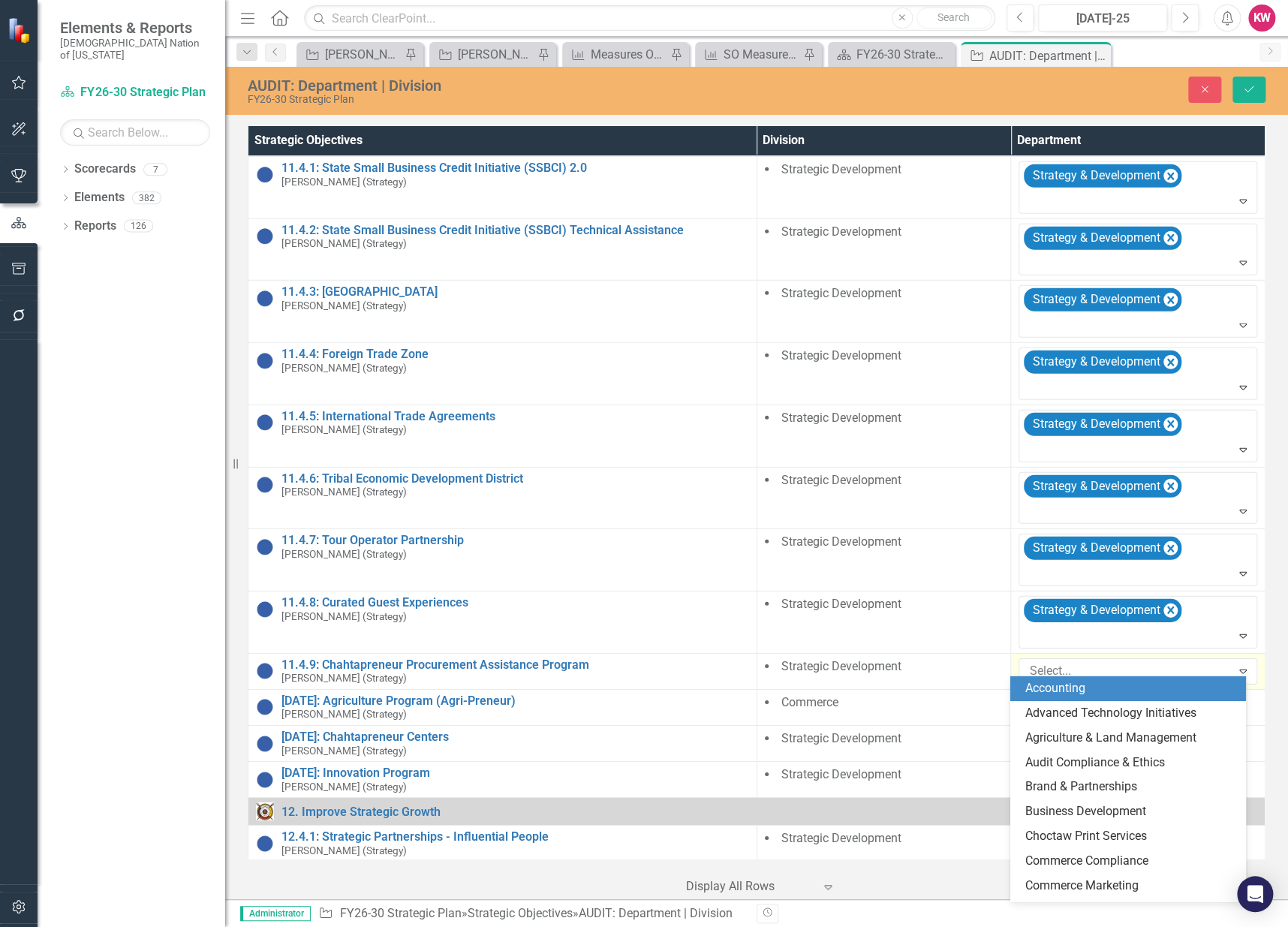
click at [1036, 663] on div at bounding box center [1126, 671] width 207 height 21
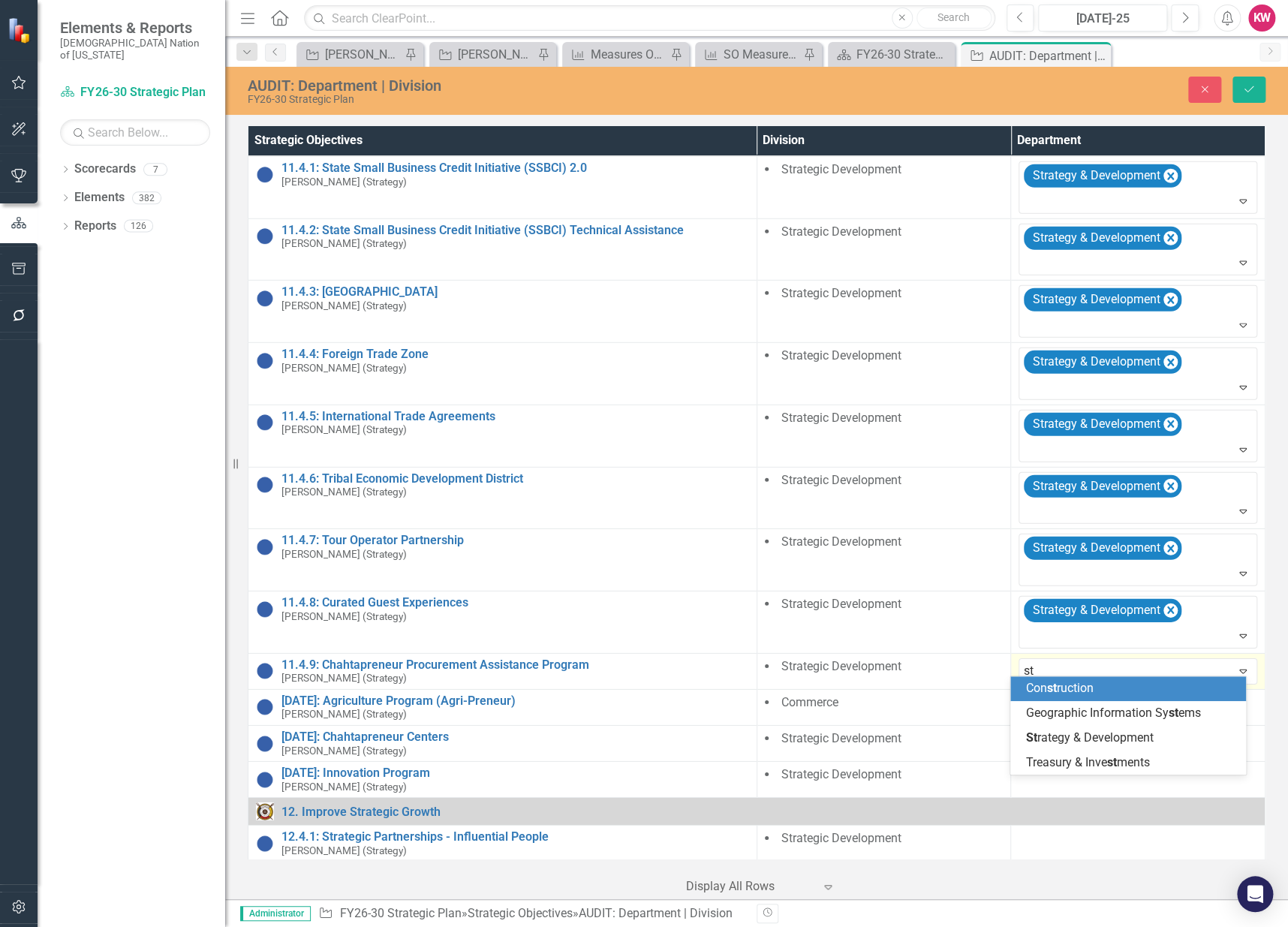
type input "str"
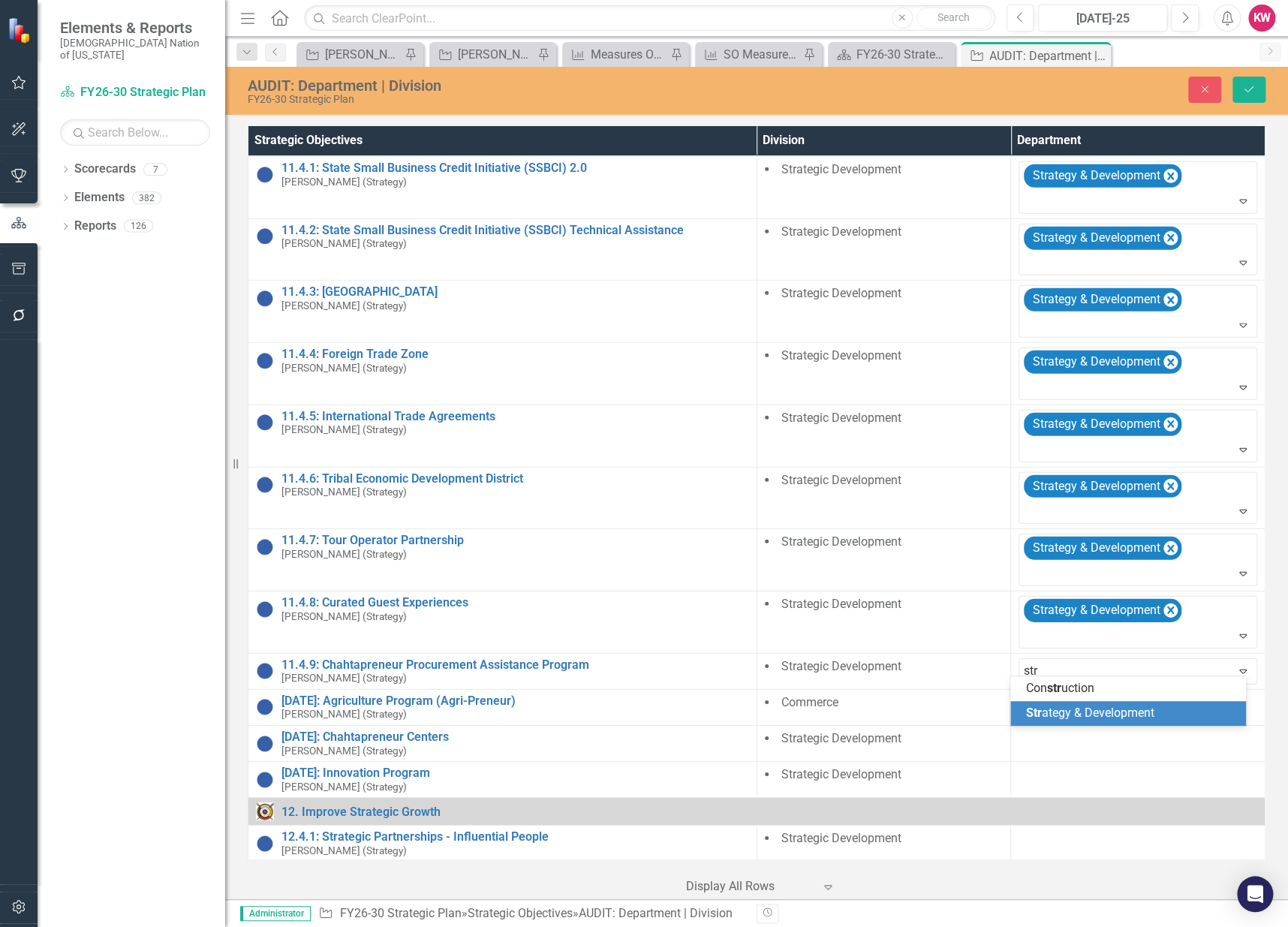
click at [1049, 711] on span "Str ategy & Development" at bounding box center [1089, 712] width 128 height 14
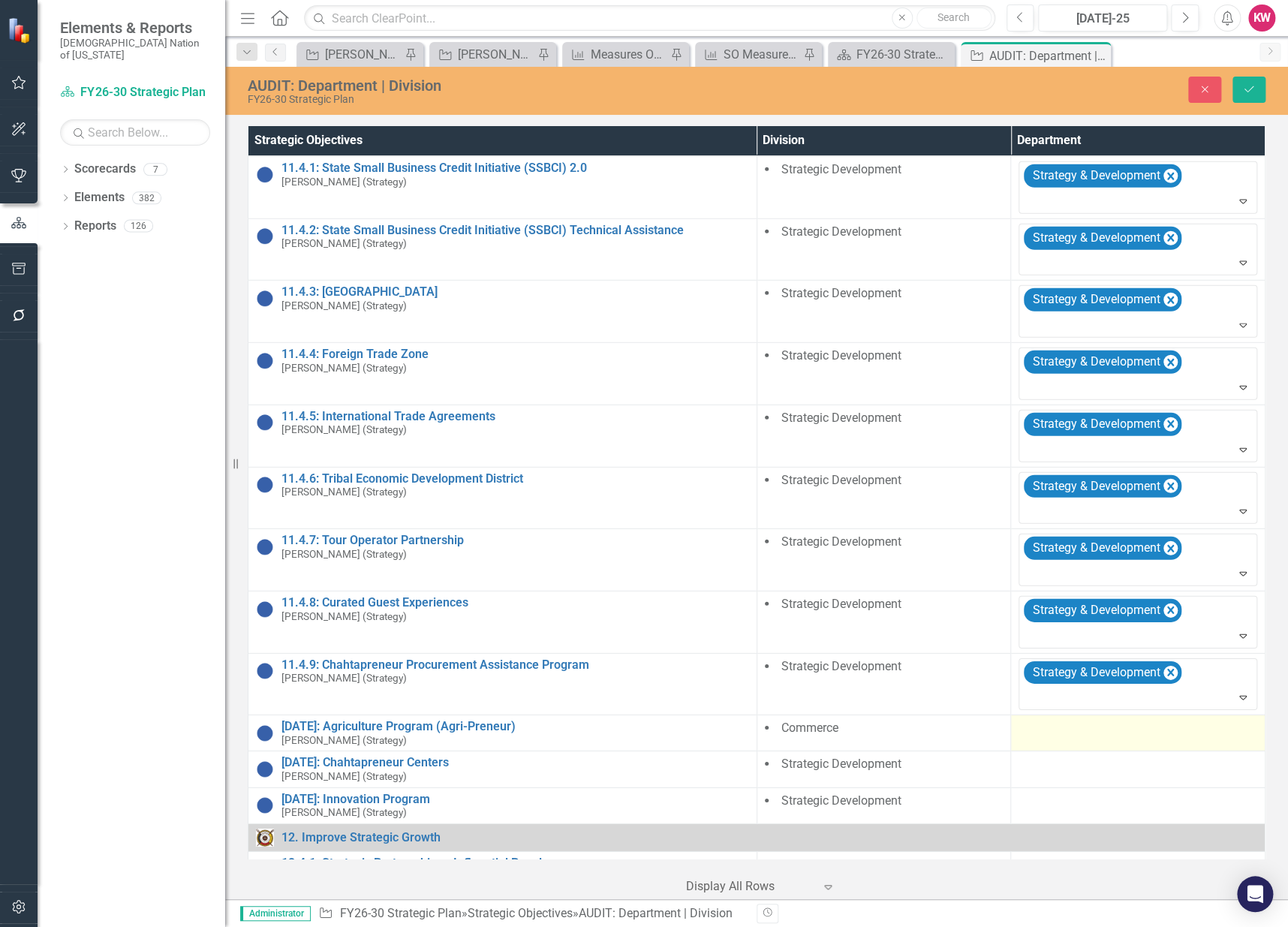
click at [1035, 729] on div at bounding box center [1138, 729] width 239 height 18
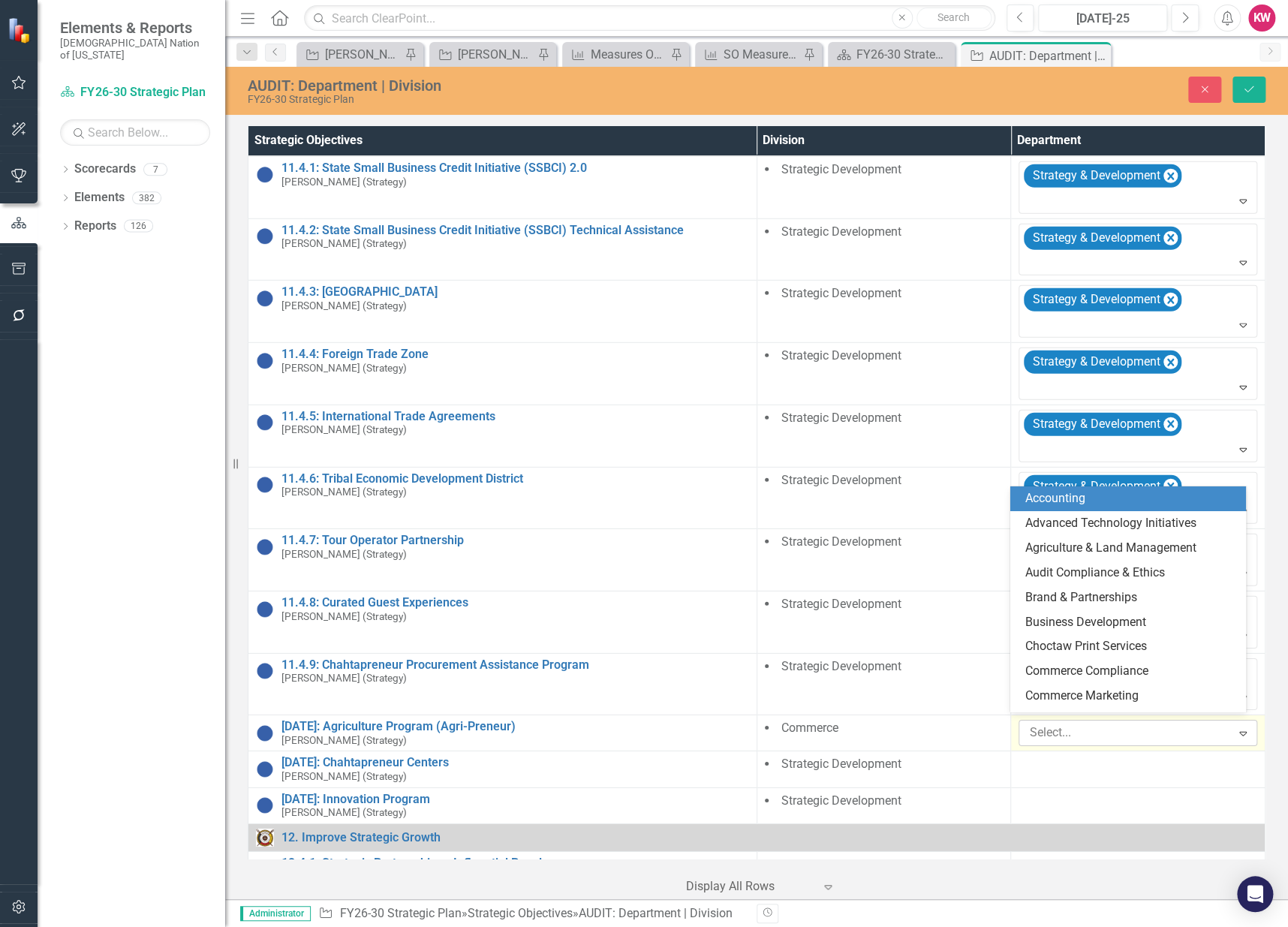
click at [1036, 725] on div at bounding box center [1126, 732] width 207 height 21
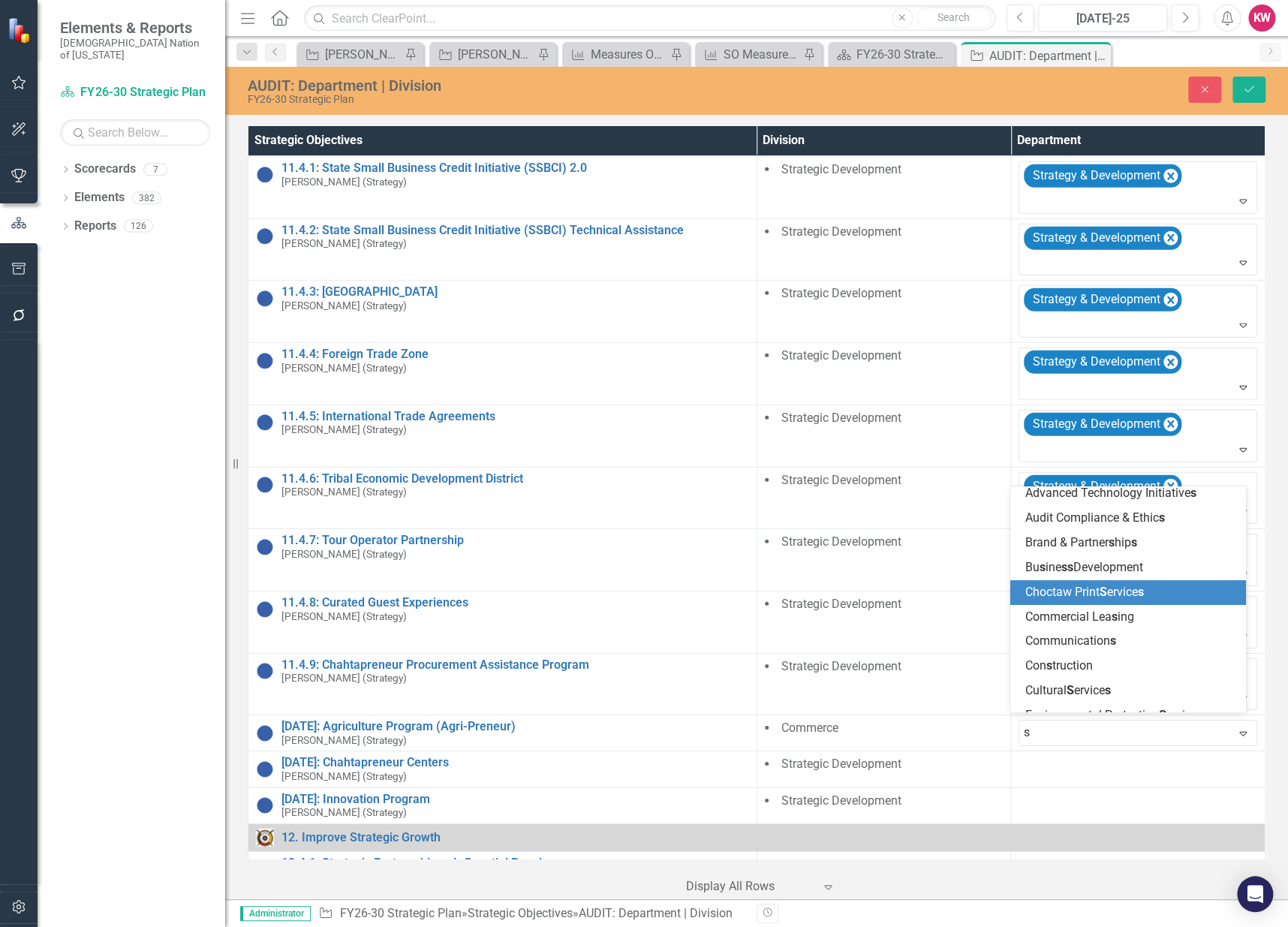
scroll to position [0, 0]
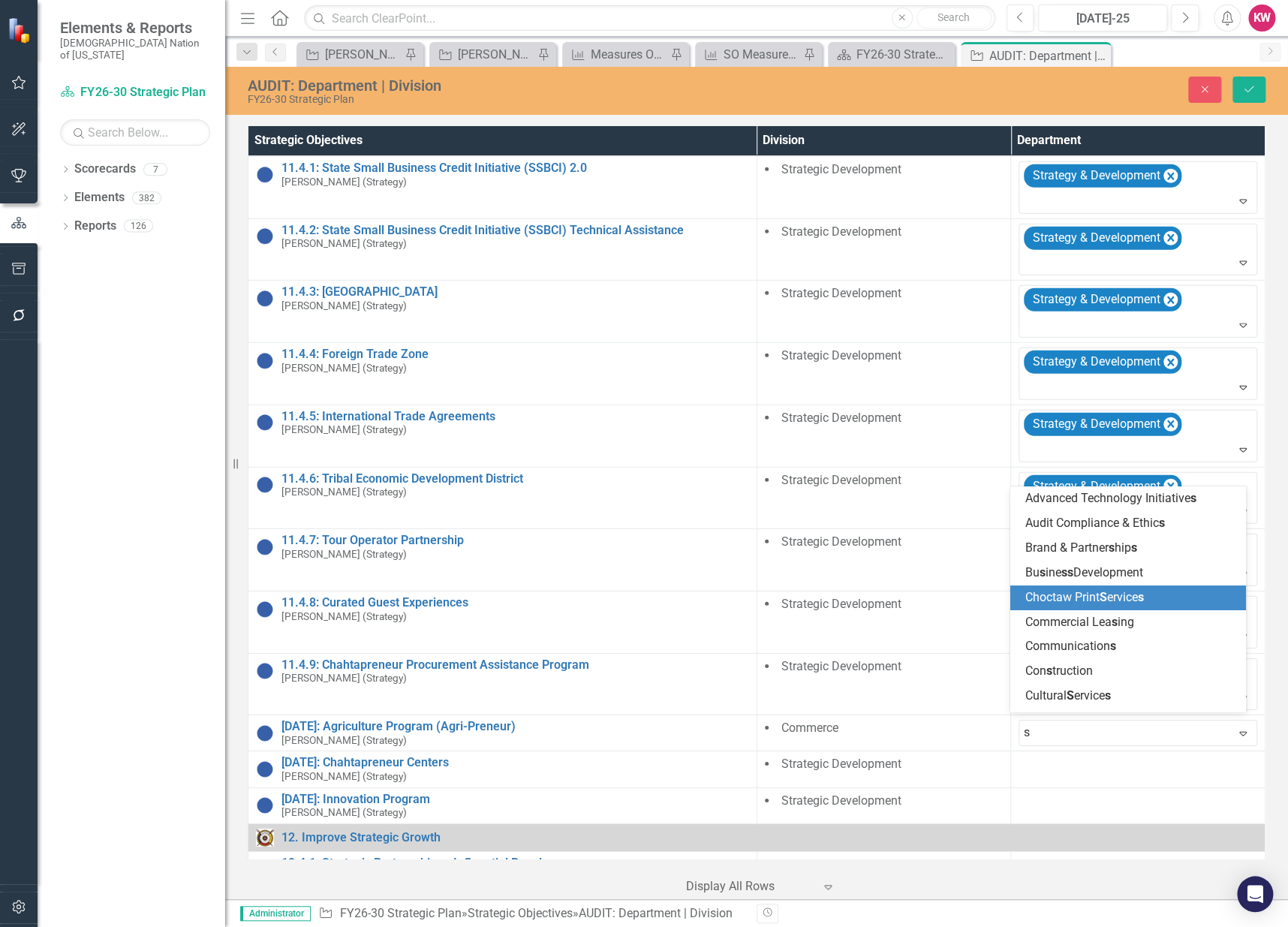
type input "sm"
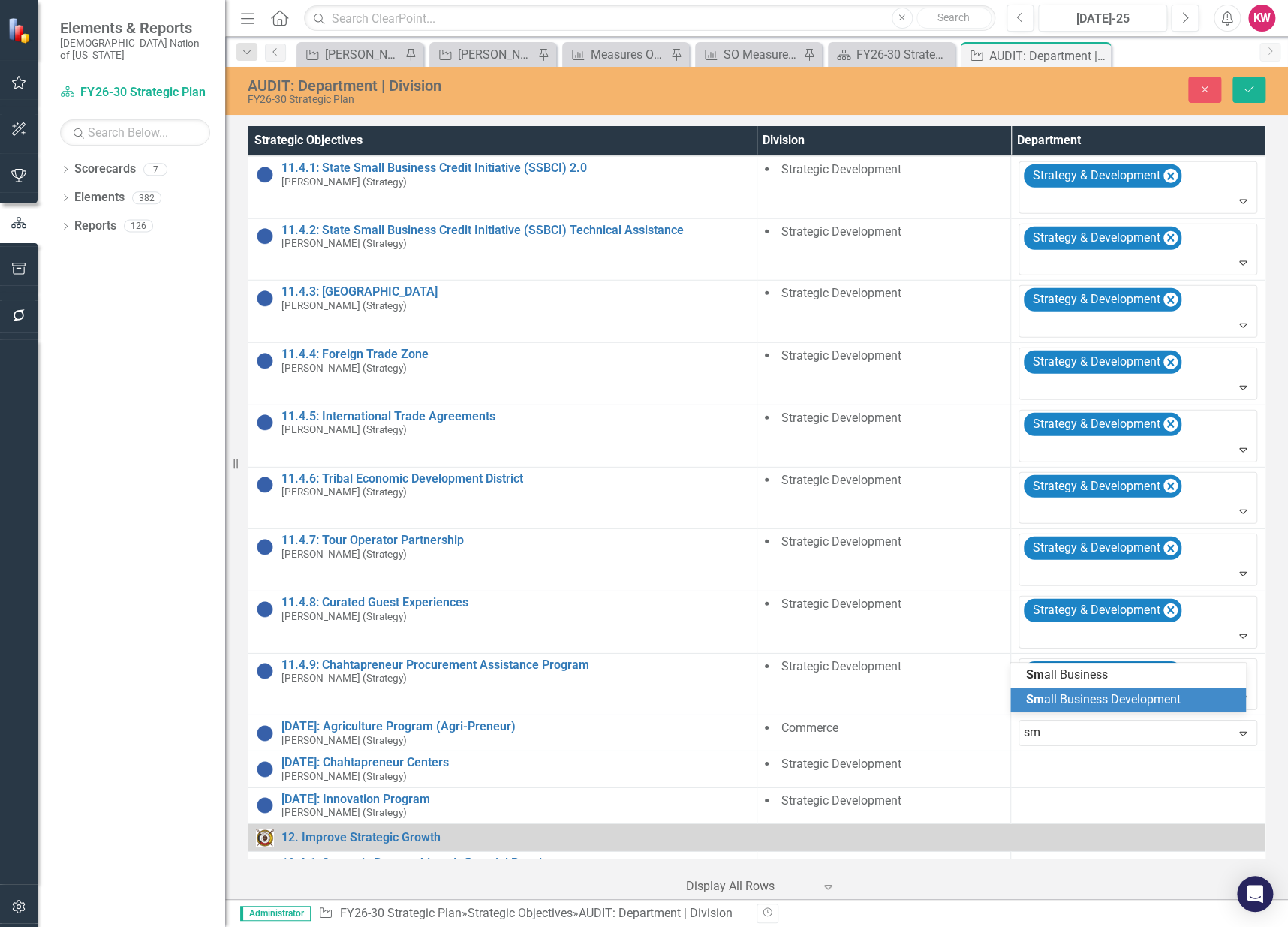
click at [1081, 698] on span "Sm all Business Development" at bounding box center [1102, 699] width 154 height 14
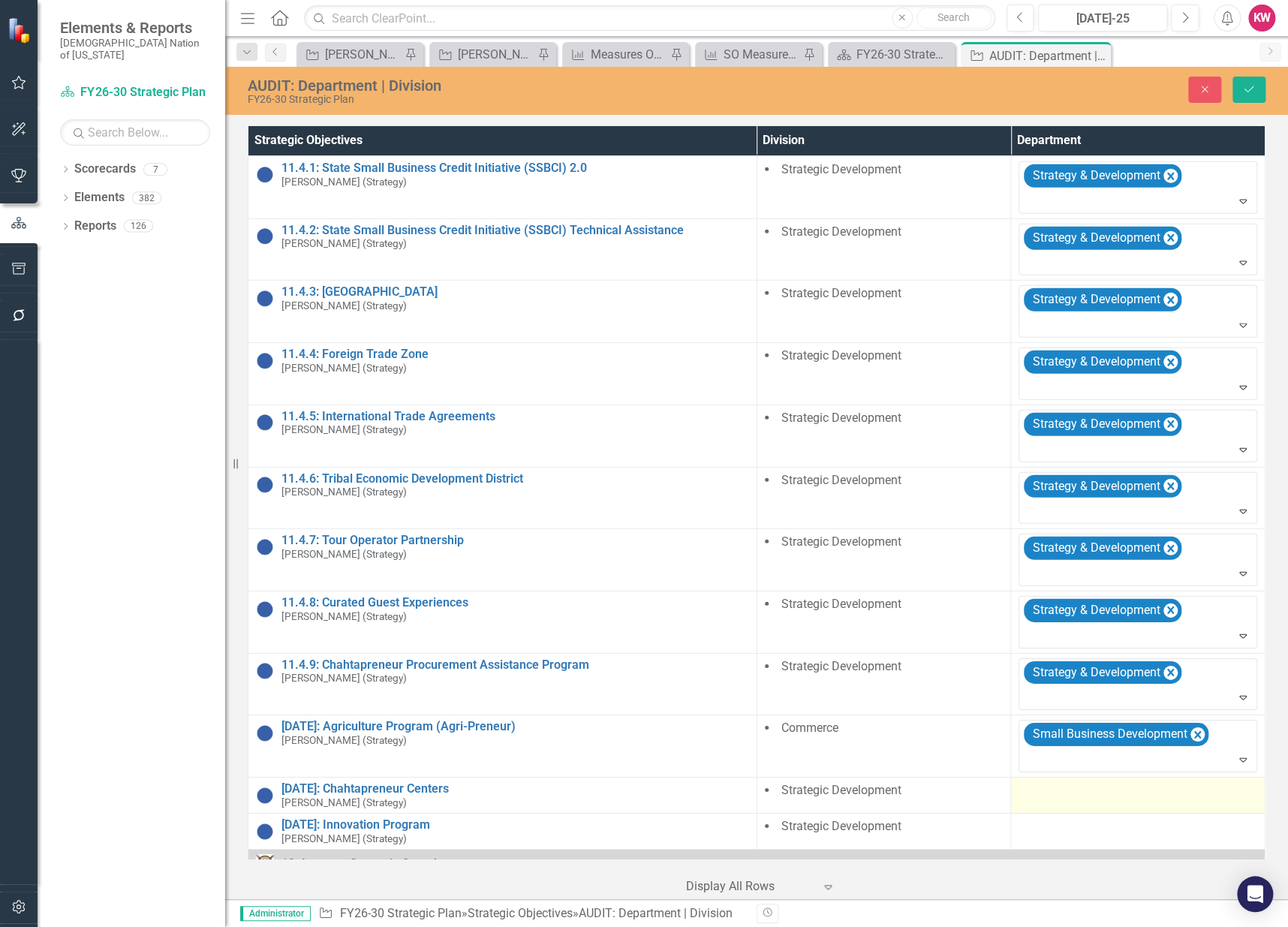
click at [1080, 786] on div at bounding box center [1138, 791] width 239 height 18
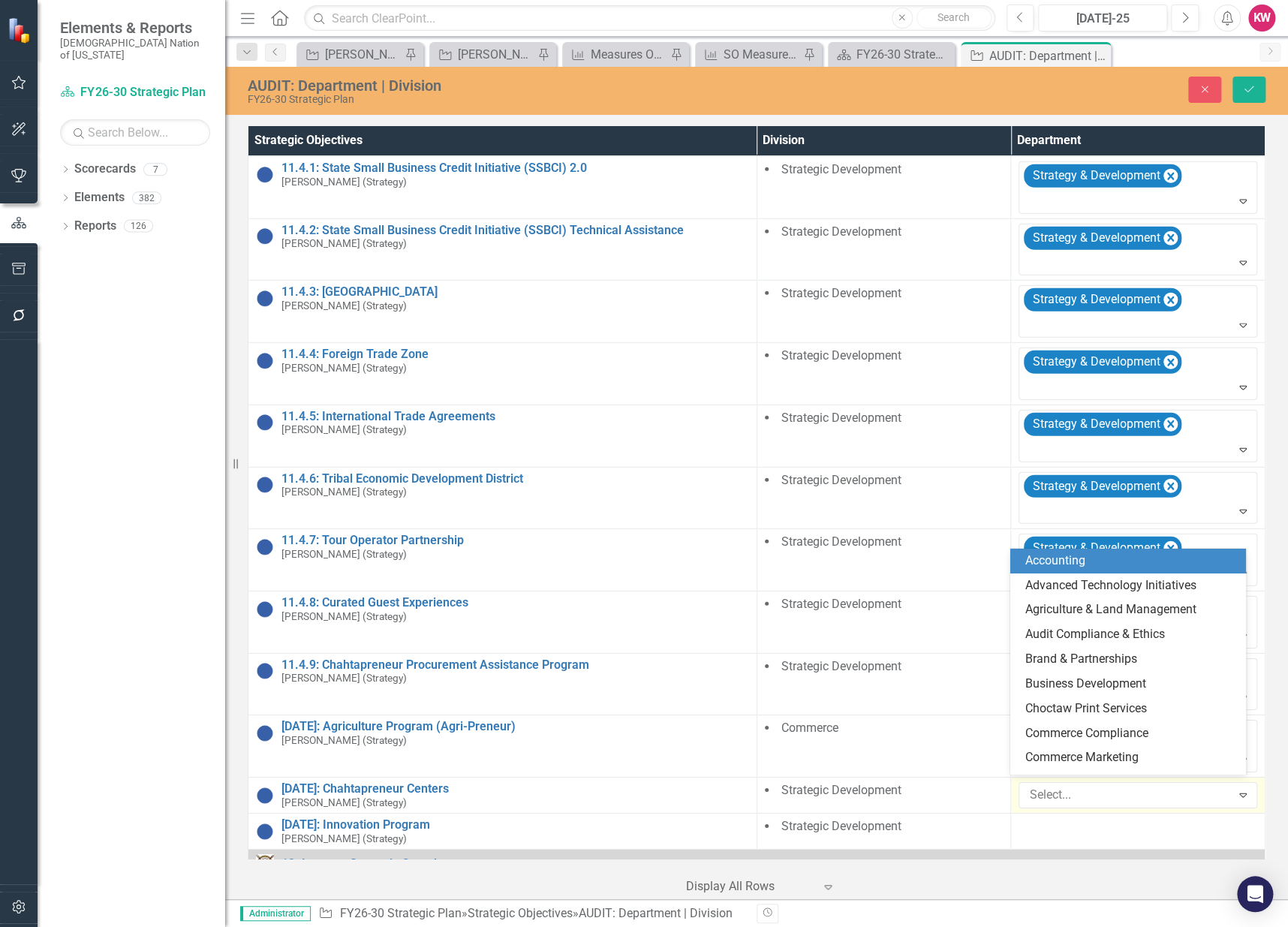
click at [1080, 786] on div at bounding box center [1126, 795] width 207 height 21
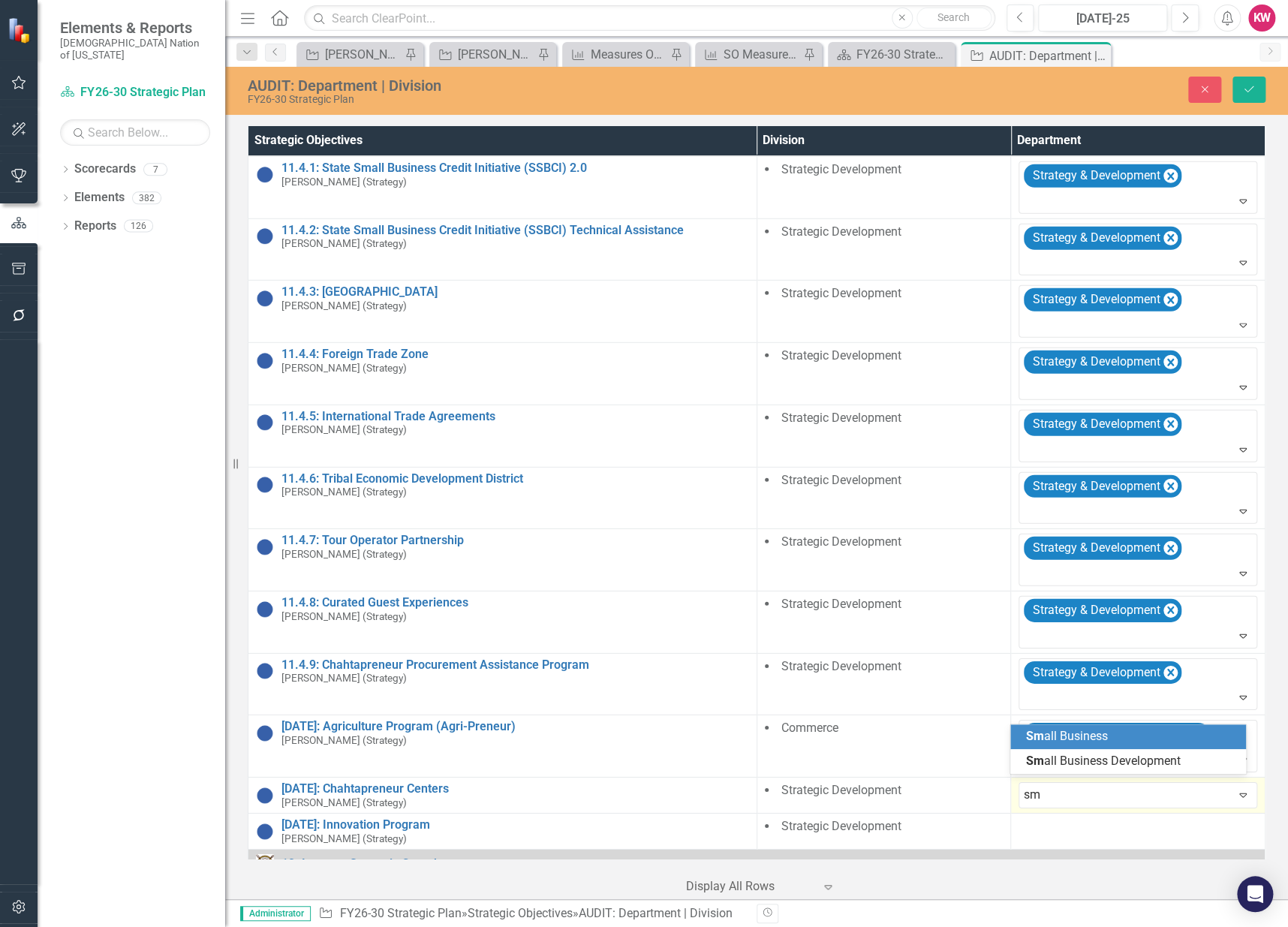
type input "sma"
click at [1097, 764] on span "Sma ll Business Development" at bounding box center [1102, 761] width 154 height 14
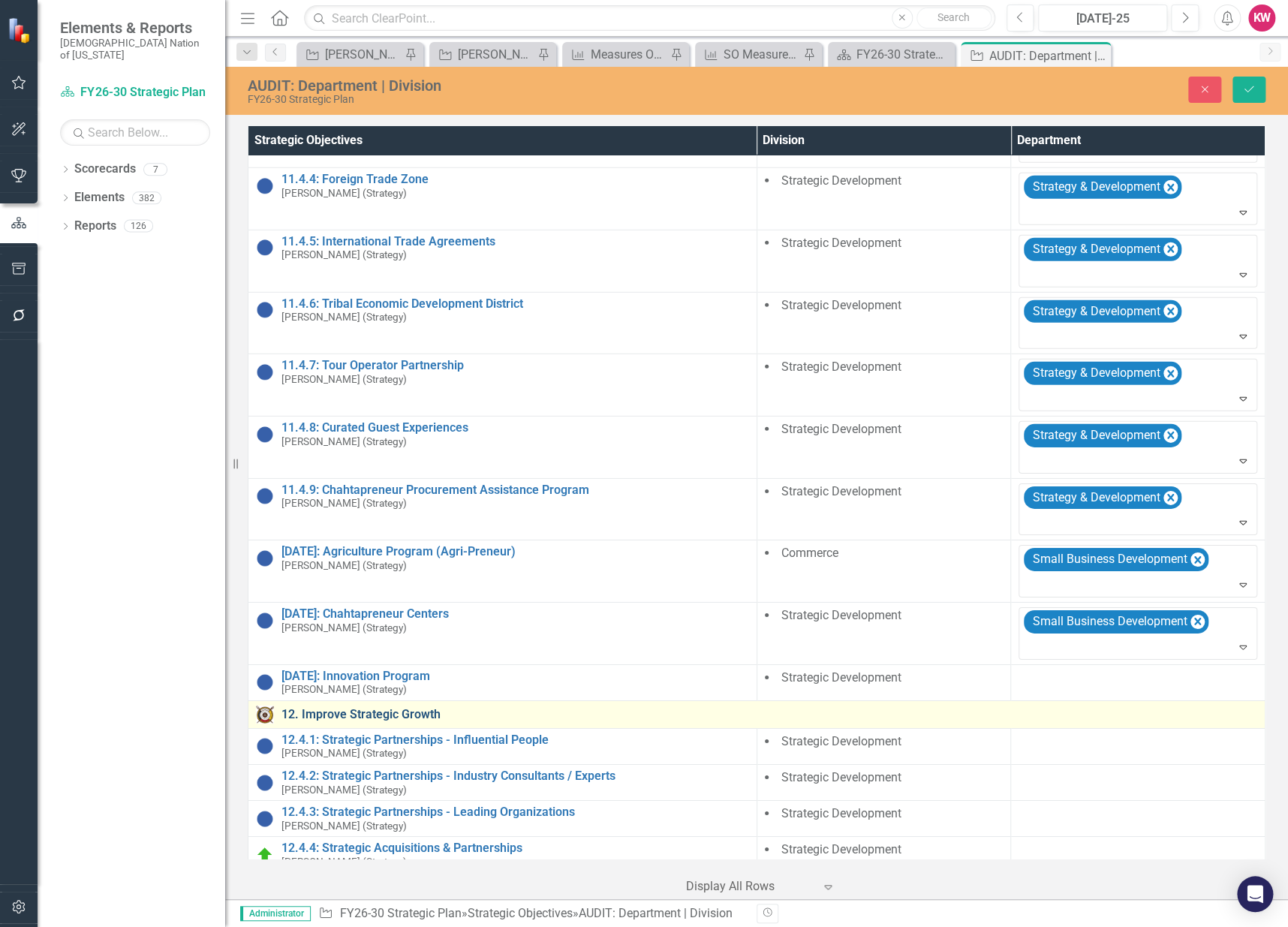
scroll to position [2227, 0]
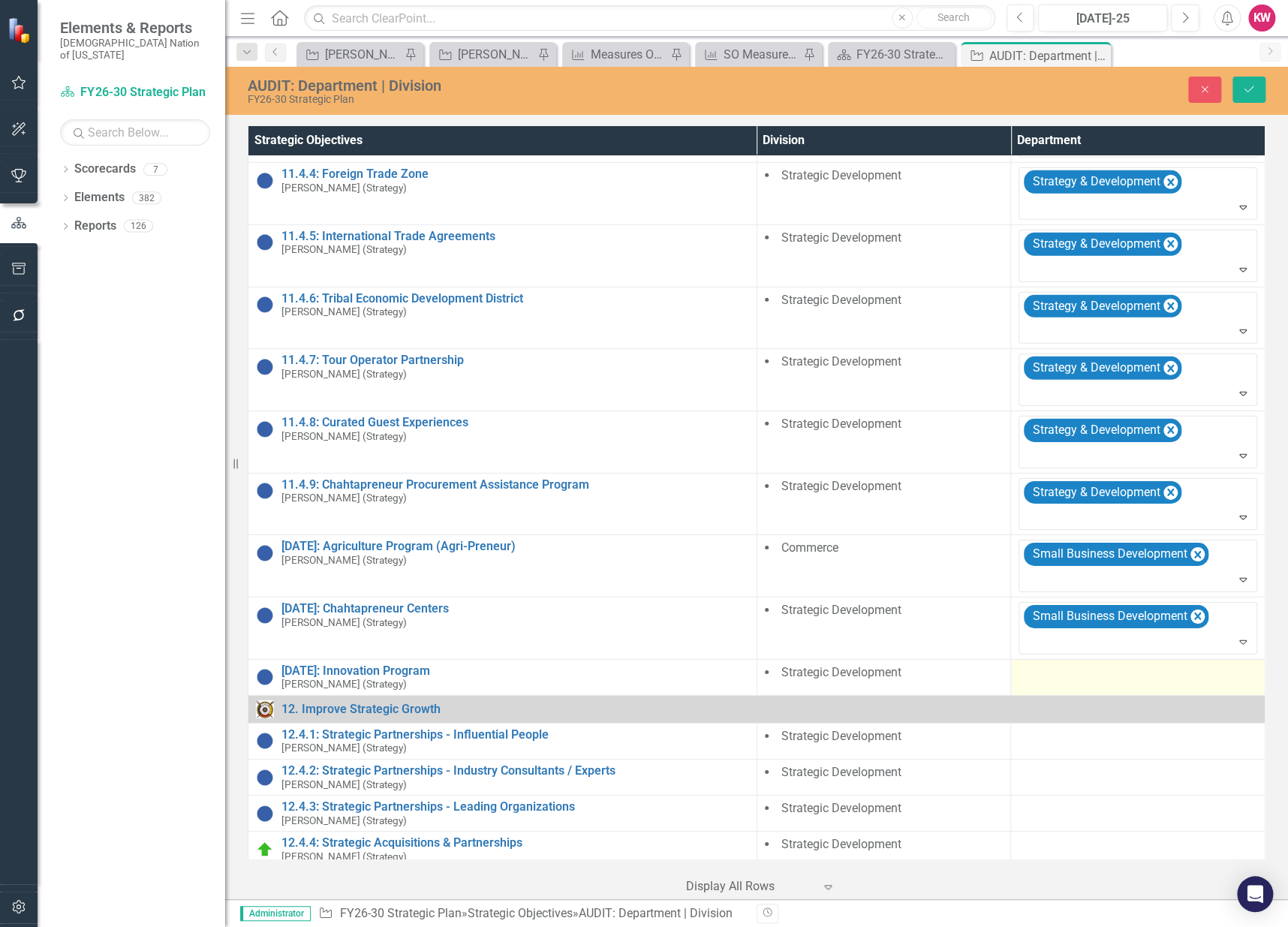
click at [1041, 669] on div at bounding box center [1138, 673] width 239 height 18
click at [1041, 669] on div at bounding box center [1126, 677] width 207 height 21
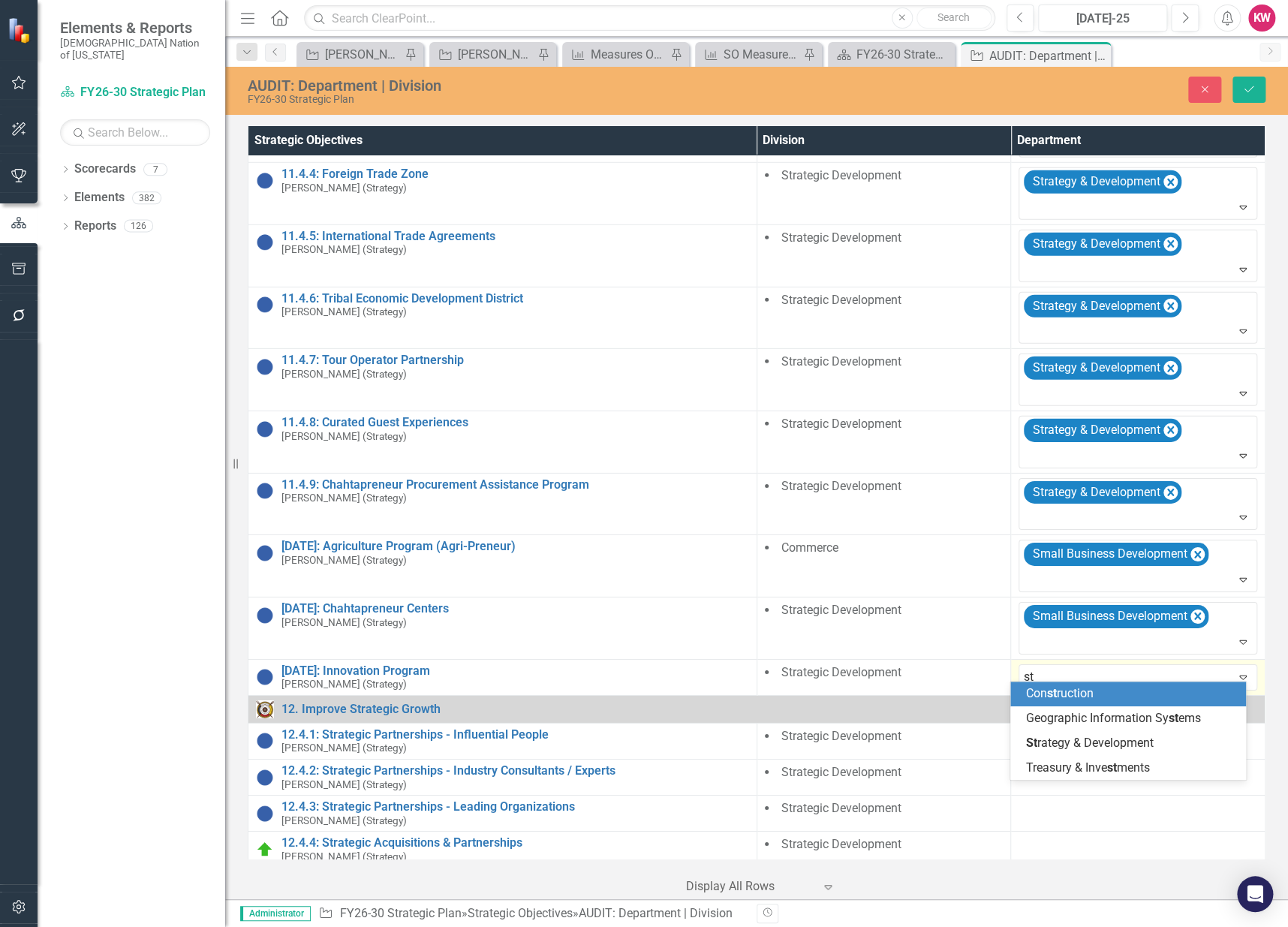
type input "str"
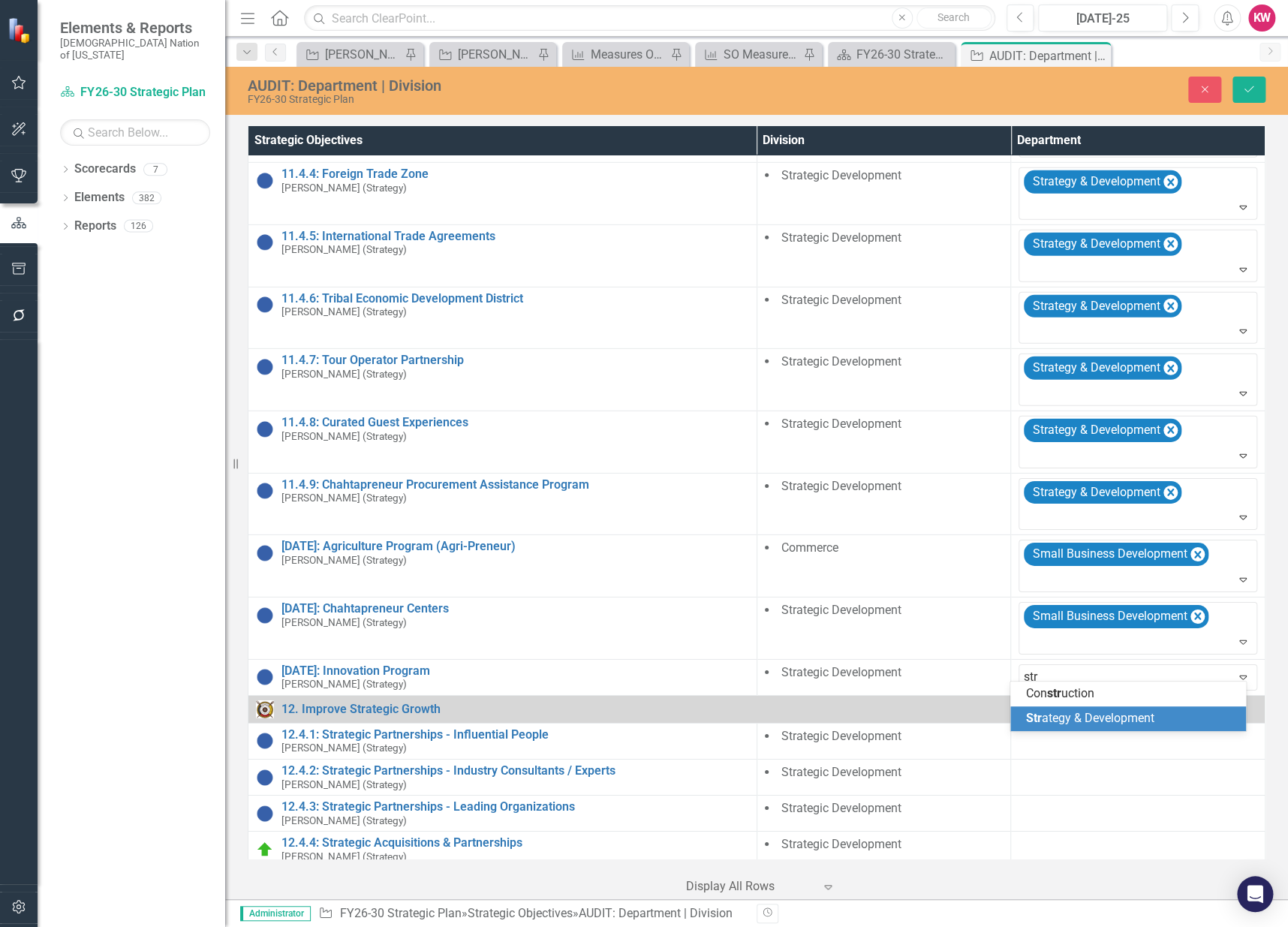
click at [1068, 720] on span "Str ategy & Development" at bounding box center [1089, 717] width 128 height 14
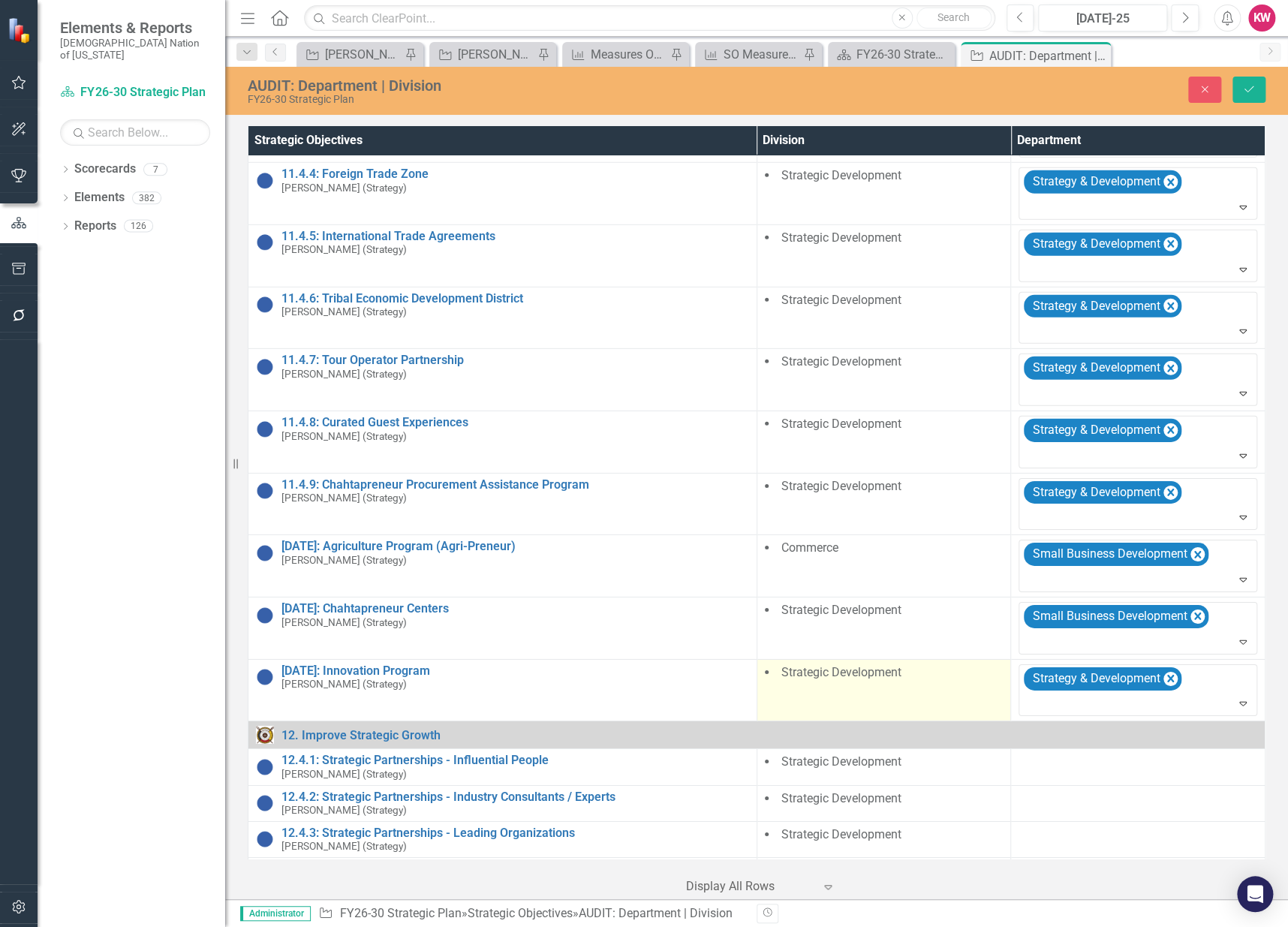
scroll to position [2253, 0]
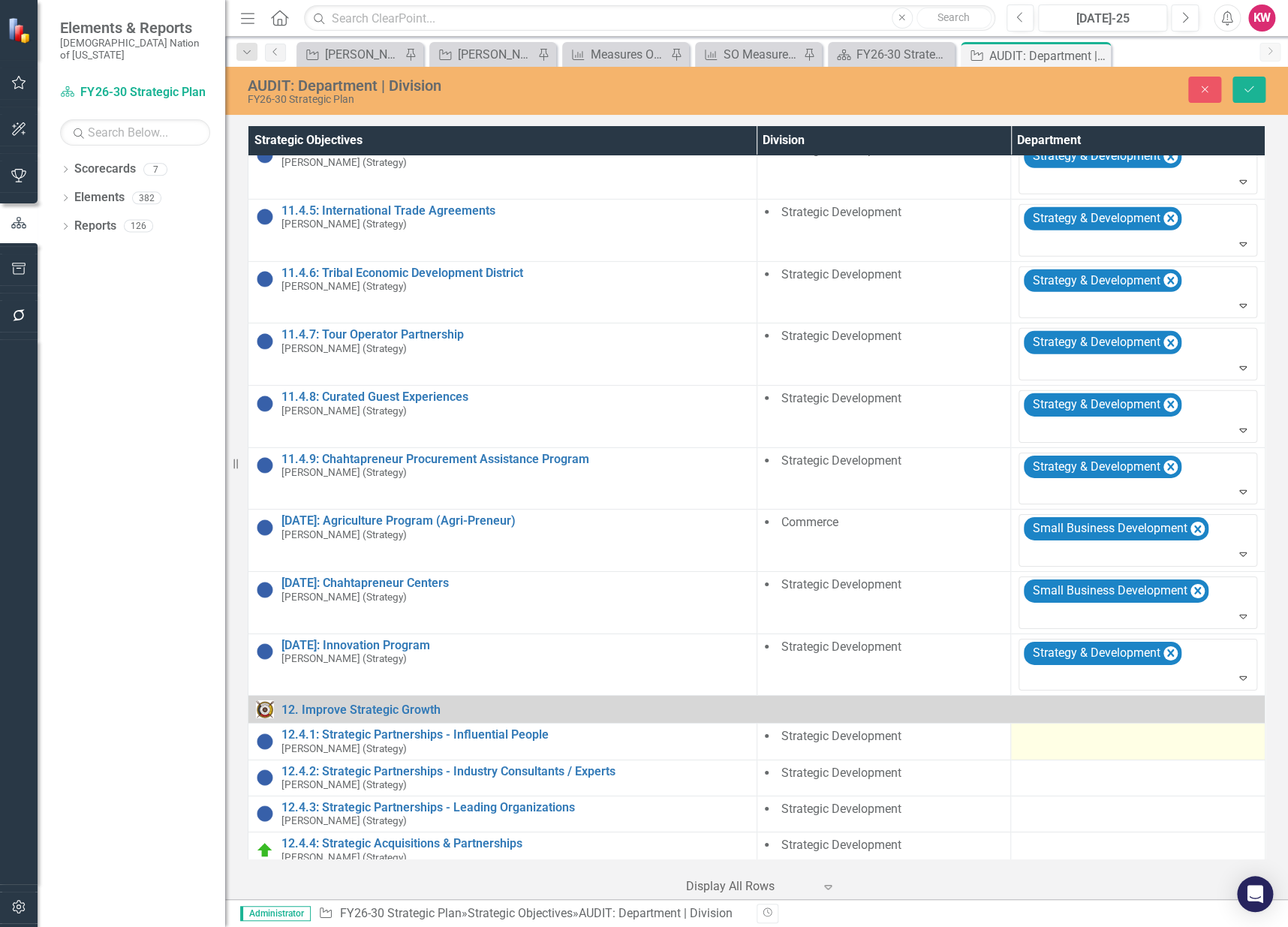
click at [1066, 729] on div at bounding box center [1138, 737] width 239 height 18
click at [1065, 733] on div at bounding box center [1126, 741] width 207 height 21
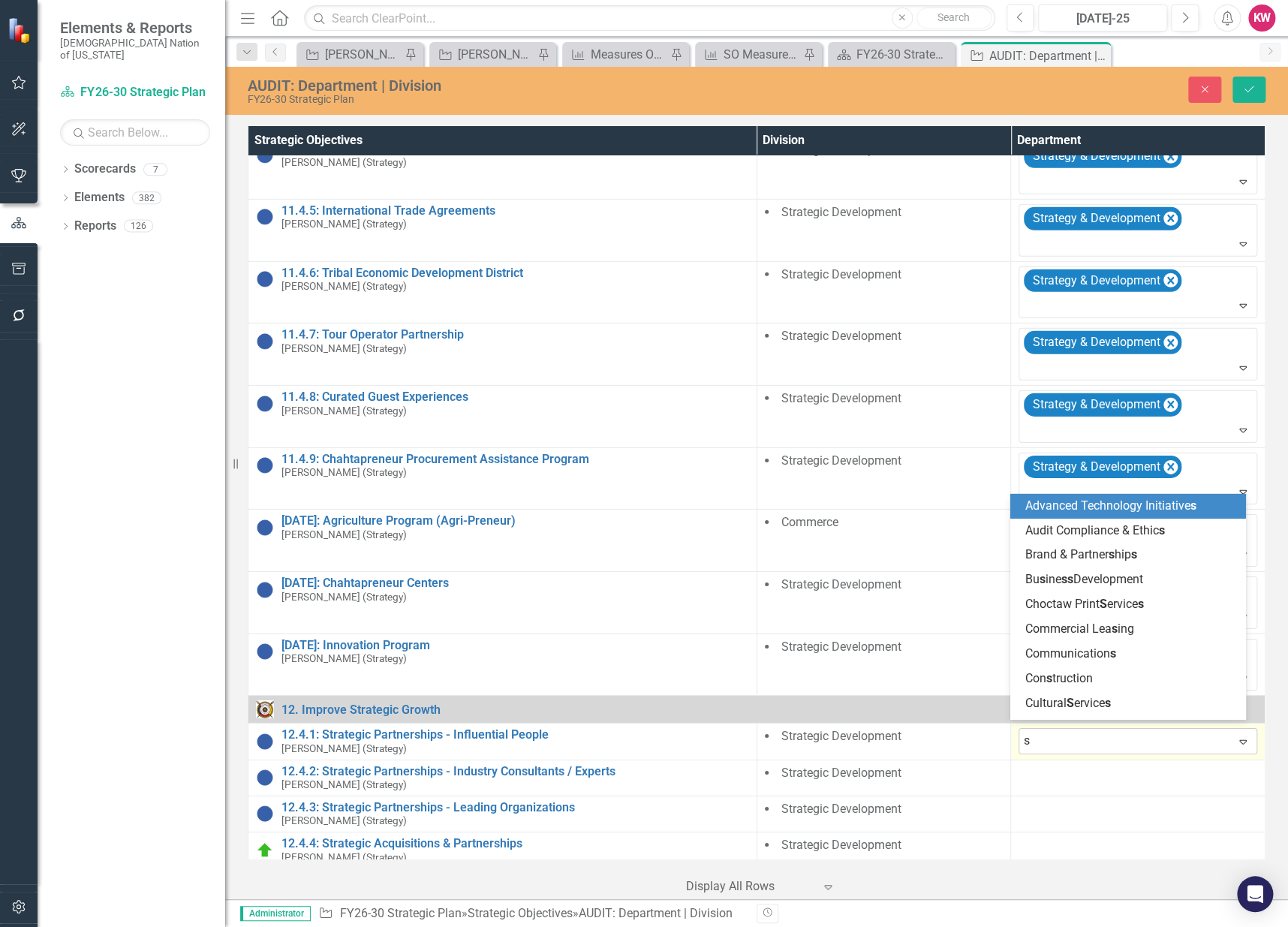
type input "st"
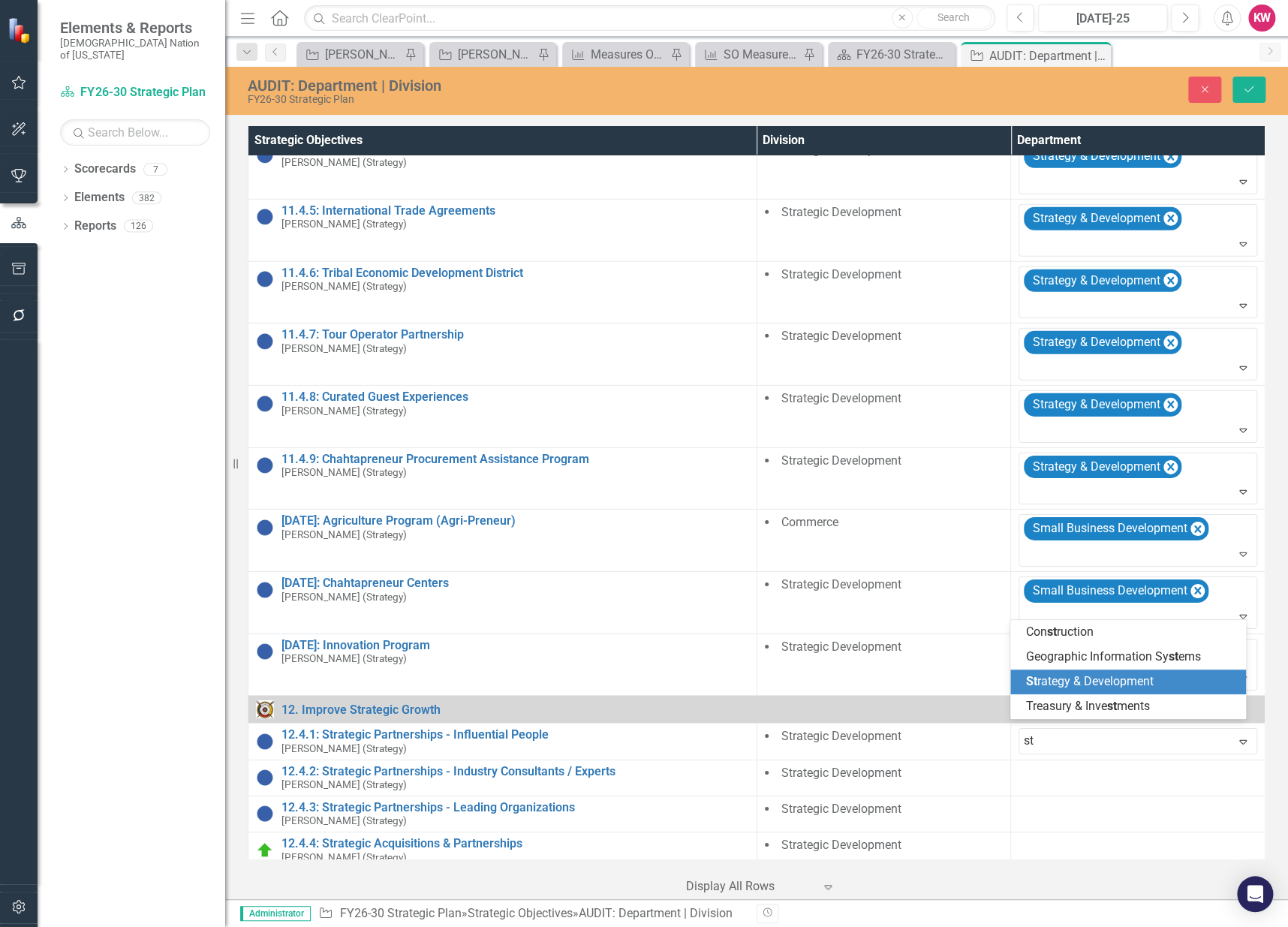
click at [1068, 685] on span "St rategy & Development" at bounding box center [1089, 681] width 128 height 14
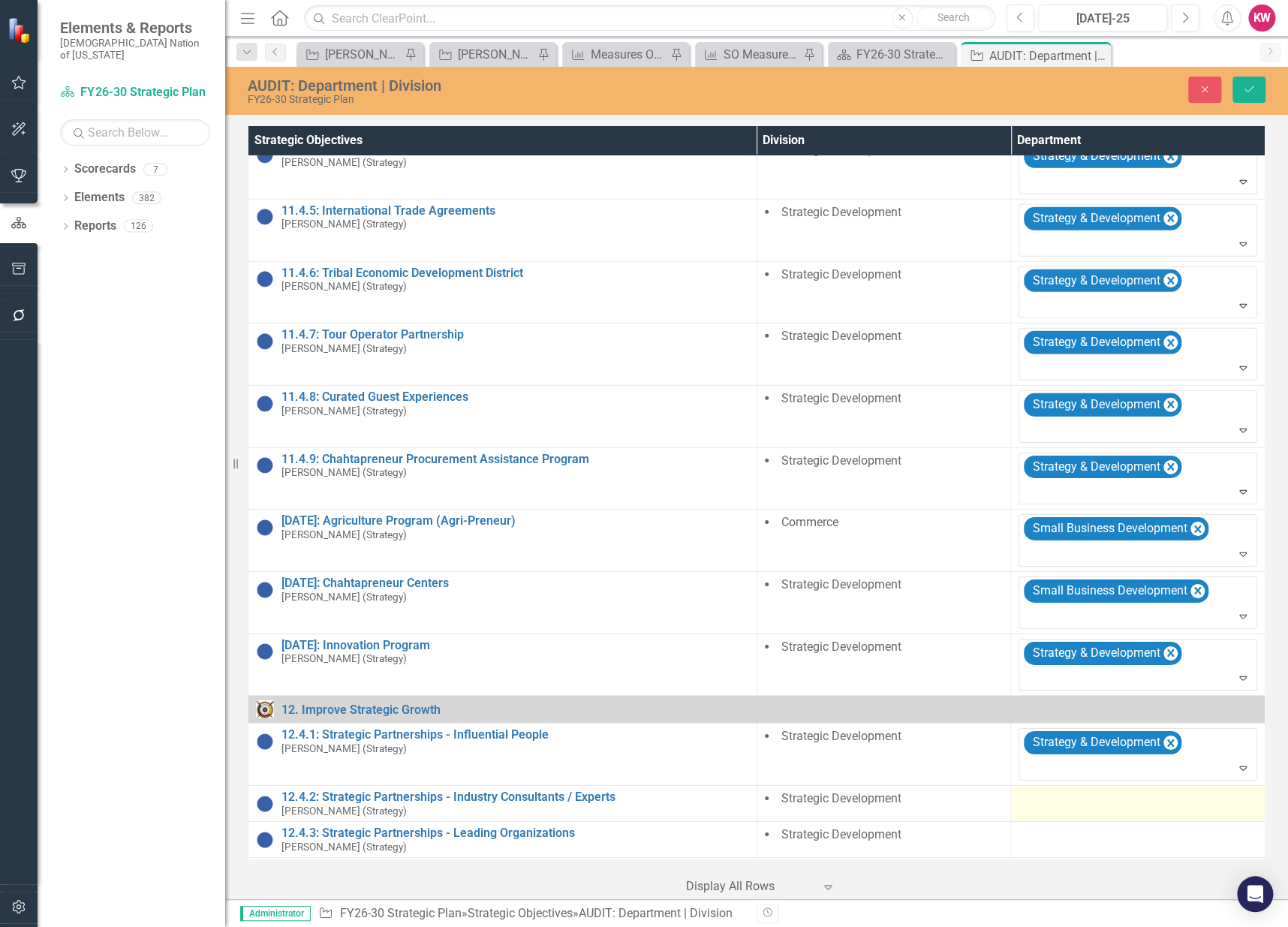
click at [1043, 795] on div at bounding box center [1138, 799] width 239 height 18
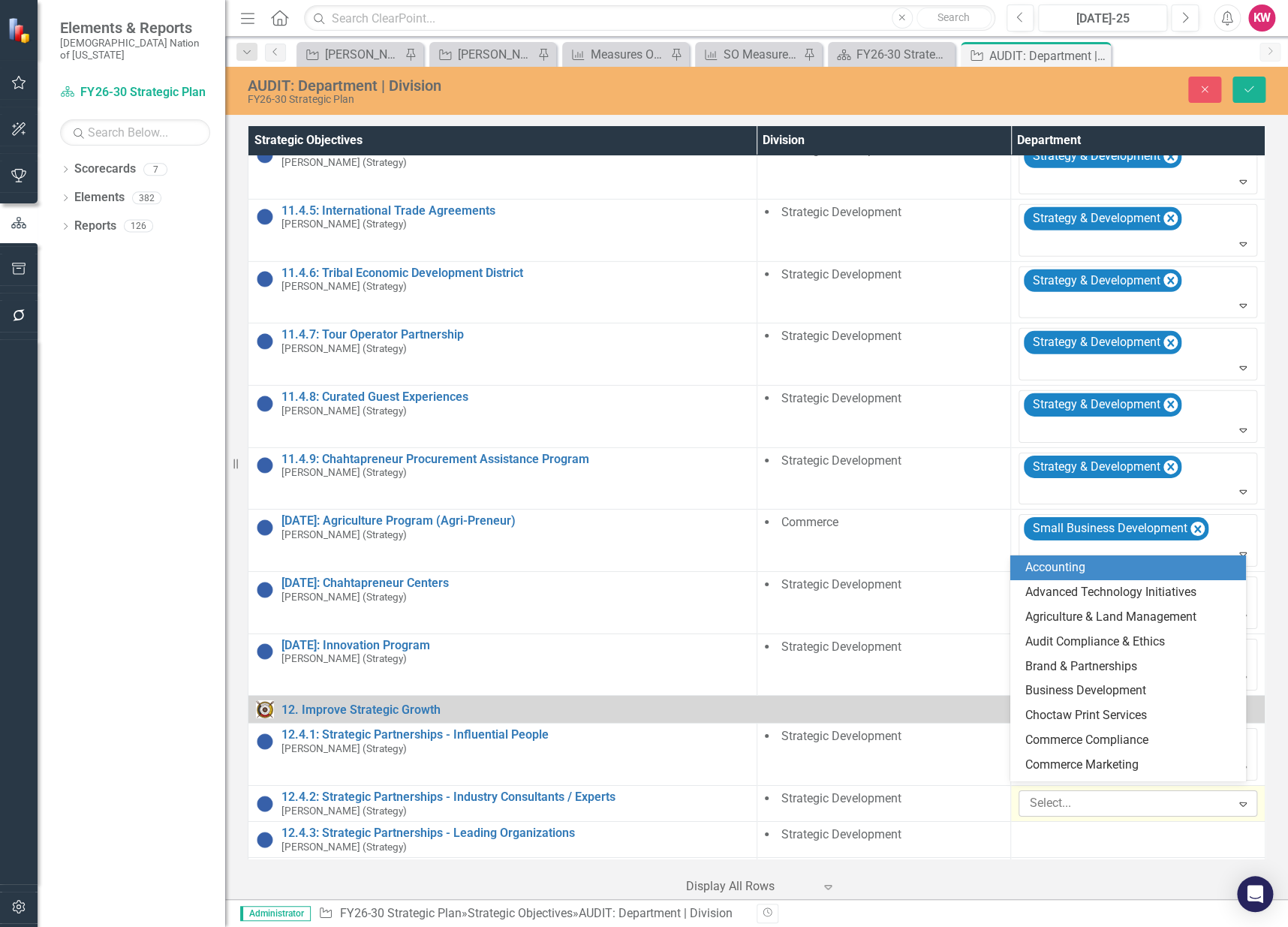
click at [1039, 796] on div at bounding box center [1126, 803] width 207 height 21
type input "st"
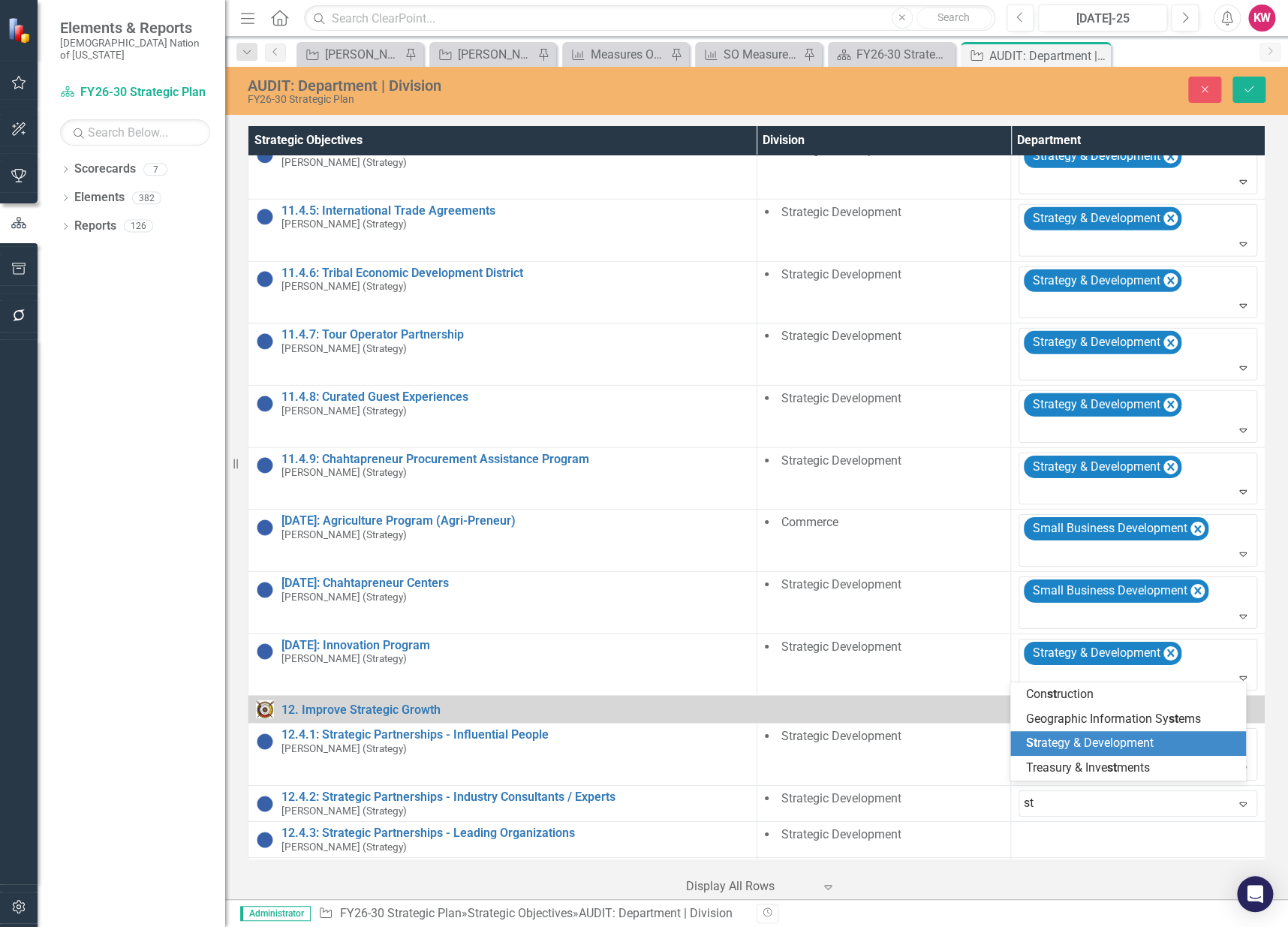
click at [1063, 749] on span "St rategy & Development" at bounding box center [1089, 742] width 128 height 14
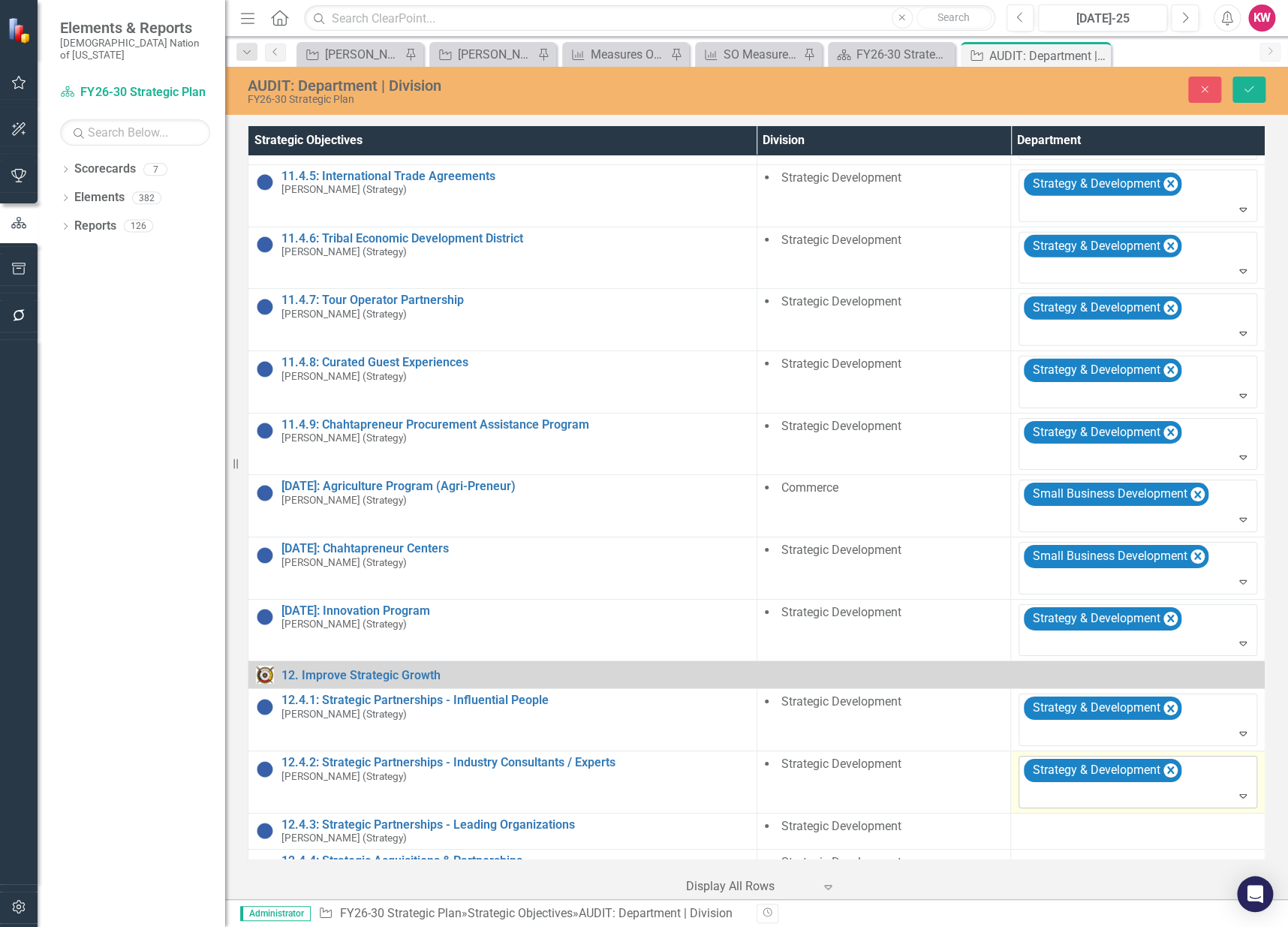
scroll to position [2305, 0]
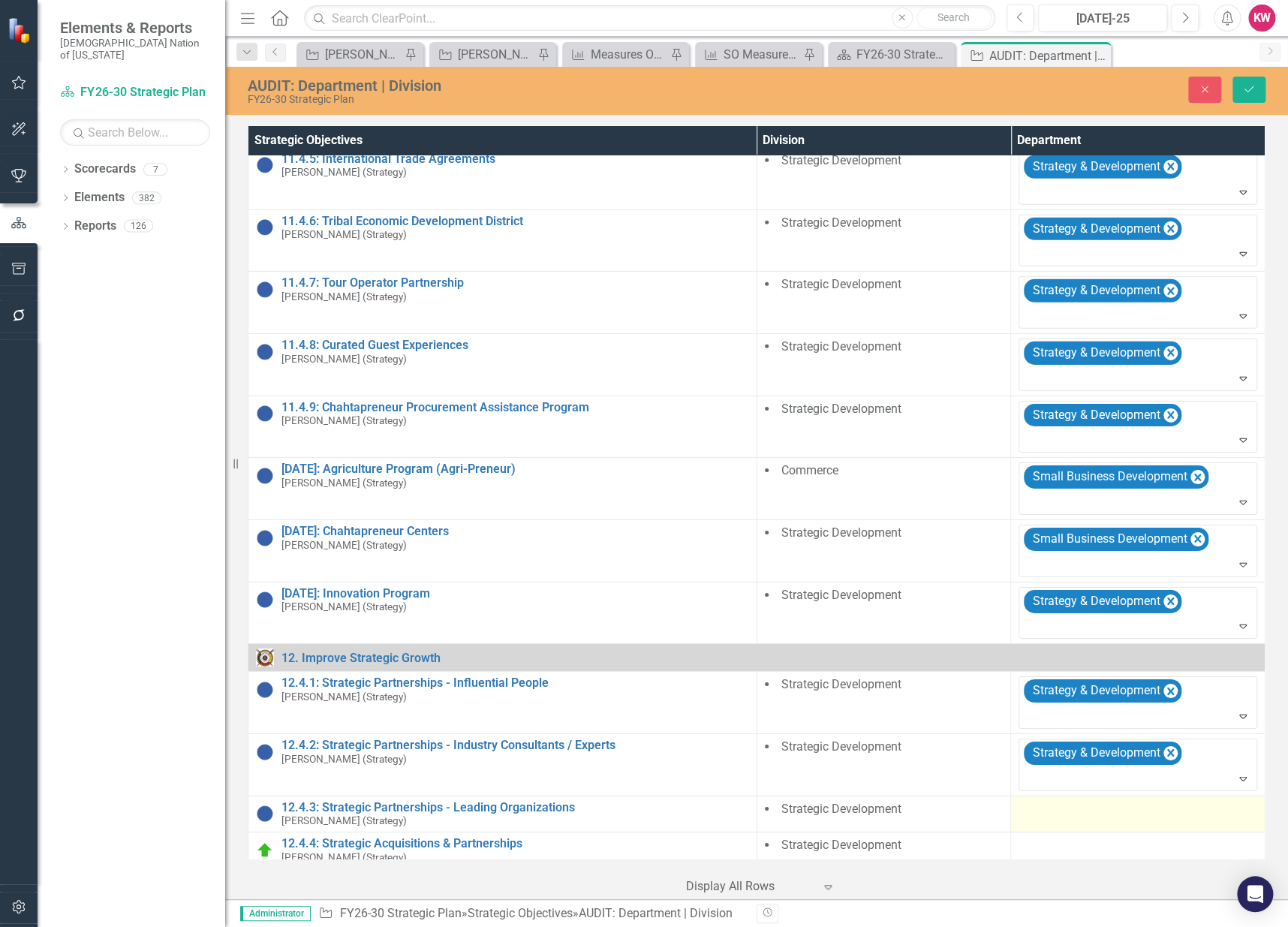
click at [1036, 810] on td at bounding box center [1138, 813] width 255 height 36
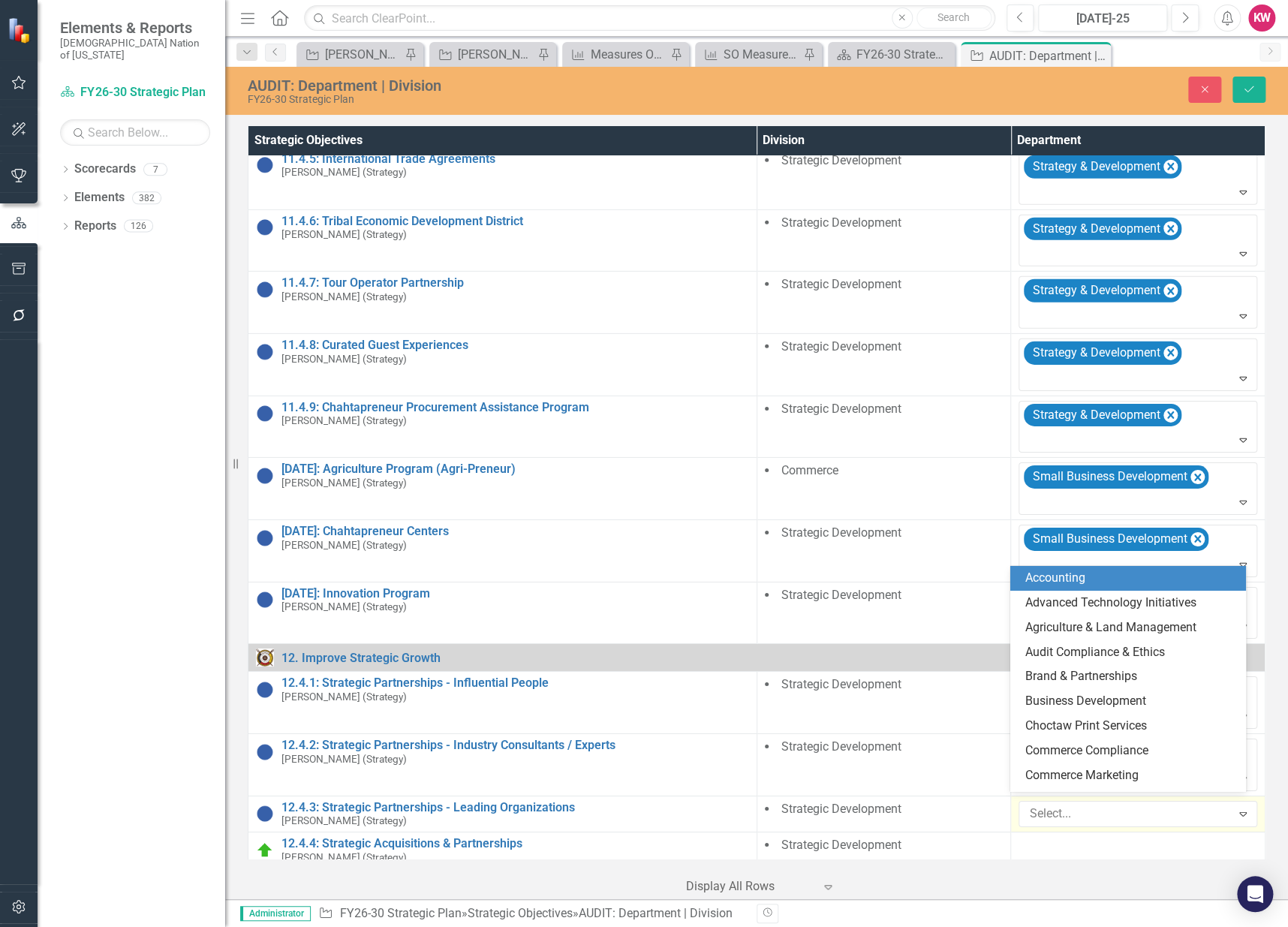
click at [1036, 810] on div at bounding box center [1126, 814] width 207 height 21
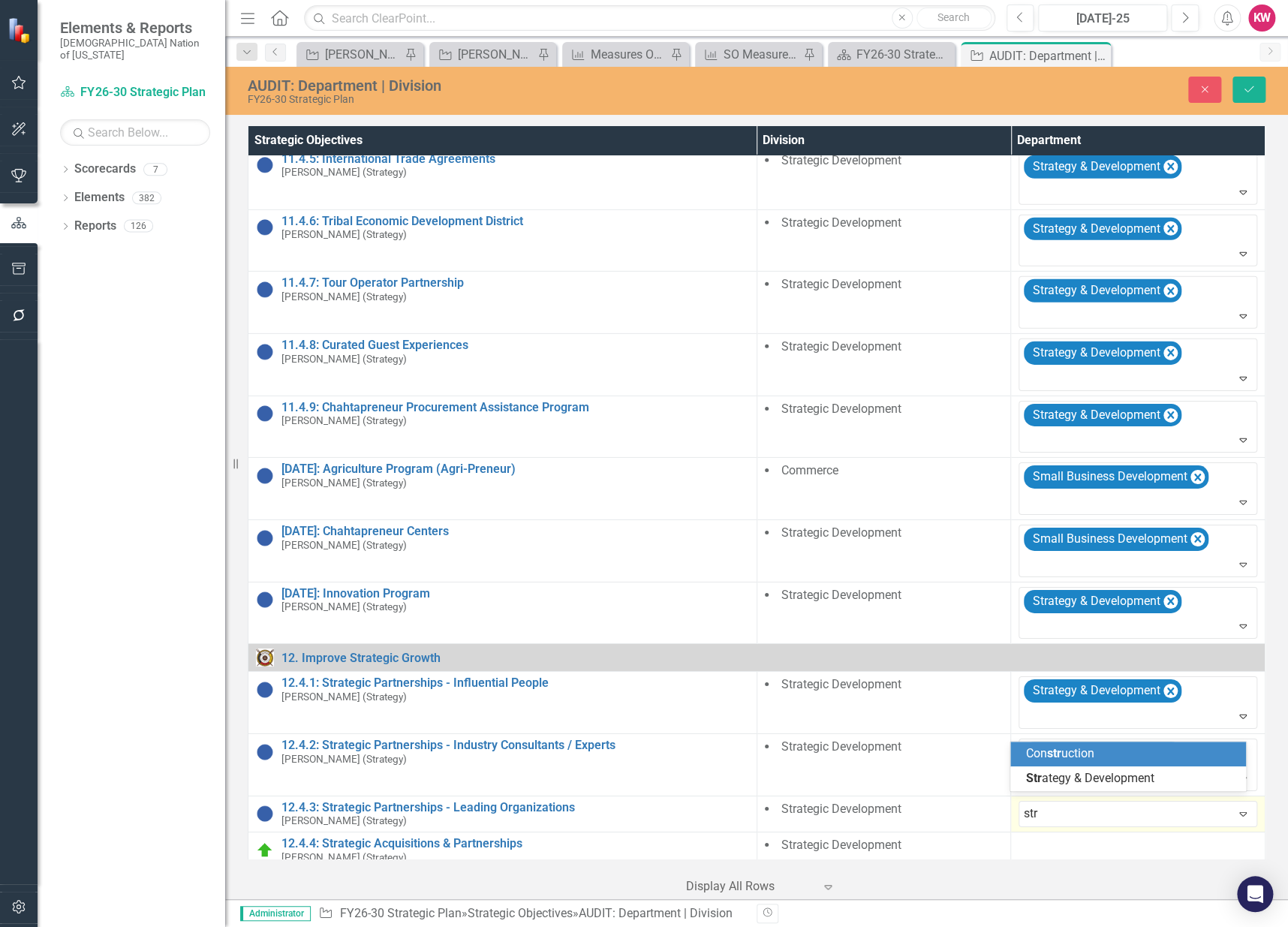
type input "stra"
click at [1055, 784] on span "Stra tegy & Development" at bounding box center [1089, 777] width 128 height 14
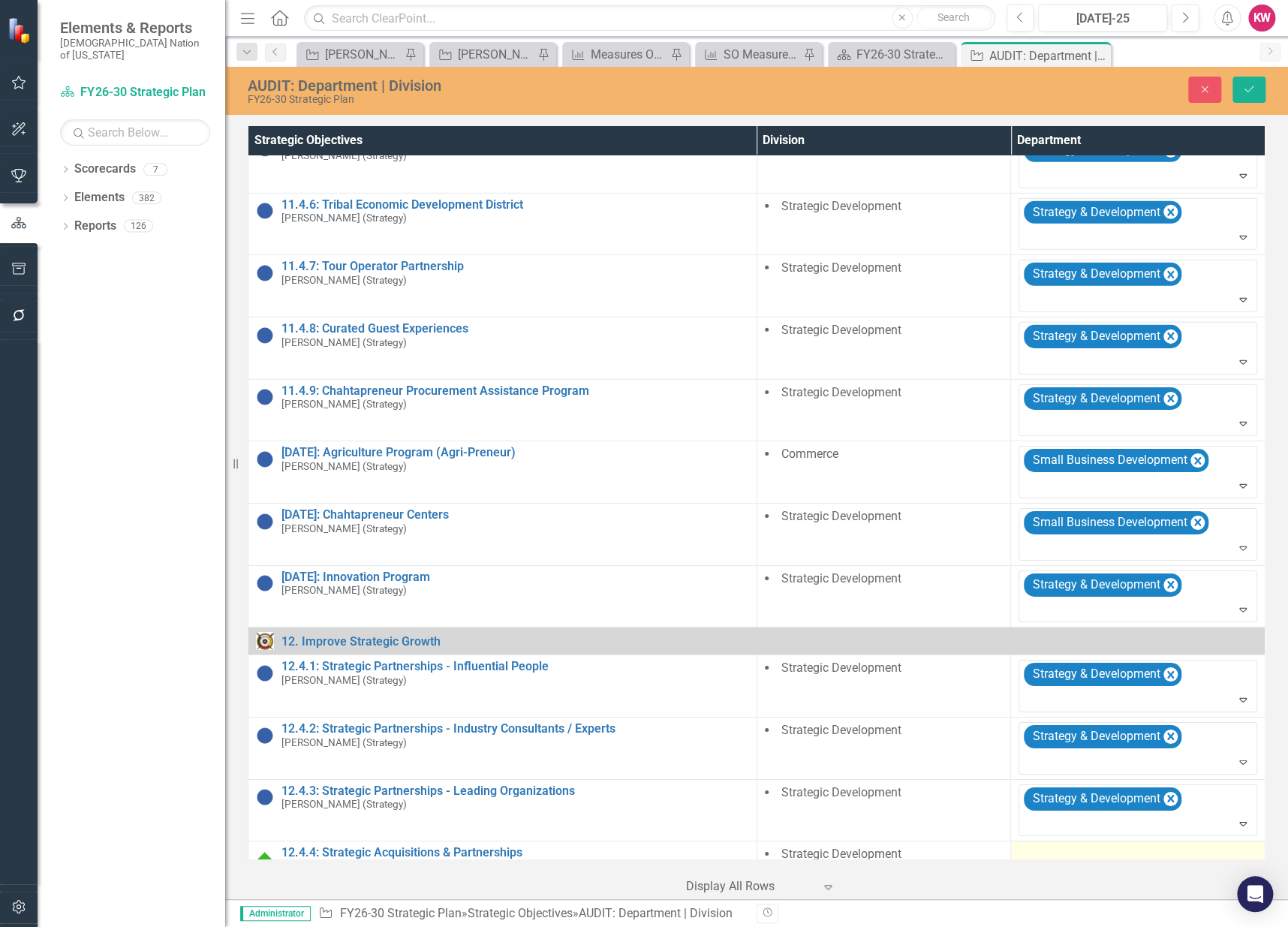
scroll to position [2330, 0]
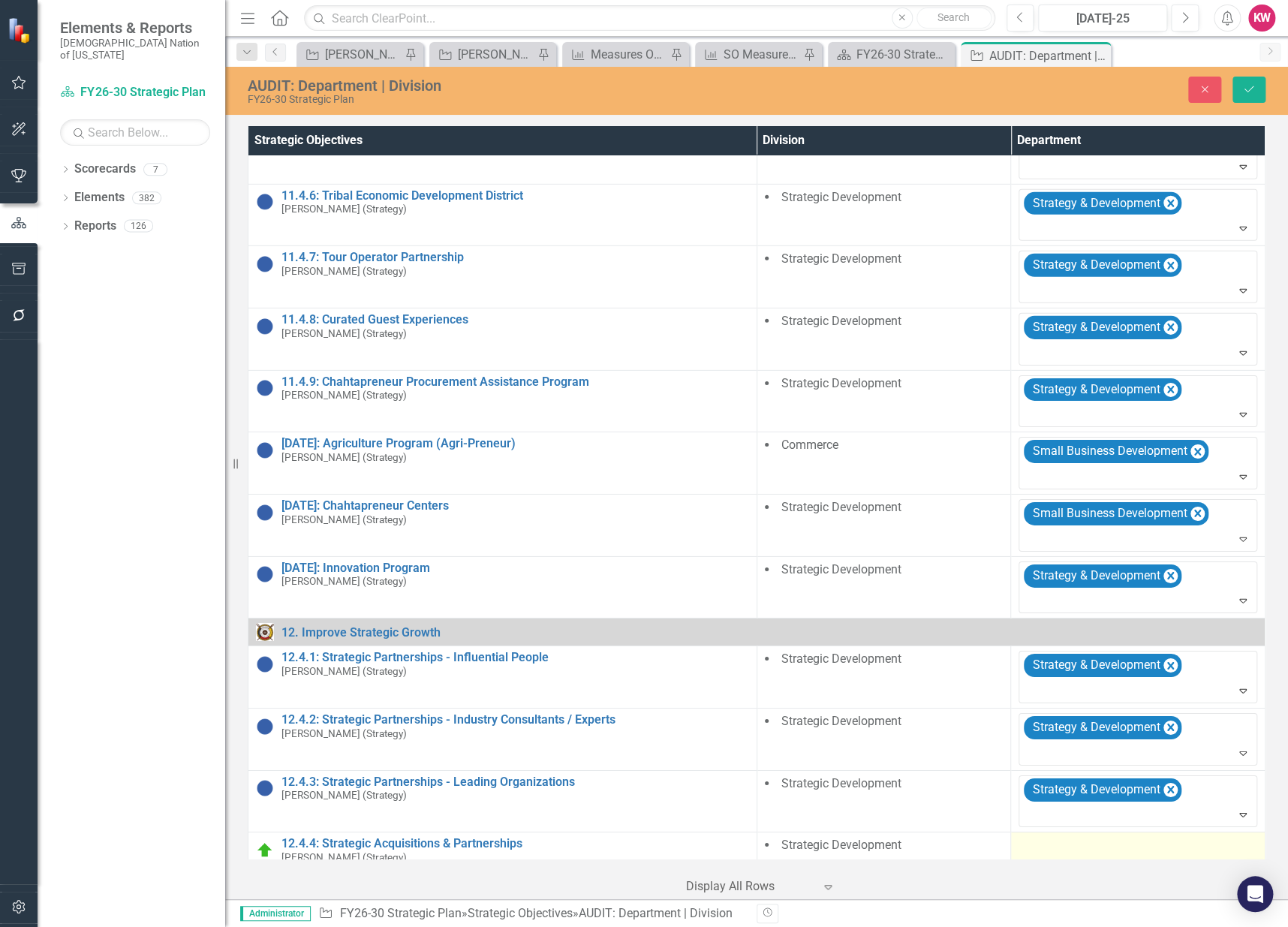
click at [1044, 846] on td at bounding box center [1138, 849] width 255 height 36
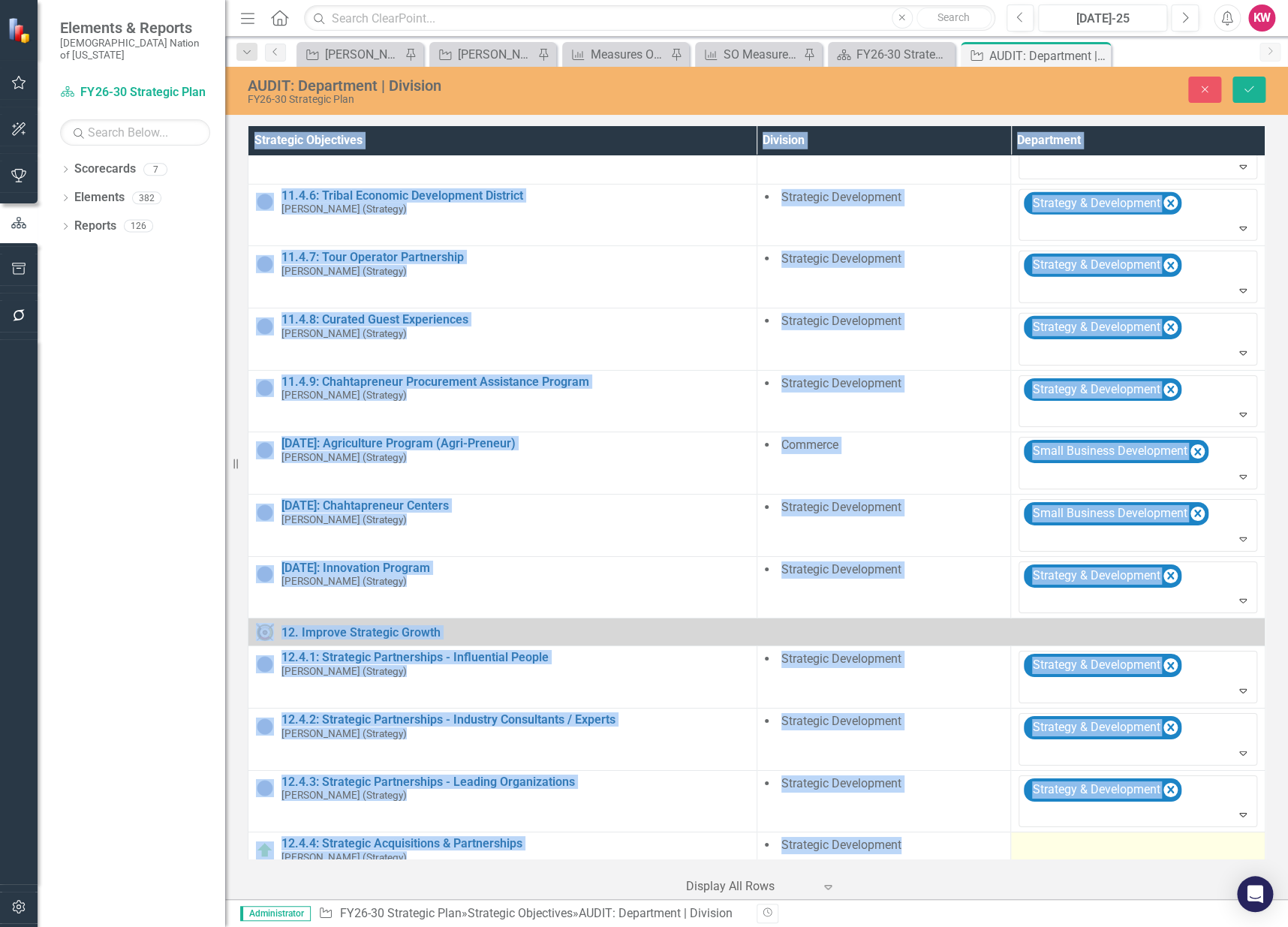
click at [1044, 846] on td at bounding box center [1138, 849] width 255 height 36
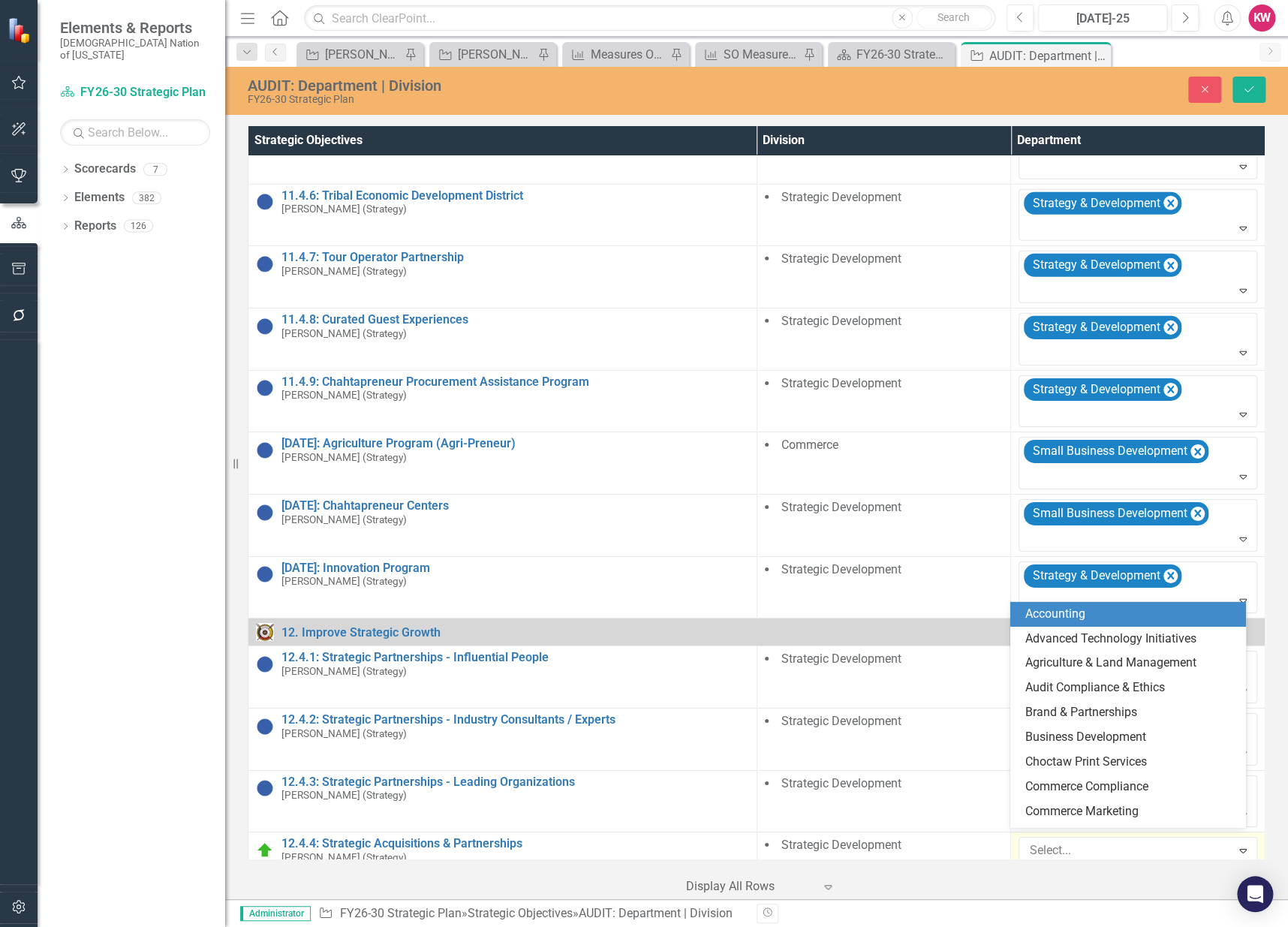
click at [1044, 846] on div at bounding box center [1126, 850] width 207 height 21
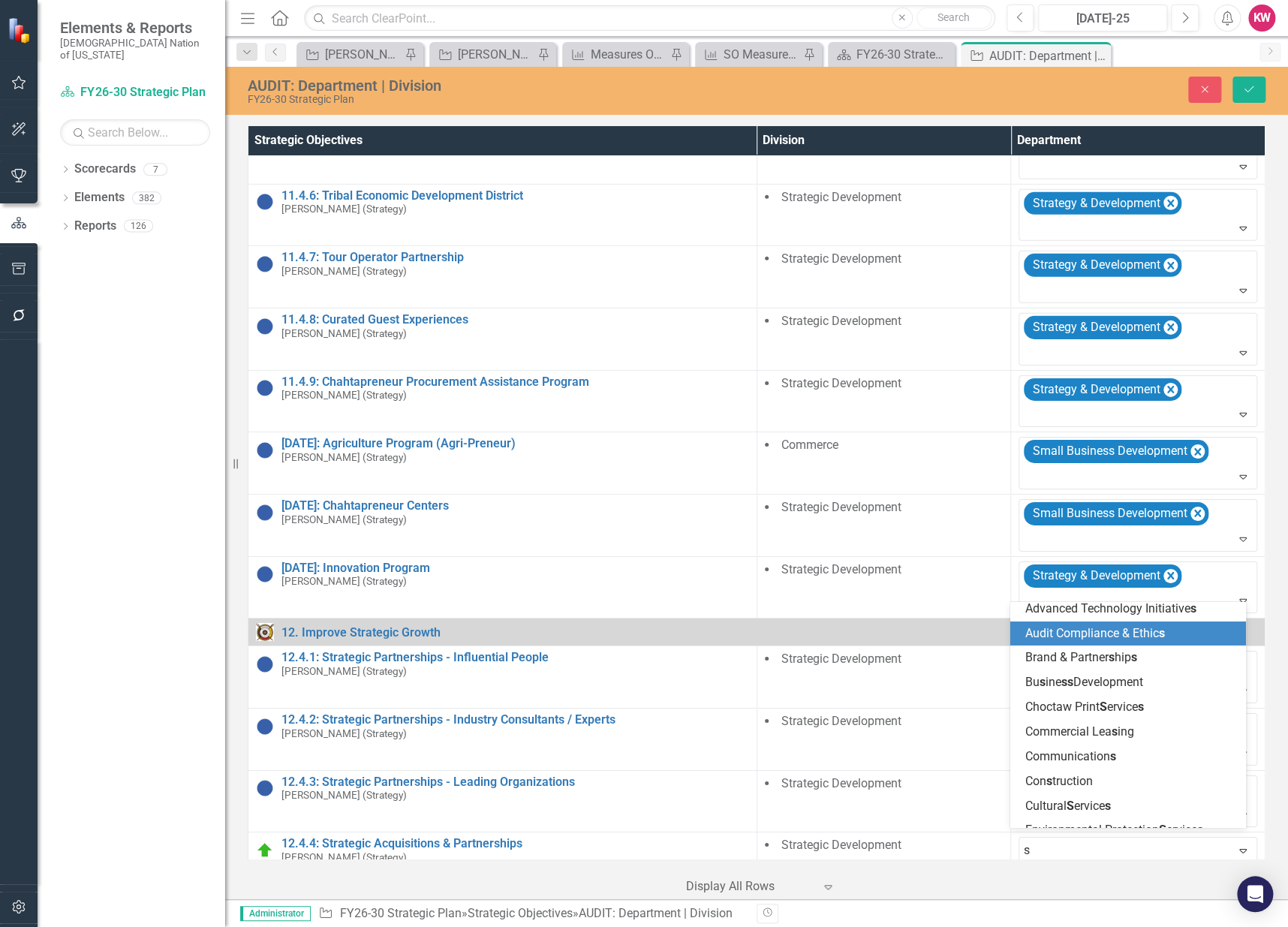
scroll to position [0, 0]
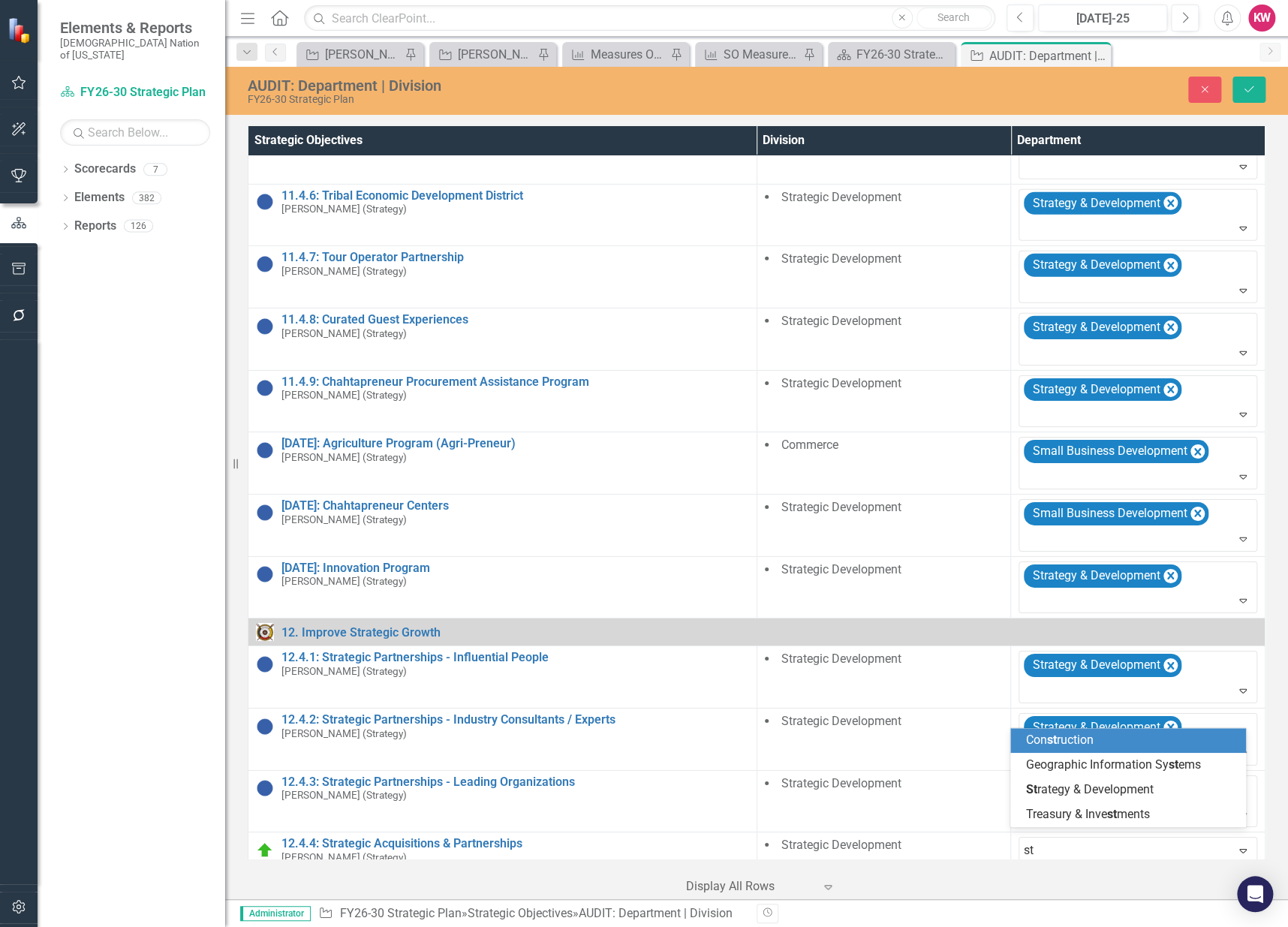
type input "str"
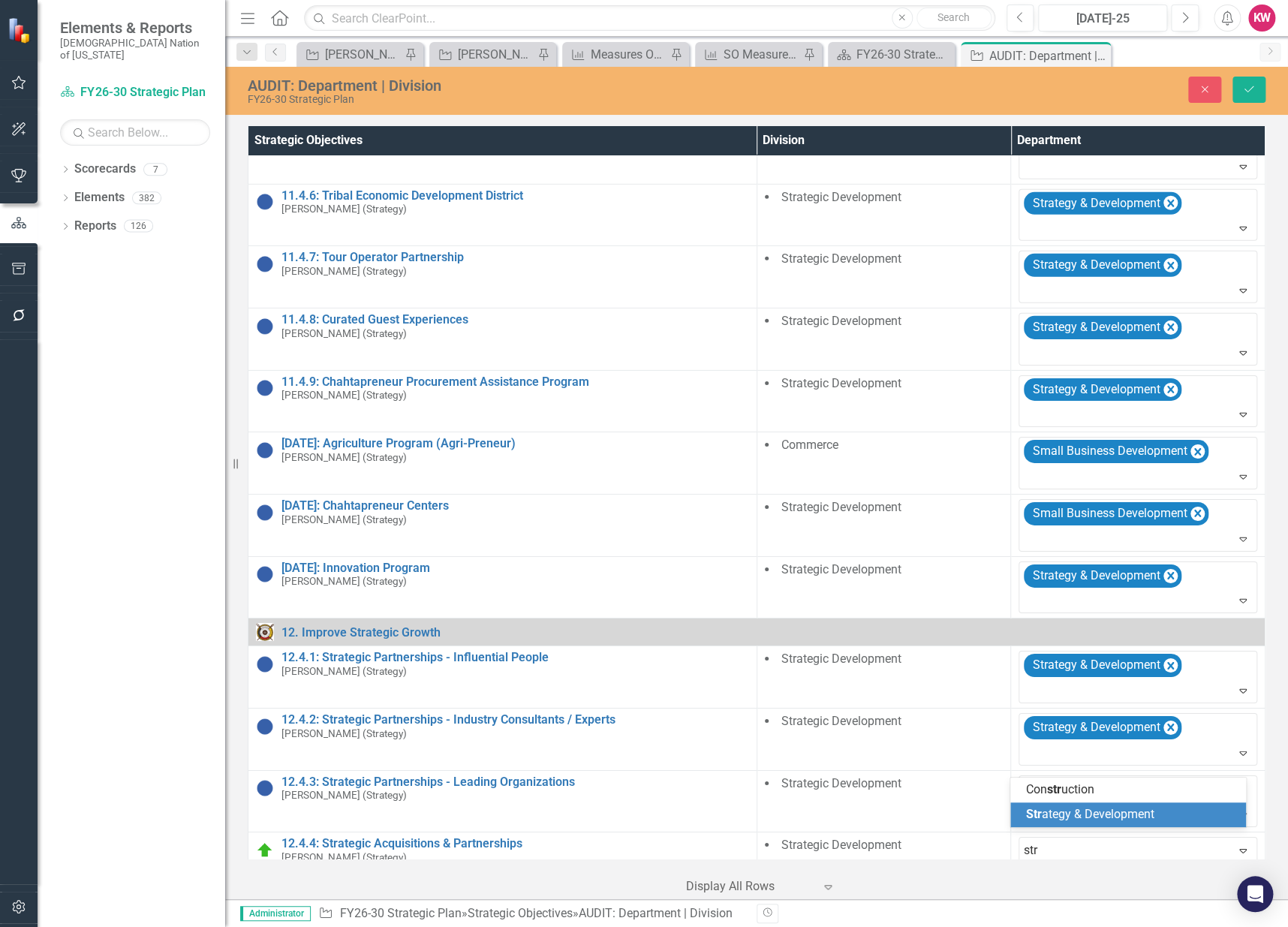
click at [1079, 818] on span "Str ategy & Development" at bounding box center [1089, 814] width 128 height 14
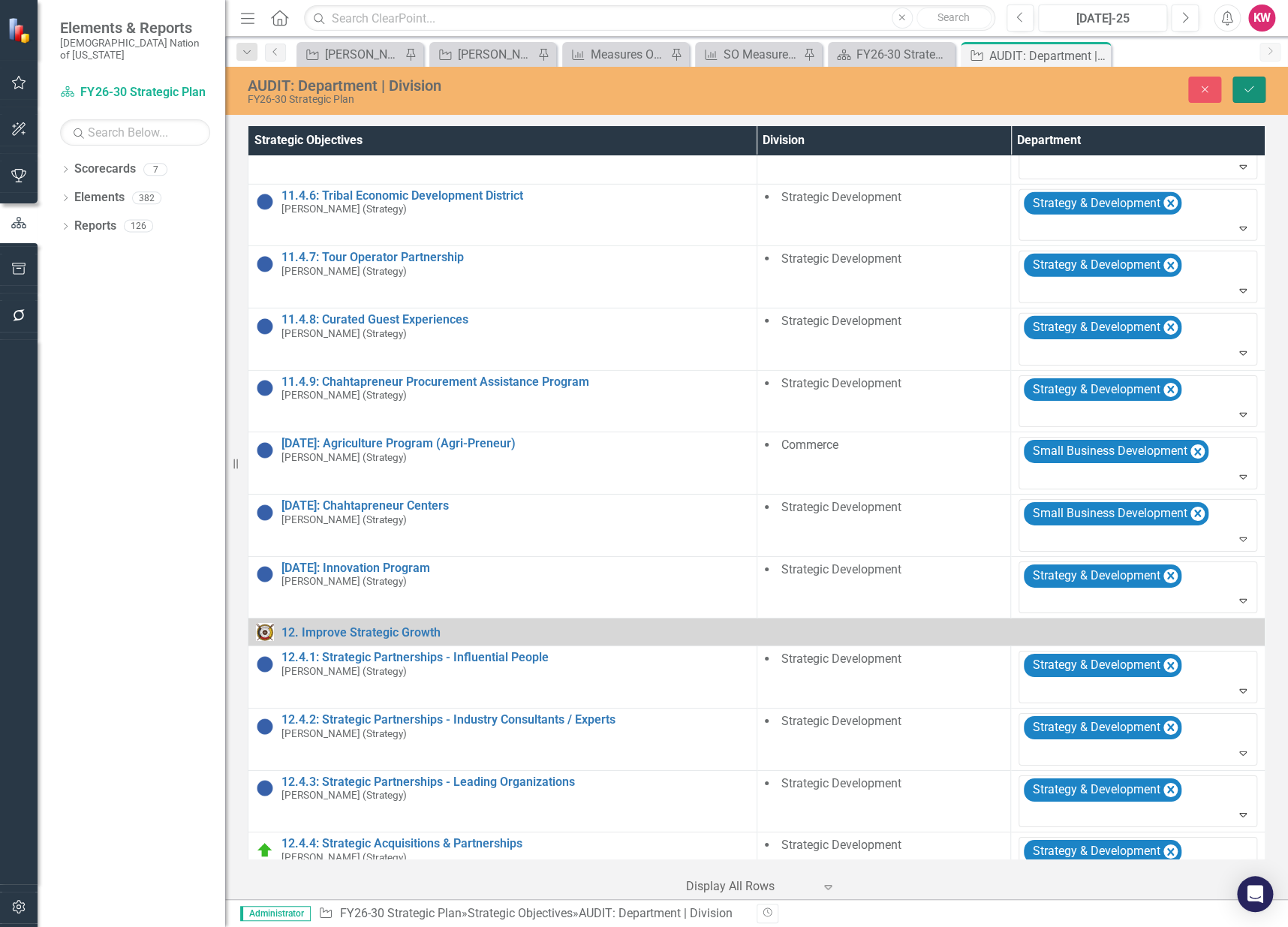
click at [1252, 91] on icon "Save" at bounding box center [1249, 90] width 14 height 11
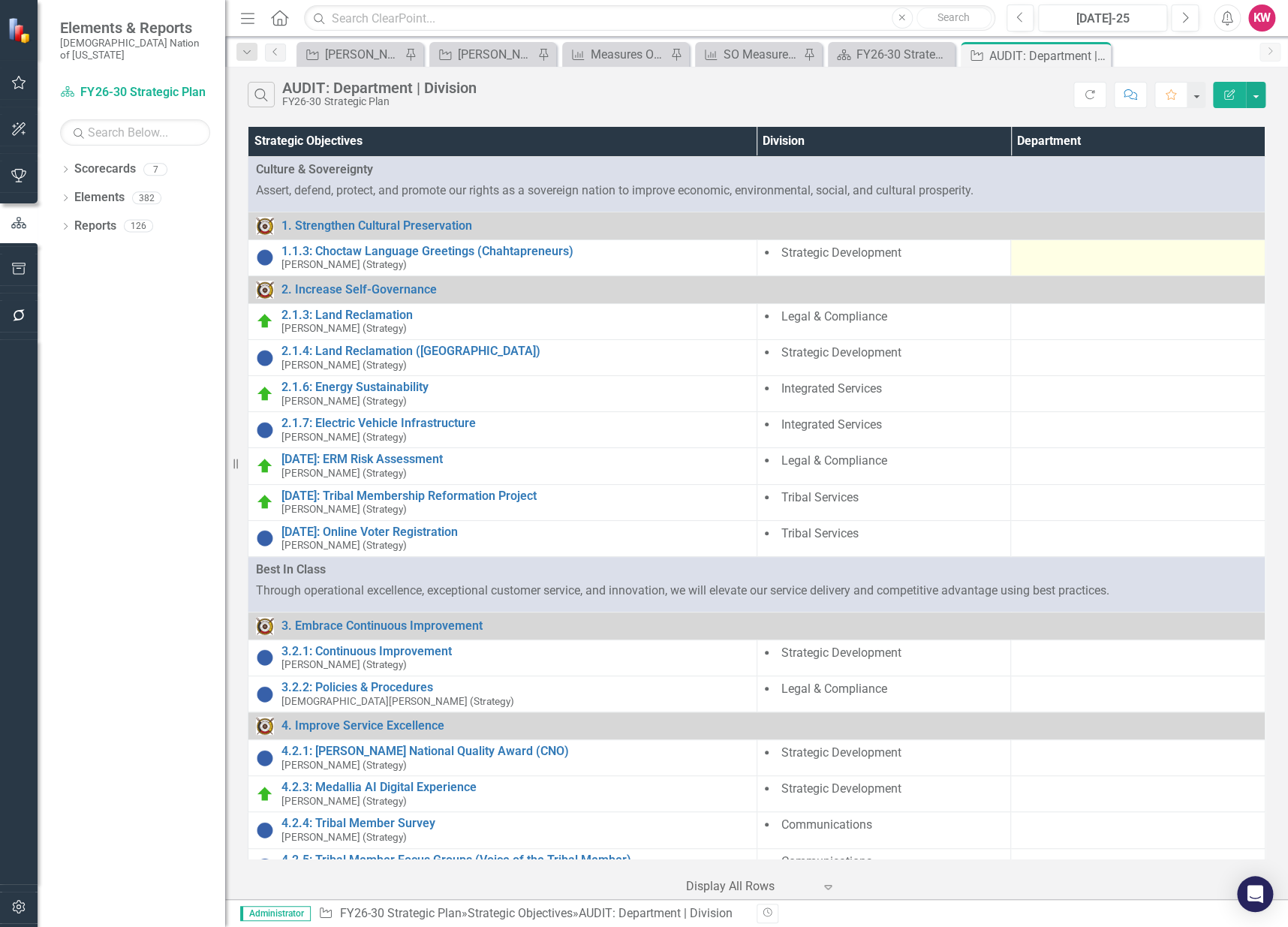
click at [1095, 259] on div at bounding box center [1138, 254] width 239 height 18
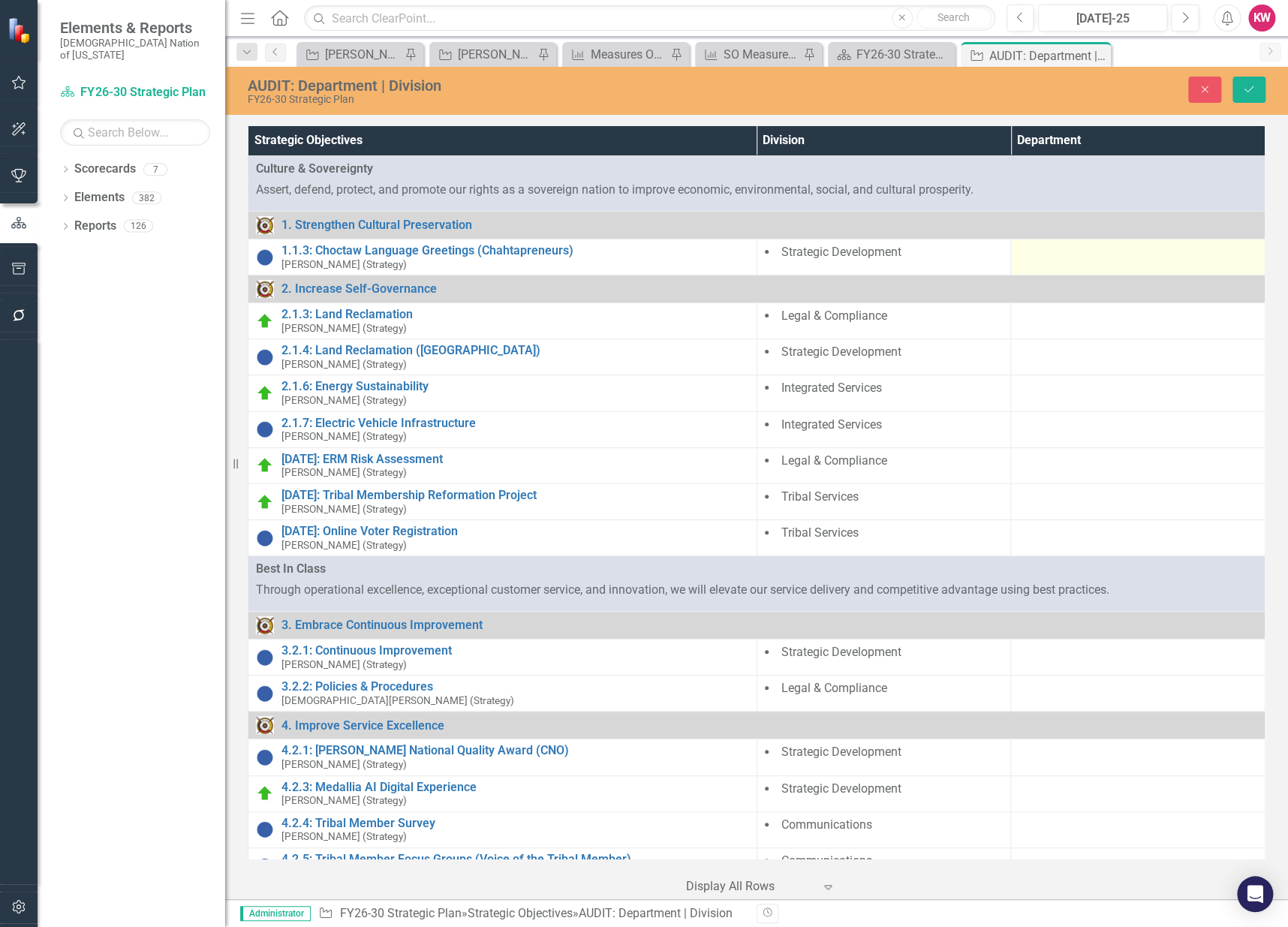
click at [1095, 259] on div at bounding box center [1138, 253] width 239 height 18
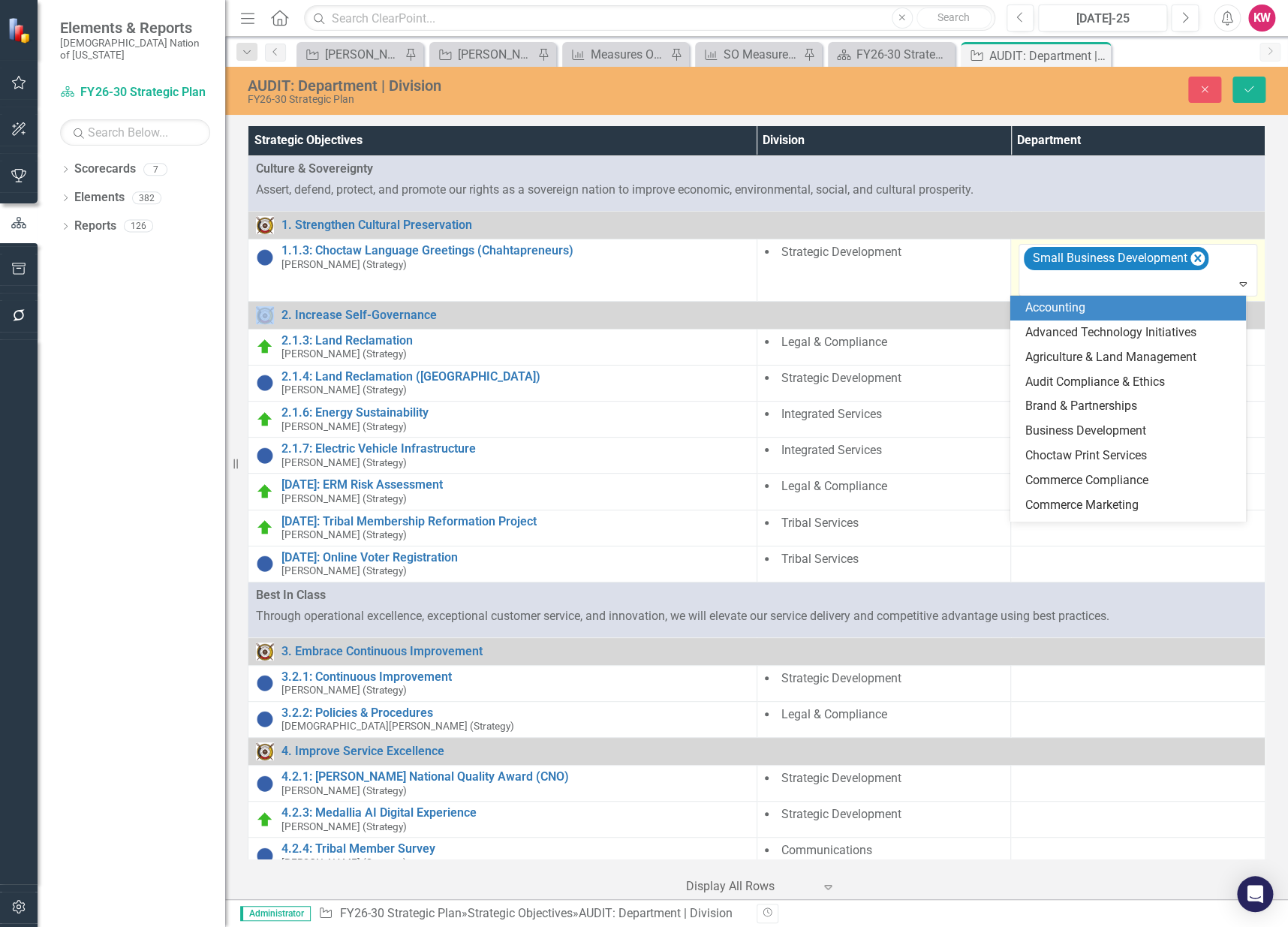
click at [1066, 254] on div "Small Business Development" at bounding box center [1108, 258] width 161 height 22
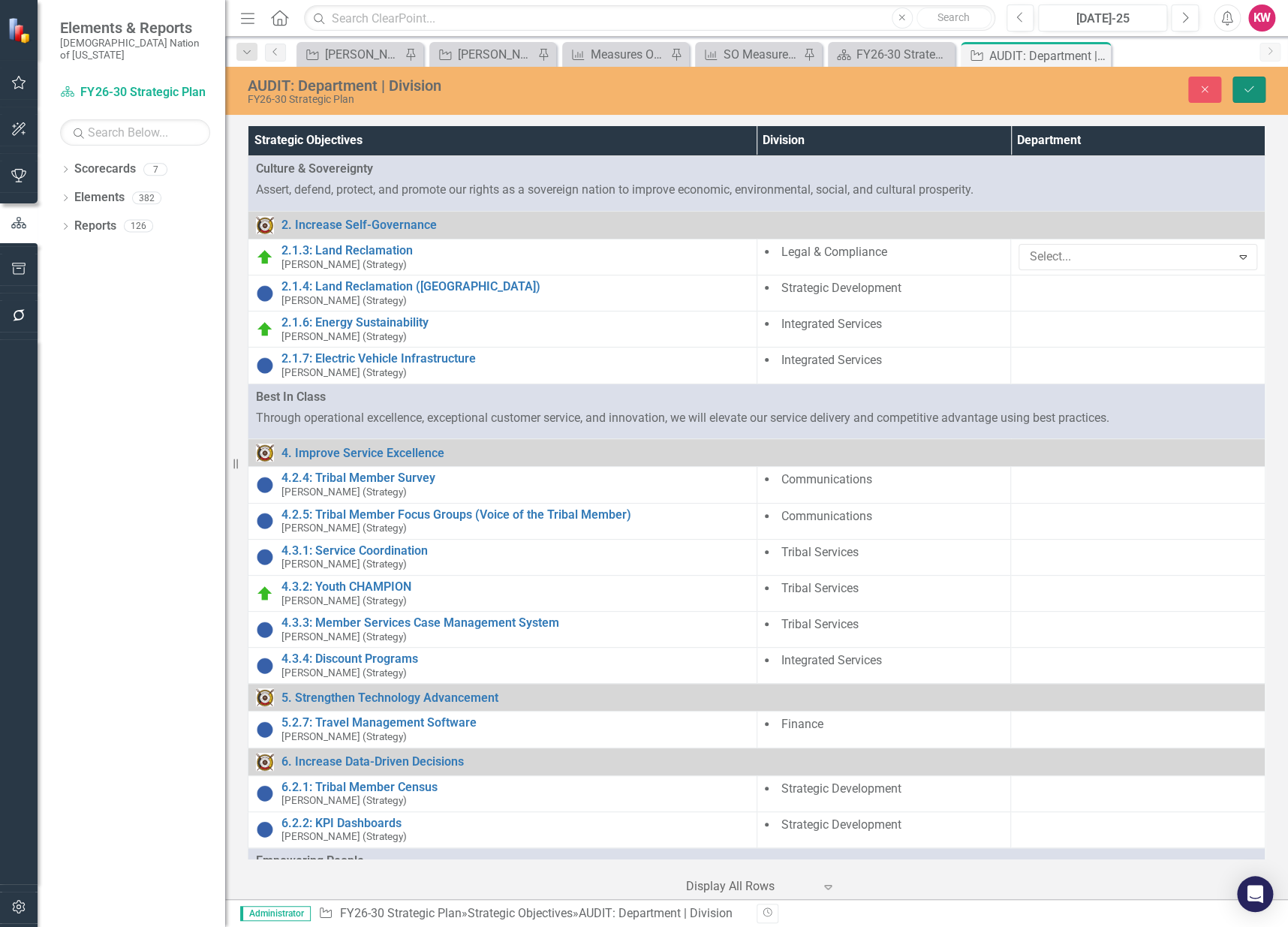
click at [1249, 93] on icon "Save" at bounding box center [1249, 90] width 14 height 11
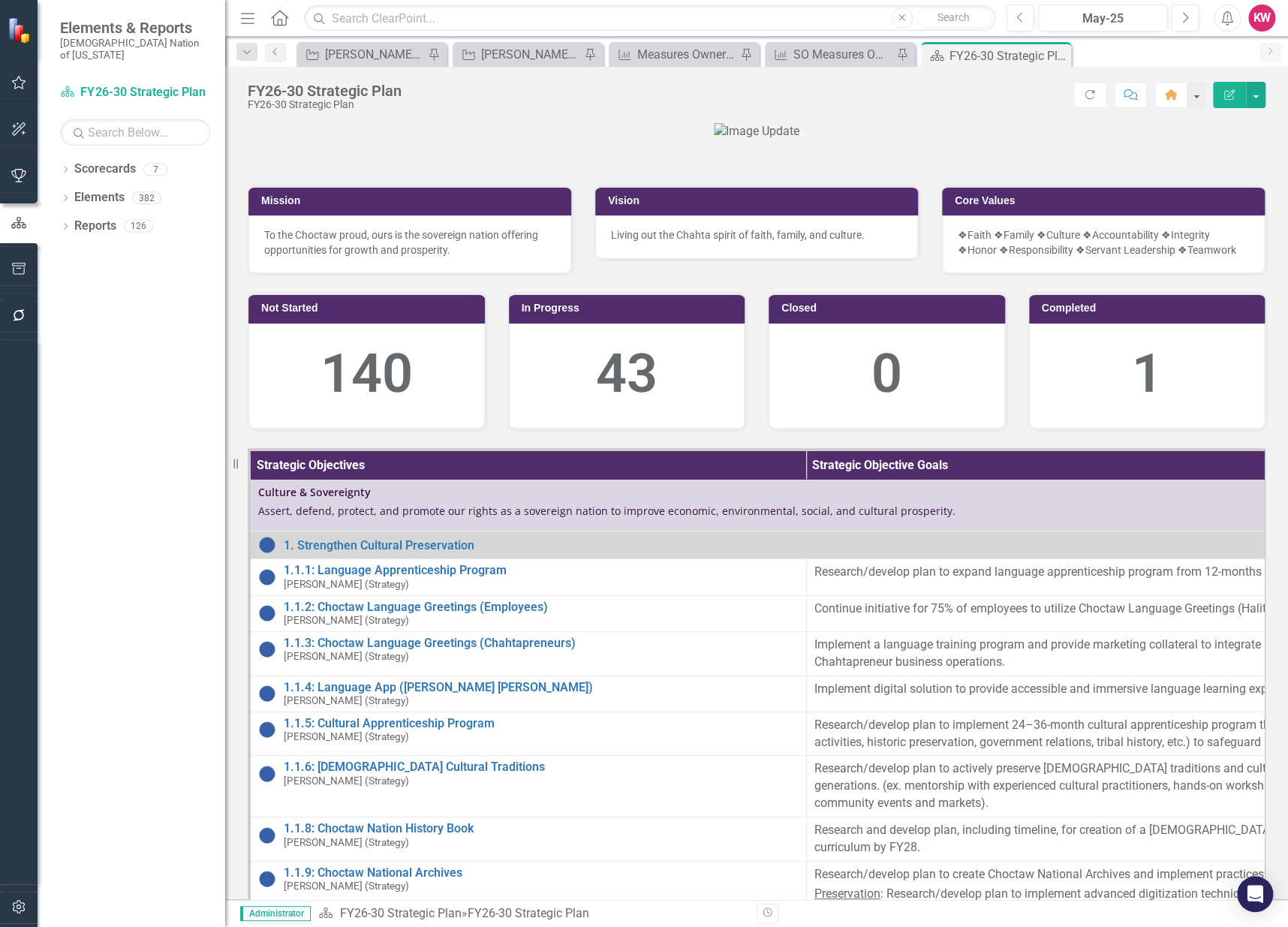
scroll to position [84, 0]
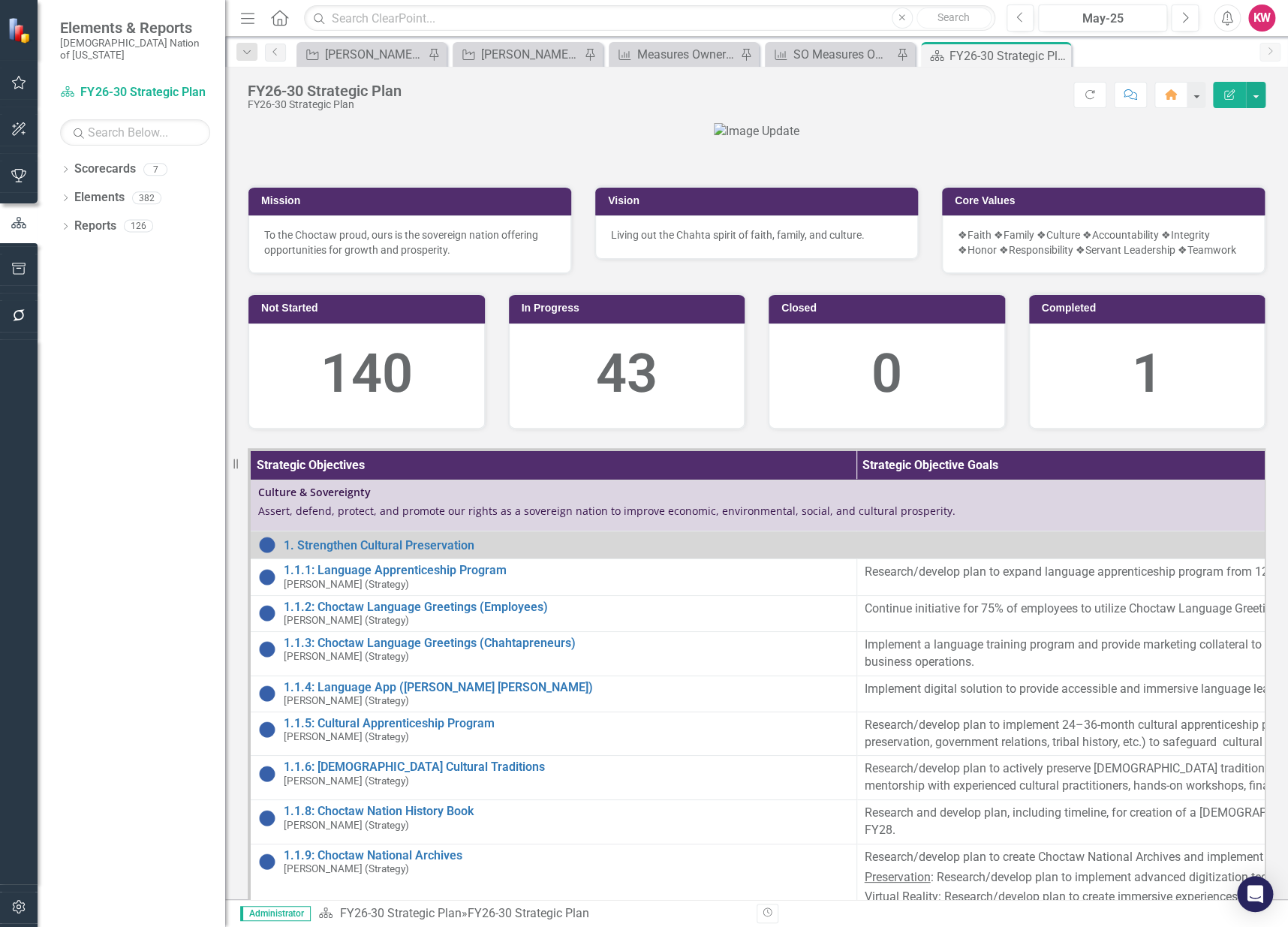
scroll to position [84, 0]
